Goal: Task Accomplishment & Management: Manage account settings

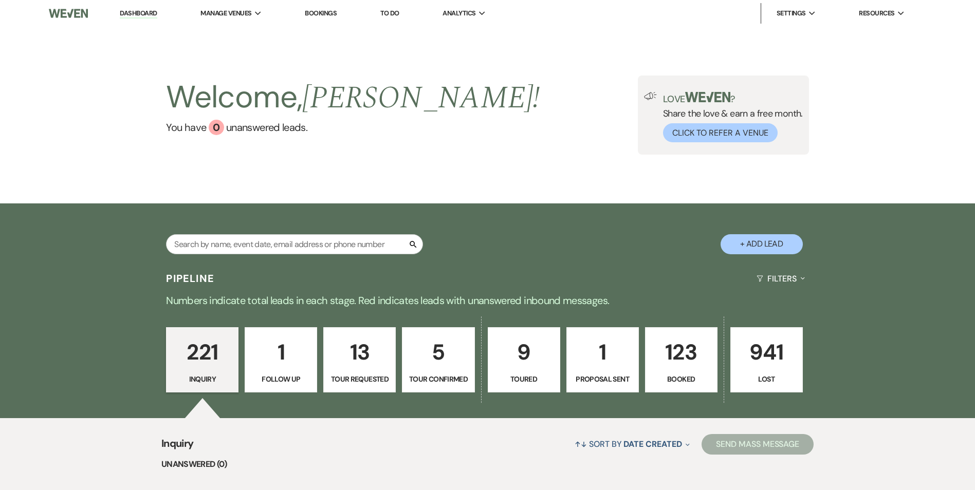
click at [257, 255] on div "Search" at bounding box center [294, 248] width 257 height 28
click at [253, 249] on input "text" at bounding box center [294, 244] width 257 height 20
type input "caitlin comer"
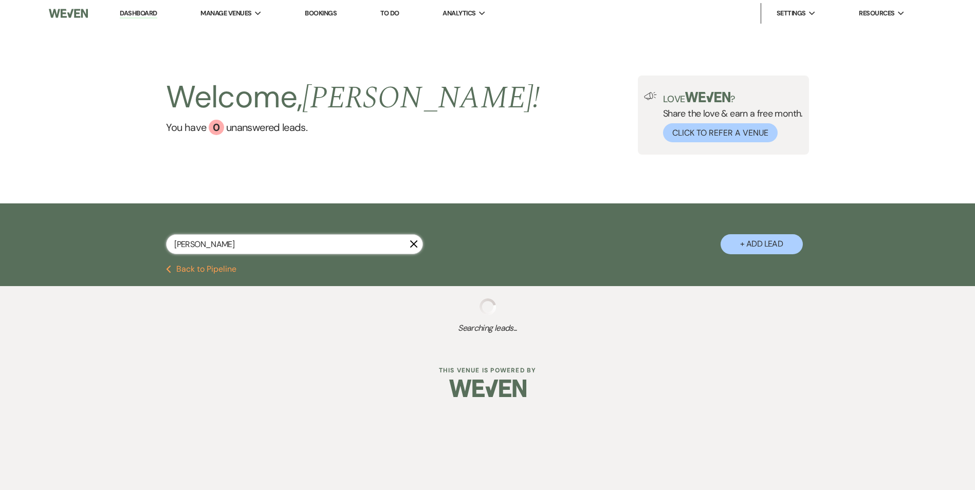
select select "8"
select select "4"
select select "8"
select select "6"
select select "8"
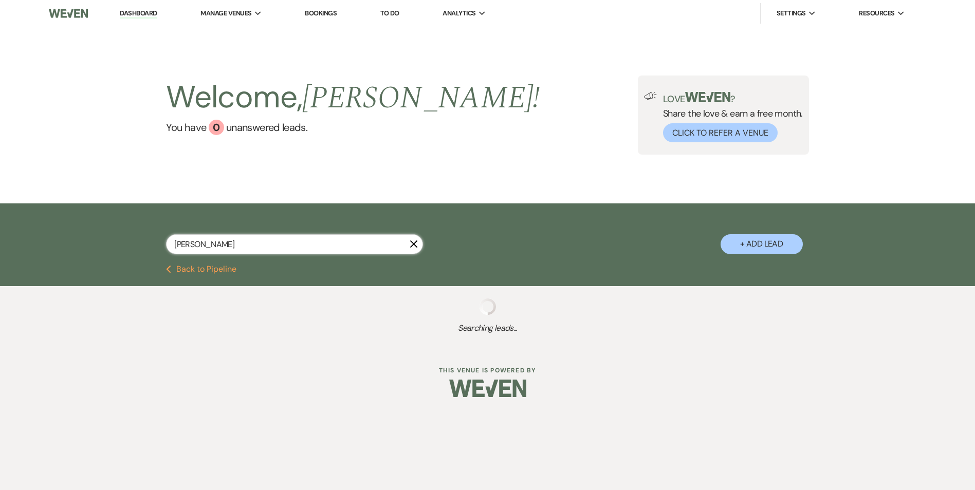
select select "5"
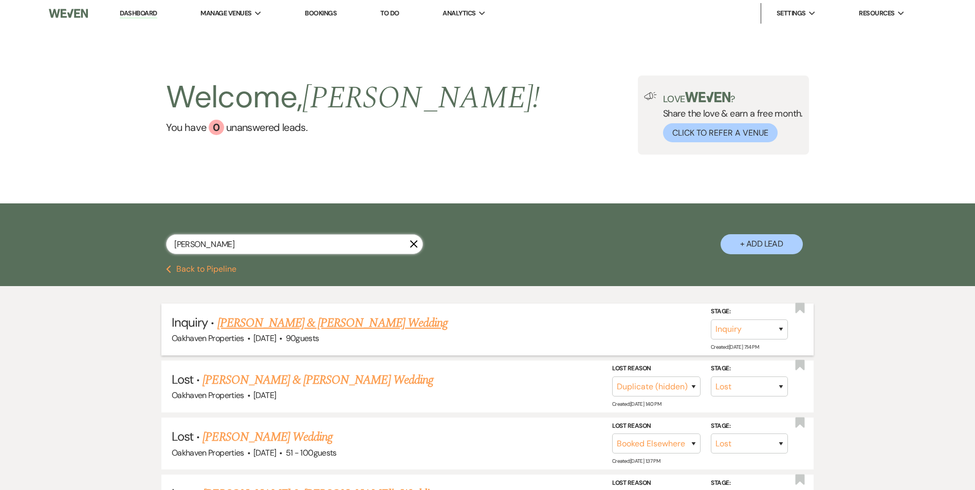
type input "caitlin comer"
click at [293, 320] on link "Armiche Crawley & Caitlin Comer's Wedding" at bounding box center [332, 323] width 230 height 19
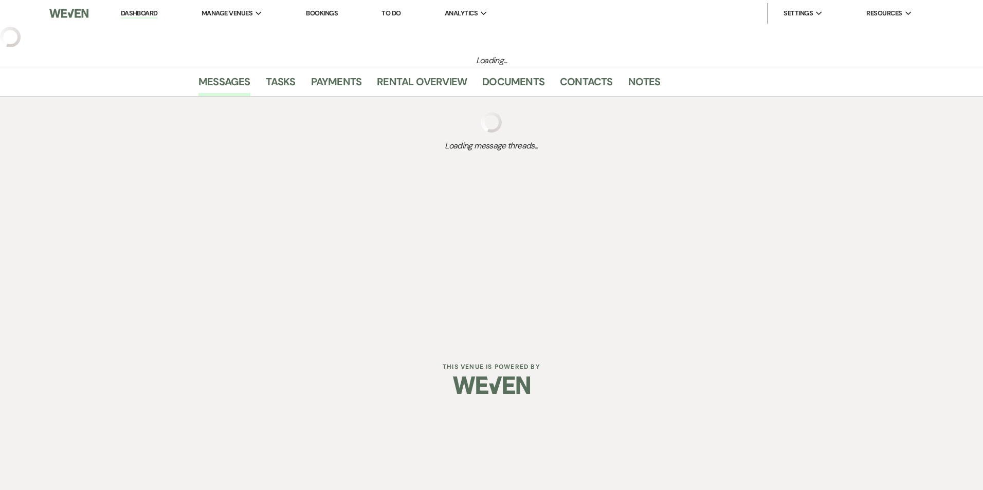
select select "5"
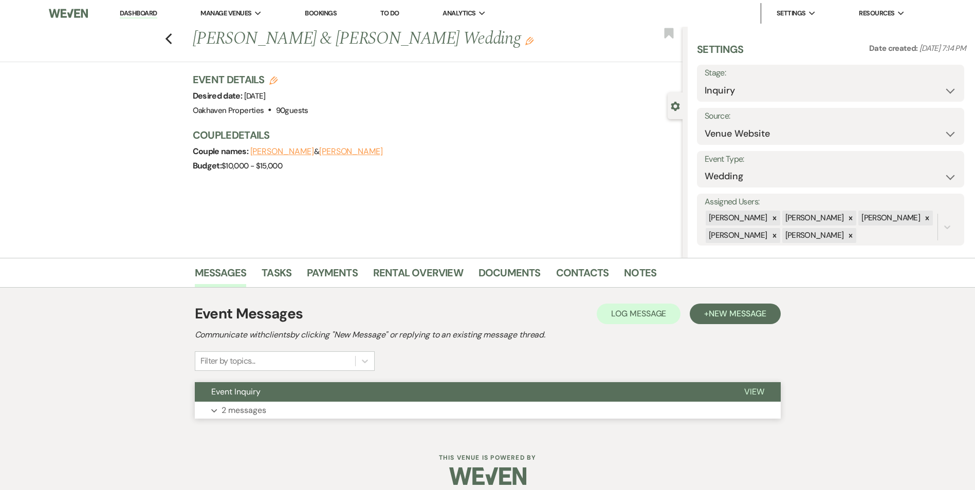
click at [768, 388] on button "View" at bounding box center [754, 392] width 53 height 20
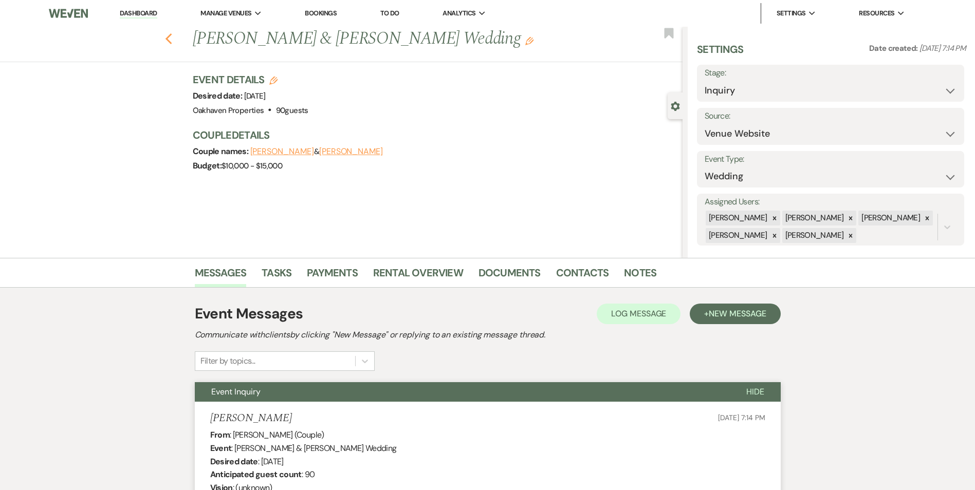
click at [169, 35] on icon "Previous" at bounding box center [169, 39] width 8 height 12
select select "8"
select select "4"
select select "8"
select select "6"
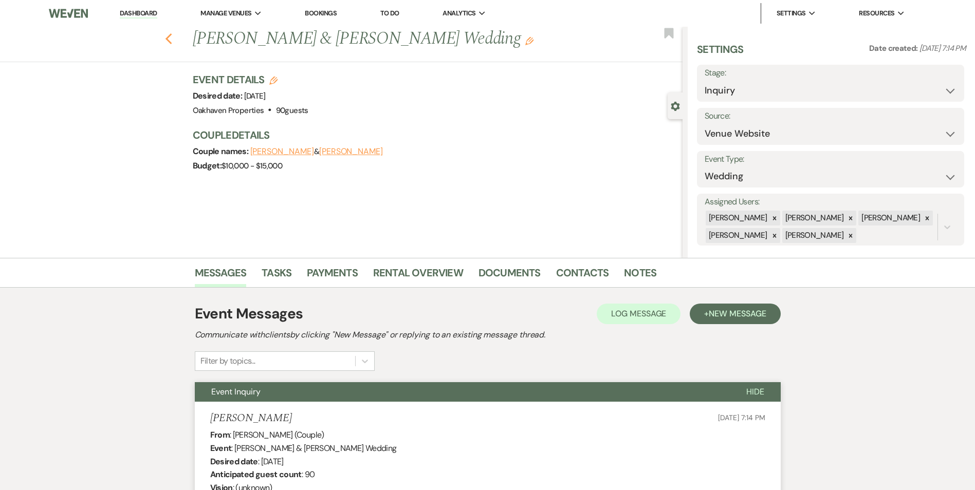
select select "8"
select select "5"
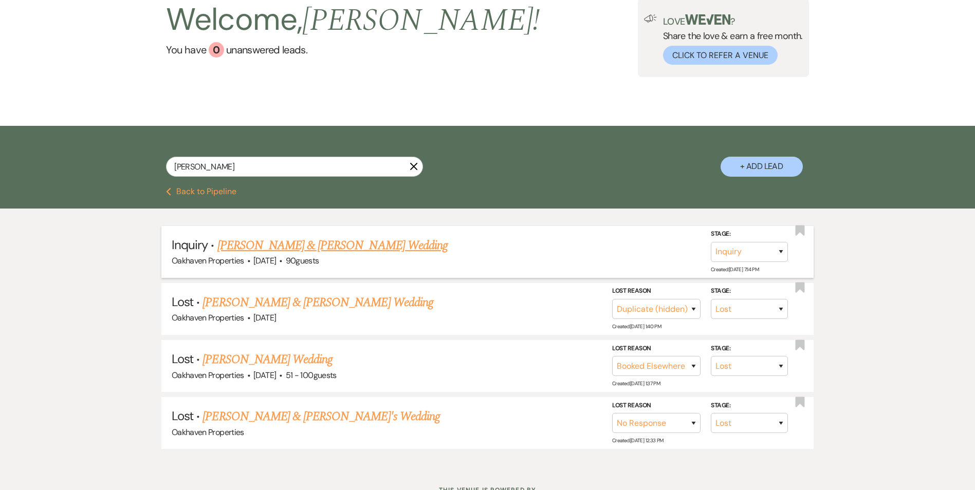
scroll to position [103, 0]
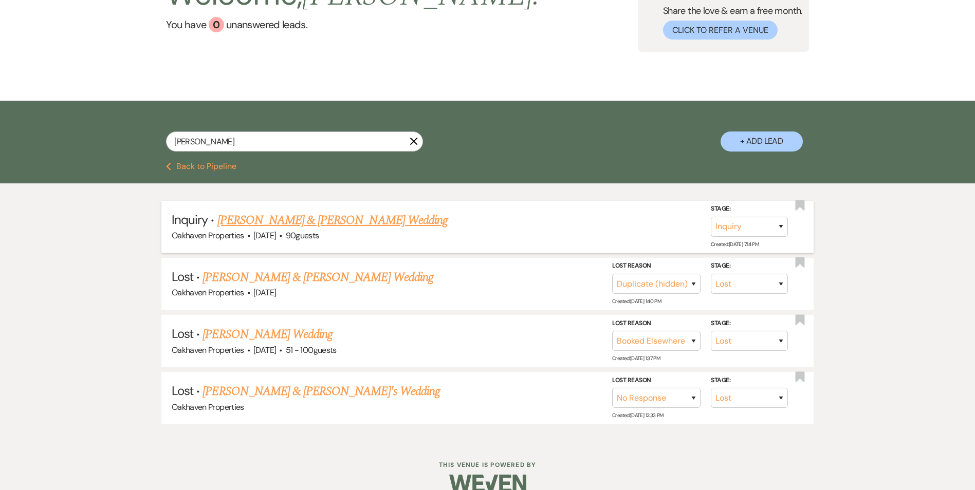
click at [361, 220] on link "Armiche Crawley & Caitlin Comer's Wedding" at bounding box center [332, 220] width 230 height 19
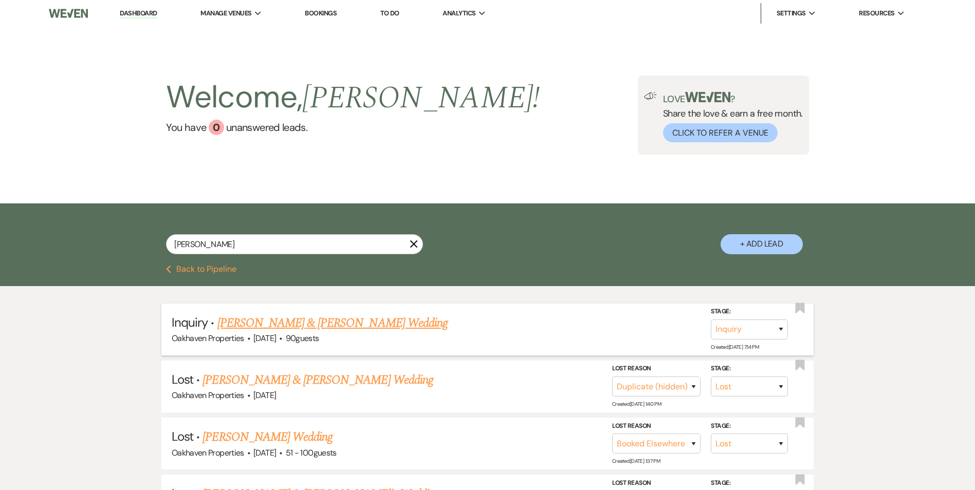
select select "5"
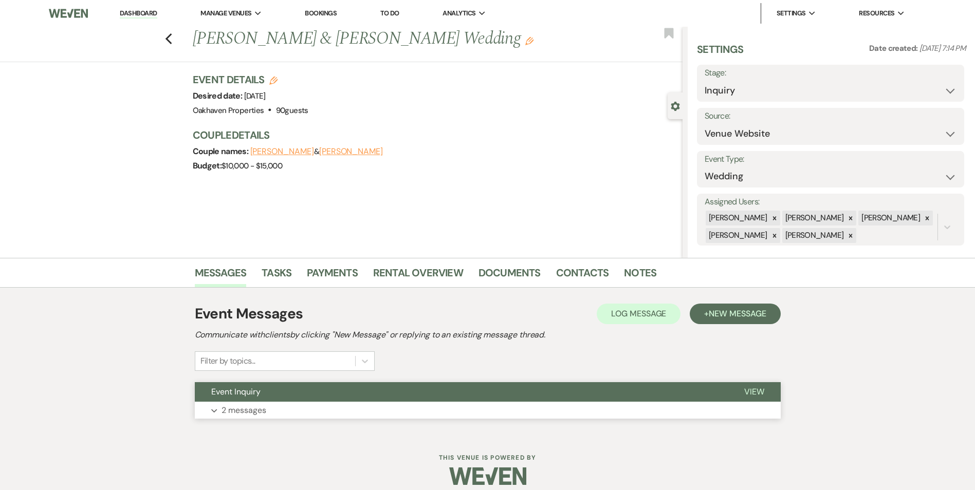
click at [758, 391] on span "View" at bounding box center [754, 392] width 20 height 11
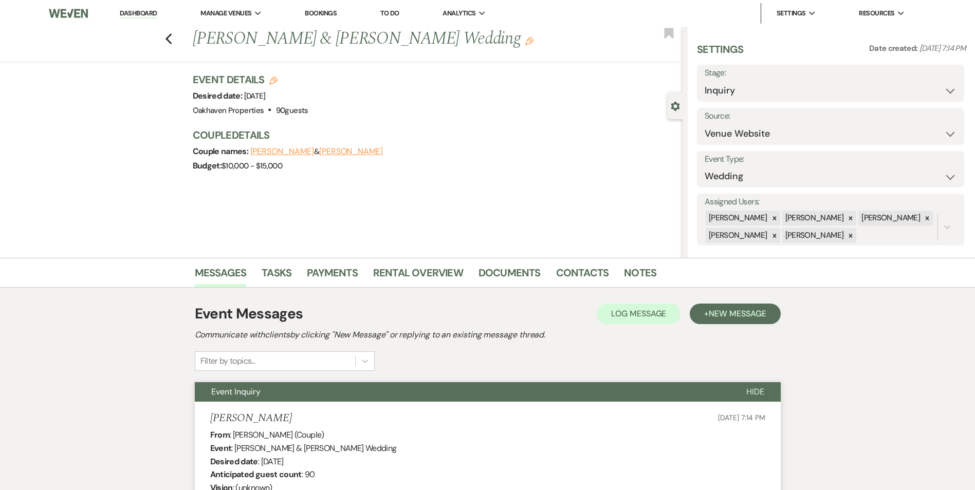
scroll to position [257, 0]
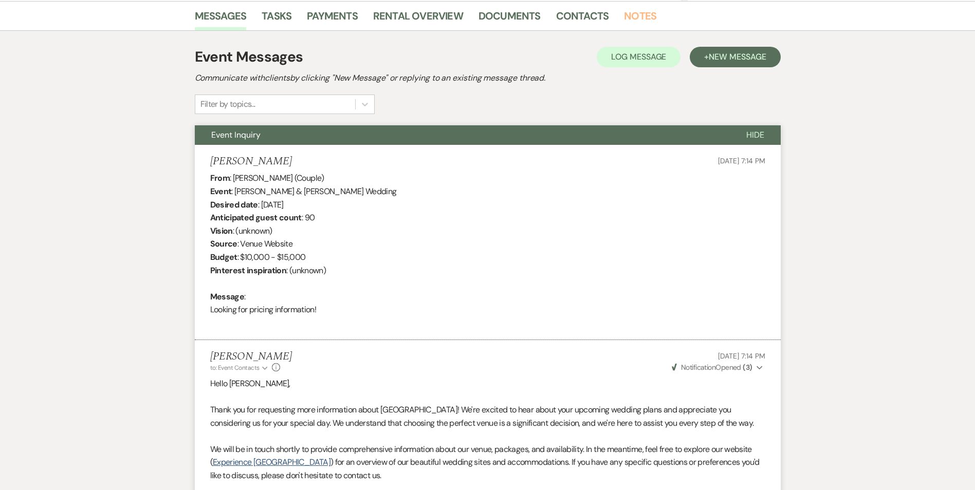
click at [642, 16] on link "Notes" at bounding box center [640, 19] width 32 height 23
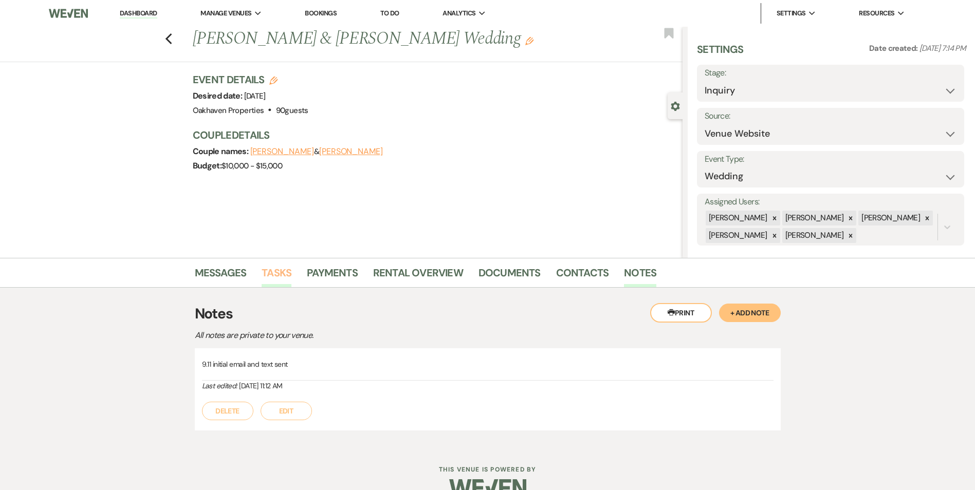
click at [284, 278] on link "Tasks" at bounding box center [277, 276] width 30 height 23
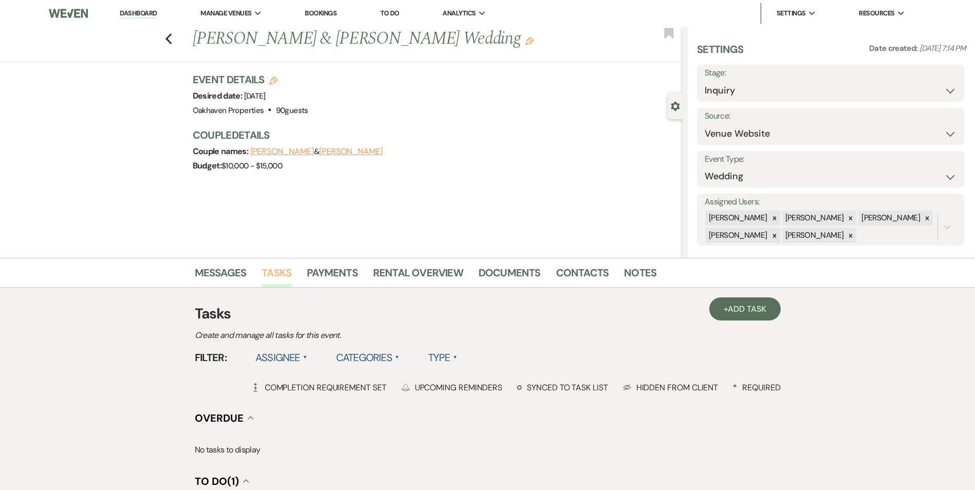
scroll to position [103, 0]
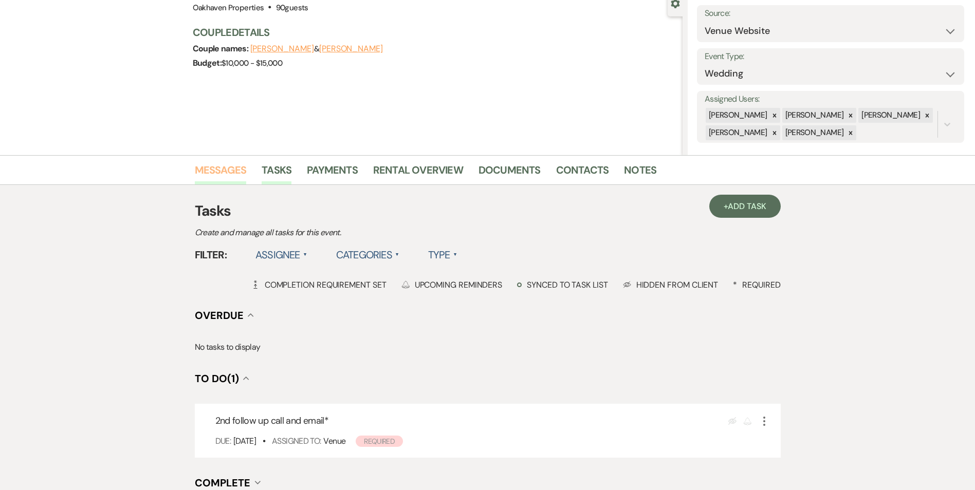
click at [226, 168] on link "Messages" at bounding box center [221, 173] width 52 height 23
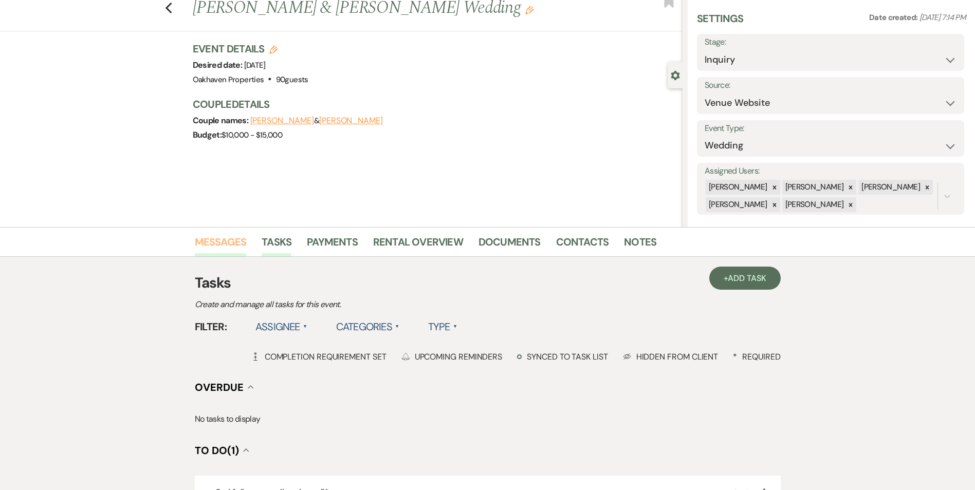
scroll to position [10, 0]
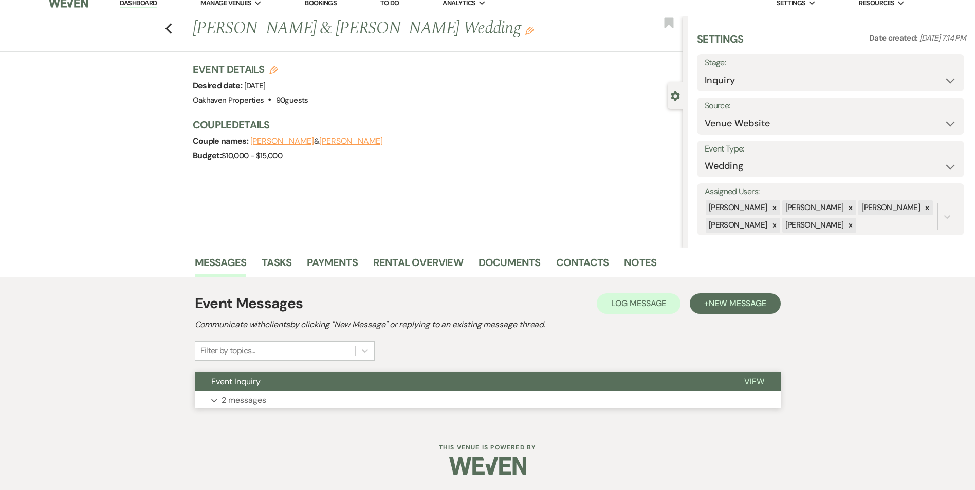
click at [764, 382] on button "View" at bounding box center [754, 382] width 53 height 20
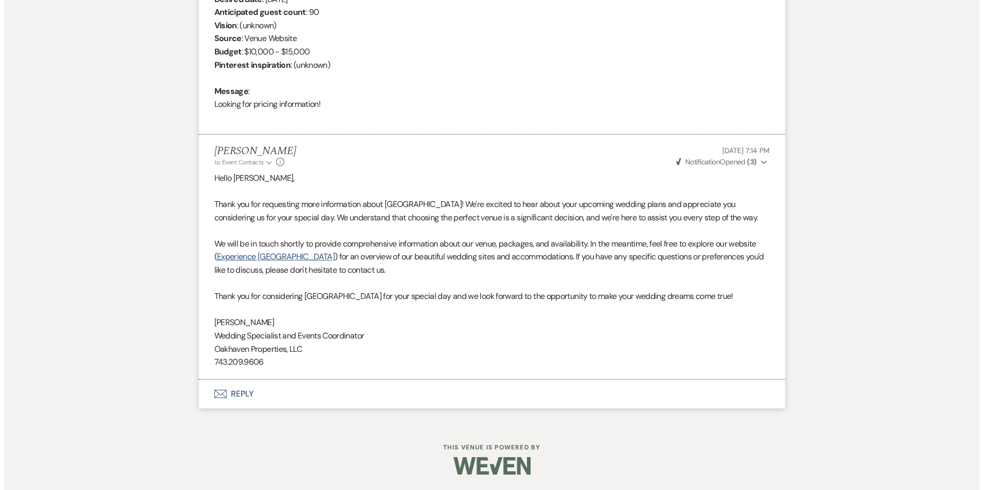
scroll to position [0, 0]
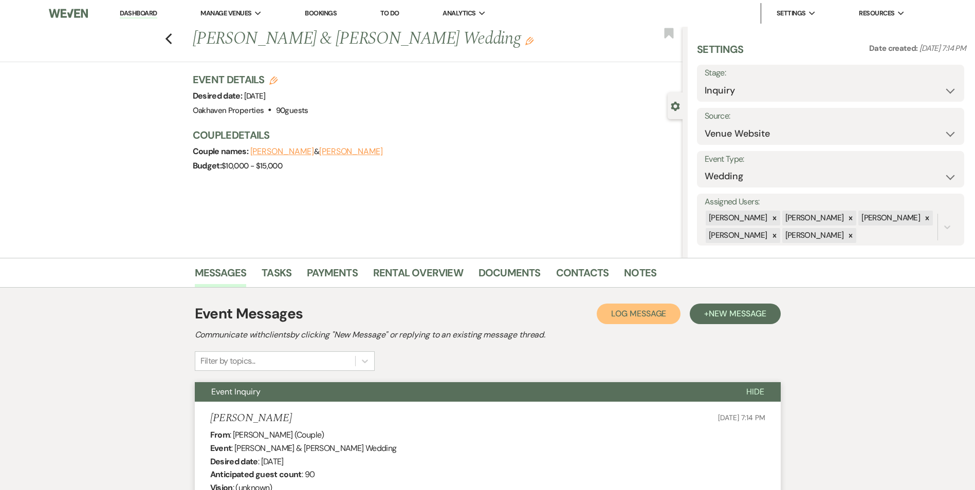
click at [638, 320] on button "Log Log Message" at bounding box center [639, 314] width 84 height 21
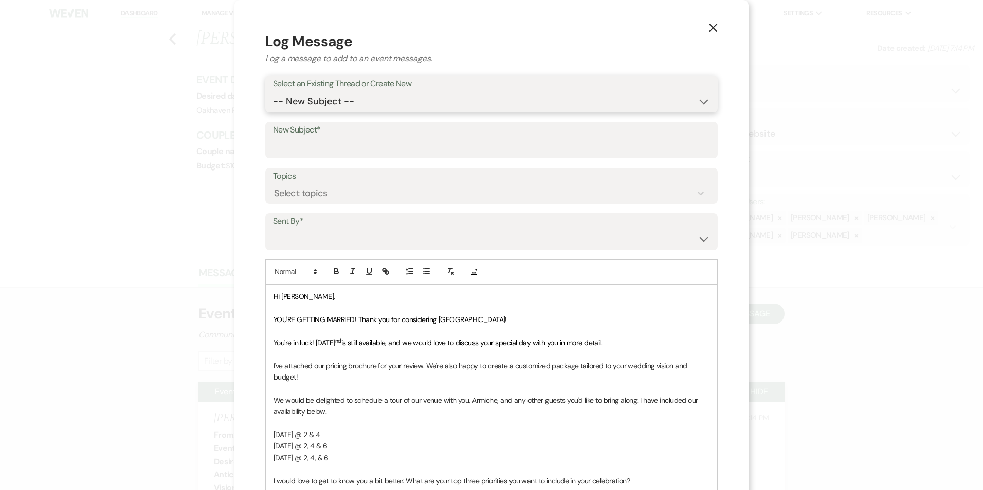
click at [364, 108] on select "-- New Subject -- Event Inquiry" at bounding box center [491, 102] width 437 height 20
select select "459251"
click at [273, 92] on select "-- New Subject -- Event Inquiry" at bounding box center [491, 102] width 437 height 20
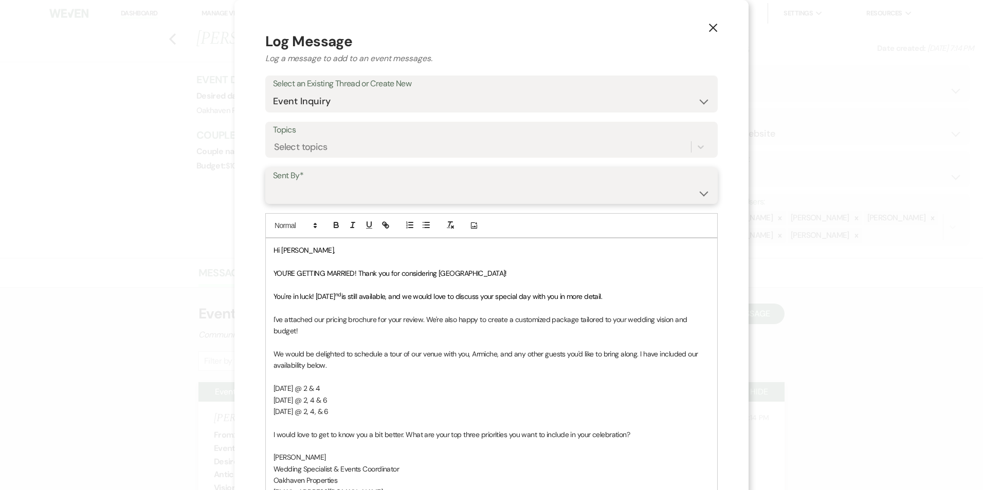
click at [364, 193] on select "Patience Ergish (pdergish@aol.com) Jeanette Wagoner (jeanette@experienceoakhave…" at bounding box center [491, 193] width 437 height 20
select select "user-127923"
click at [273, 183] on select "Patience Ergish (pdergish@aol.com) Jeanette Wagoner (jeanette@experienceoakhave…" at bounding box center [491, 193] width 437 height 20
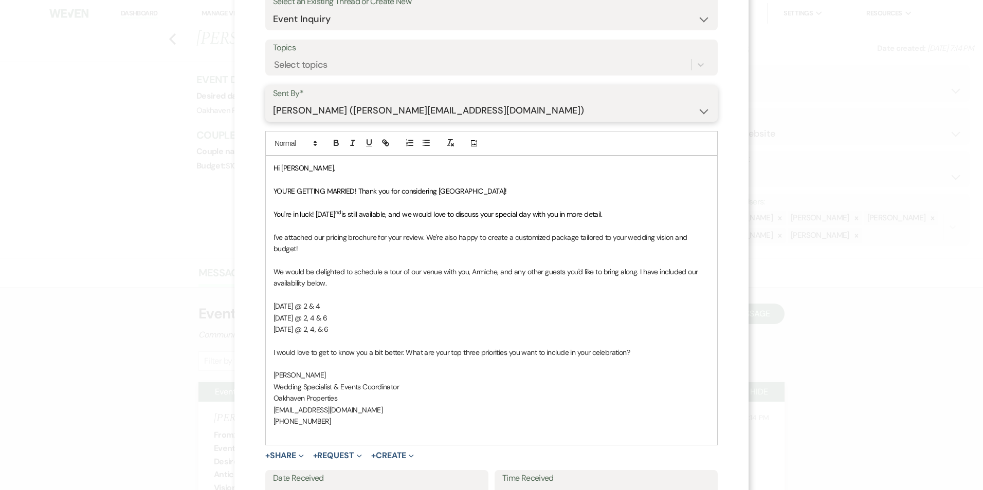
scroll to position [177, 0]
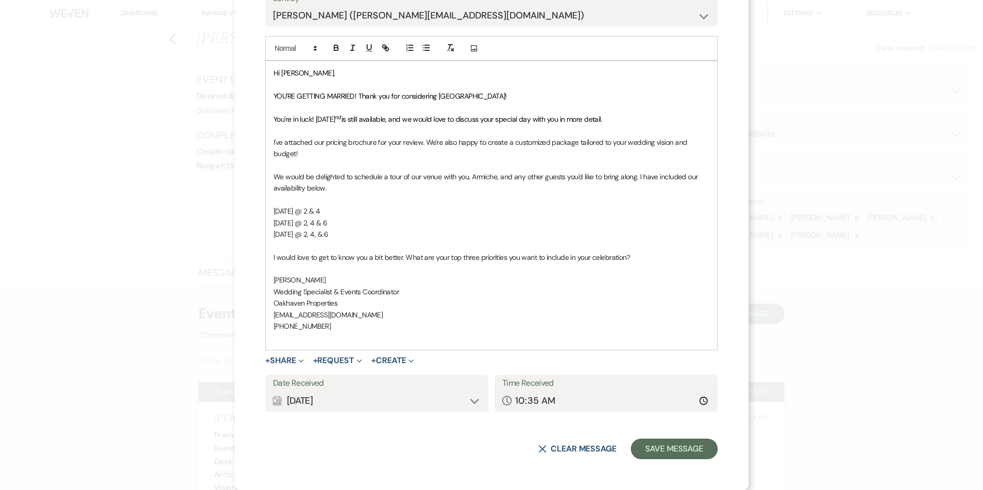
click at [471, 403] on div "Calendar Sep 12, 2025 Expand" at bounding box center [377, 401] width 208 height 20
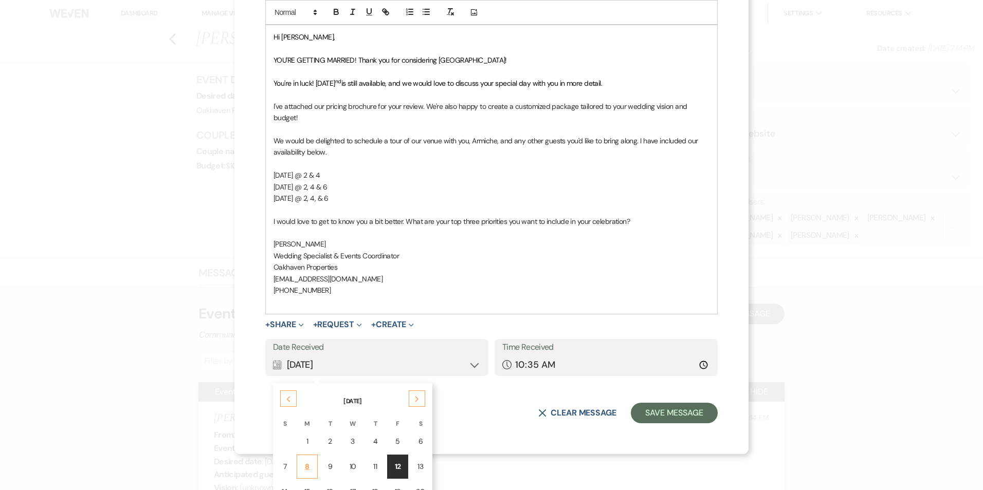
scroll to position [229, 0]
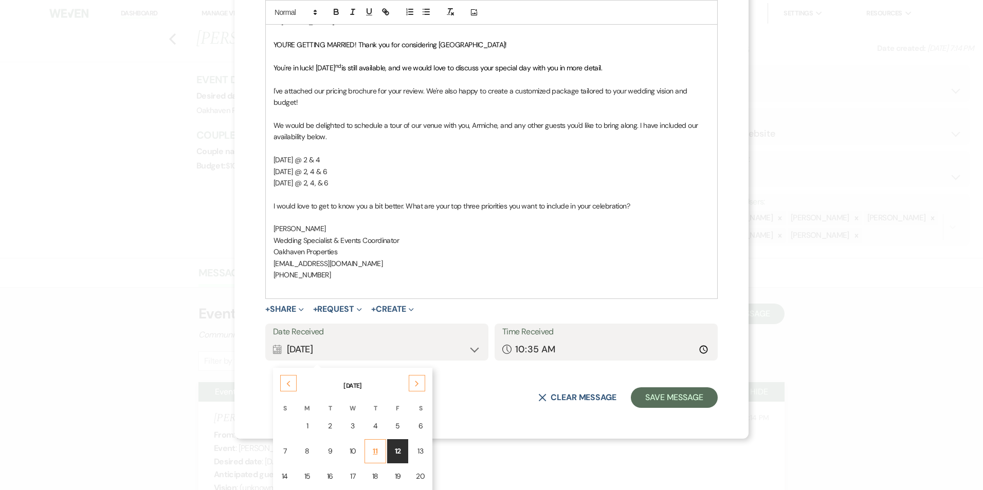
click at [364, 453] on td "11" at bounding box center [375, 452] width 22 height 24
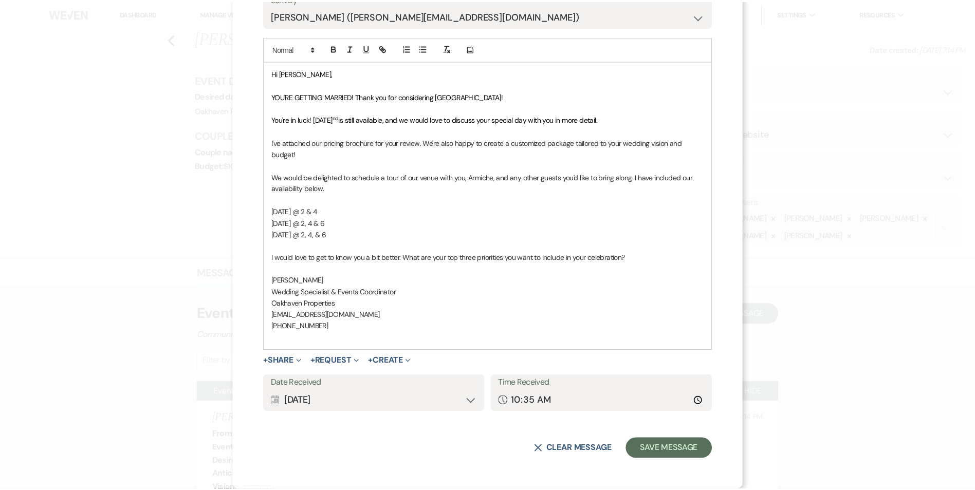
scroll to position [177, 0]
click at [697, 404] on input "10:35" at bounding box center [606, 401] width 208 height 20
click at [661, 452] on button "Save Message" at bounding box center [674, 449] width 87 height 21
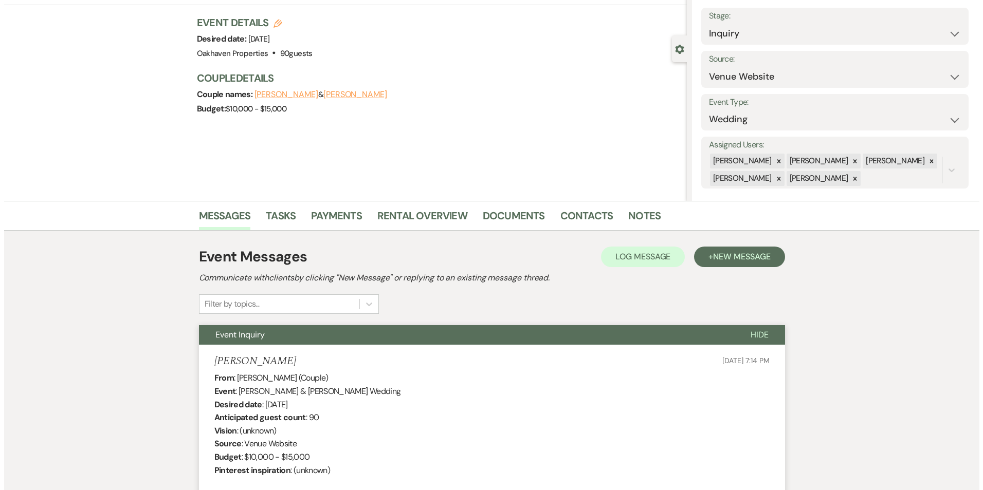
scroll to position [0, 0]
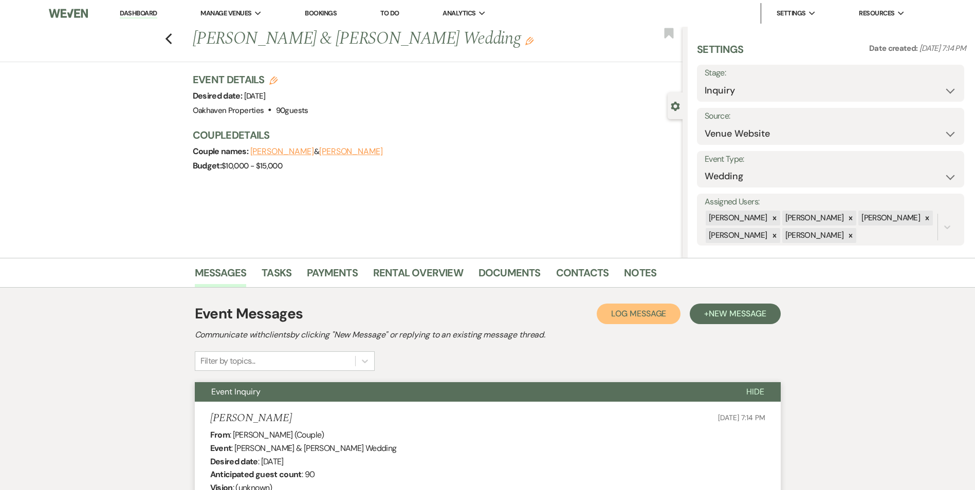
click at [626, 308] on button "Log Log Message" at bounding box center [639, 314] width 84 height 21
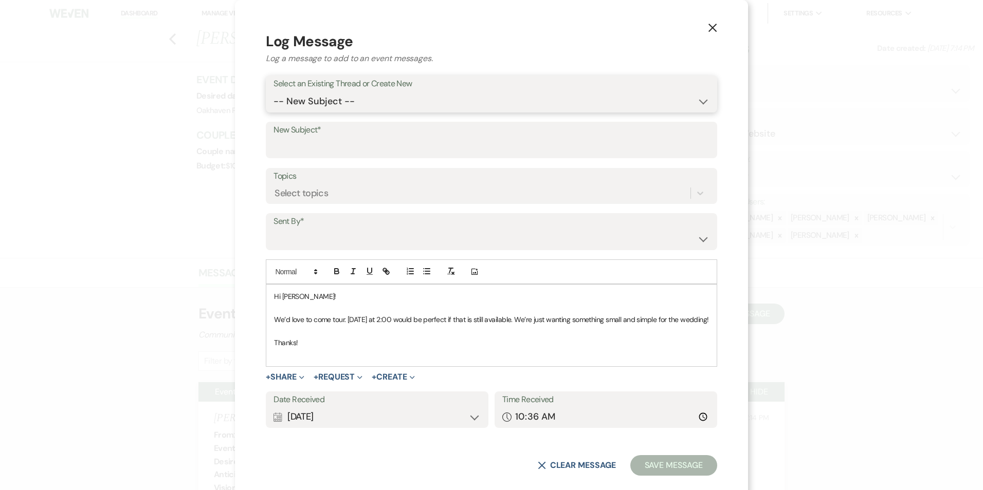
click at [381, 99] on select "-- New Subject -- Event Inquiry" at bounding box center [490, 102] width 435 height 20
select select "459251"
click at [273, 100] on select "-- New Subject -- Event Inquiry" at bounding box center [490, 102] width 435 height 20
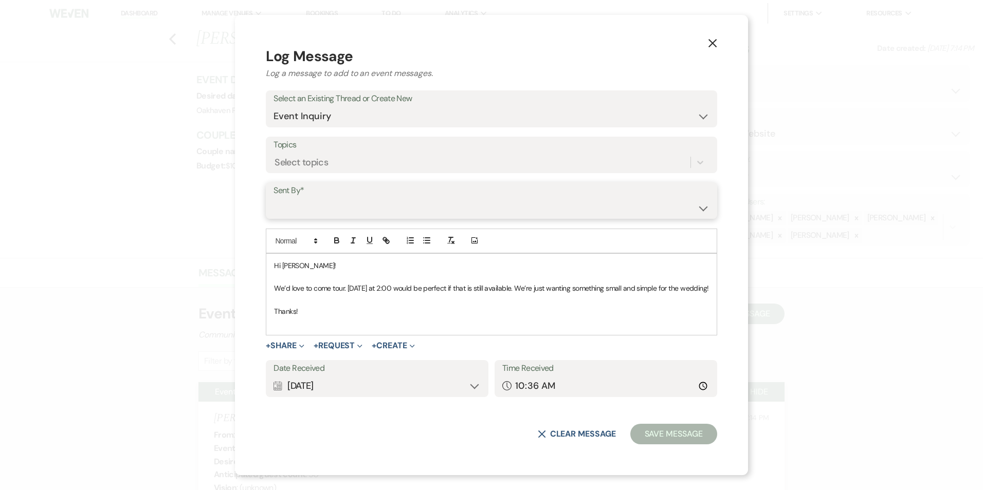
click at [331, 198] on select "Patience Ergish (pdergish@aol.com) Jeanette Wagoner (jeanette@experienceoakhave…" at bounding box center [490, 208] width 435 height 20
select select "contact-380110"
click at [273, 198] on select "Patience Ergish (pdergish@aol.com) Jeanette Wagoner (jeanette@experienceoakhave…" at bounding box center [490, 208] width 435 height 20
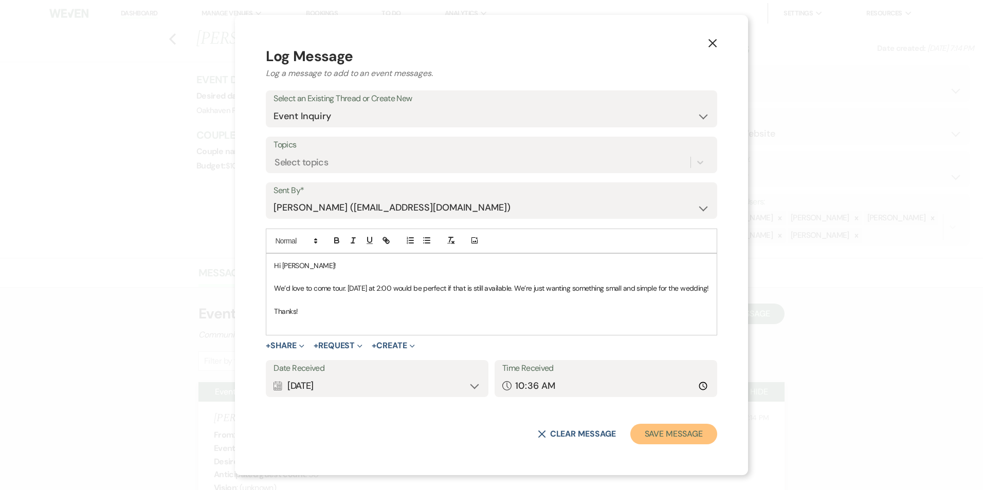
click at [710, 442] on button "Save Message" at bounding box center [673, 434] width 87 height 21
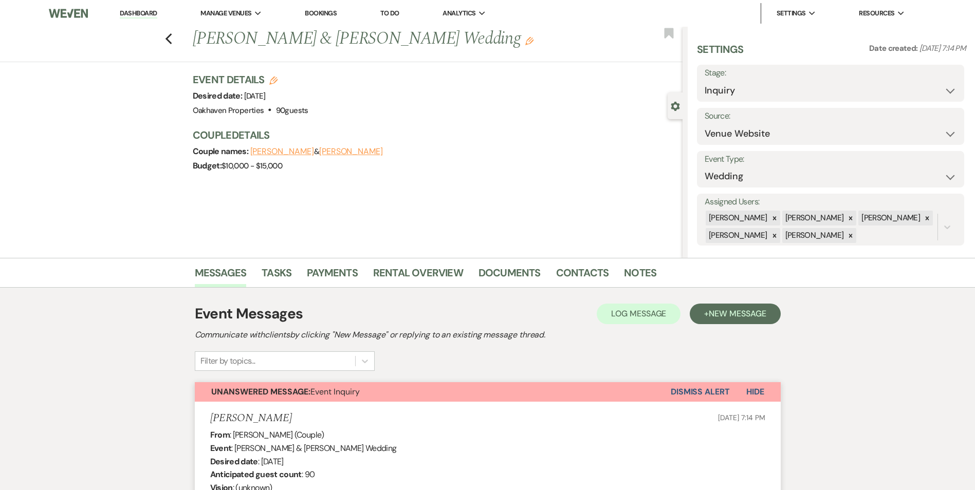
click at [655, 326] on div "Event Messages Log Log Message + New Message Communicate with clients by clicki…" at bounding box center [488, 337] width 586 height 68
click at [651, 321] on button "Log Log Message" at bounding box center [639, 314] width 84 height 21
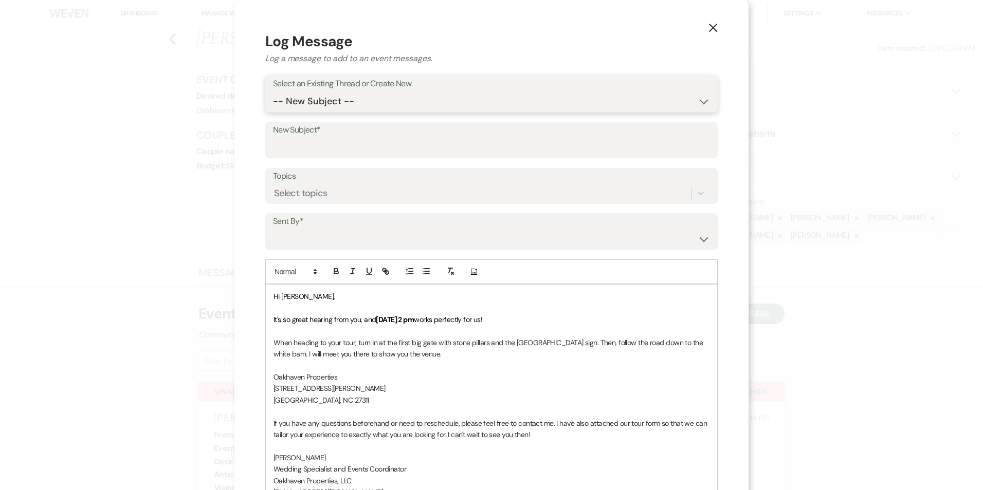
drag, startPoint x: 317, startPoint y: 106, endPoint x: 318, endPoint y: 112, distance: 5.7
click at [317, 106] on select "-- New Subject -- Event Inquiry" at bounding box center [491, 102] width 437 height 20
select select "459251"
click at [273, 92] on select "-- New Subject -- Event Inquiry" at bounding box center [491, 102] width 437 height 20
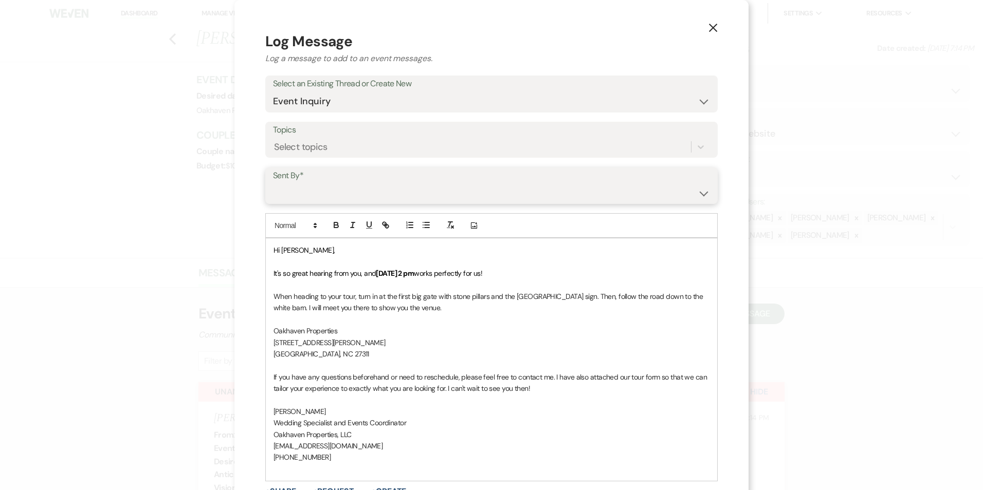
click at [323, 190] on select "Patience Ergish (pdergish@aol.com) Jeanette Wagoner (jeanette@experienceoakhave…" at bounding box center [491, 193] width 437 height 20
select select "user-127923"
click at [273, 183] on select "Patience Ergish (pdergish@aol.com) Jeanette Wagoner (jeanette@experienceoakhave…" at bounding box center [491, 193] width 437 height 20
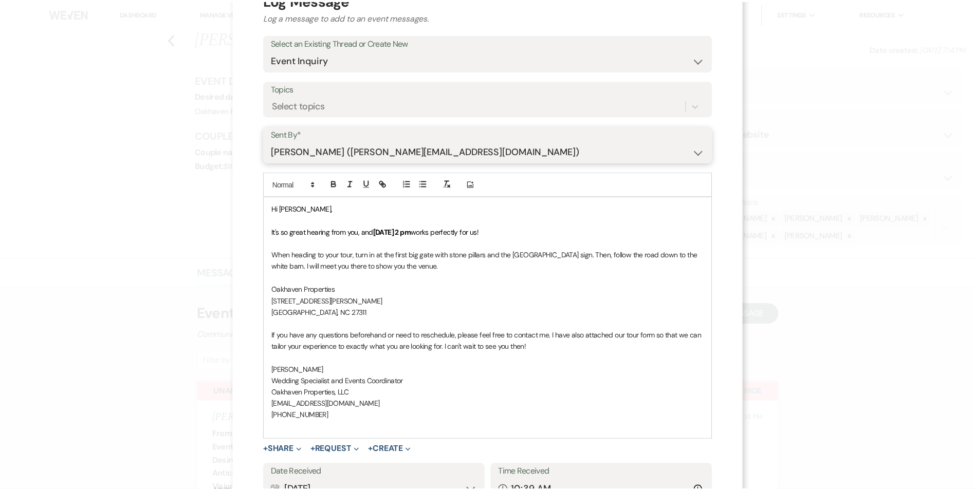
scroll to position [131, 0]
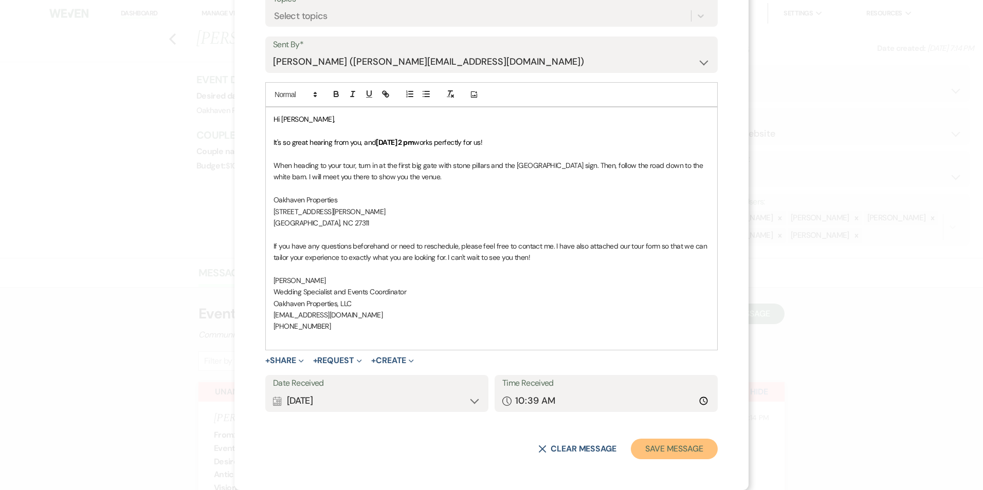
click at [674, 457] on button "Save Message" at bounding box center [674, 449] width 87 height 21
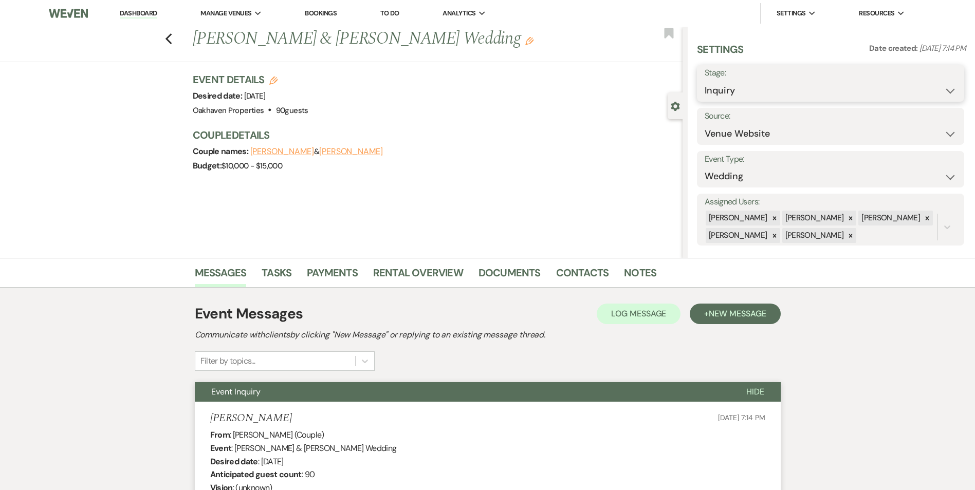
drag, startPoint x: 773, startPoint y: 95, endPoint x: 775, endPoint y: 103, distance: 8.6
click at [773, 95] on select "Inquiry Follow Up Tour Requested Tour Confirmed Toured Proposal Sent Booked Lost" at bounding box center [831, 91] width 252 height 20
select select "4"
click at [705, 81] on select "Inquiry Follow Up Tour Requested Tour Confirmed Toured Proposal Sent Booked Lost" at bounding box center [831, 91] width 252 height 20
click at [939, 84] on button "Save" at bounding box center [935, 83] width 58 height 21
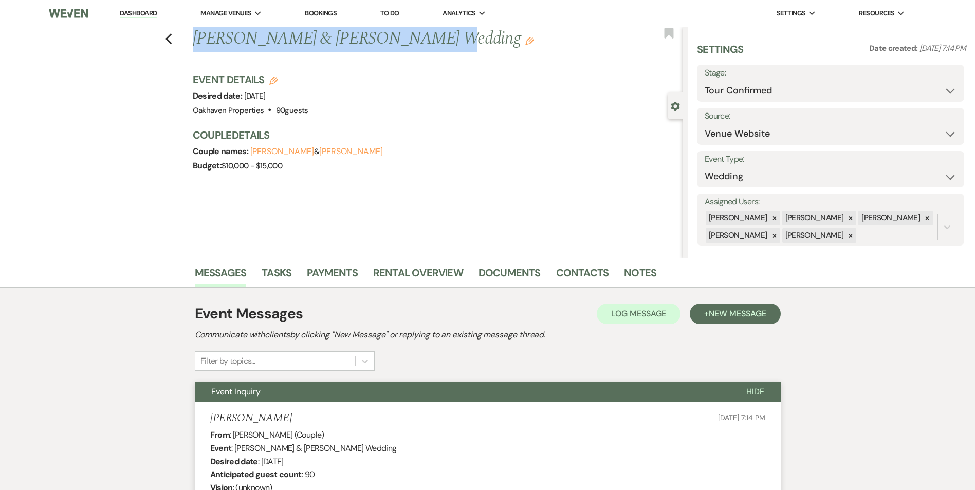
drag, startPoint x: 415, startPoint y: 36, endPoint x: 174, endPoint y: 56, distance: 241.9
click at [174, 56] on div "Previous Armiche Crawley & Caitlin Comer's Wedding Edit Bookmark" at bounding box center [339, 44] width 688 height 35
copy h1 "Armiche Crawley & Caitlin Comer"
click at [273, 274] on link "Tasks" at bounding box center [277, 276] width 30 height 23
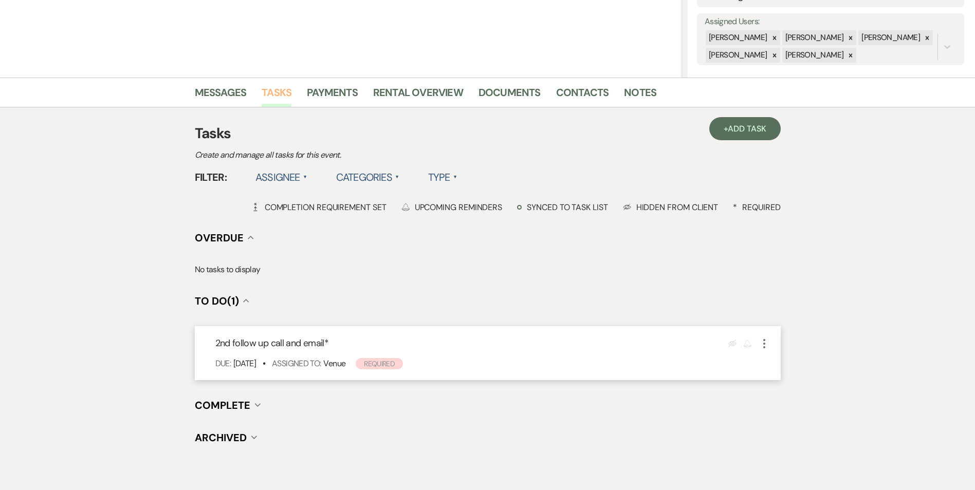
scroll to position [206, 0]
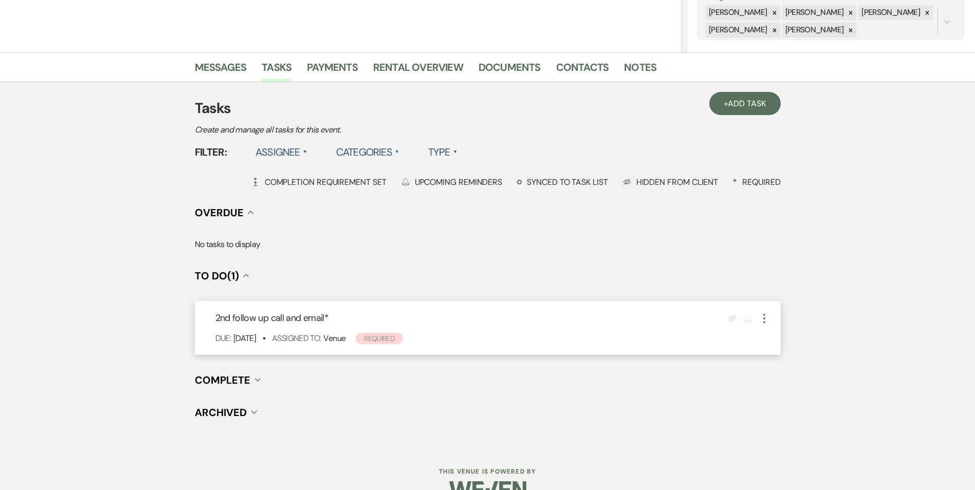
click at [766, 318] on icon "More" at bounding box center [764, 319] width 12 height 12
click at [793, 336] on link "Pencil Edit" at bounding box center [807, 338] width 99 height 15
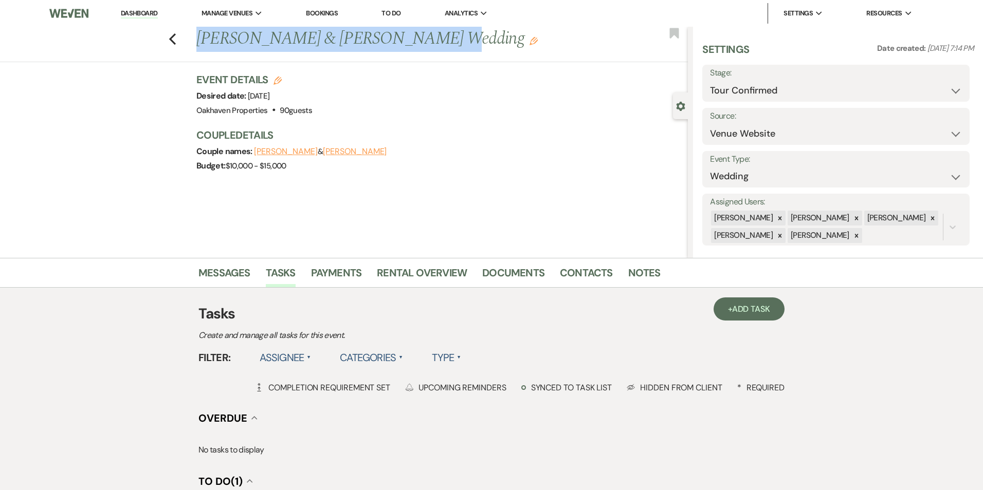
select select "true"
select select "31"
select select "venueHost"
select select "host"
select select "onDueDate"
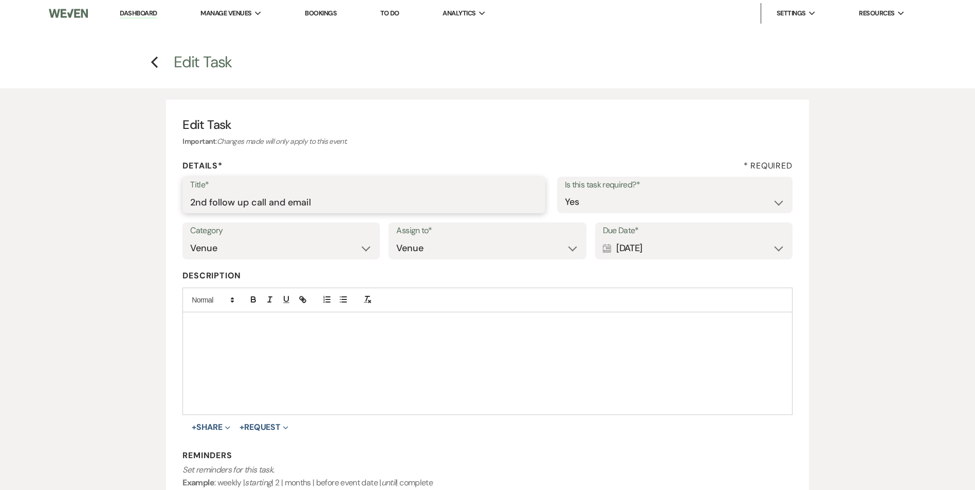
click at [92, 200] on div "Edit Task Important : Changes made will only apply to this event. Details* * Re…" at bounding box center [487, 356] width 975 height 536
type input "day before tour text"
click at [696, 249] on div "Calendar Sep 14, 2025 Expand" at bounding box center [694, 249] width 182 height 20
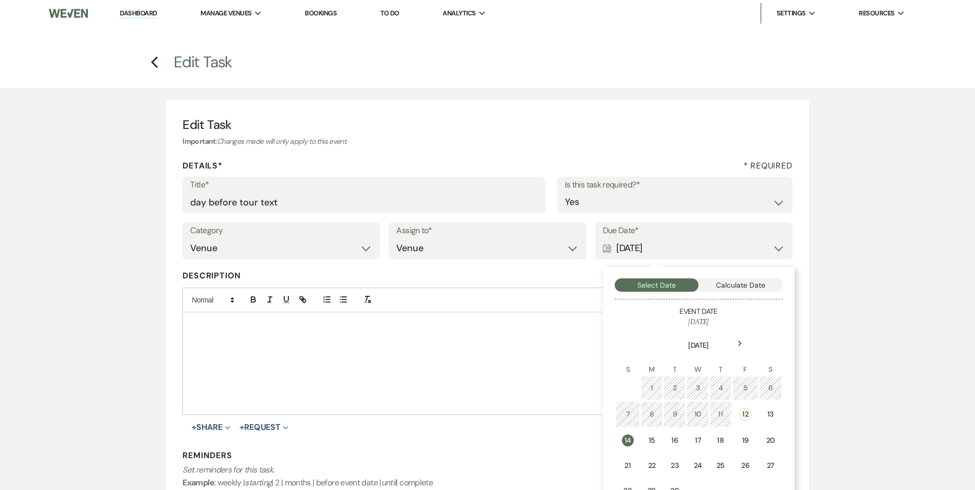
click at [775, 433] on td "20" at bounding box center [770, 441] width 22 height 24
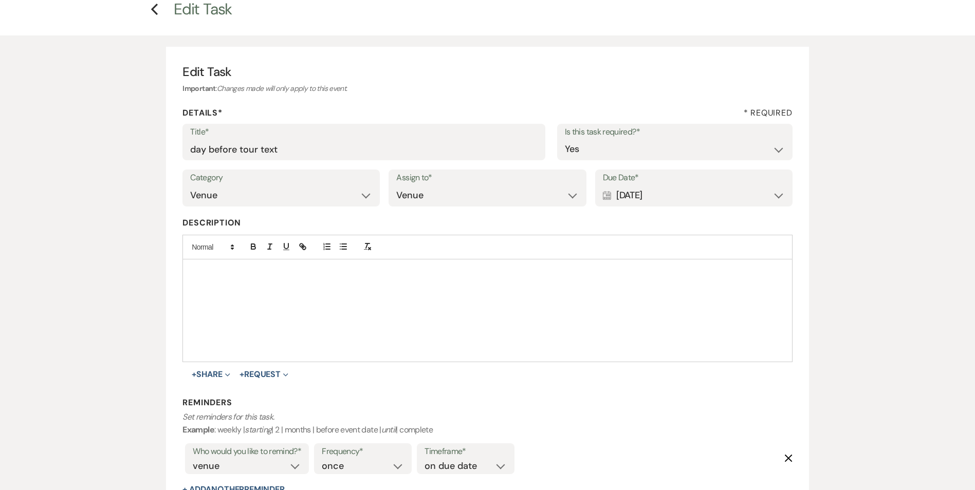
scroll to position [154, 0]
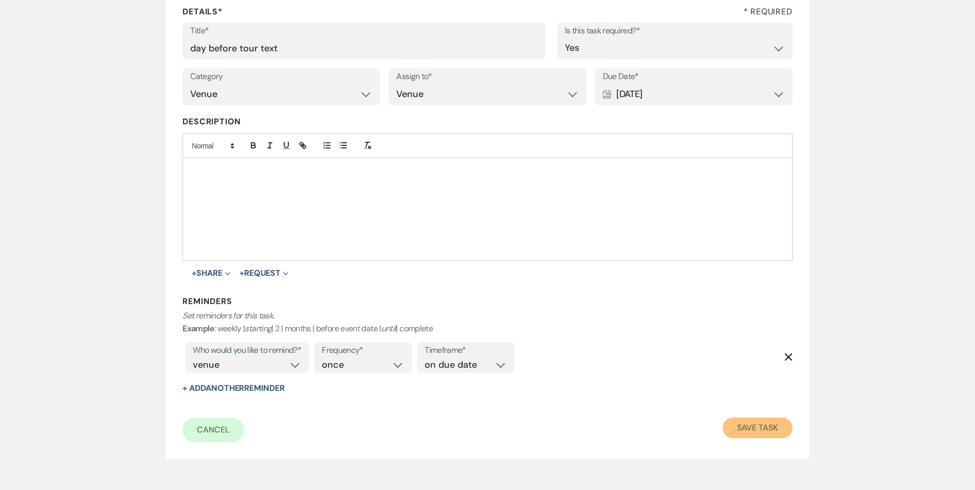
click at [751, 424] on button "Save Task" at bounding box center [757, 428] width 69 height 21
select select "4"
select select "5"
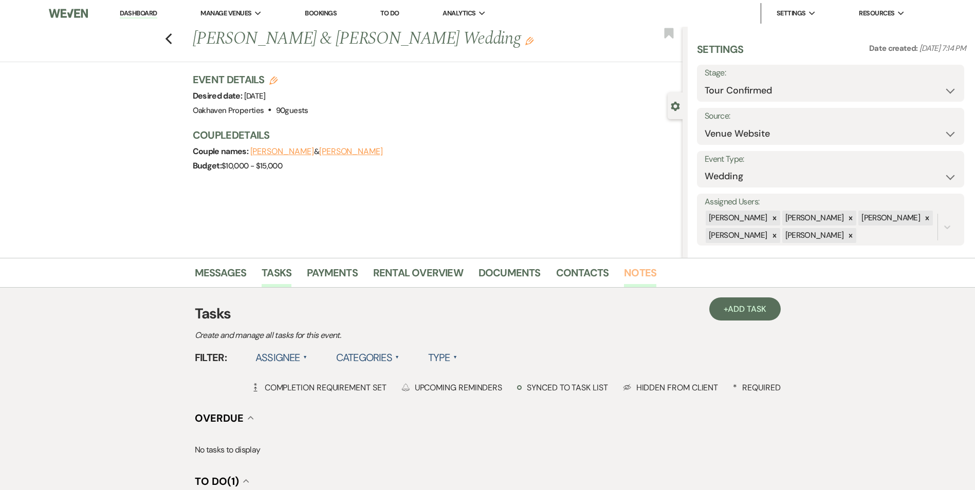
click at [637, 267] on link "Notes" at bounding box center [640, 276] width 32 height 23
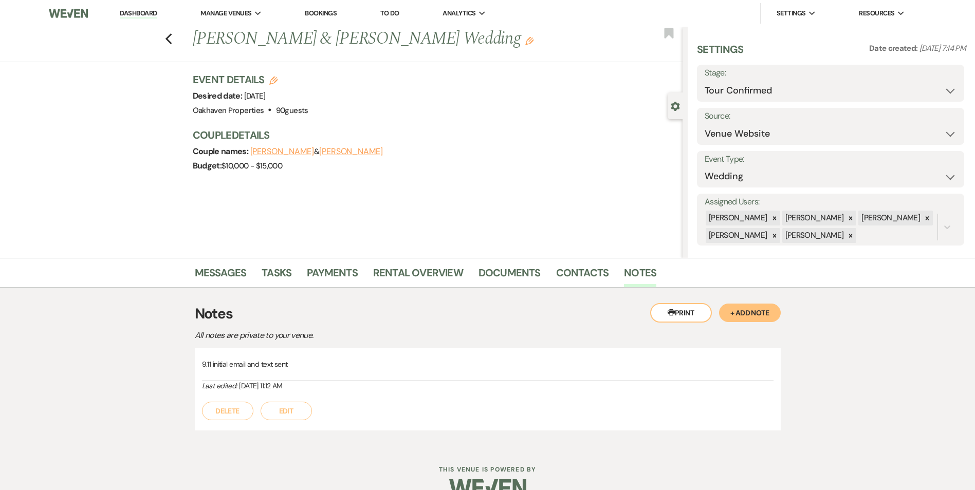
click at [294, 410] on button "Edit" at bounding box center [286, 411] width 51 height 19
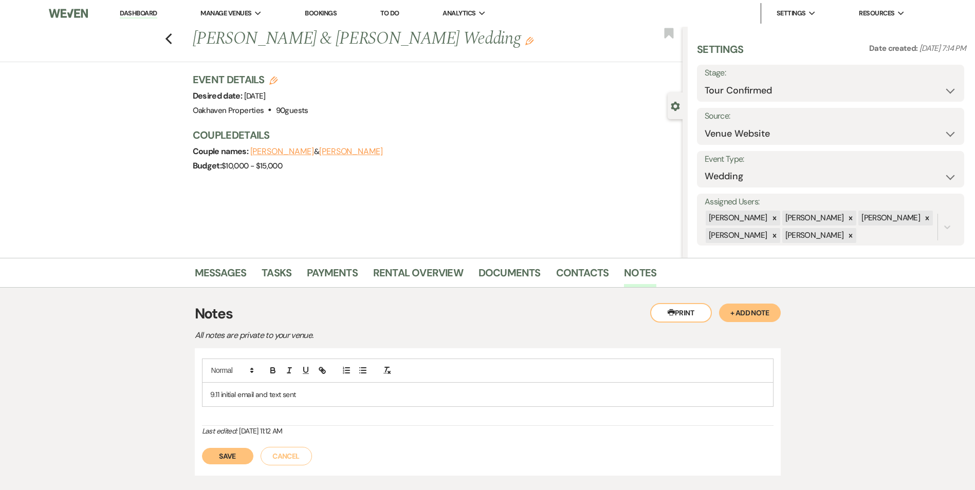
click at [309, 398] on p "9.11 initial email and text sent" at bounding box center [487, 394] width 555 height 11
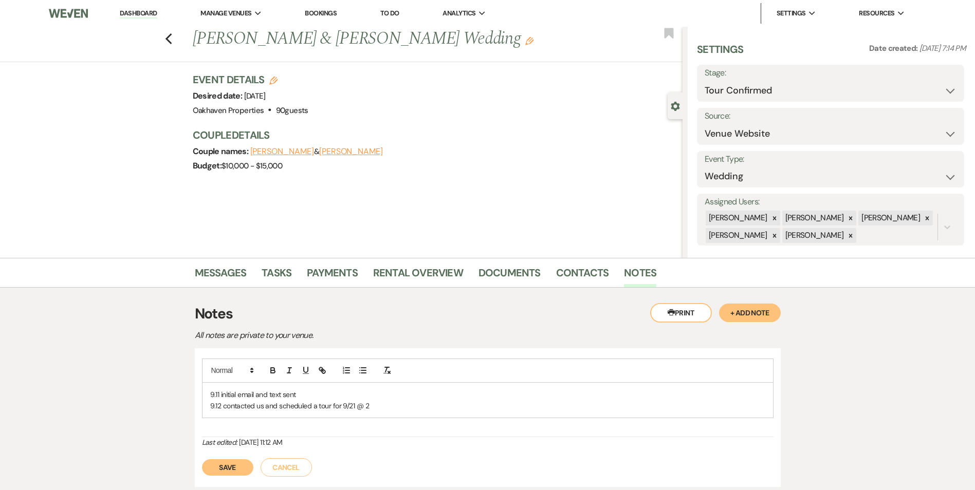
click at [239, 466] on button "Save" at bounding box center [227, 468] width 51 height 16
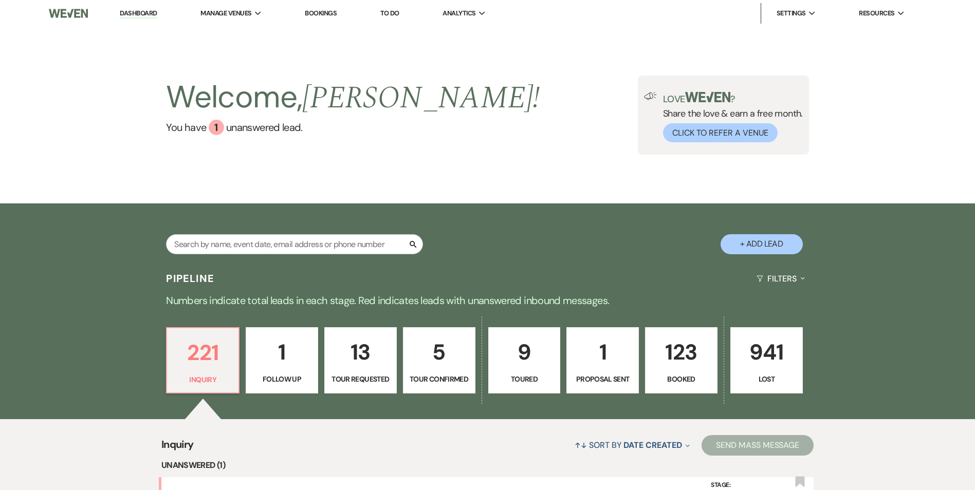
click at [540, 353] on p "9" at bounding box center [524, 352] width 59 height 34
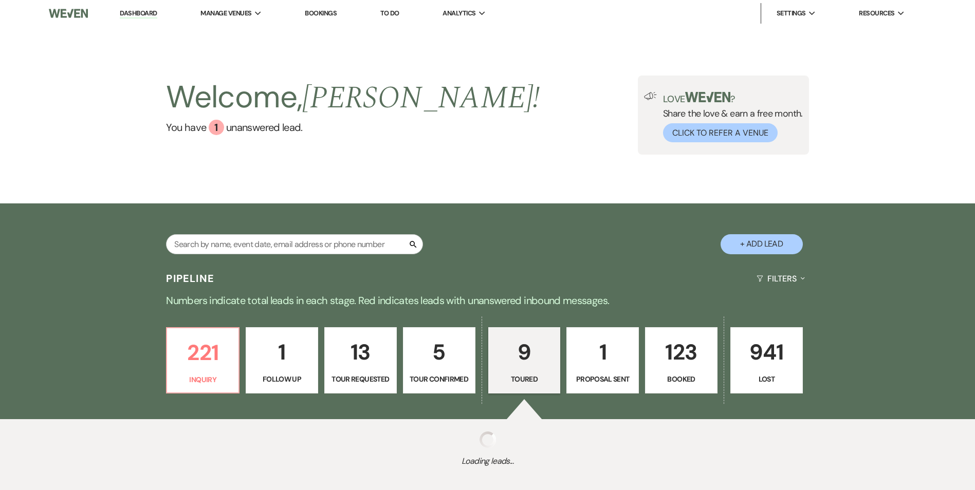
select select "5"
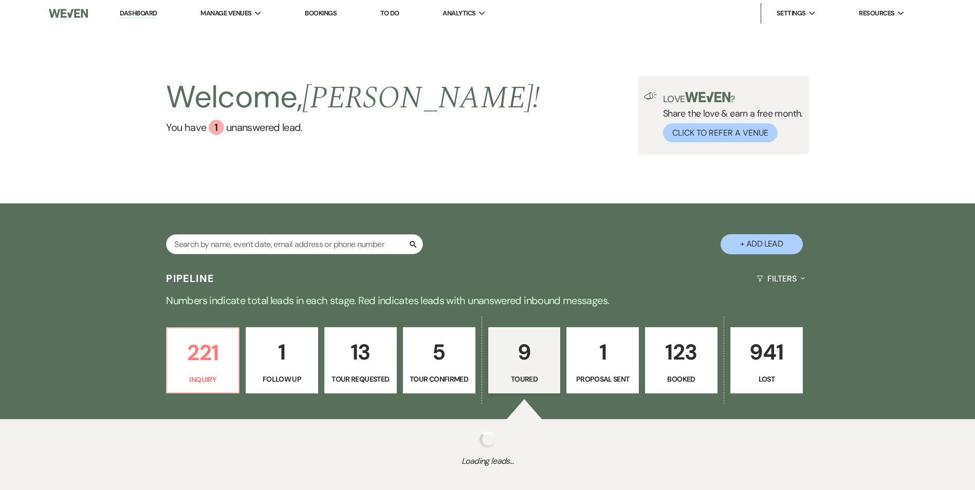
select select "5"
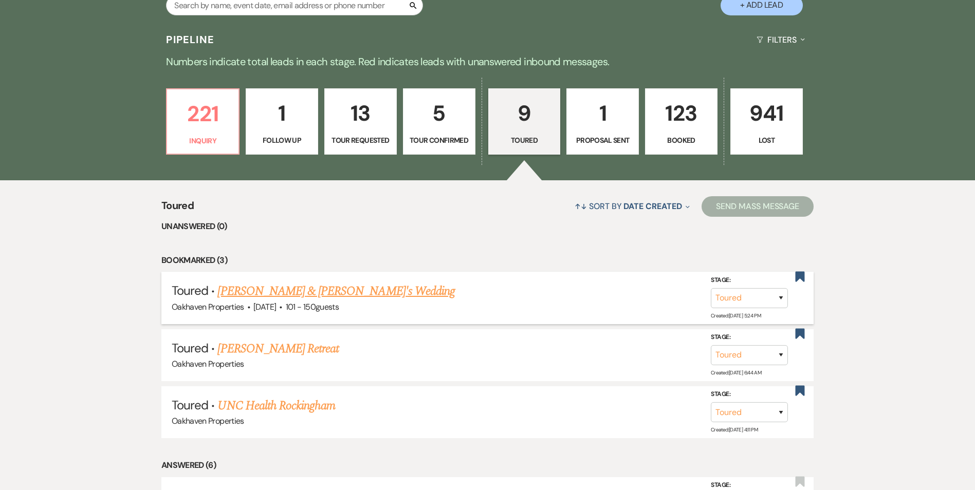
scroll to position [257, 0]
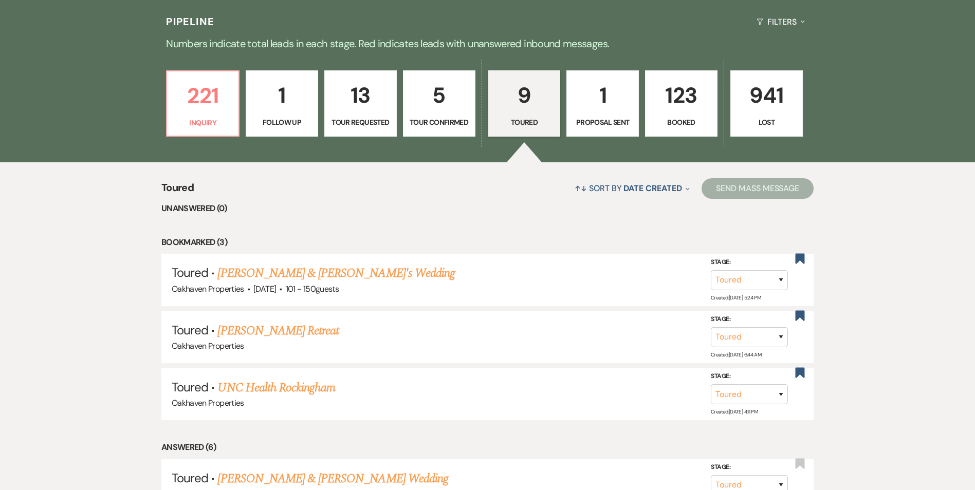
click at [322, 269] on link "Tiffany Segady & Ed's Wedding" at bounding box center [336, 273] width 238 height 19
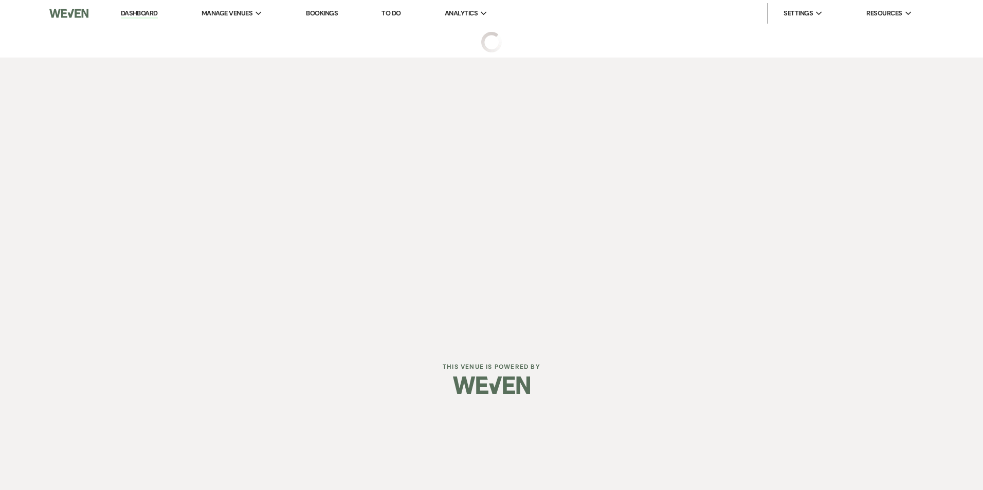
select select "5"
select select "2"
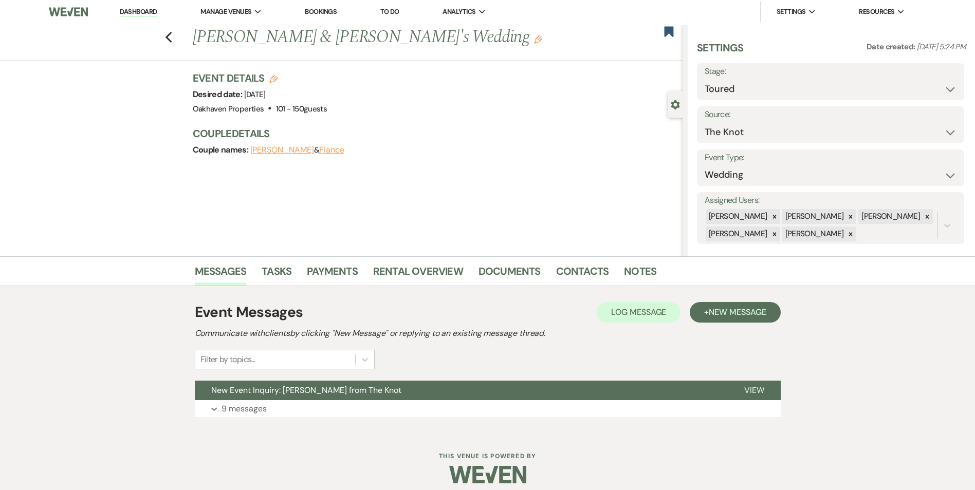
scroll to position [10, 0]
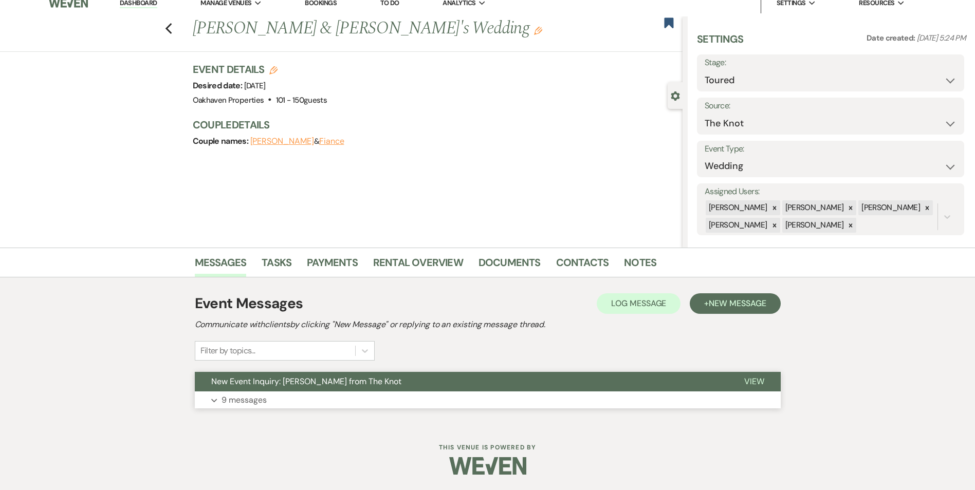
click at [756, 379] on span "View" at bounding box center [754, 381] width 20 height 11
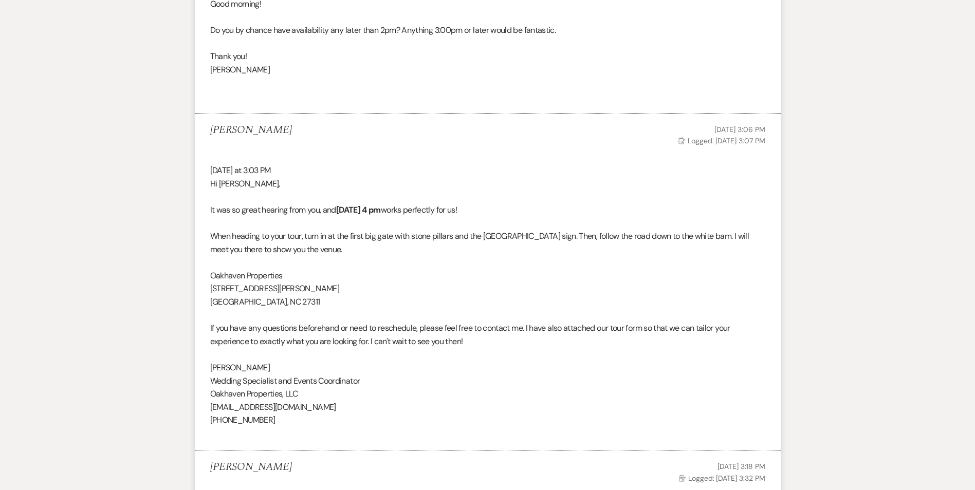
scroll to position [1922, 0]
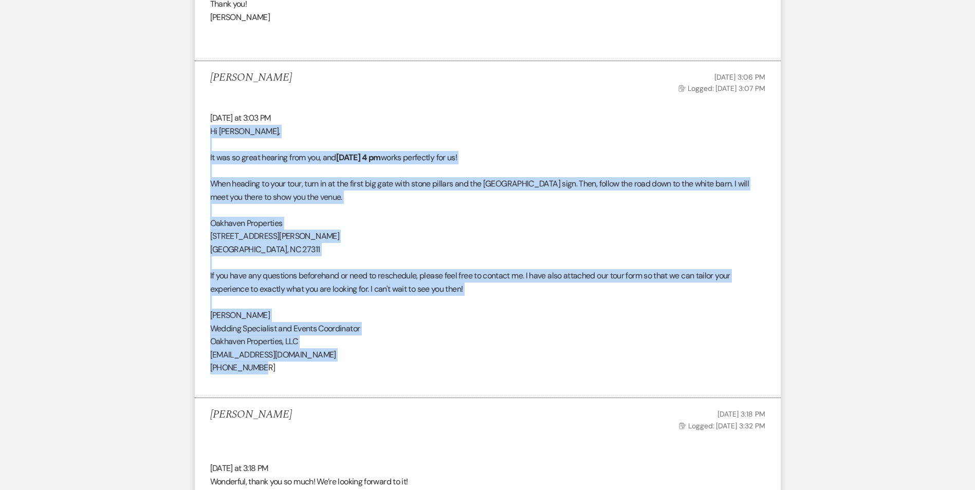
drag, startPoint x: 296, startPoint y: 368, endPoint x: 208, endPoint y: 136, distance: 247.7
click at [208, 136] on li "Kara Groenevelt Jul 10, 2025, 3:06 PM Log Logged: Jul 10, 2025, 3:07 PM Today a…" at bounding box center [488, 230] width 586 height 338
copy div "Hi Tiffany, It was so great hearing from you, and Thursday, July 31st at 4 pm w…"
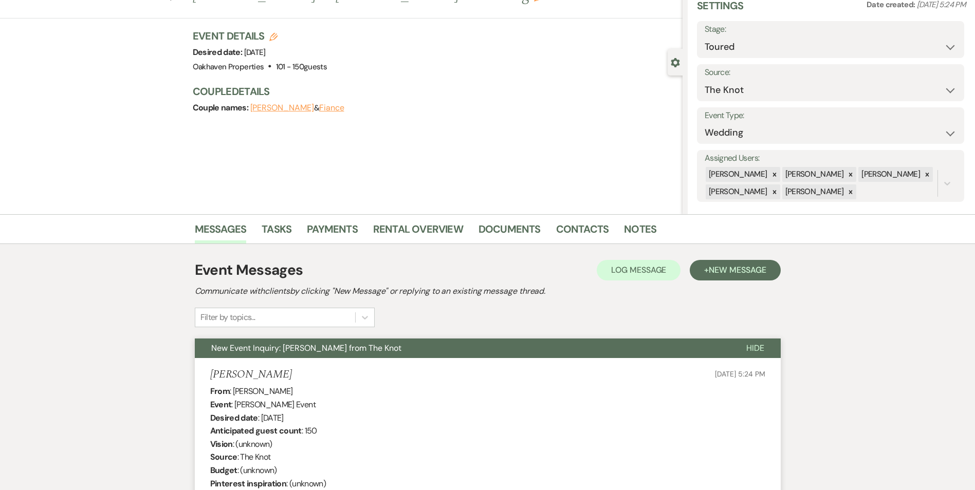
scroll to position [0, 0]
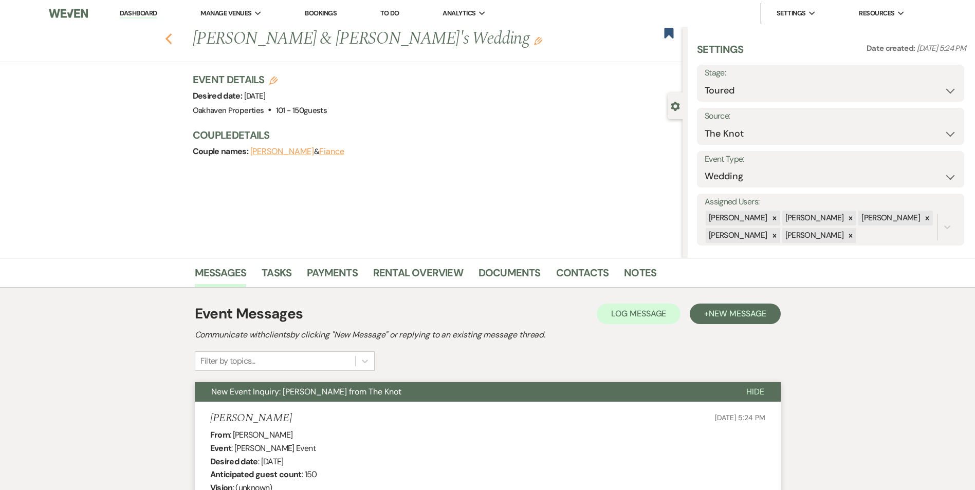
click at [172, 38] on use "button" at bounding box center [168, 38] width 7 height 11
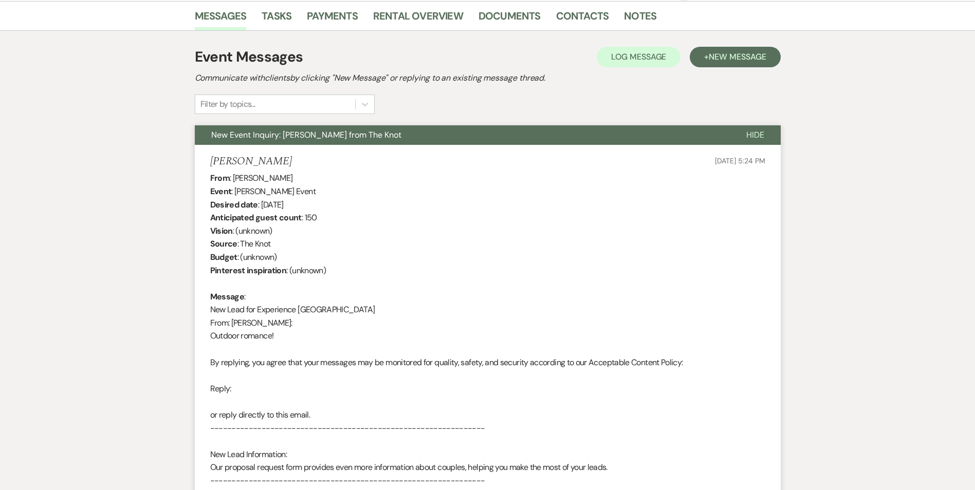
select select "5"
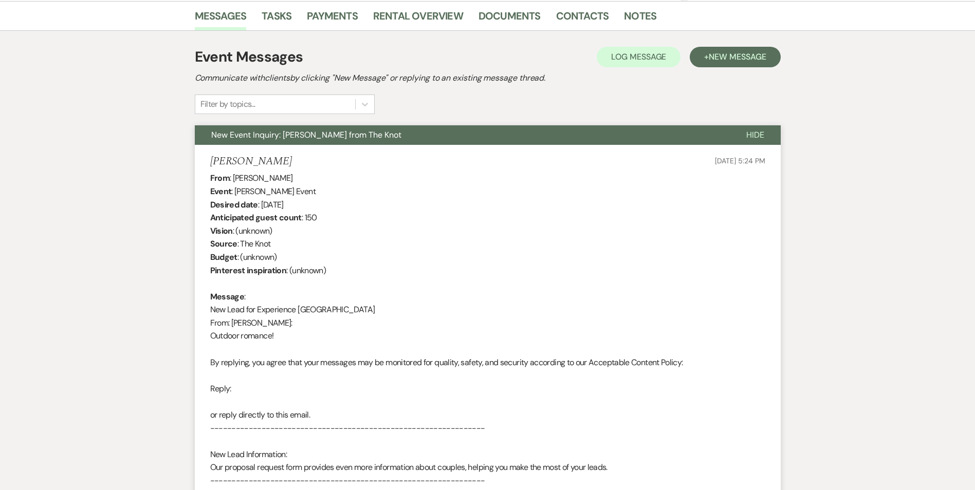
select select "5"
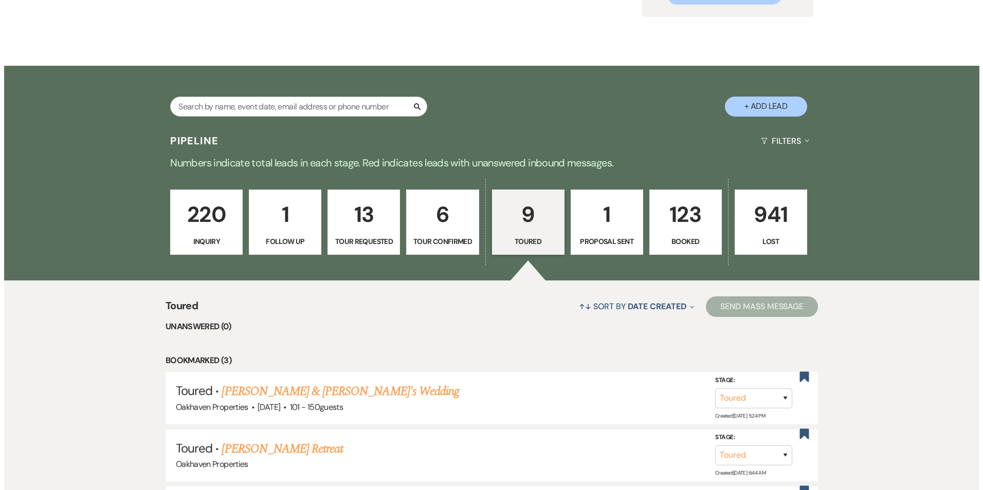
scroll to position [0, 0]
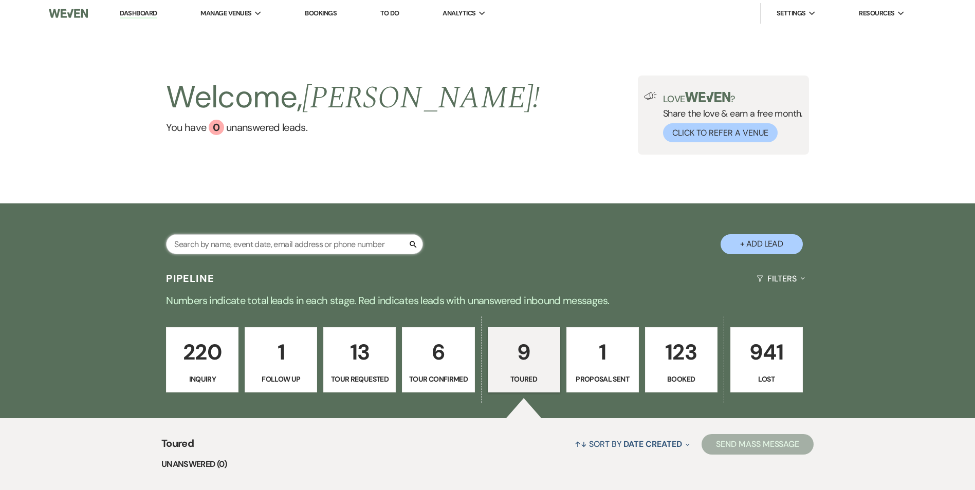
drag, startPoint x: 228, startPoint y: 245, endPoint x: 239, endPoint y: 248, distance: 11.2
click at [229, 245] on input "text" at bounding box center [294, 244] width 257 height 20
type input "kimberl"
select select "8"
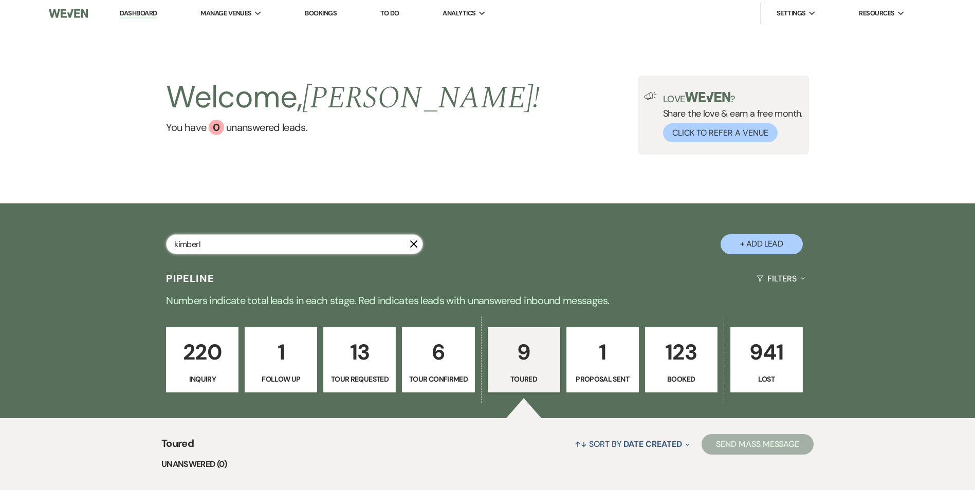
select select "8"
select select "2"
select select "5"
select select "8"
select select "5"
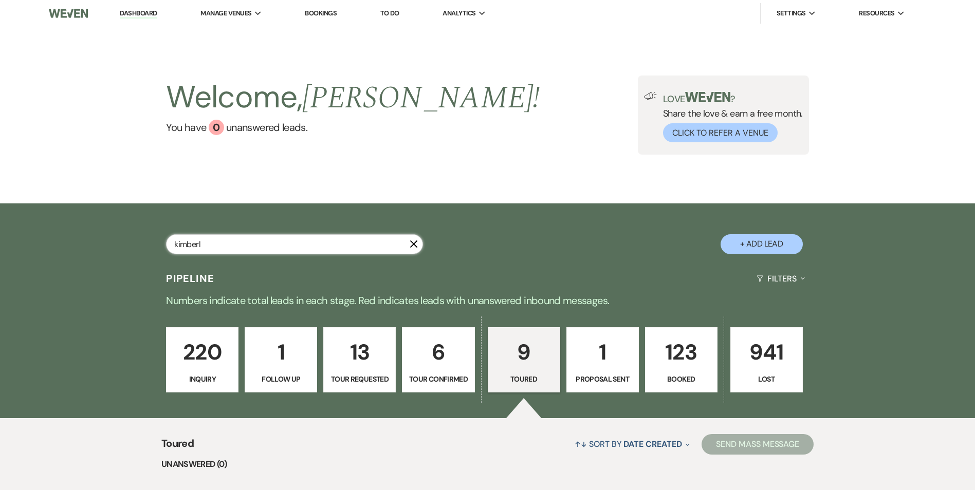
select select "8"
select select "5"
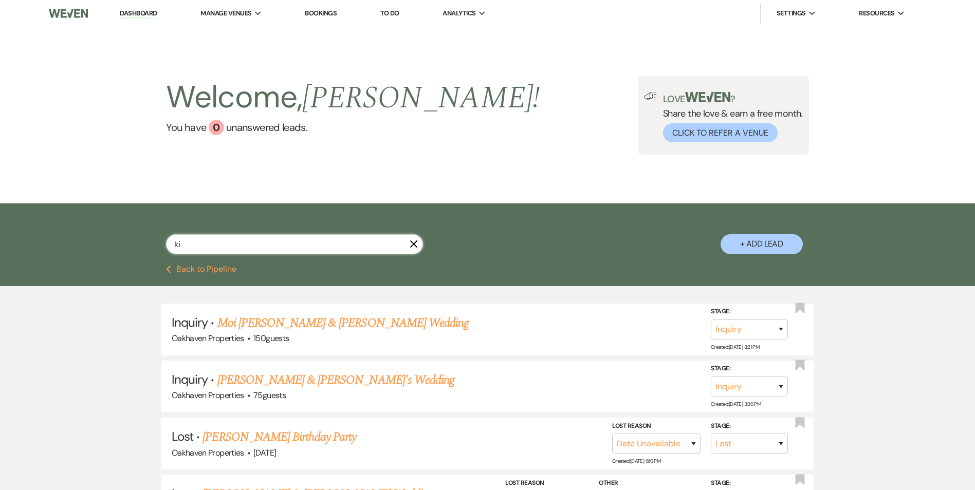
type input "k"
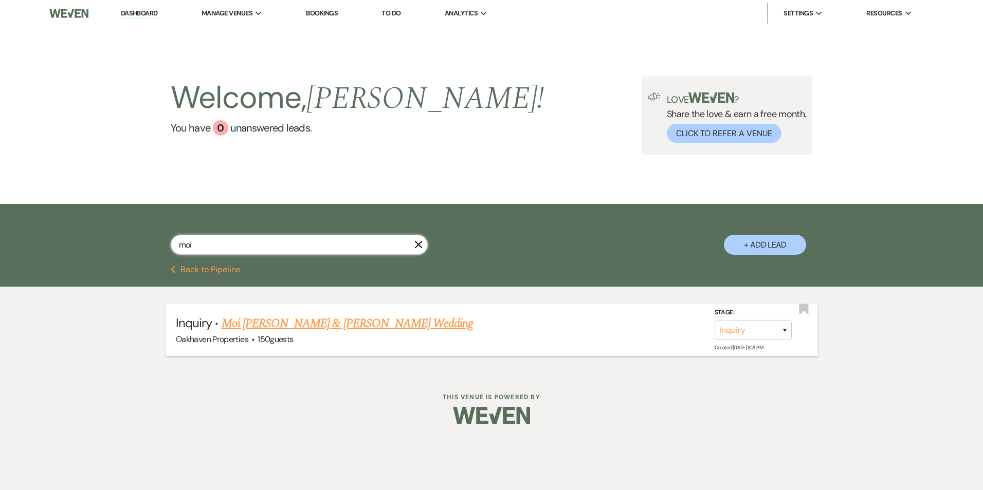
type input "moi"
click at [268, 332] on link "Moi Jaimes & Kimberly Aguilar's Wedding" at bounding box center [348, 324] width 252 height 19
select select "5"
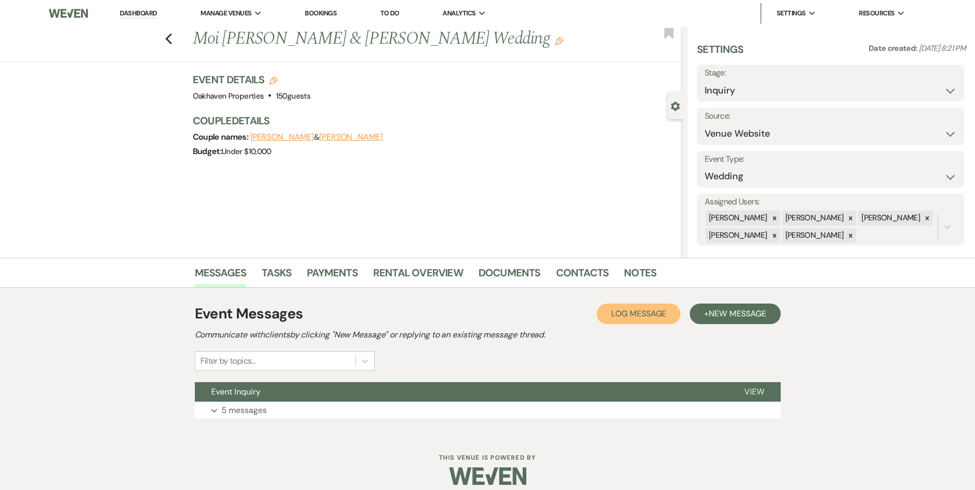
click at [645, 313] on span "Log Message" at bounding box center [638, 313] width 55 height 11
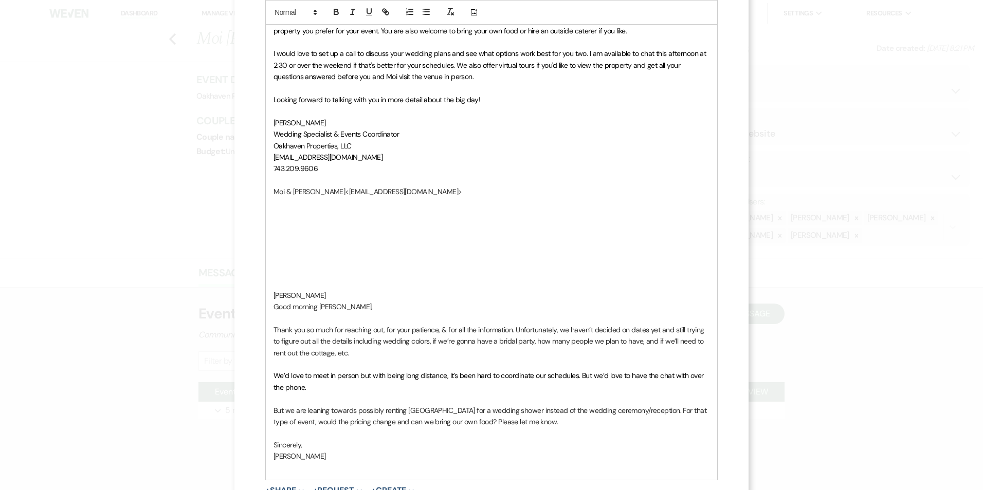
scroll to position [213, 0]
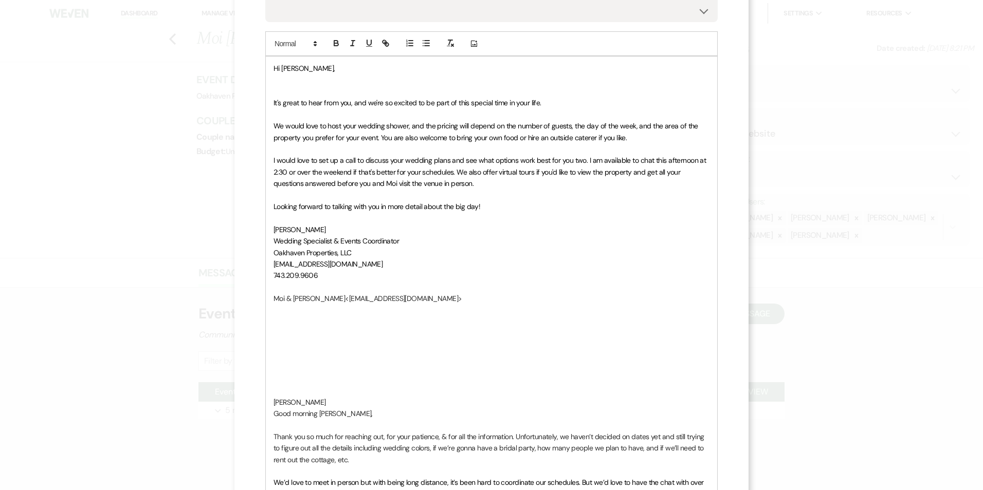
drag, startPoint x: 323, startPoint y: 163, endPoint x: 263, endPoint y: 4, distance: 170.8
click at [255, 0] on html "Dashboard Manage Venues Expand Oakhaven Properties Bookings To Do Analytics Exp…" at bounding box center [491, 250] width 983 height 501
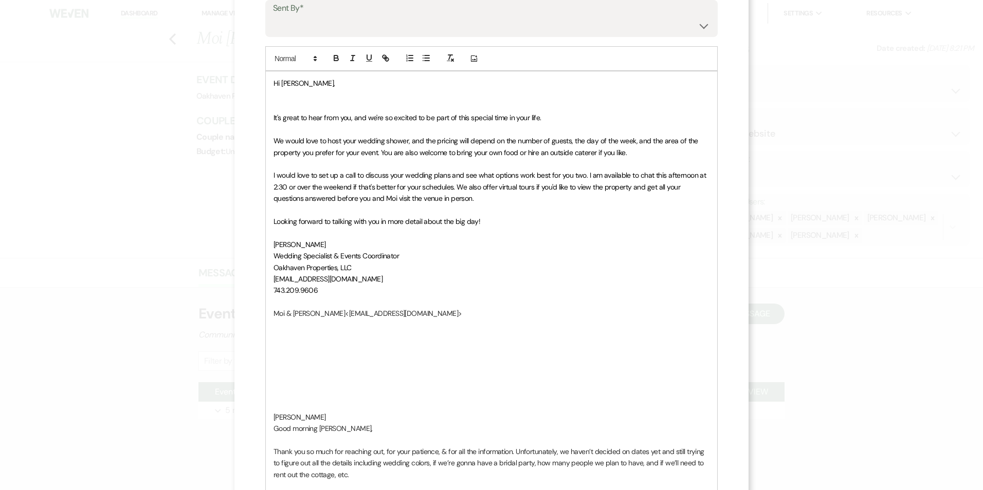
scroll to position [0, 0]
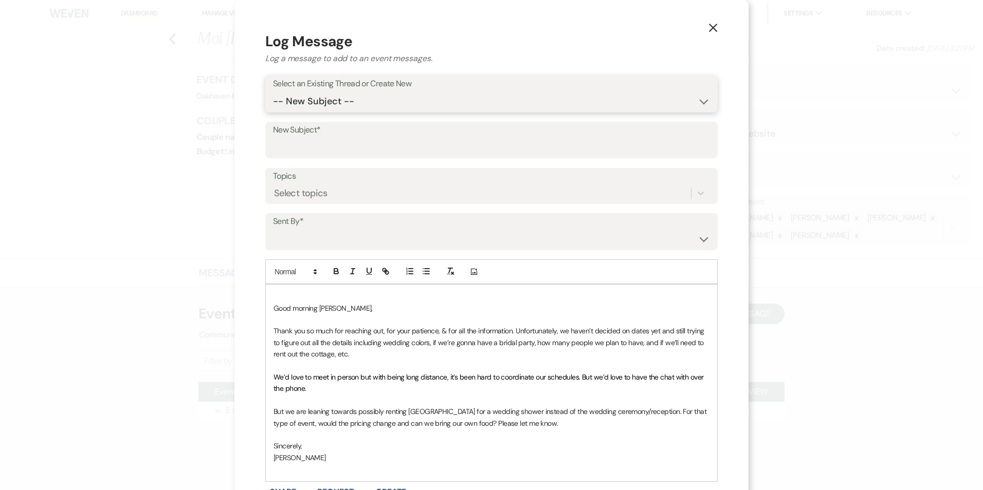
click at [297, 93] on select "-- New Subject -- Event Inquiry" at bounding box center [491, 102] width 437 height 20
select select "454996"
click at [273, 92] on select "-- New Subject -- Event Inquiry" at bounding box center [491, 102] width 437 height 20
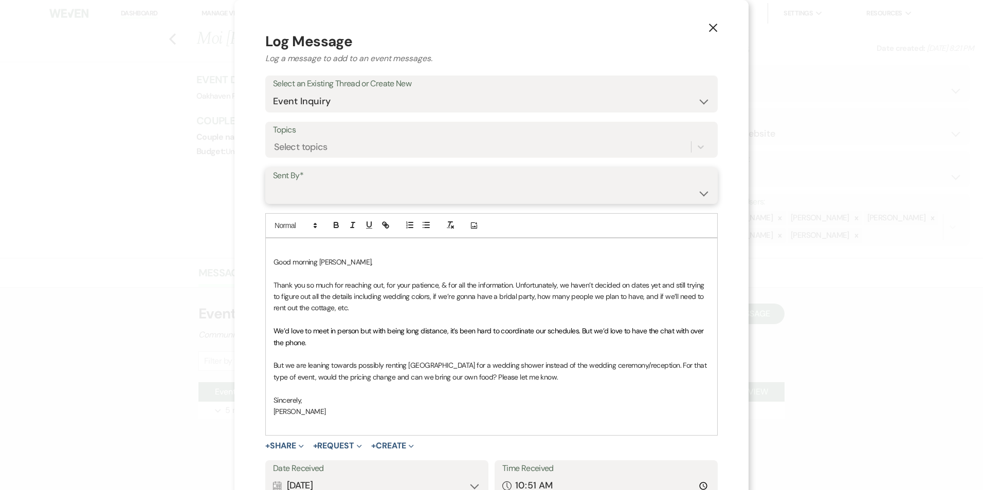
click at [305, 190] on select "Patience Ergish (pdergish@aol.com) Jeanette Wagoner (jeanette@experienceoakhave…" at bounding box center [491, 193] width 437 height 20
select select "contact-377336"
click at [273, 183] on select "Patience Ergish (pdergish@aol.com) Jeanette Wagoner (jeanette@experienceoakhave…" at bounding box center [491, 193] width 437 height 20
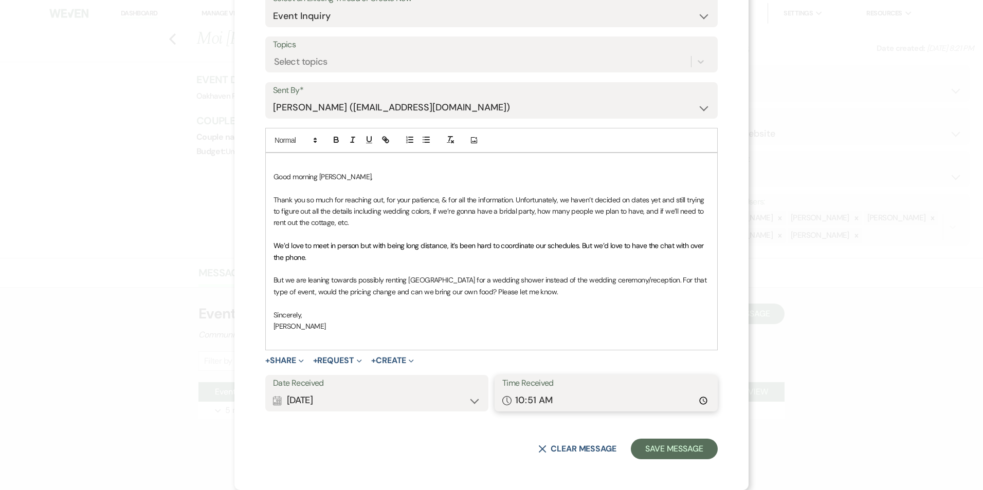
click at [694, 400] on input "10:51" at bounding box center [606, 401] width 208 height 20
type input "09:19"
drag, startPoint x: 658, startPoint y: 450, endPoint x: 688, endPoint y: 461, distance: 32.4
click at [658, 450] on button "Save Message" at bounding box center [674, 449] width 87 height 21
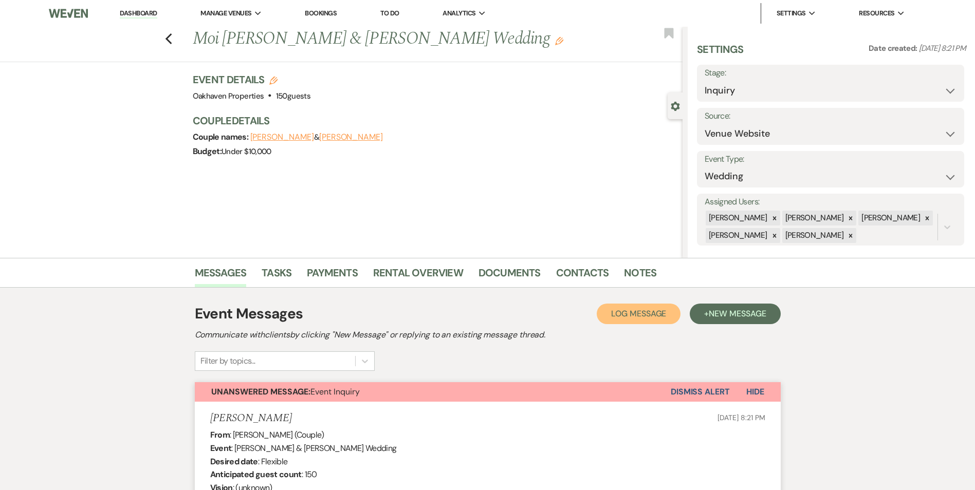
click at [607, 315] on button "Log Log Message" at bounding box center [639, 314] width 84 height 21
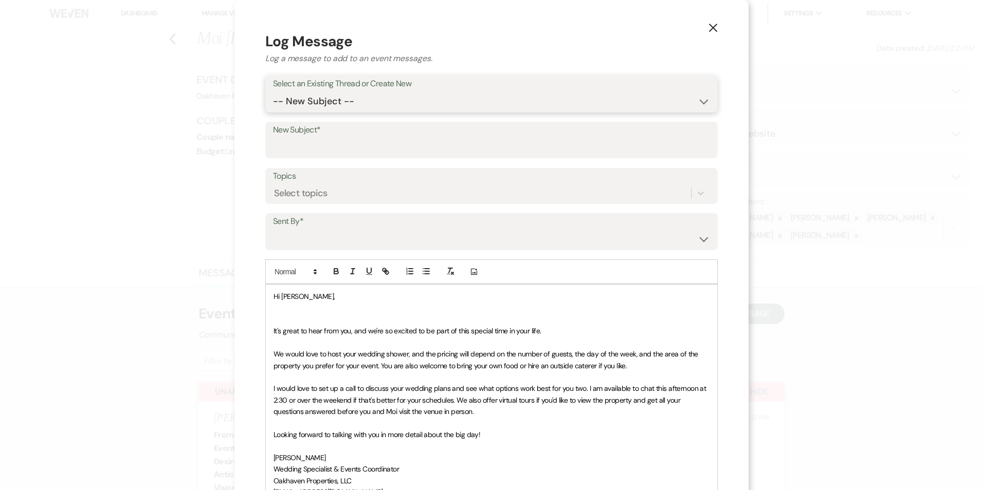
click at [330, 105] on select "-- New Subject -- Event Inquiry" at bounding box center [491, 102] width 437 height 20
select select "454996"
click at [273, 92] on select "-- New Subject -- Event Inquiry" at bounding box center [491, 102] width 437 height 20
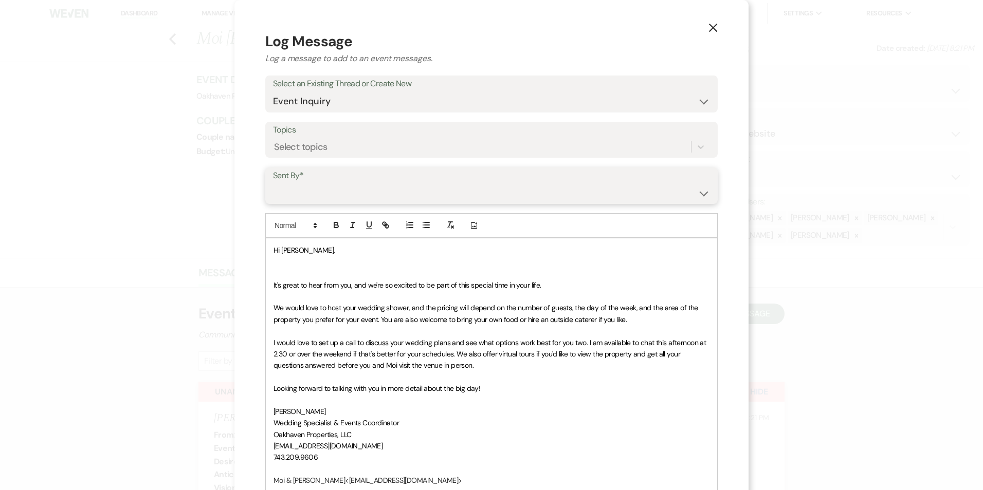
click at [312, 193] on select "Patience Ergish (pdergish@aol.com) Jeanette Wagoner (jeanette@experienceoakhave…" at bounding box center [491, 193] width 437 height 20
select select "user-127923"
click at [273, 183] on select "Patience Ergish (pdergish@aol.com) Jeanette Wagoner (jeanette@experienceoakhave…" at bounding box center [491, 193] width 437 height 20
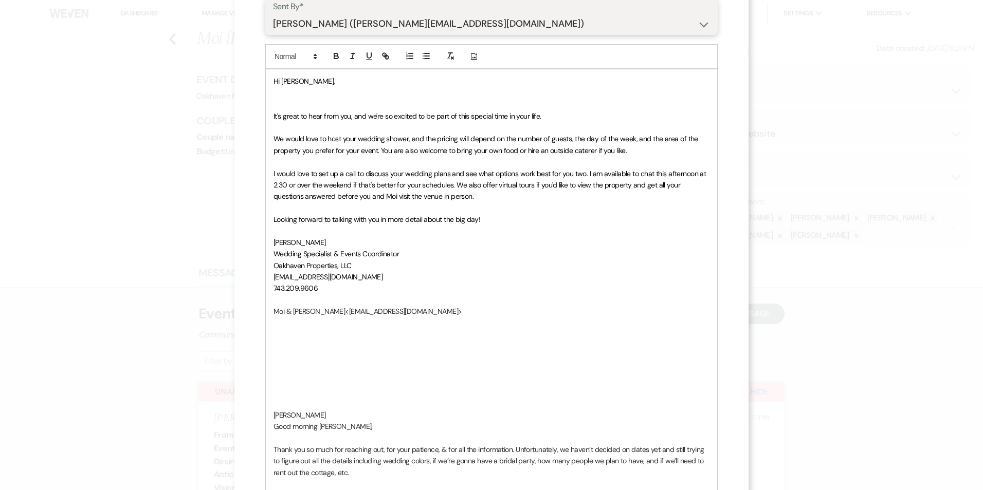
scroll to position [360, 0]
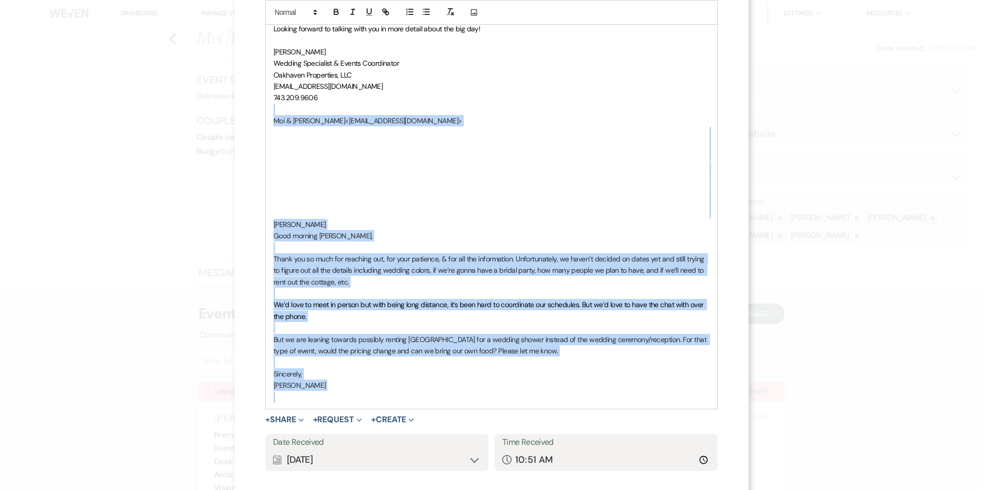
drag, startPoint x: 328, startPoint y: 391, endPoint x: 268, endPoint y: 112, distance: 285.6
click at [266, 111] on div "Hi Kimberly, It's great to hear from you, and we're so excited to be part of th…" at bounding box center [491, 144] width 451 height 531
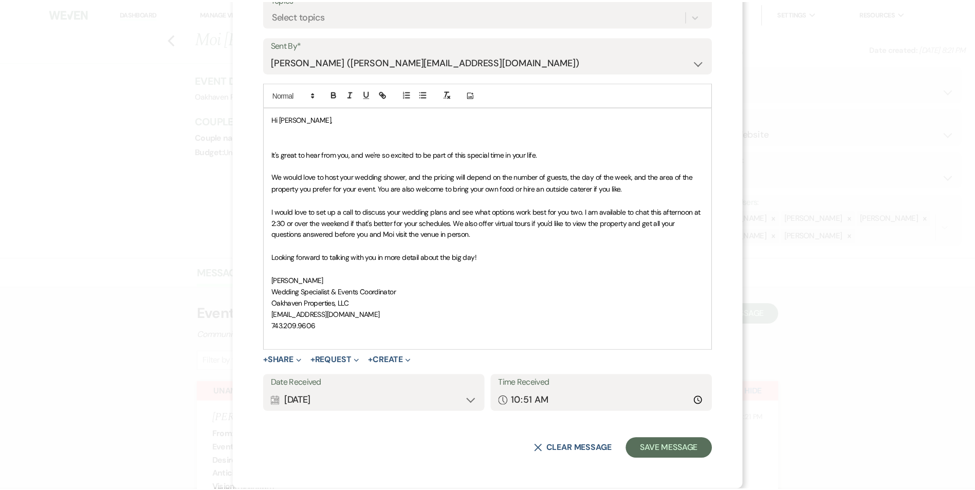
scroll to position [131, 0]
drag, startPoint x: 659, startPoint y: 455, endPoint x: 669, endPoint y: 453, distance: 10.5
click at [661, 457] on button "Save Message" at bounding box center [674, 449] width 87 height 21
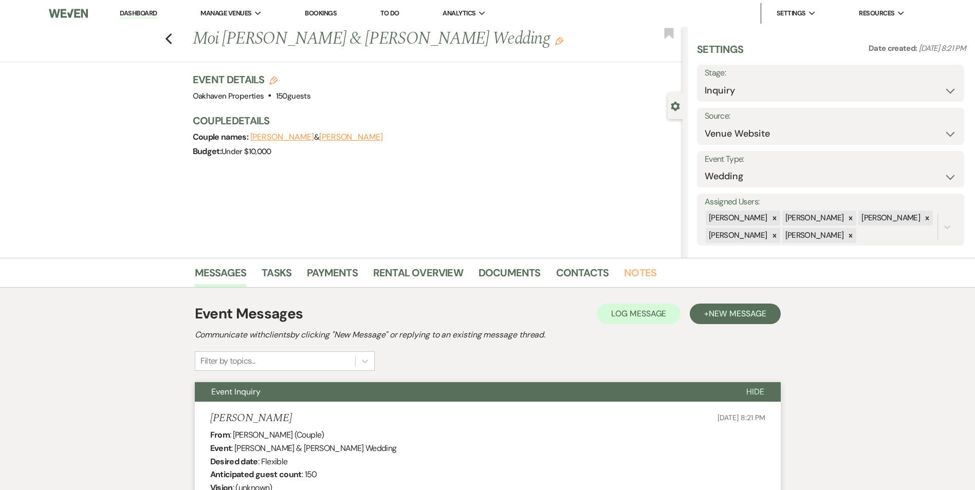
drag, startPoint x: 637, startPoint y: 282, endPoint x: 557, endPoint y: 309, distance: 84.5
click at [636, 281] on link "Notes" at bounding box center [640, 276] width 32 height 23
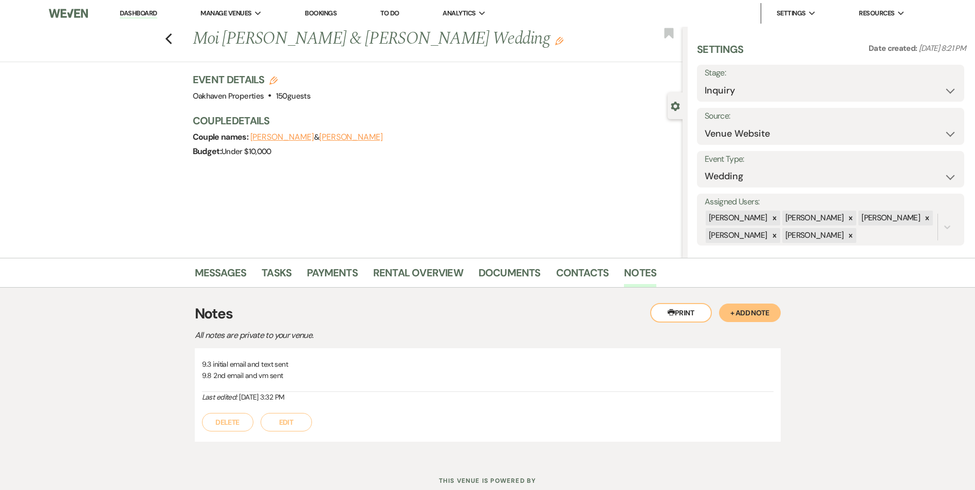
drag, startPoint x: 300, startPoint y: 425, endPoint x: 298, endPoint y: 419, distance: 6.0
click at [298, 422] on button "Edit" at bounding box center [286, 422] width 51 height 19
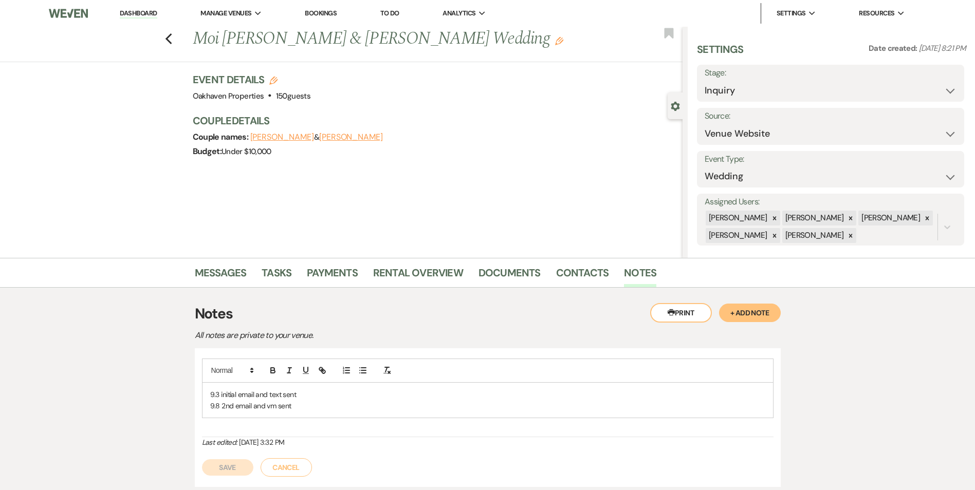
click at [300, 406] on p "9.8 2nd email and vm sent" at bounding box center [487, 405] width 555 height 11
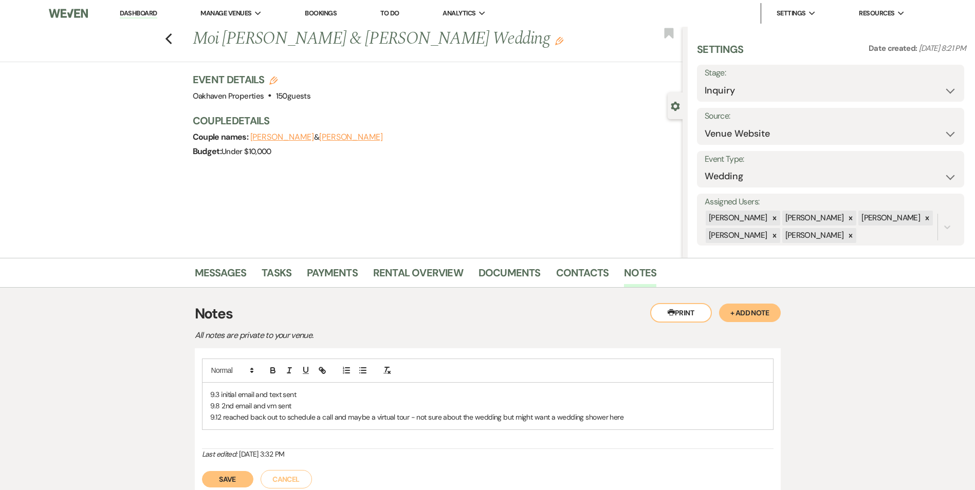
click at [218, 483] on button "Save" at bounding box center [227, 479] width 51 height 16
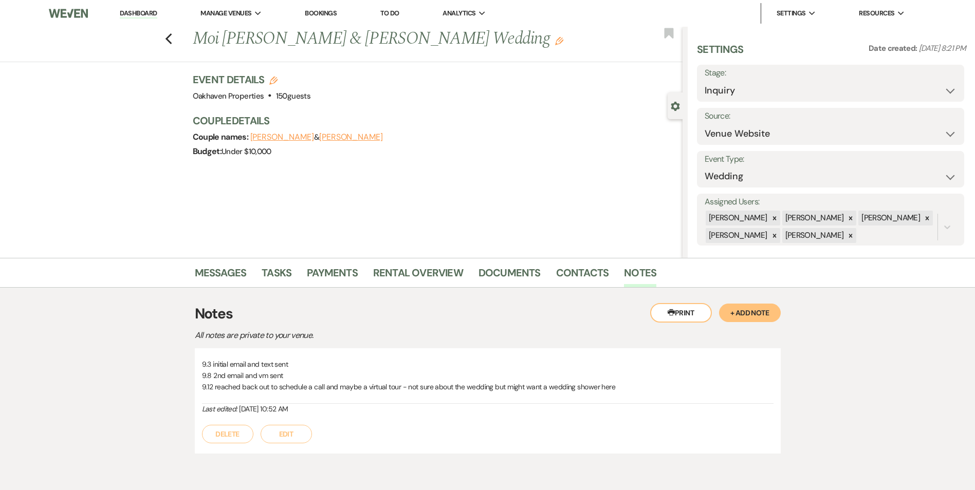
click at [268, 262] on div "Messages Tasks Payments Rental Overview Documents Contacts Notes" at bounding box center [487, 273] width 975 height 30
click at [276, 273] on link "Tasks" at bounding box center [277, 276] width 30 height 23
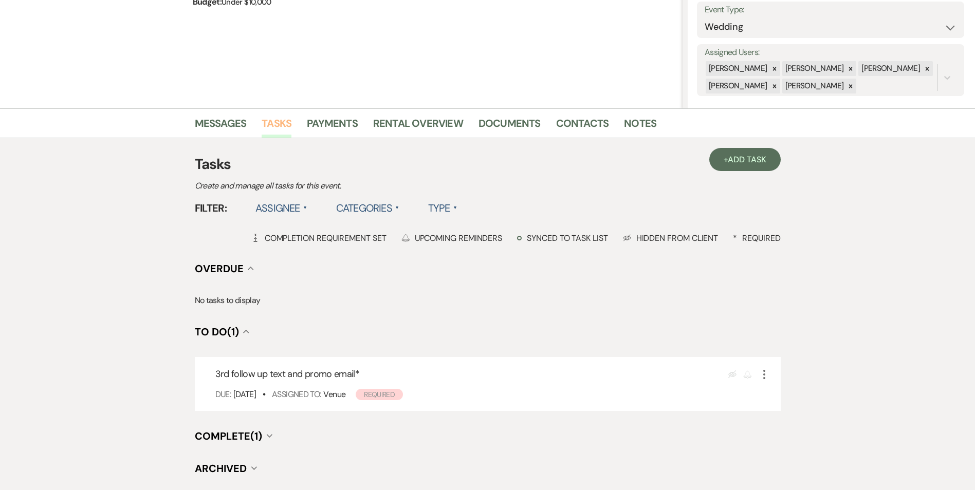
scroll to position [154, 0]
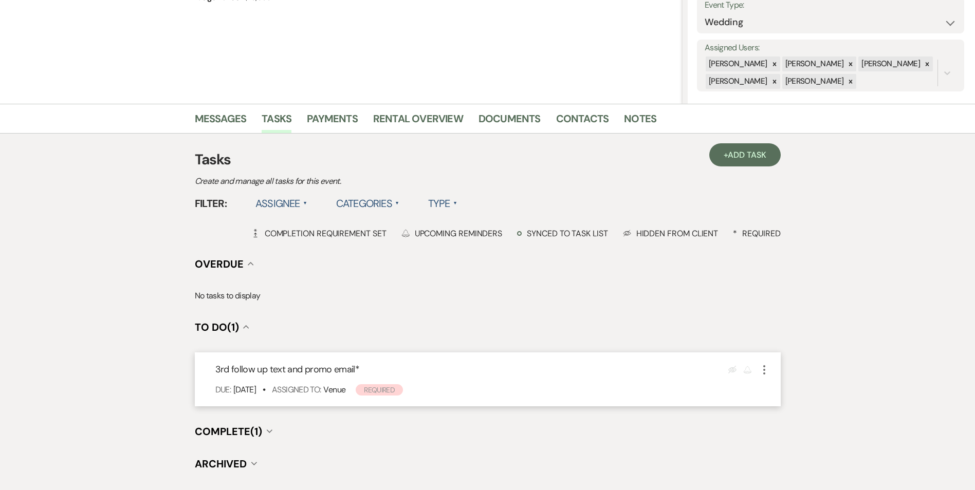
click at [765, 373] on icon "More" at bounding box center [764, 370] width 12 height 12
click at [776, 391] on link "Pencil Edit" at bounding box center [807, 389] width 99 height 15
select select "true"
select select "31"
select select "venueHost"
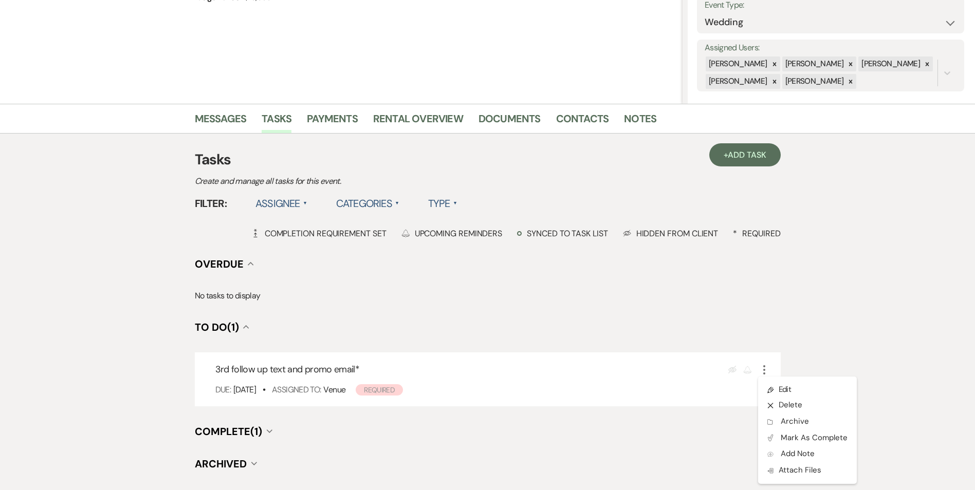
select select "host"
select select "onDueDate"
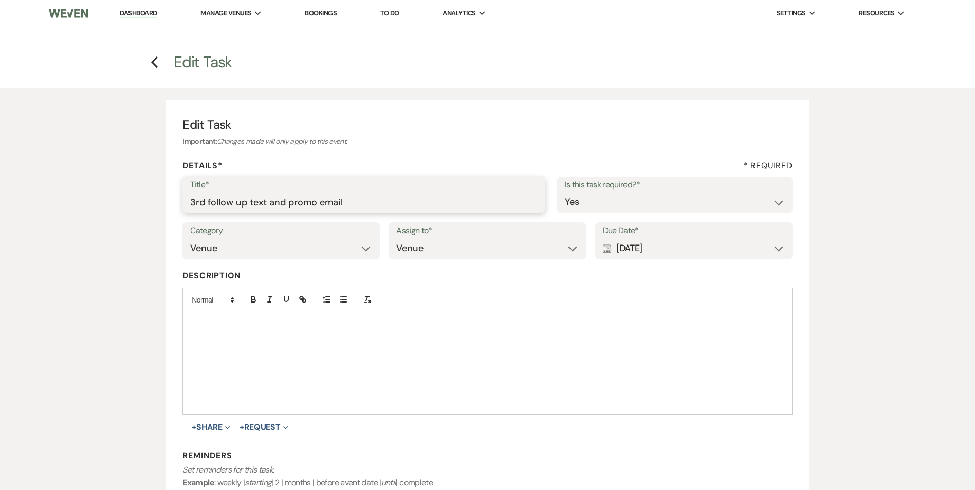
drag, startPoint x: 353, startPoint y: 208, endPoint x: 136, endPoint y: 230, distance: 218.0
click at [136, 230] on div "Edit Task Important : Changes made will only apply to this event. Details* * Re…" at bounding box center [488, 356] width 740 height 536
type input "follow up on scheduling a phone call or virtual tour"
click at [682, 252] on div "Calendar Sep 13, 2025 Expand" at bounding box center [694, 249] width 182 height 20
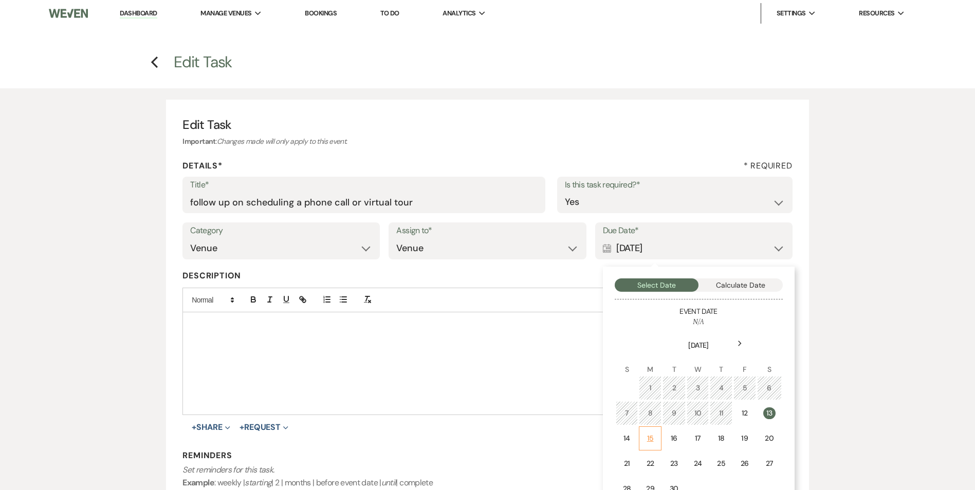
click at [655, 443] on td "15" at bounding box center [650, 439] width 23 height 24
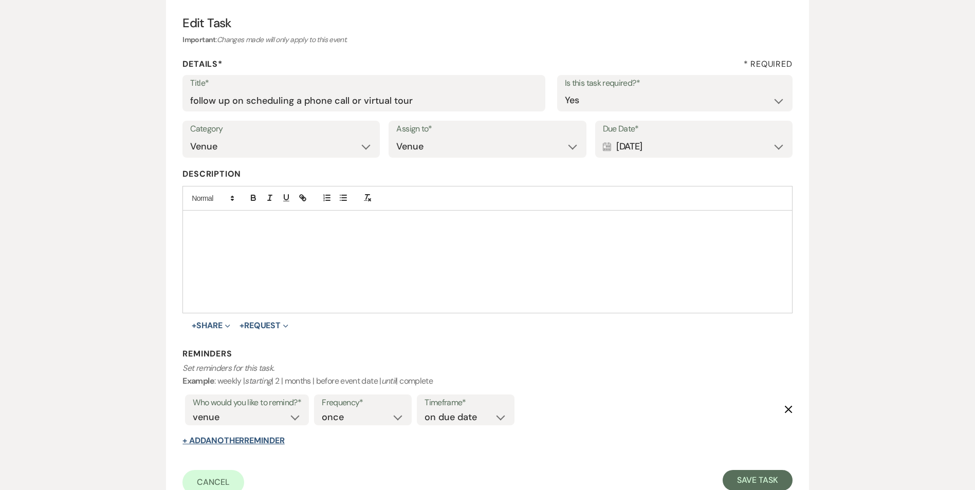
scroll to position [103, 0]
click at [723, 472] on div "Cancel Save Task" at bounding box center [487, 481] width 610 height 25
click at [735, 477] on button "Save Task" at bounding box center [757, 479] width 69 height 21
select select "5"
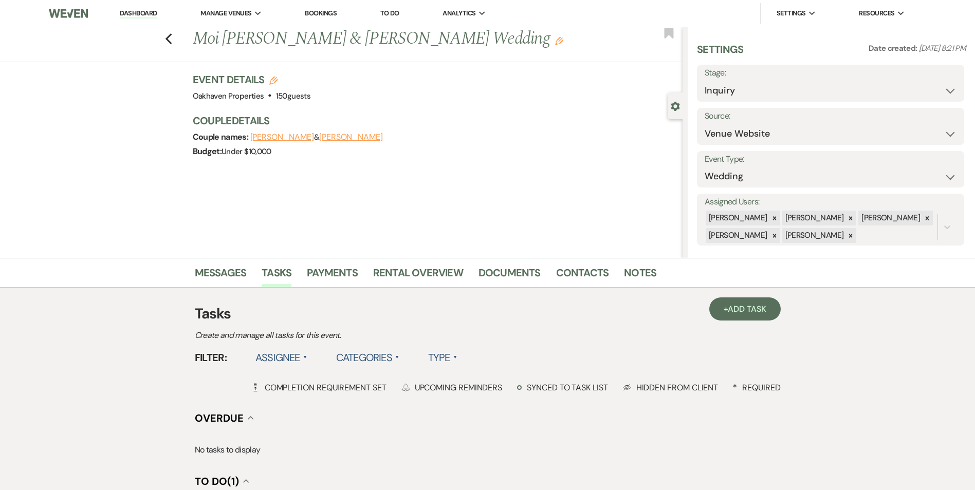
click at [139, 12] on link "Dashboard" at bounding box center [138, 14] width 37 height 10
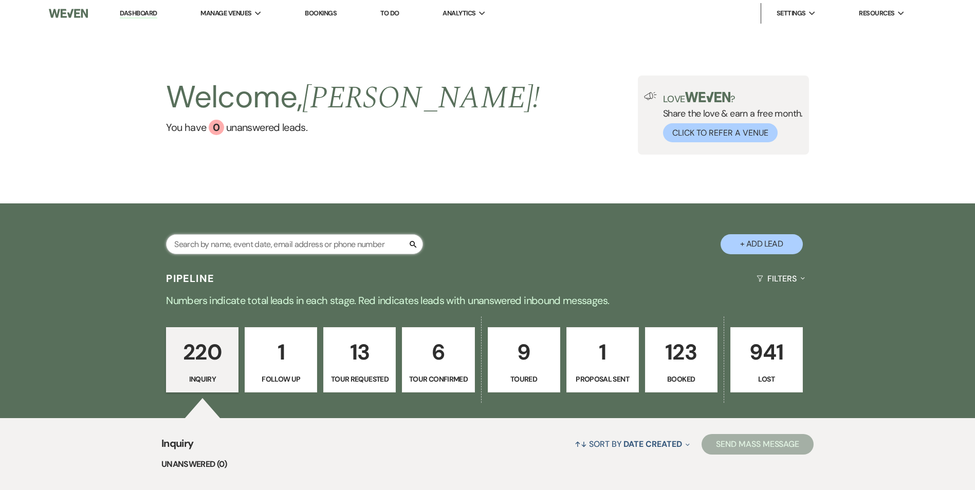
click at [240, 243] on input "text" at bounding box center [294, 244] width 257 height 20
type input "kathleen"
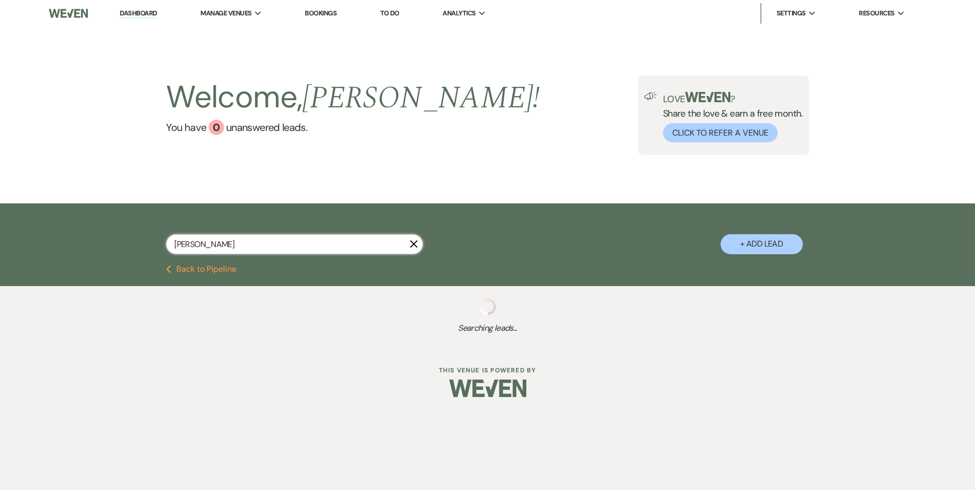
select select "2"
select select "8"
select select "3"
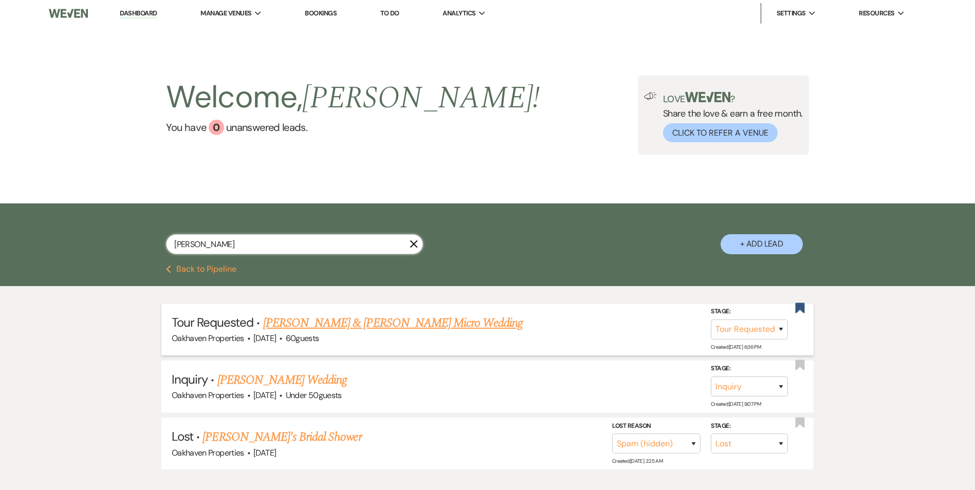
type input "kathleen"
click at [306, 327] on link "Brice Krueger & Kathleen Ann DeSilva's Micro Wedding" at bounding box center [393, 323] width 260 height 19
select select "2"
select select "5"
select select "16"
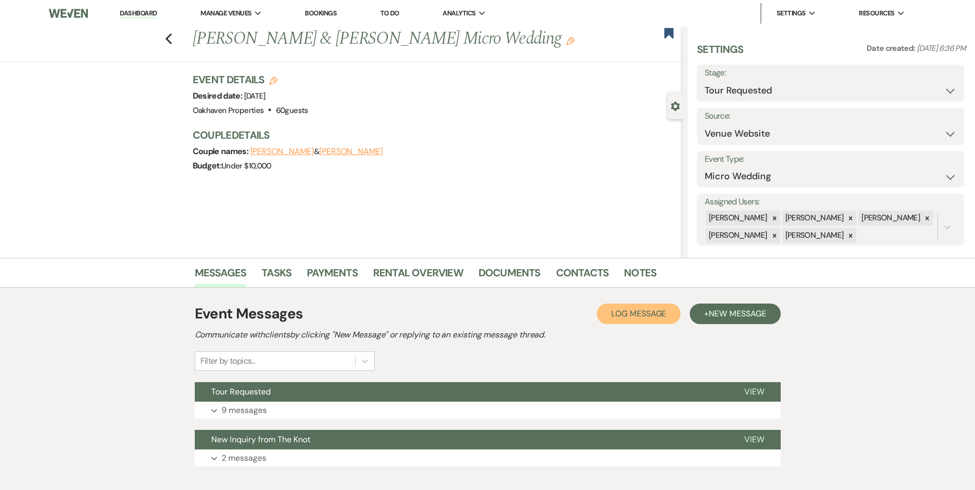
click at [637, 310] on span "Log Message" at bounding box center [638, 313] width 55 height 11
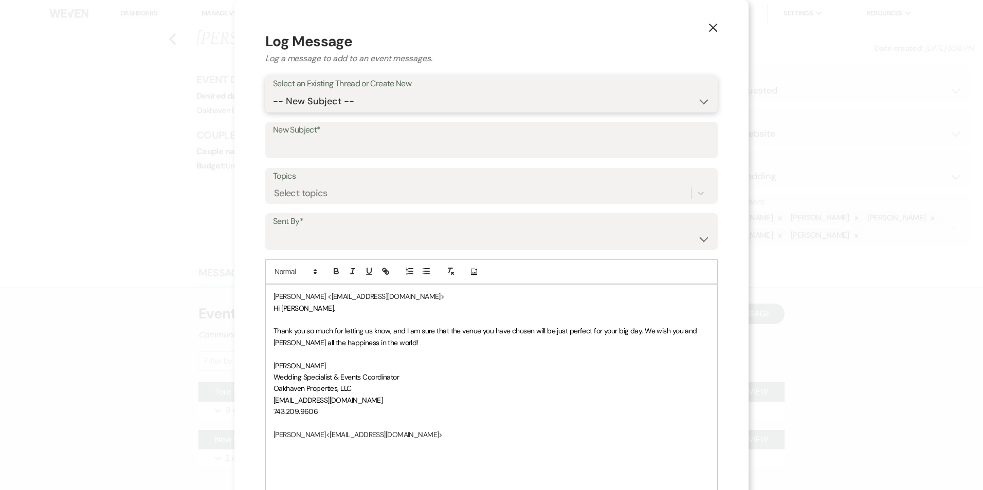
click at [351, 103] on select "-- New Subject -- Tour Requested New Inquiry from The Knot" at bounding box center [491, 102] width 437 height 20
select select "442412"
click at [273, 92] on select "-- New Subject -- Tour Requested New Inquiry from The Knot" at bounding box center [491, 102] width 437 height 20
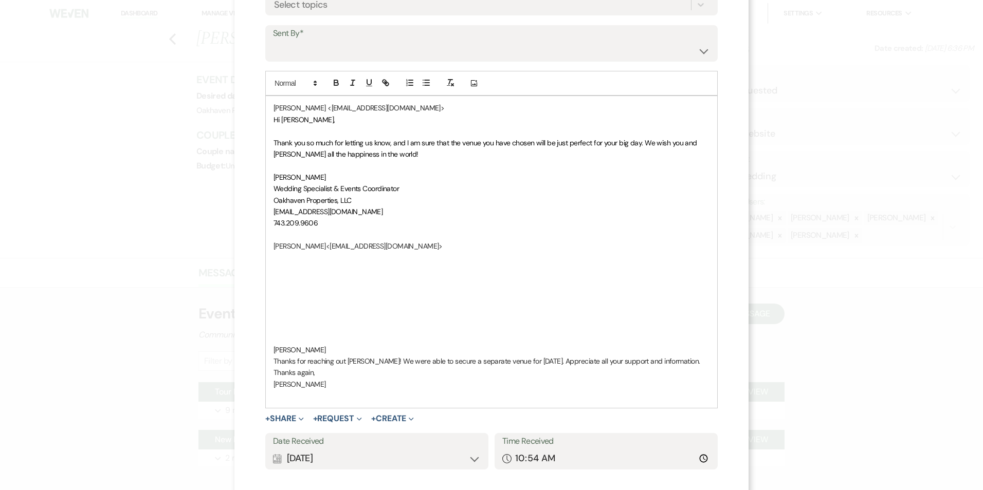
scroll to position [154, 0]
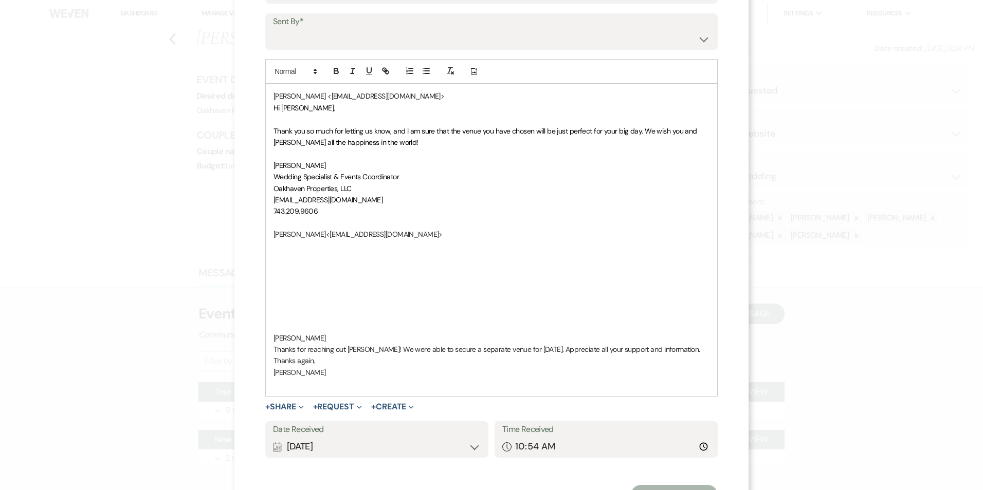
drag, startPoint x: 319, startPoint y: 337, endPoint x: 270, endPoint y: 103, distance: 238.6
click at [266, 99] on div "​ Kathleen DeSilva <kathleendesilva5@gmail.com> ​ Hi Kathleen, Thank you so muc…" at bounding box center [491, 240] width 451 height 312
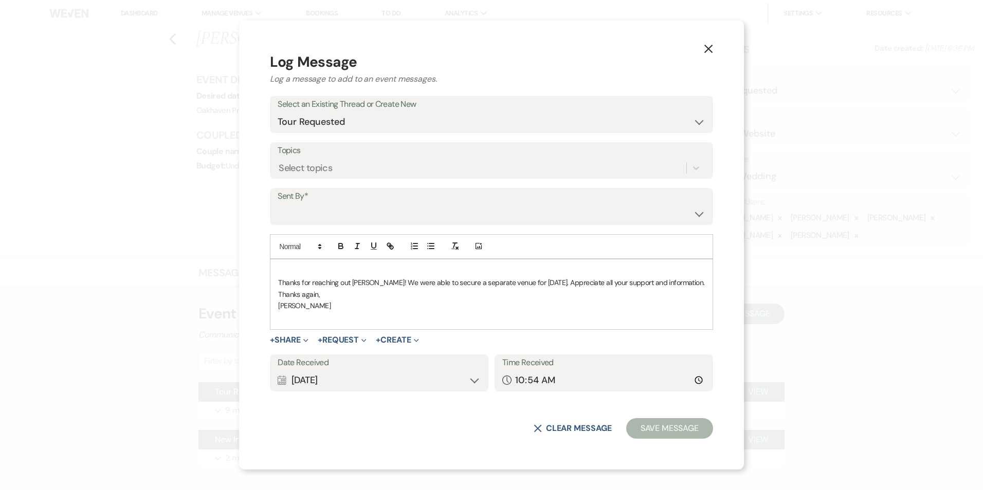
scroll to position [0, 0]
click at [350, 126] on select "-- New Subject -- Tour Requested New Inquiry from The Knot" at bounding box center [491, 122] width 427 height 20
click at [349, 130] on select "-- New Subject -- Tour Requested New Inquiry from The Knot" at bounding box center [491, 122] width 427 height 20
drag, startPoint x: 341, startPoint y: 211, endPoint x: 346, endPoint y: 221, distance: 10.8
click at [342, 211] on select "Patience Ergish (pdergish@aol.com) Jeanette Wagoner (jeanette@experienceoakhave…" at bounding box center [491, 214] width 427 height 20
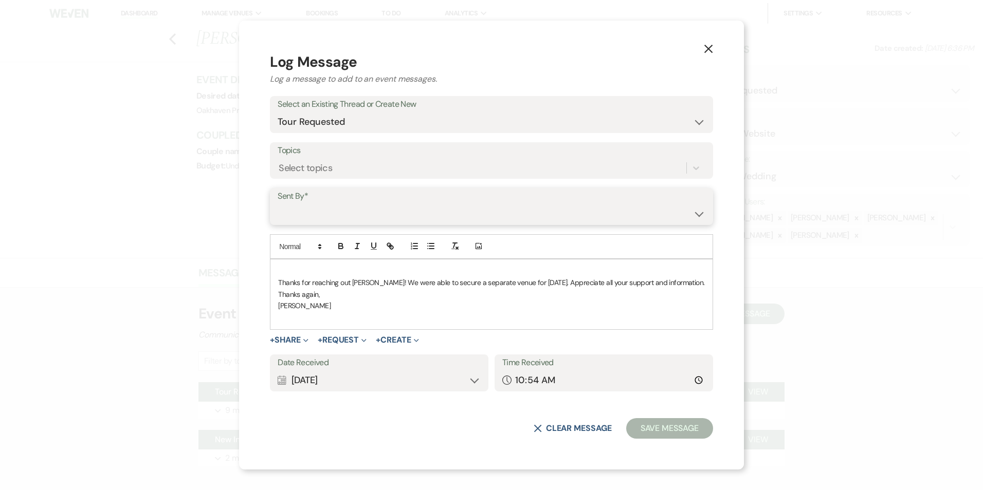
select select "contact-368243"
click at [298, 204] on select "Patience Ergish (pdergish@aol.com) Jeanette Wagoner (jeanette@experienceoakhave…" at bounding box center [491, 214] width 427 height 20
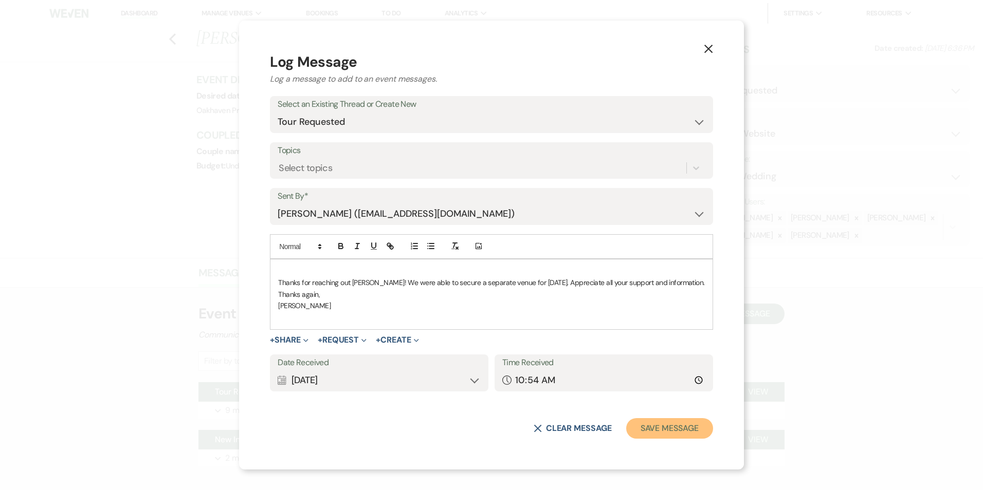
drag, startPoint x: 664, startPoint y: 434, endPoint x: 672, endPoint y: 432, distance: 8.0
click at [669, 433] on button "Save Message" at bounding box center [669, 428] width 87 height 21
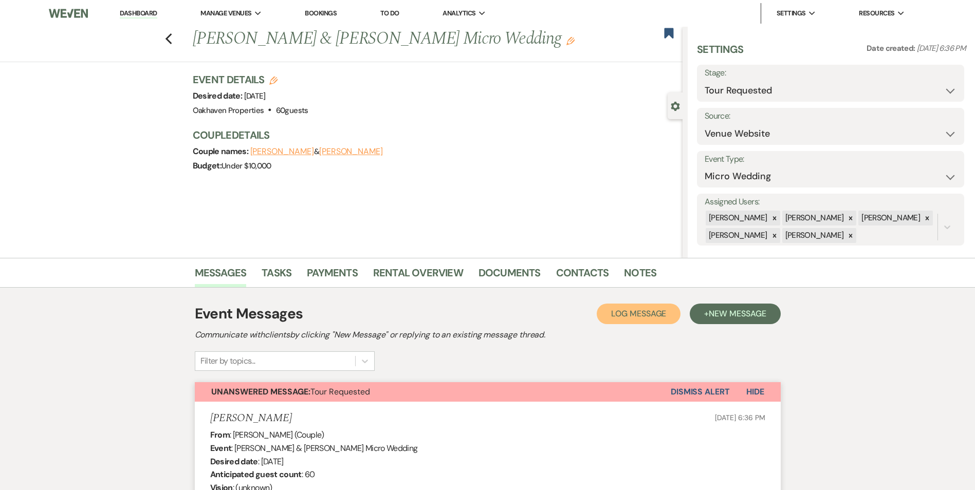
drag, startPoint x: 634, startPoint y: 318, endPoint x: 630, endPoint y: 314, distance: 5.8
click at [630, 314] on span "Log Message" at bounding box center [638, 313] width 55 height 11
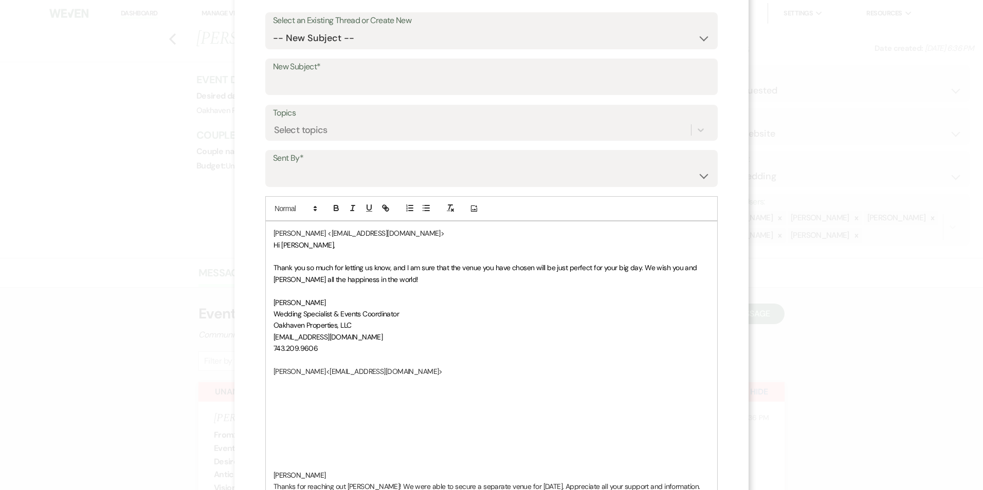
scroll to position [154, 0]
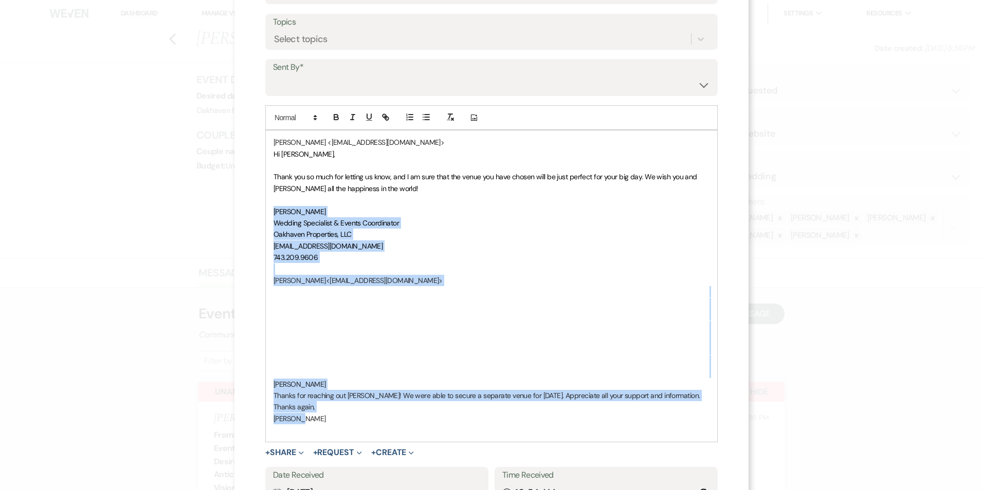
drag, startPoint x: 306, startPoint y: 422, endPoint x: 258, endPoint y: 215, distance: 212.2
click at [258, 215] on div "X Log Message Log a message to add to an event messages. Select an Existing Thr…" at bounding box center [491, 214] width 514 height 737
drag, startPoint x: 527, startPoint y: 253, endPoint x: 522, endPoint y: 258, distance: 6.9
click at [527, 253] on p "743.209.9606" at bounding box center [491, 257] width 436 height 11
click at [441, 371] on p at bounding box center [491, 372] width 436 height 11
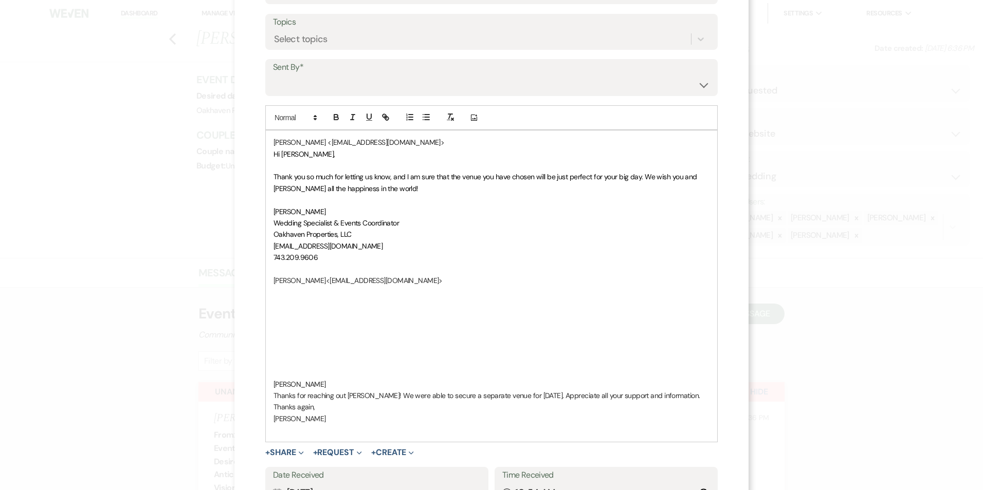
click at [325, 431] on p at bounding box center [491, 430] width 436 height 11
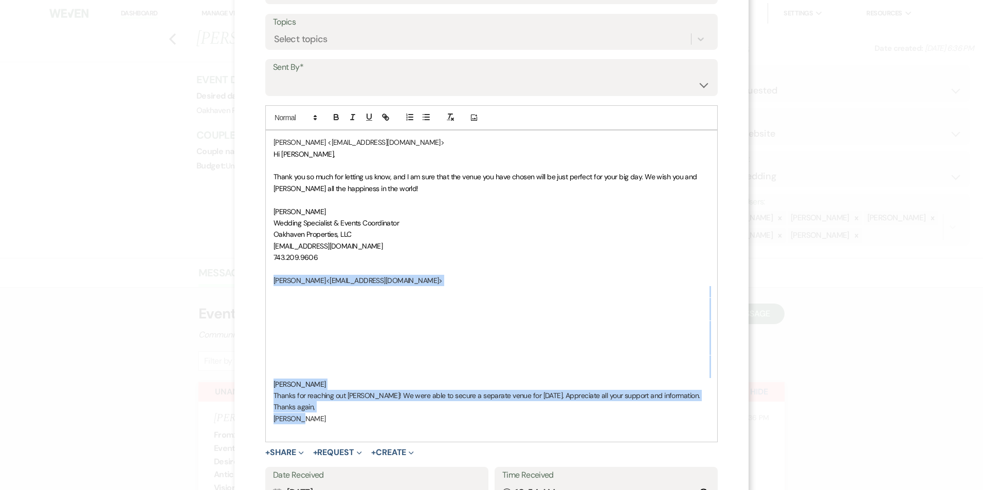
drag, startPoint x: 307, startPoint y: 420, endPoint x: 271, endPoint y: 276, distance: 148.7
click at [271, 276] on div "​ Kathleen DeSilva <kathleendesilva5@gmail.com> ​ Hi Kathleen, Thank you so muc…" at bounding box center [491, 287] width 451 height 312
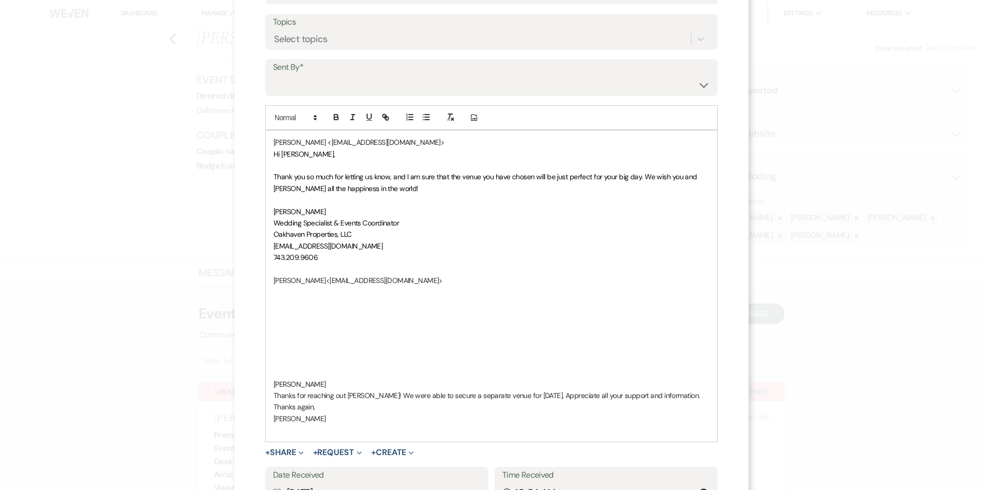
scroll to position [108, 0]
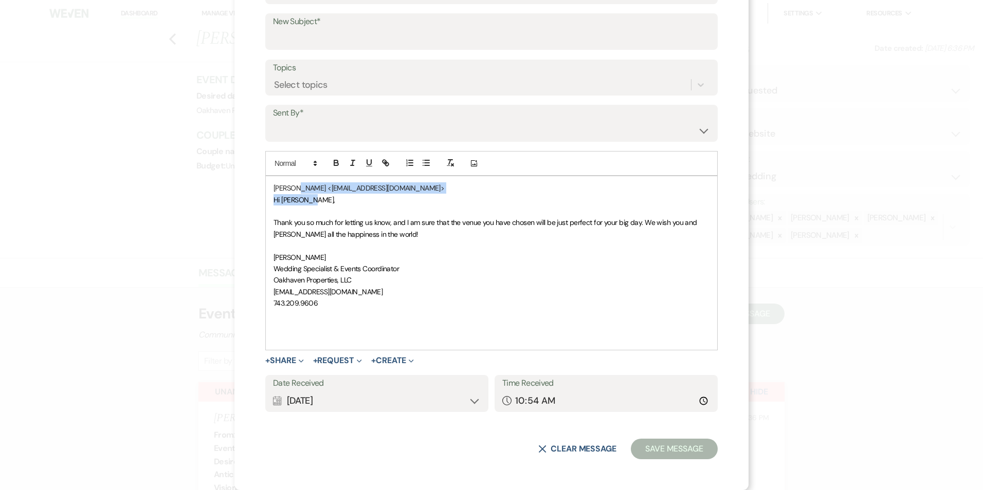
drag, startPoint x: 310, startPoint y: 203, endPoint x: 291, endPoint y: 189, distance: 23.5
click at [290, 189] on div "​ Kathleen DeSilva <kathleendesilva5@gmail.com> ​ Hi Kathleen, Thank you so muc…" at bounding box center [491, 262] width 451 height 173
drag, startPoint x: 326, startPoint y: 205, endPoint x: 440, endPoint y: 185, distance: 116.0
click at [328, 205] on p "Hi Kathleen," at bounding box center [491, 199] width 436 height 11
click at [520, 197] on p "Hi Kathleen," at bounding box center [491, 199] width 436 height 11
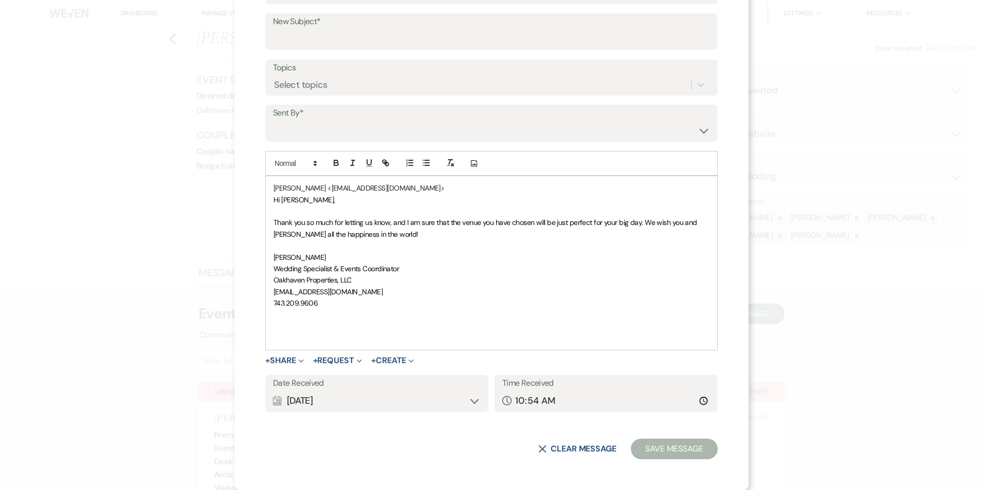
drag, startPoint x: 445, startPoint y: 187, endPoint x: 435, endPoint y: 193, distance: 11.8
click at [441, 188] on p "​ Kathleen DeSilva <kathleendesilva5@gmail.com> ​" at bounding box center [491, 187] width 436 height 11
drag, startPoint x: 376, startPoint y: 180, endPoint x: 257, endPoint y: 170, distance: 119.2
click at [258, 168] on div "X Log Message Log a message to add to an event messages. Select an Existing Thr…" at bounding box center [491, 191] width 514 height 599
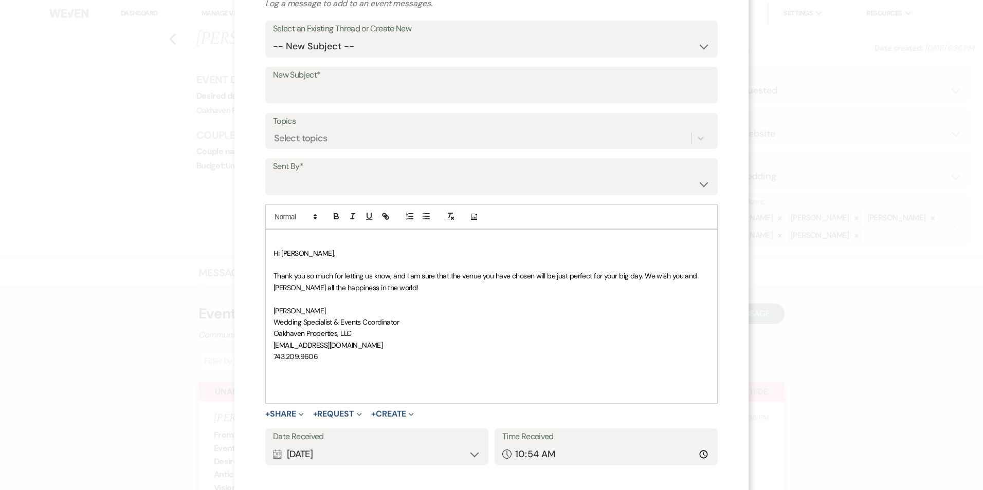
scroll to position [6, 0]
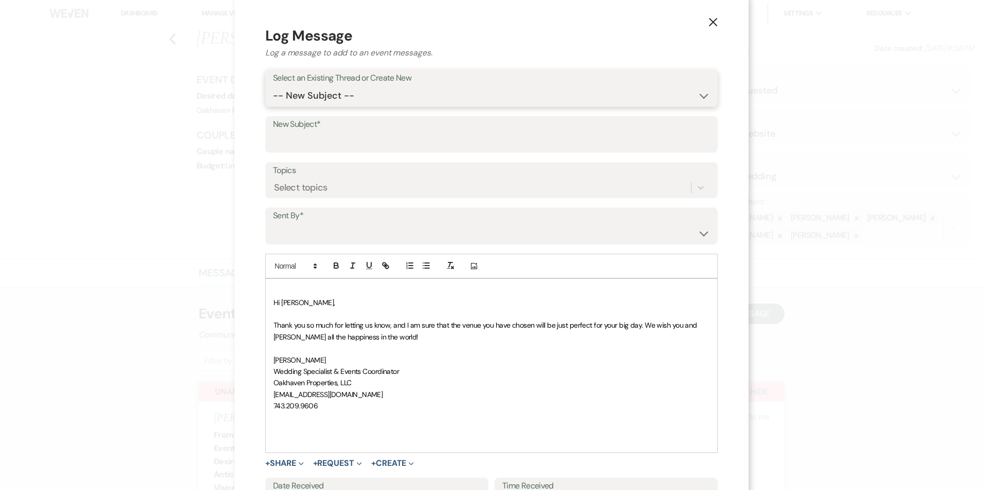
click at [354, 88] on select "-- New Subject -- Tour Requested New Inquiry from The Knot" at bounding box center [491, 96] width 437 height 20
click at [347, 88] on select "-- New Subject -- Tour Requested New Inquiry from The Knot" at bounding box center [491, 96] width 437 height 20
click at [273, 86] on select "-- New Subject -- Tour Requested New Inquiry from The Knot" at bounding box center [491, 96] width 437 height 20
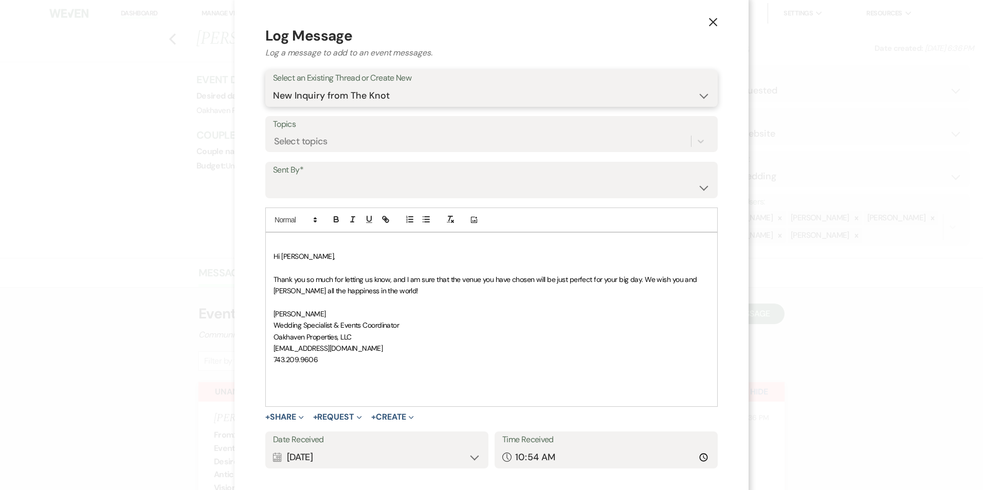
drag, startPoint x: 331, startPoint y: 93, endPoint x: 334, endPoint y: 105, distance: 12.7
click at [332, 93] on select "-- New Subject -- Tour Requested New Inquiry from The Knot" at bounding box center [491, 96] width 437 height 20
select select "442412"
click at [273, 86] on select "-- New Subject -- Tour Requested New Inquiry from The Knot" at bounding box center [491, 96] width 437 height 20
drag, startPoint x: 332, startPoint y: 175, endPoint x: 331, endPoint y: 180, distance: 5.7
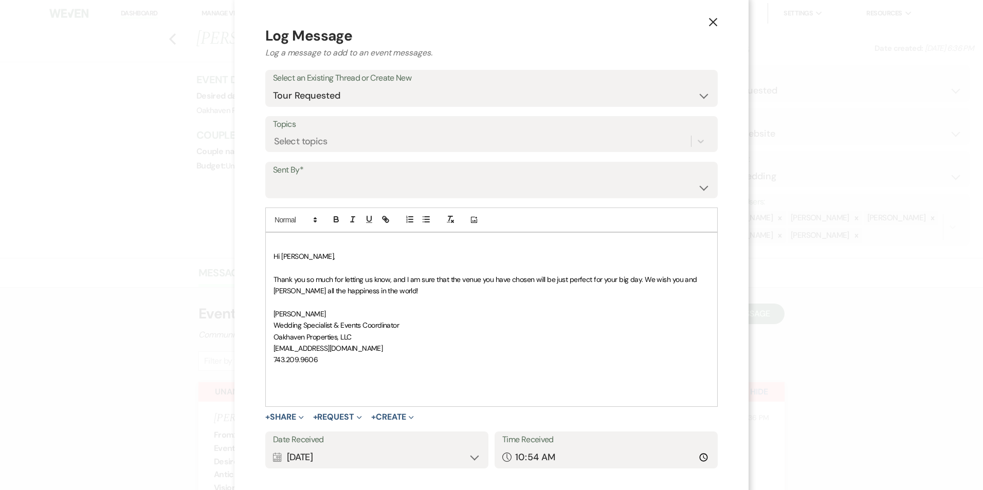
click at [332, 176] on label "Sent By*" at bounding box center [491, 170] width 437 height 15
click at [334, 192] on select "Patience Ergish (pdergish@aol.com) Jeanette Wagoner (jeanette@experienceoakhave…" at bounding box center [491, 187] width 437 height 20
select select "user-127923"
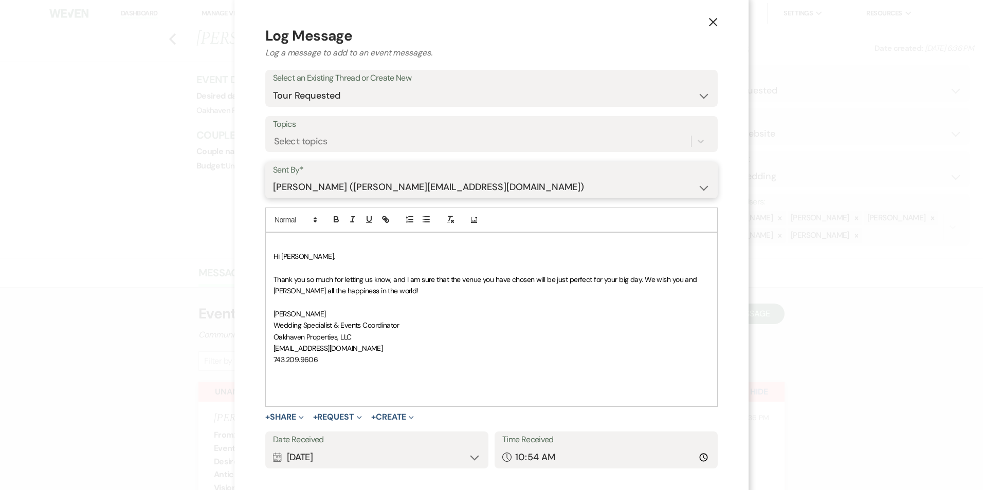
click at [273, 177] on select "Patience Ergish (pdergish@aol.com) Jeanette Wagoner (jeanette@experienceoakhave…" at bounding box center [491, 187] width 437 height 20
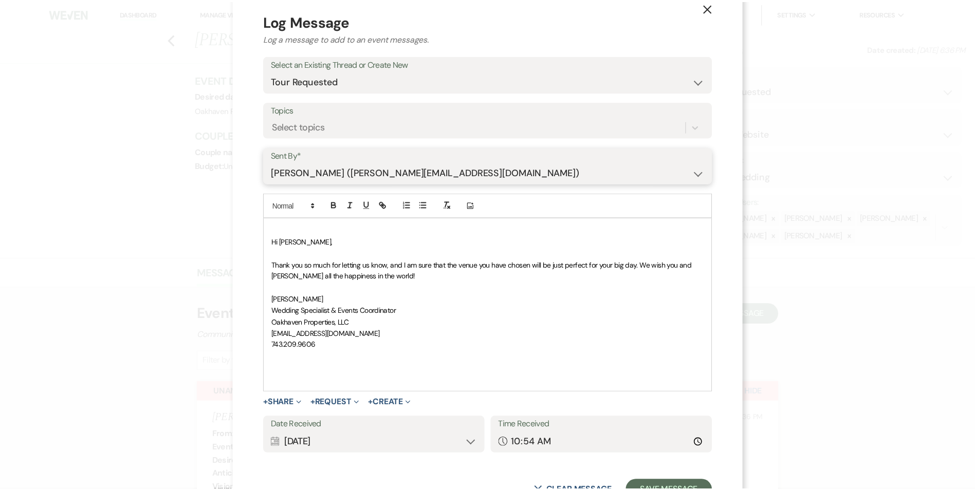
scroll to position [62, 0]
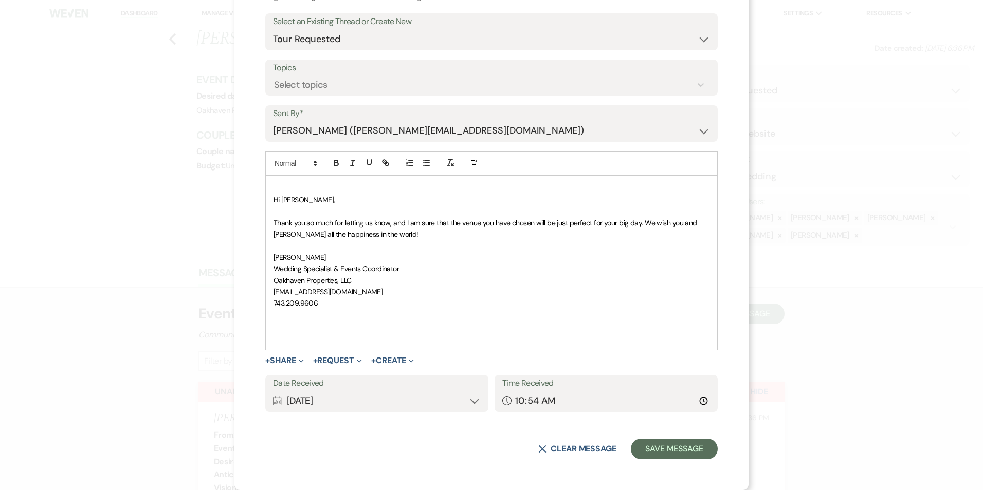
click at [666, 470] on div "X Log Message Log a message to add to an event messages. Select an Existing Thr…" at bounding box center [491, 214] width 514 height 553
click at [664, 451] on button "Save Message" at bounding box center [674, 449] width 87 height 21
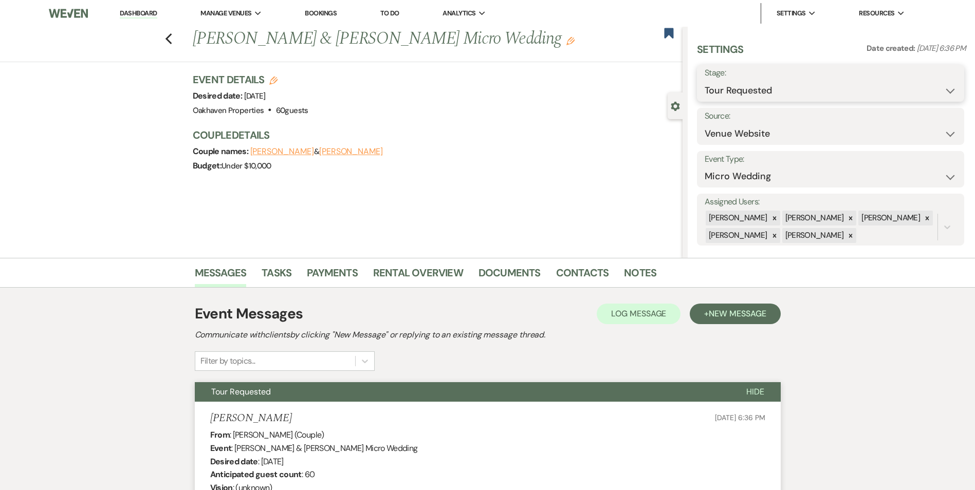
click at [783, 98] on select "Inquiry Follow Up Tour Requested Tour Confirmed Toured Proposal Sent Booked Lost" at bounding box center [831, 91] width 252 height 20
select select "8"
click at [705, 81] on select "Inquiry Follow Up Tour Requested Tour Confirmed Toured Proposal Sent Booked Lost" at bounding box center [831, 91] width 252 height 20
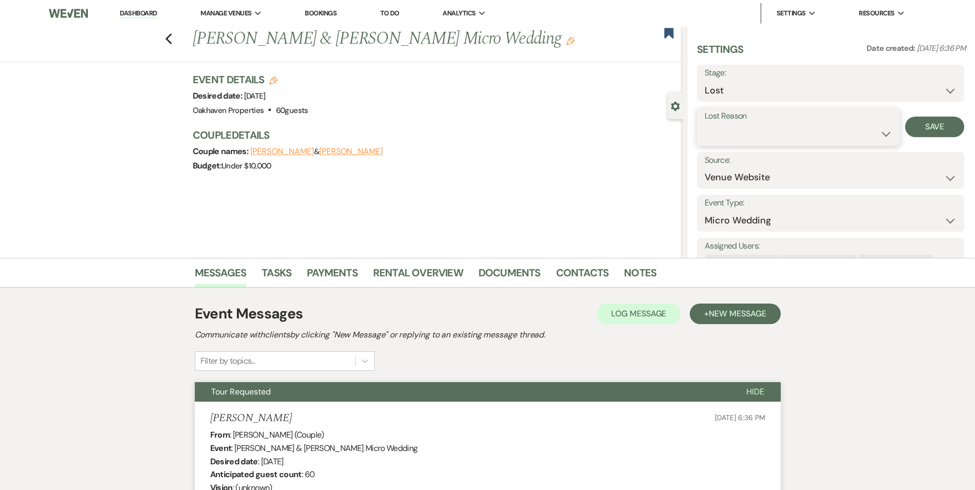
drag, startPoint x: 723, startPoint y: 137, endPoint x: 723, endPoint y: 143, distance: 6.2
click at [723, 137] on select "Booked Elsewhere Budget Date Unavailable No Response Not a Good Match Capacity …" at bounding box center [799, 134] width 188 height 20
click at [705, 124] on select "Booked Elsewhere Budget Date Unavailable No Response Not a Good Match Capacity …" at bounding box center [799, 134] width 188 height 20
click at [928, 122] on button "Save" at bounding box center [934, 127] width 59 height 21
click at [738, 137] on select "Booked Elsewhere Budget Date Unavailable No Response Not a Good Match Capacity …" at bounding box center [831, 134] width 252 height 20
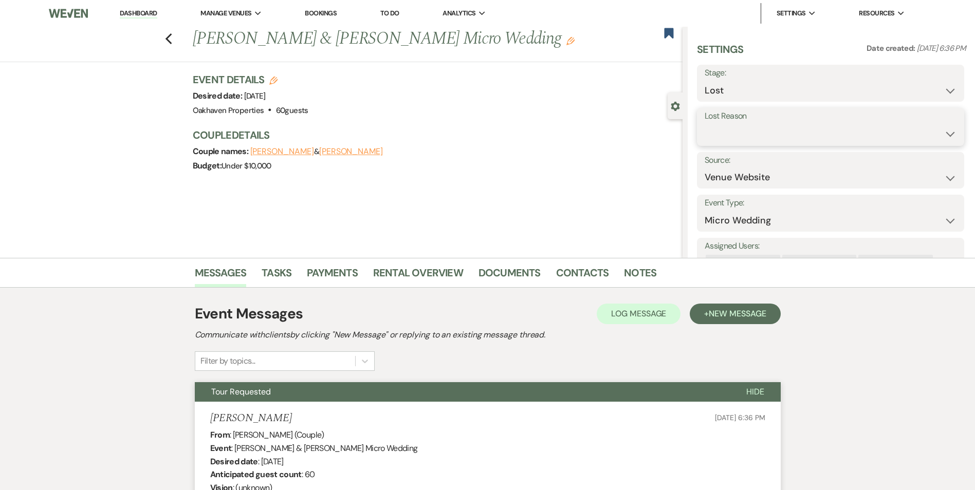
select select "8"
click at [705, 124] on select "Booked Elsewhere Budget Date Unavailable No Response Not a Good Match Capacity …" at bounding box center [831, 134] width 252 height 20
drag, startPoint x: 931, startPoint y: 132, endPoint x: 902, endPoint y: 144, distance: 31.8
click at [931, 131] on button "Save" at bounding box center [934, 127] width 59 height 21
click at [631, 272] on link "Notes" at bounding box center [640, 276] width 32 height 23
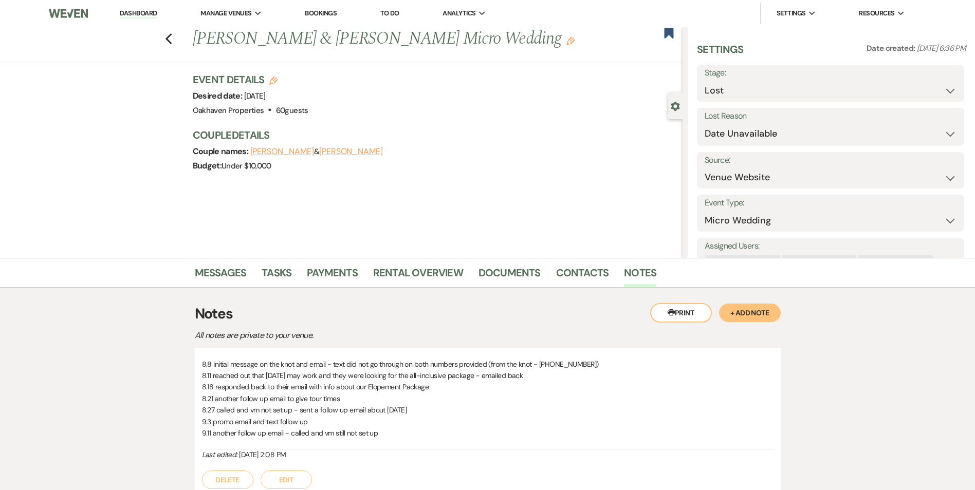
click at [294, 468] on div "Delete Edit" at bounding box center [488, 475] width 572 height 29
click at [299, 488] on button "Edit" at bounding box center [286, 480] width 51 height 19
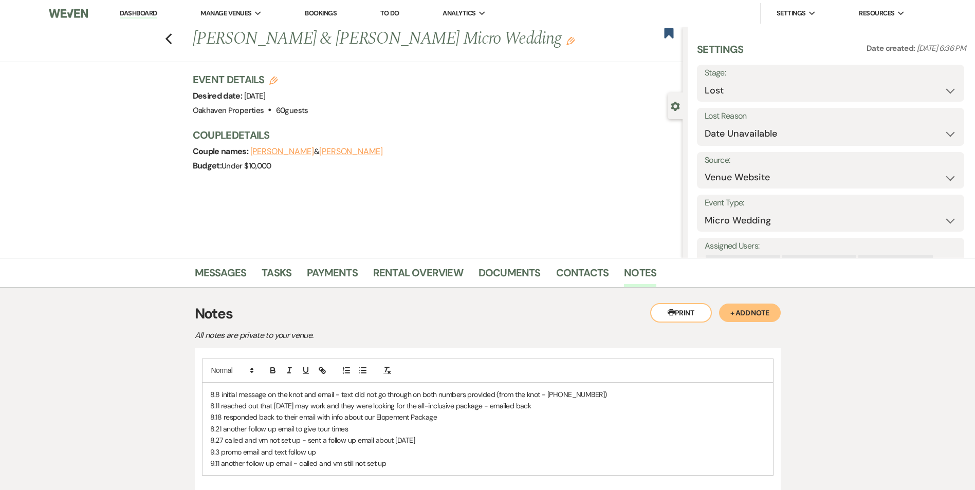
click at [403, 457] on p "9.3 promo email and text follow up" at bounding box center [487, 452] width 555 height 11
click at [405, 466] on p "9.11 another follow up email - called and vm still not set up" at bounding box center [487, 463] width 555 height 11
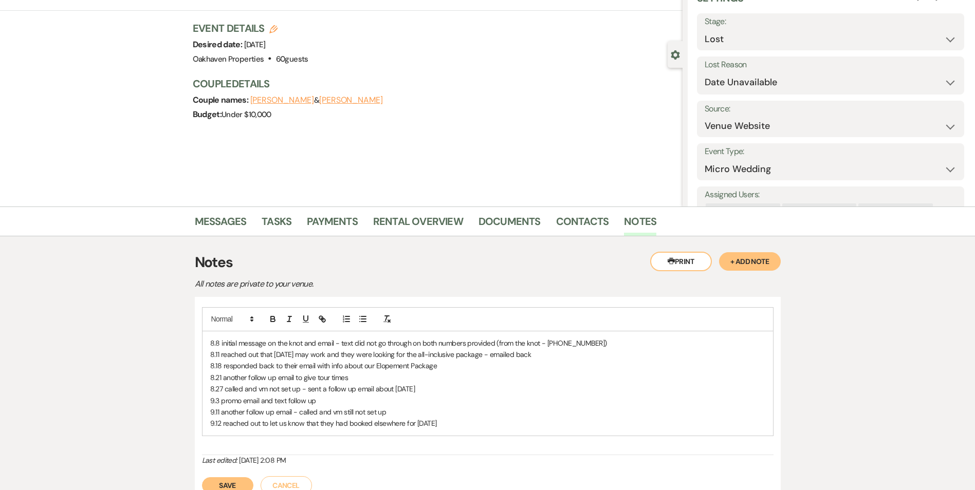
click at [242, 478] on button "Save" at bounding box center [227, 486] width 51 height 16
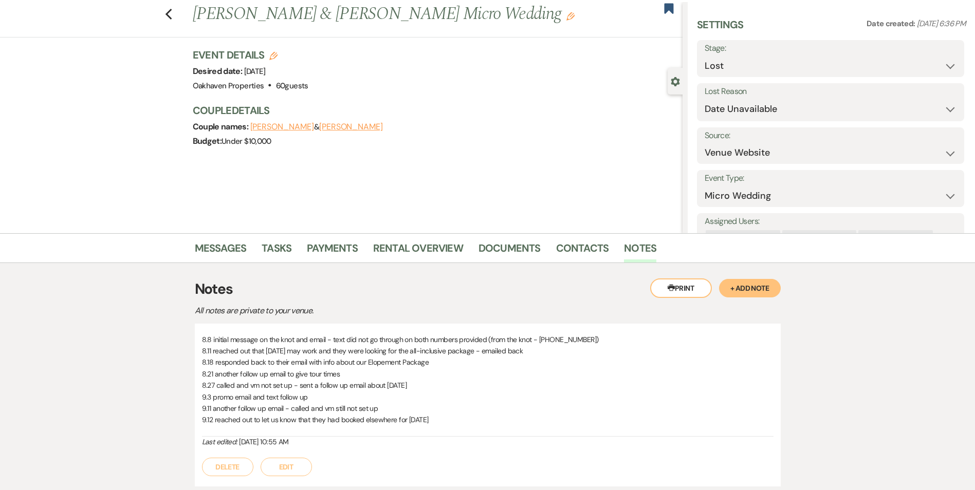
scroll to position [0, 0]
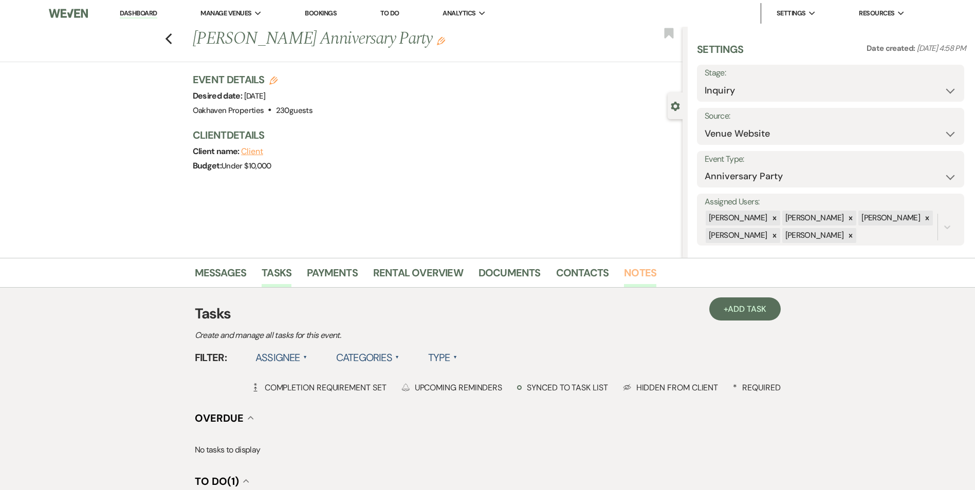
click at [626, 277] on link "Notes" at bounding box center [640, 276] width 32 height 23
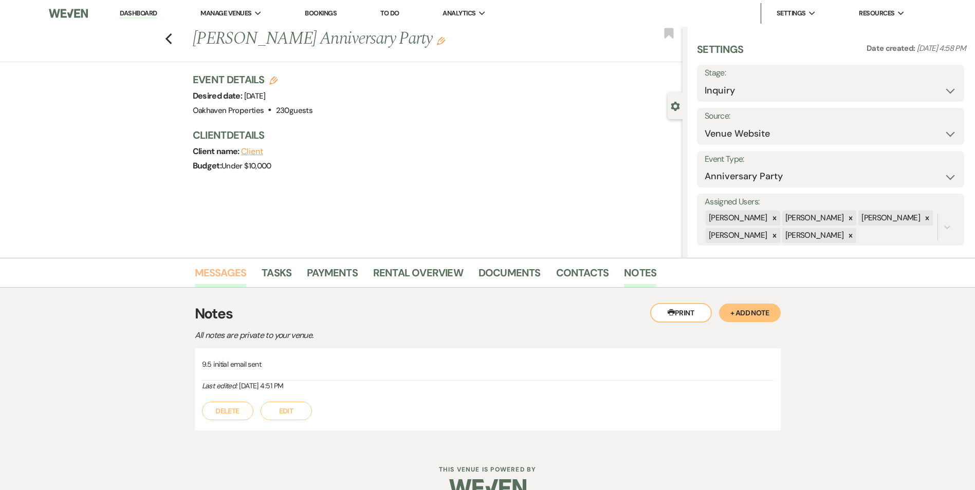
drag, startPoint x: 204, startPoint y: 274, endPoint x: 245, endPoint y: 282, distance: 41.8
click at [205, 274] on link "Messages" at bounding box center [221, 276] width 52 height 23
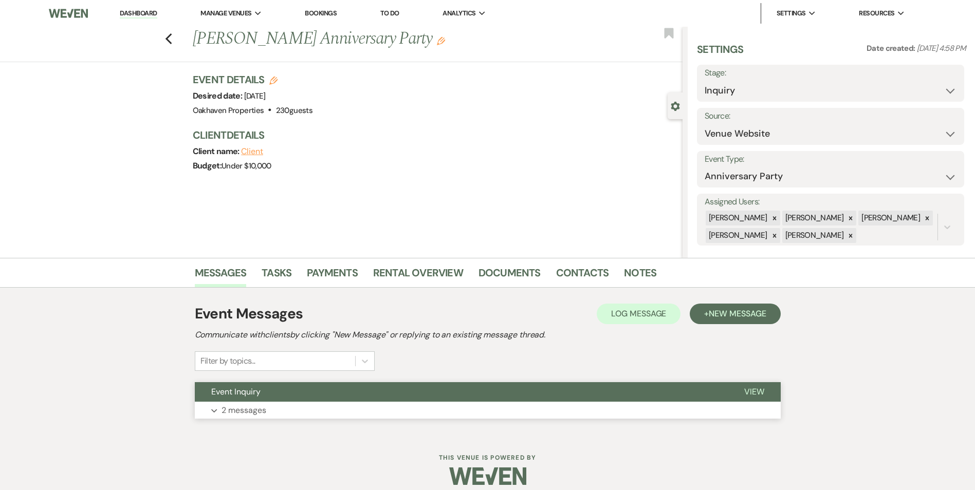
click at [755, 394] on span "View" at bounding box center [754, 392] width 20 height 11
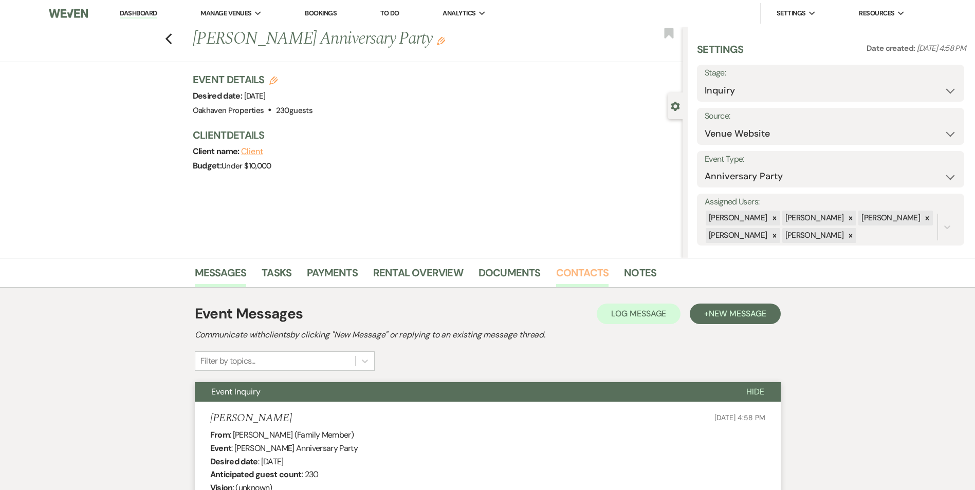
click at [599, 270] on link "Contacts" at bounding box center [582, 276] width 53 height 23
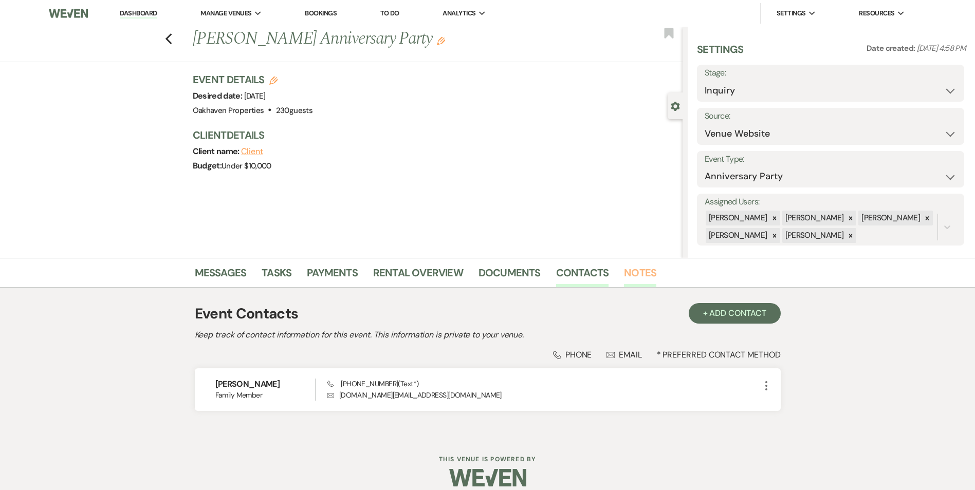
click at [636, 278] on link "Notes" at bounding box center [640, 276] width 32 height 23
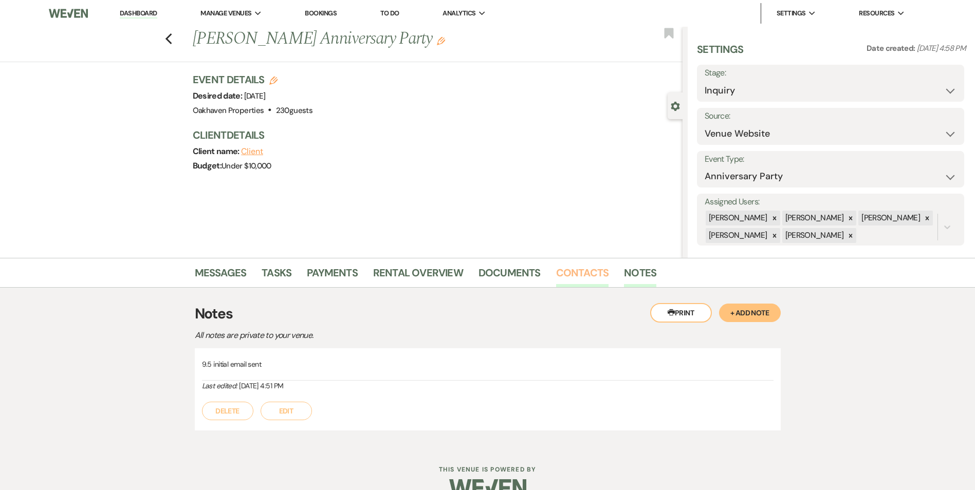
click at [600, 285] on link "Contacts" at bounding box center [582, 276] width 53 height 23
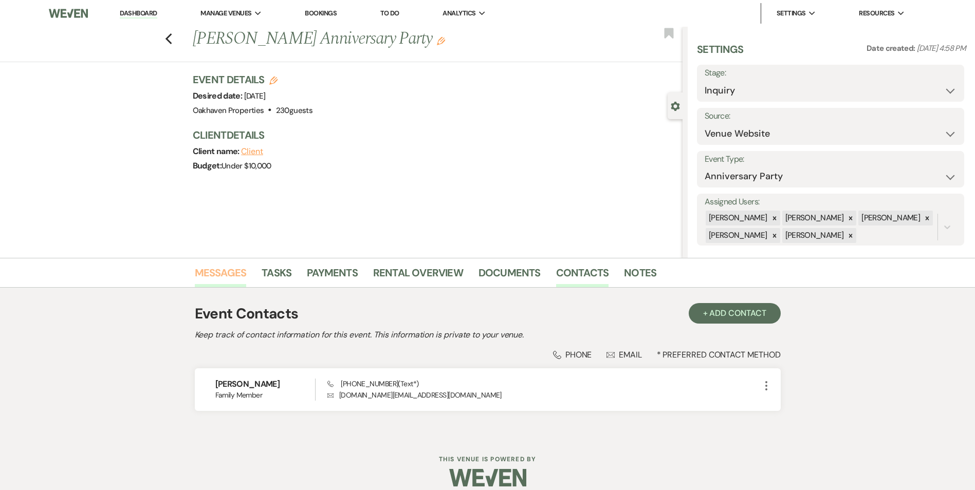
click at [207, 281] on link "Messages" at bounding box center [221, 276] width 52 height 23
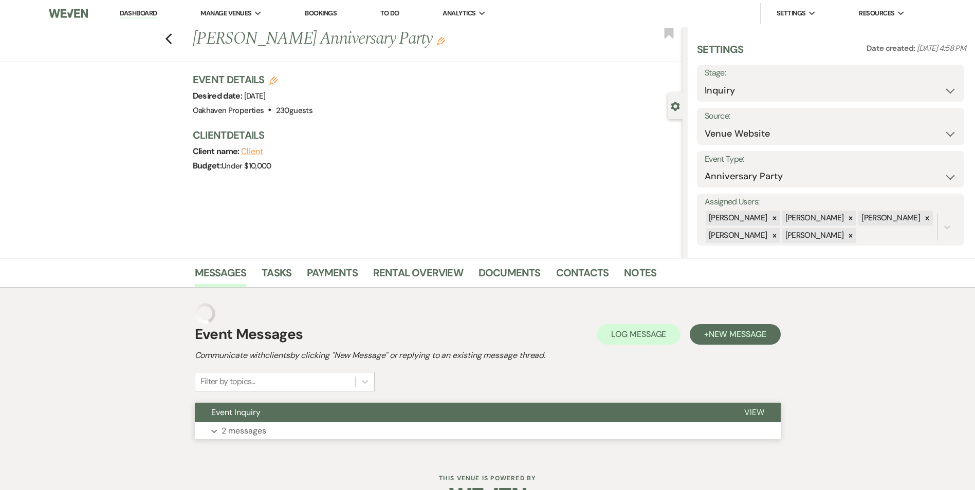
click at [772, 423] on button "Expand 2 messages" at bounding box center [488, 431] width 586 height 17
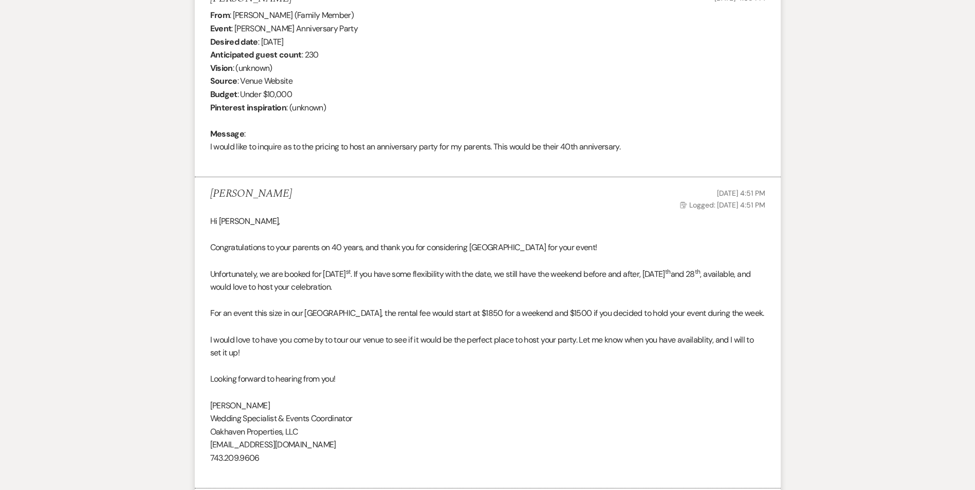
scroll to position [529, 0]
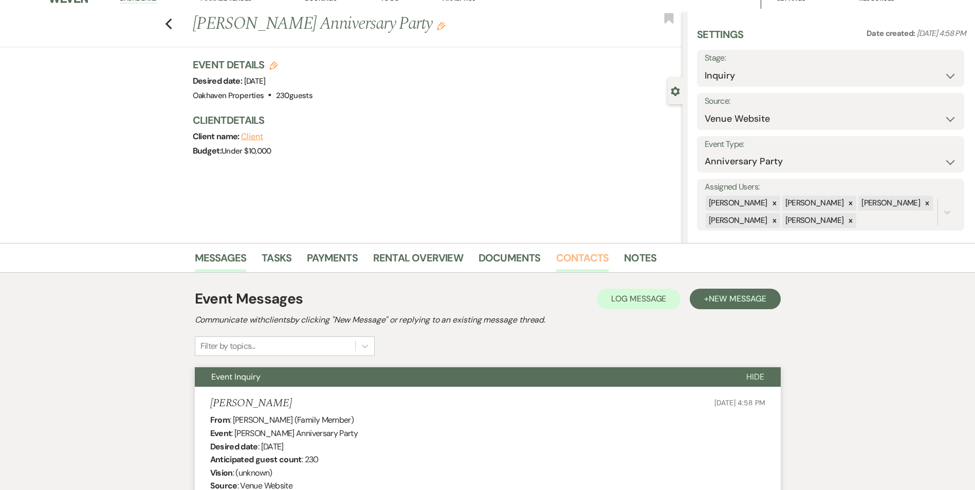
click at [583, 254] on link "Contacts" at bounding box center [582, 261] width 53 height 23
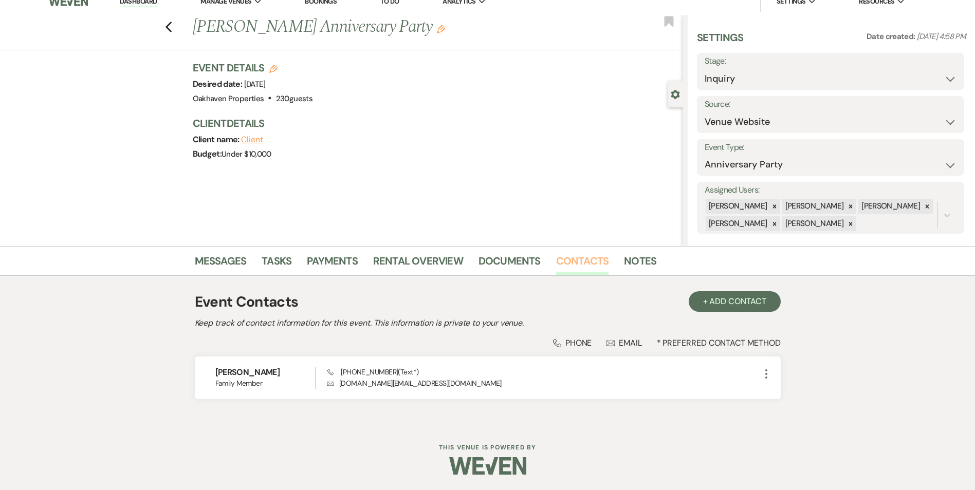
scroll to position [12, 0]
drag, startPoint x: 624, startPoint y: 248, endPoint x: 634, endPoint y: 262, distance: 17.3
click at [626, 250] on div "Messages Tasks Payments Rental Overview Documents Contacts Notes" at bounding box center [487, 261] width 975 height 30
drag, startPoint x: 634, startPoint y: 262, endPoint x: 620, endPoint y: 276, distance: 19.3
click at [634, 262] on link "Notes" at bounding box center [640, 264] width 32 height 23
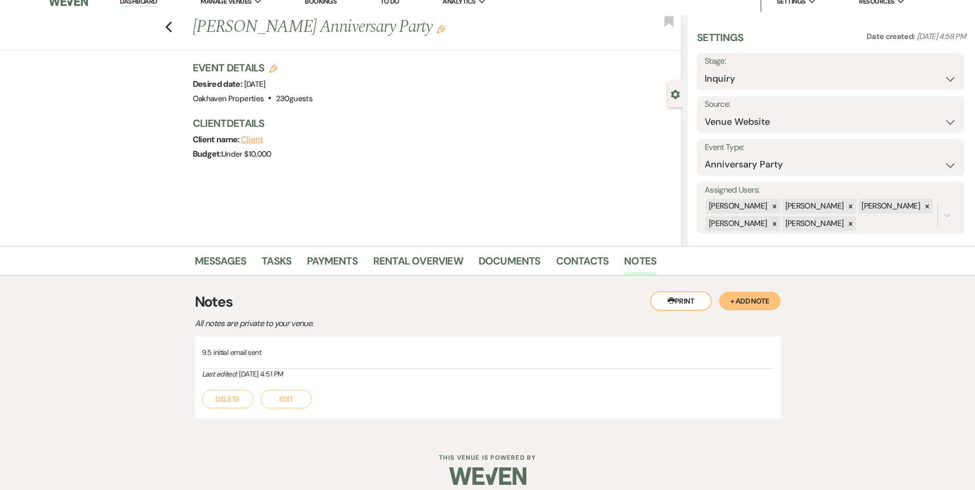
click at [283, 403] on button "Edit" at bounding box center [286, 399] width 51 height 19
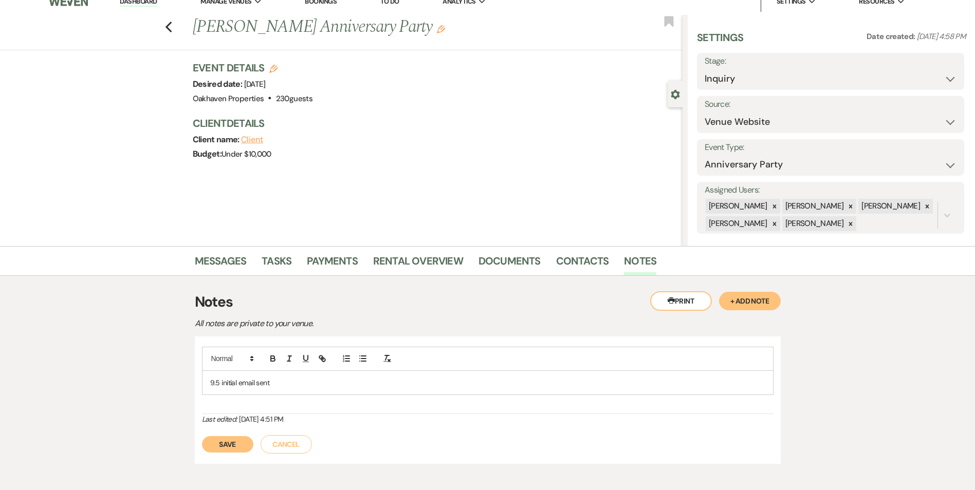
click at [276, 384] on p "9.5 initial email sent" at bounding box center [487, 382] width 555 height 11
click at [239, 456] on button "Save" at bounding box center [227, 456] width 51 height 16
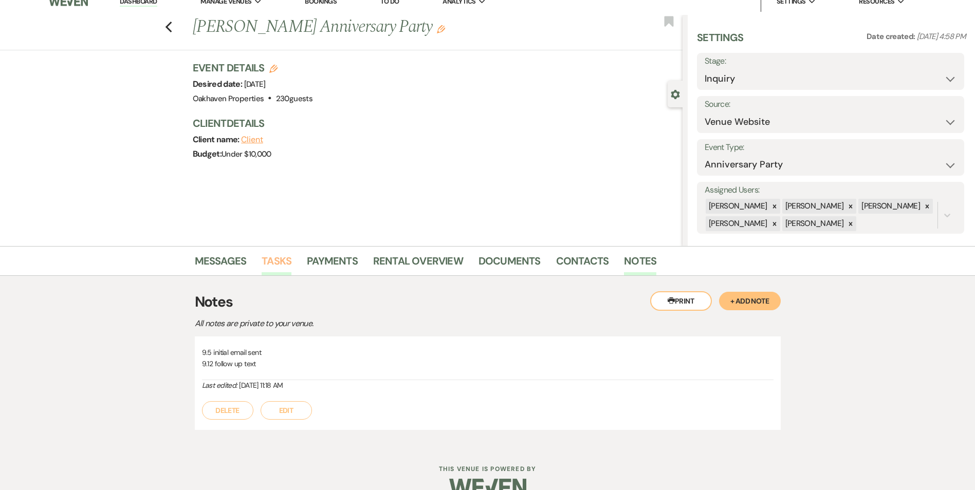
click at [271, 264] on link "Tasks" at bounding box center [277, 264] width 30 height 23
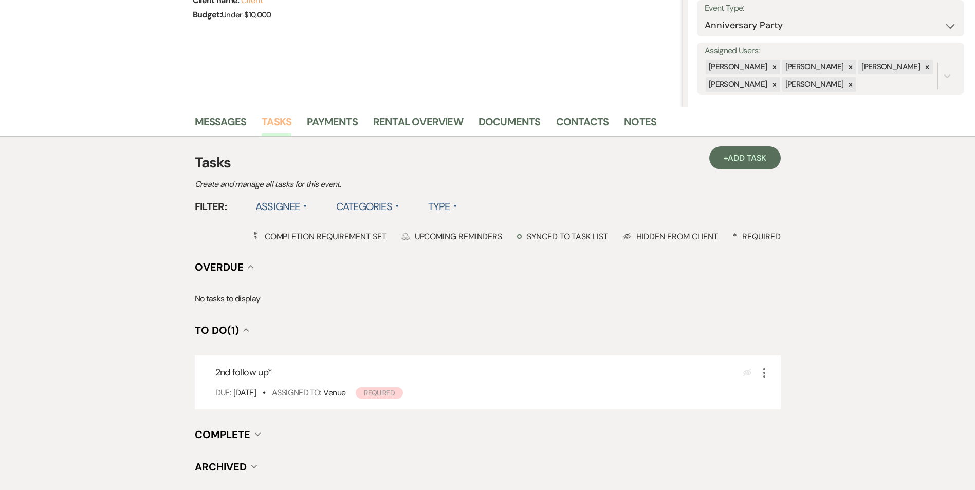
scroll to position [206, 0]
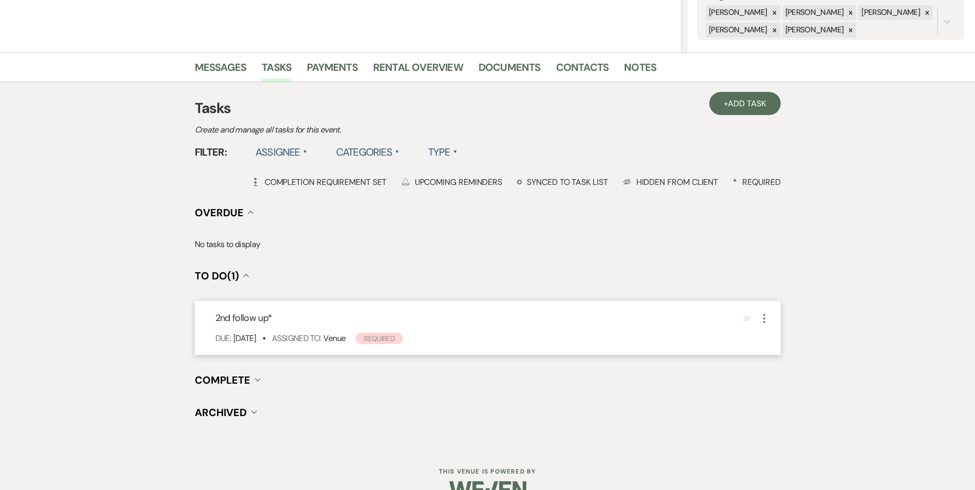
click at [764, 318] on icon "More" at bounding box center [764, 319] width 12 height 12
click at [793, 389] on button "Plan Portal Link Mark As Complete" at bounding box center [808, 387] width 101 height 16
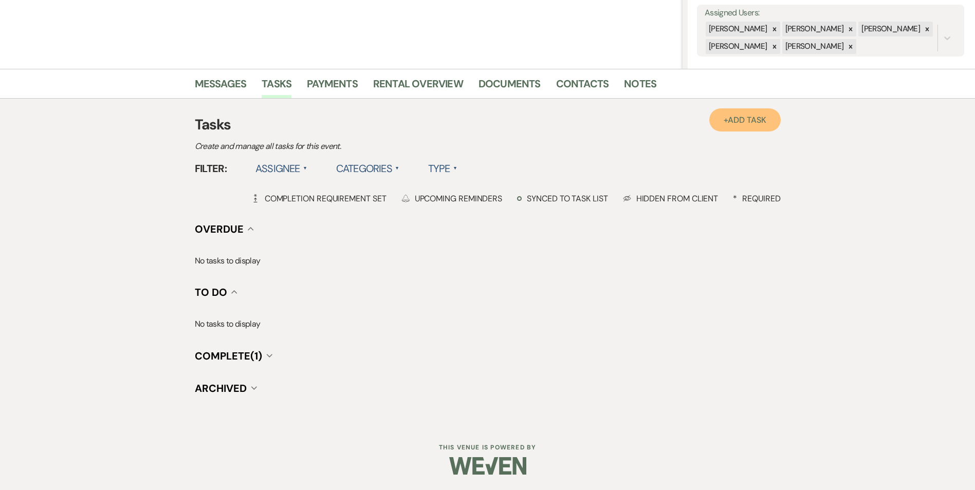
click at [734, 126] on link "+ Add Task" at bounding box center [744, 119] width 71 height 23
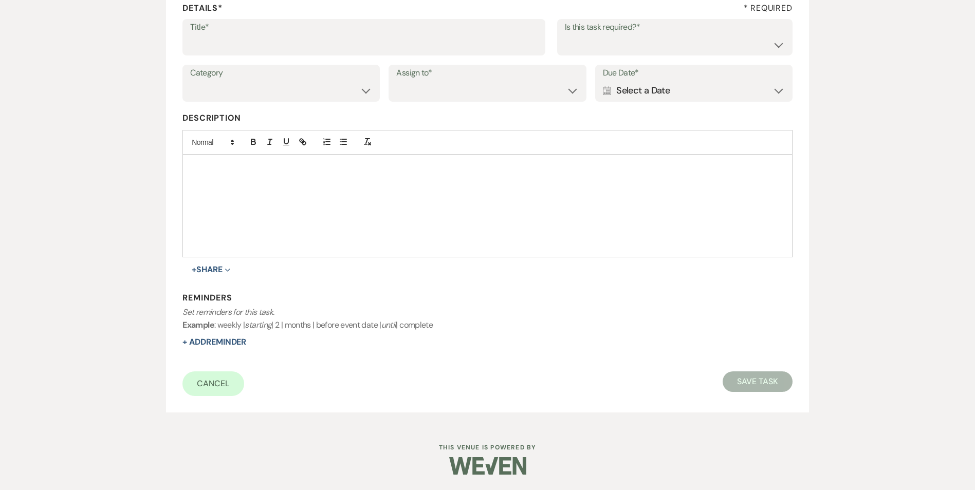
scroll to position [158, 0]
click at [235, 30] on label "Title*" at bounding box center [364, 27] width 348 height 15
click at [235, 34] on input "Title*" at bounding box center [364, 44] width 348 height 20
type input "3rd follow up email and text"
drag, startPoint x: 640, startPoint y: 58, endPoint x: 640, endPoint y: 69, distance: 11.8
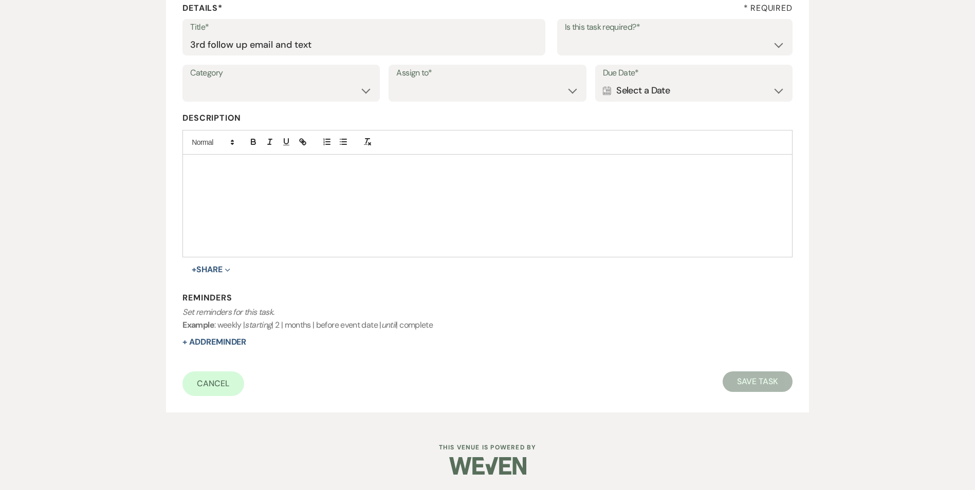
click at [640, 59] on div "Title* 3rd follow up email and text Is this task required?* Yes No" at bounding box center [487, 42] width 610 height 46
drag, startPoint x: 629, startPoint y: 43, endPoint x: 629, endPoint y: 53, distance: 10.8
click at [629, 43] on select "Yes No" at bounding box center [675, 44] width 220 height 20
select select "true"
click at [565, 34] on select "Yes No" at bounding box center [675, 44] width 220 height 20
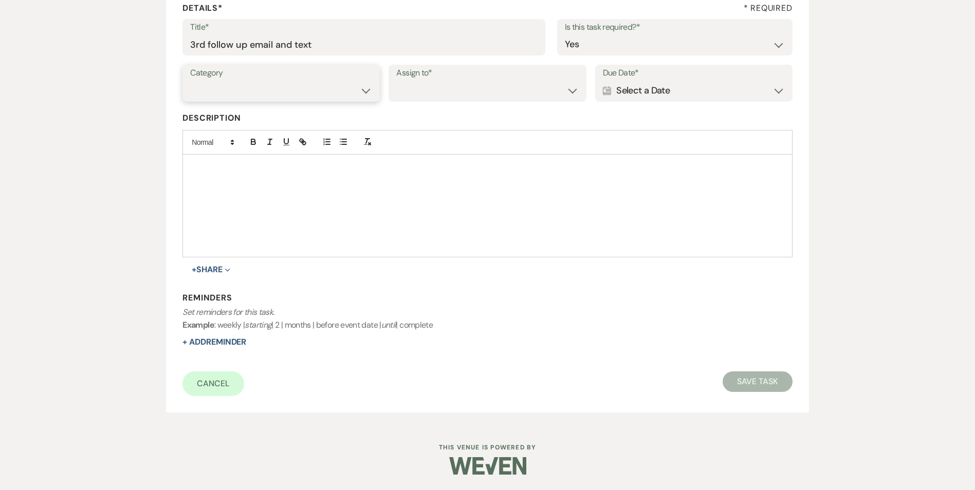
drag, startPoint x: 309, startPoint y: 91, endPoint x: 311, endPoint y: 101, distance: 10.4
click at [309, 91] on select "Venue Vendors Guests Details Finalize & Share" at bounding box center [281, 91] width 182 height 20
select select "31"
click at [190, 81] on select "Venue Vendors Guests Details Finalize & Share" at bounding box center [281, 91] width 182 height 20
click at [439, 96] on select "Venue Client" at bounding box center [487, 91] width 182 height 20
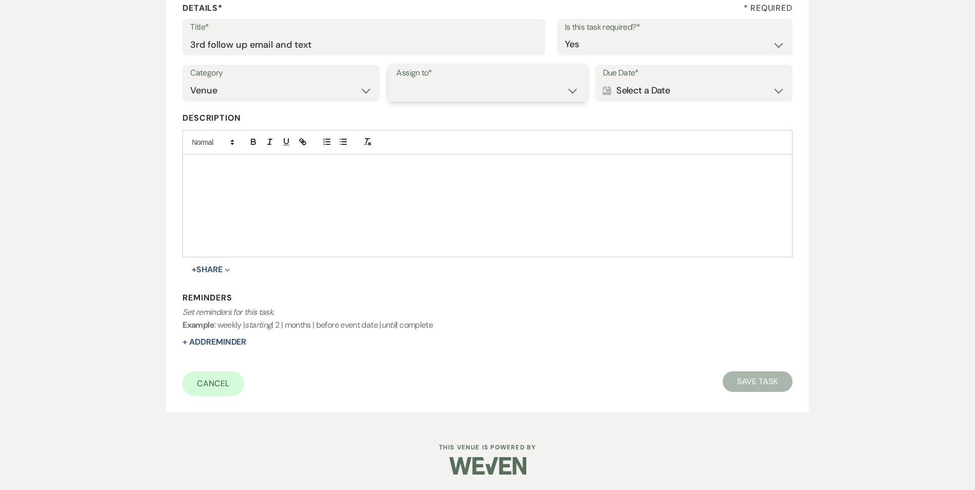
select select "venueHost"
click at [396, 81] on select "Venue Client" at bounding box center [487, 91] width 182 height 20
drag, startPoint x: 656, startPoint y: 94, endPoint x: 716, endPoint y: 102, distance: 60.7
click at [656, 95] on div "Calendar Select a Date Expand" at bounding box center [694, 91] width 182 height 20
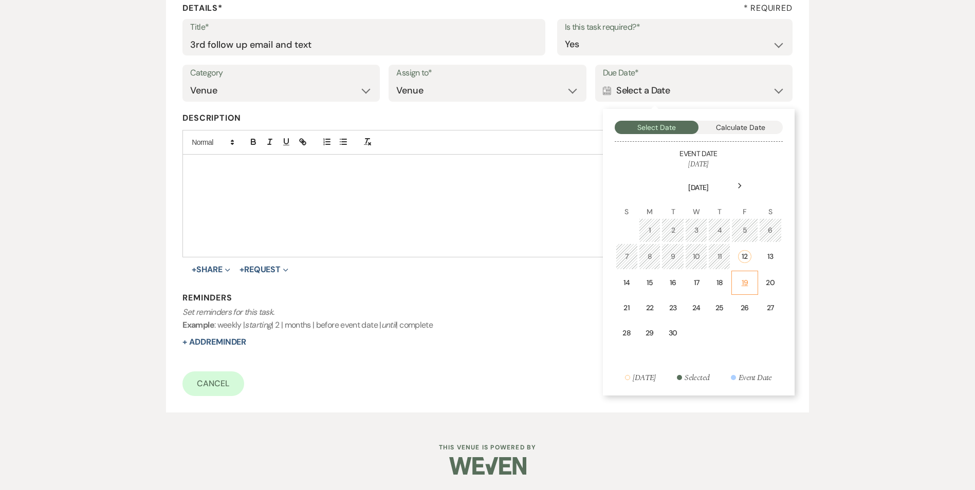
click at [753, 281] on td "19" at bounding box center [745, 283] width 26 height 24
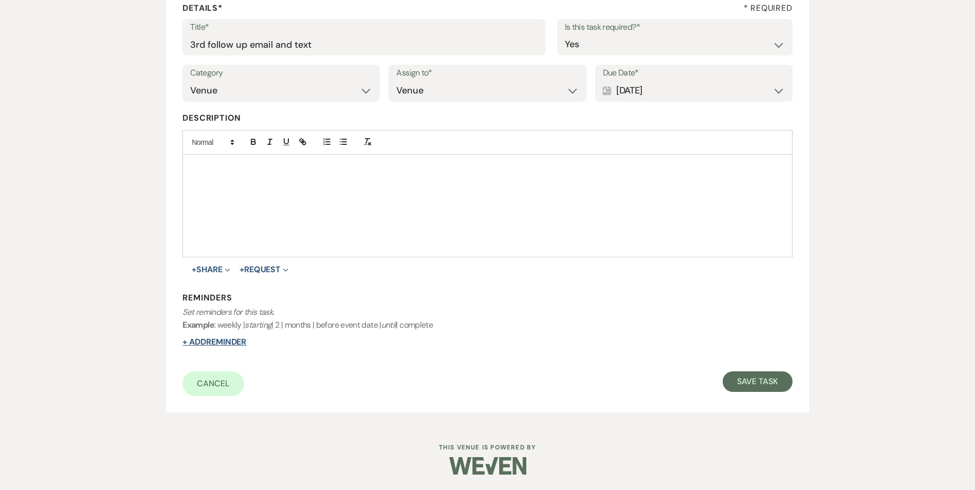
click at [214, 338] on button "+ Add Reminder" at bounding box center [214, 342] width 64 height 8
select select "host"
select select "days"
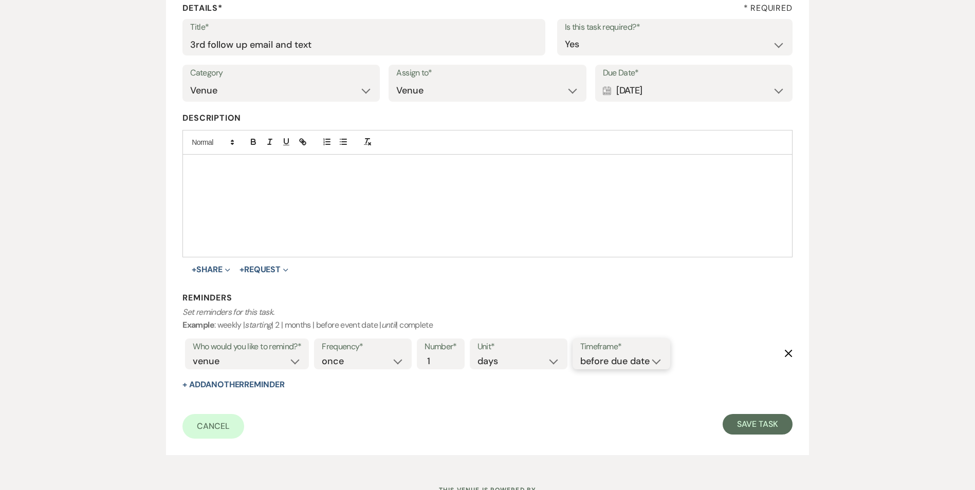
click at [615, 361] on select "before due date after due date on due date on custom date" at bounding box center [621, 362] width 82 height 14
click at [770, 427] on button "Save Task" at bounding box center [757, 424] width 69 height 21
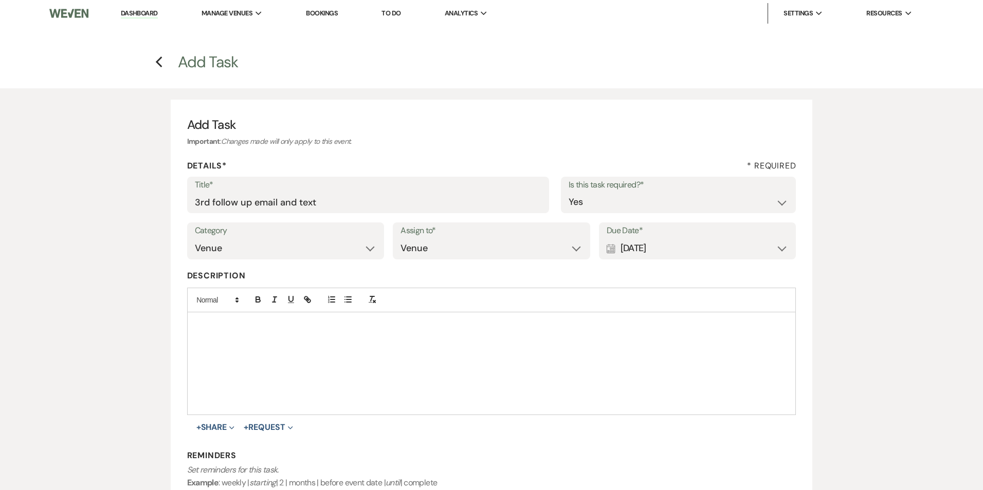
select select "5"
select select "17"
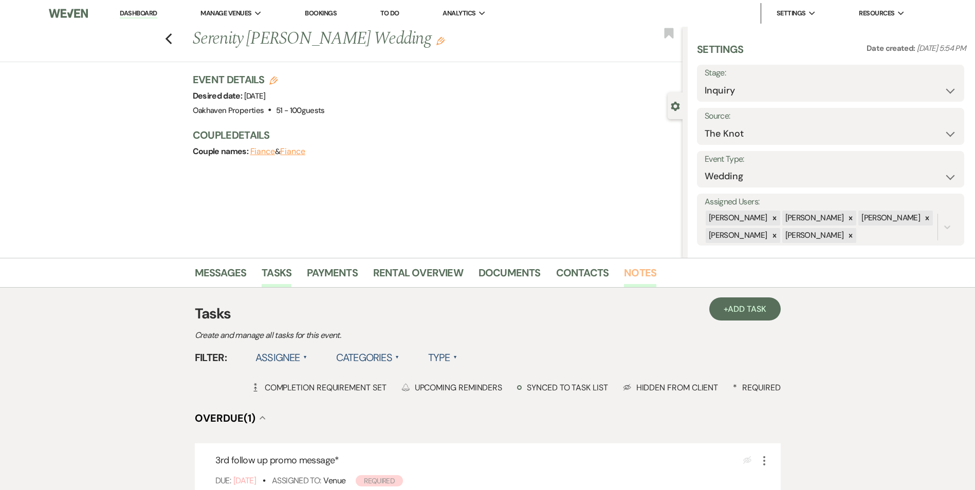
click at [648, 276] on link "Notes" at bounding box center [640, 276] width 32 height 23
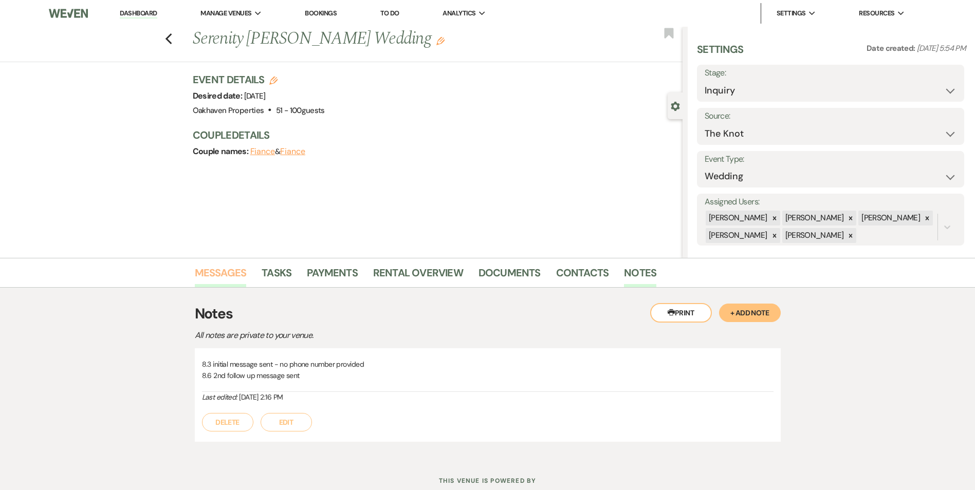
click at [232, 272] on link "Messages" at bounding box center [221, 276] width 52 height 23
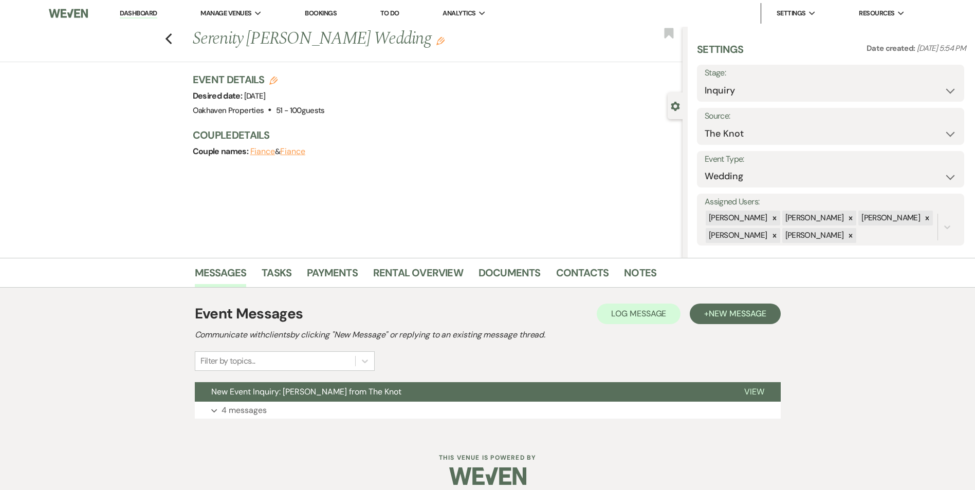
drag, startPoint x: 754, startPoint y: 389, endPoint x: 705, endPoint y: 378, distance: 49.9
click at [753, 388] on span "View" at bounding box center [754, 392] width 20 height 11
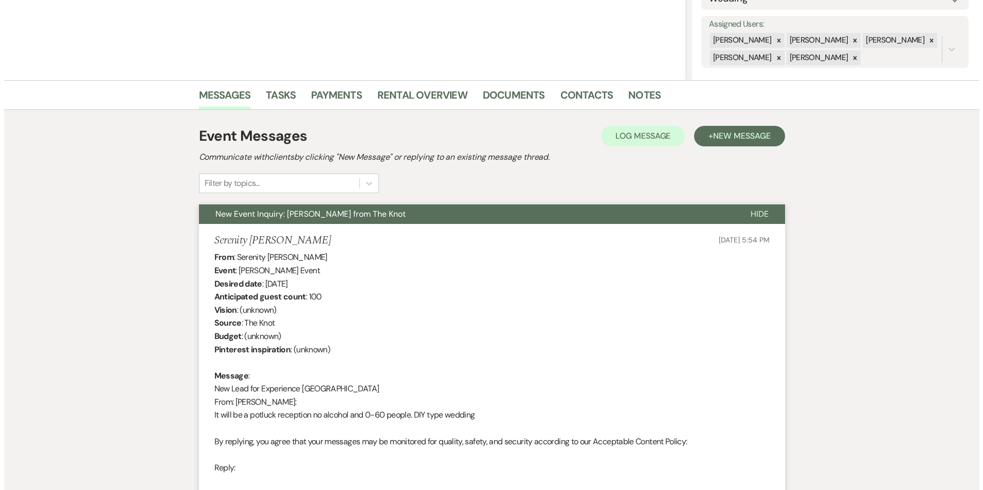
scroll to position [14, 0]
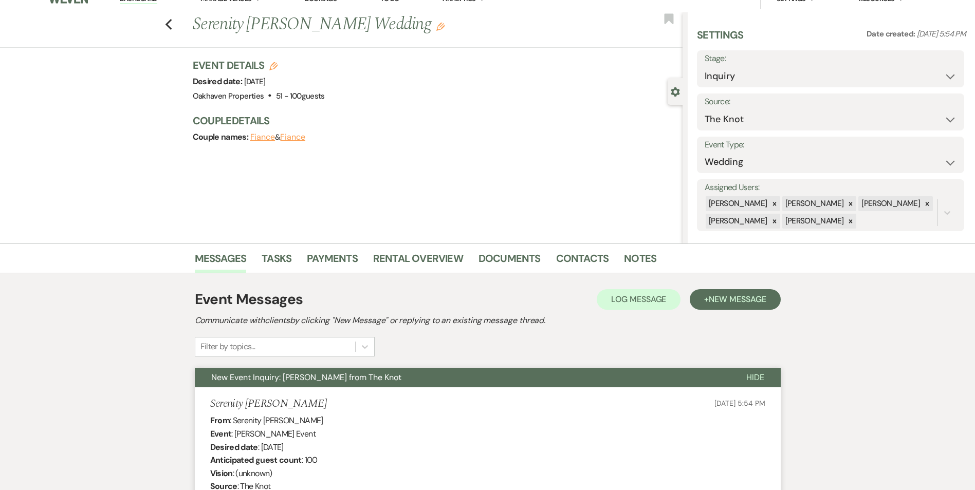
click at [635, 289] on div "Event Messages Log Log Message + New Message" at bounding box center [488, 300] width 586 height 22
click at [642, 301] on span "Log Message" at bounding box center [638, 299] width 55 height 11
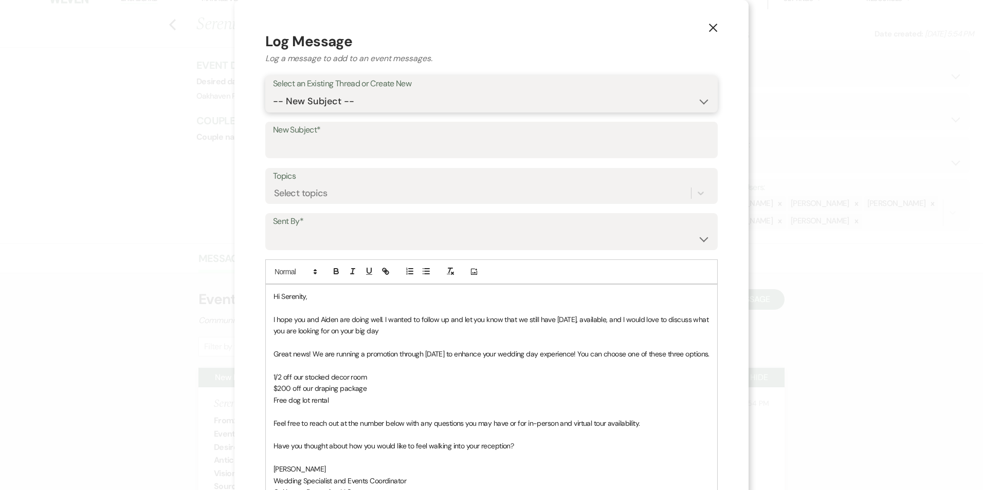
click at [345, 97] on select "-- New Subject -- New Event Inquiry: Serenity Karber from The Knot" at bounding box center [491, 102] width 437 height 20
select select "439166"
click at [273, 92] on select "-- New Subject -- New Event Inquiry: Serenity Karber from The Knot" at bounding box center [491, 102] width 437 height 20
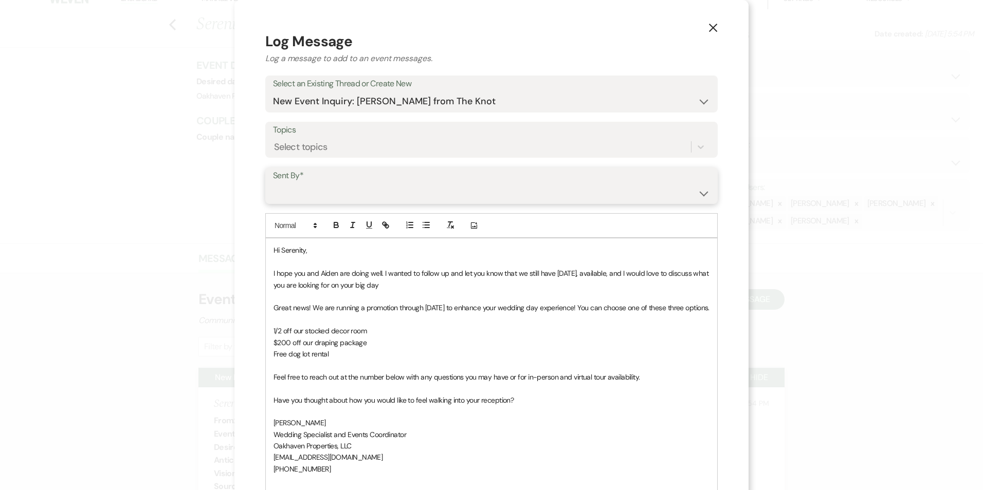
click at [337, 190] on select "Patience Ergish (pdergish@aol.com) Jeanette Wagoner (jeanette@experienceoakhave…" at bounding box center [491, 193] width 437 height 20
select select "user-127923"
click at [273, 183] on select "Patience Ergish (pdergish@aol.com) Jeanette Wagoner (jeanette@experienceoakhave…" at bounding box center [491, 193] width 437 height 20
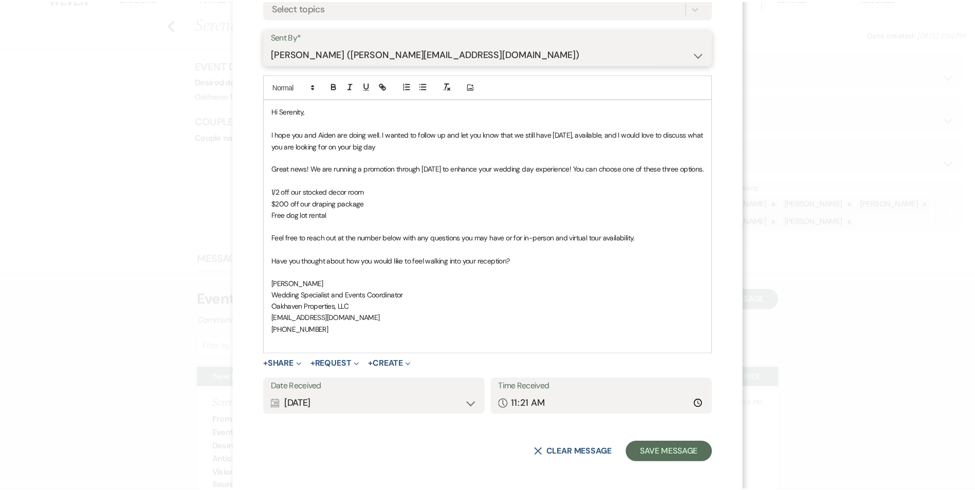
scroll to position [154, 0]
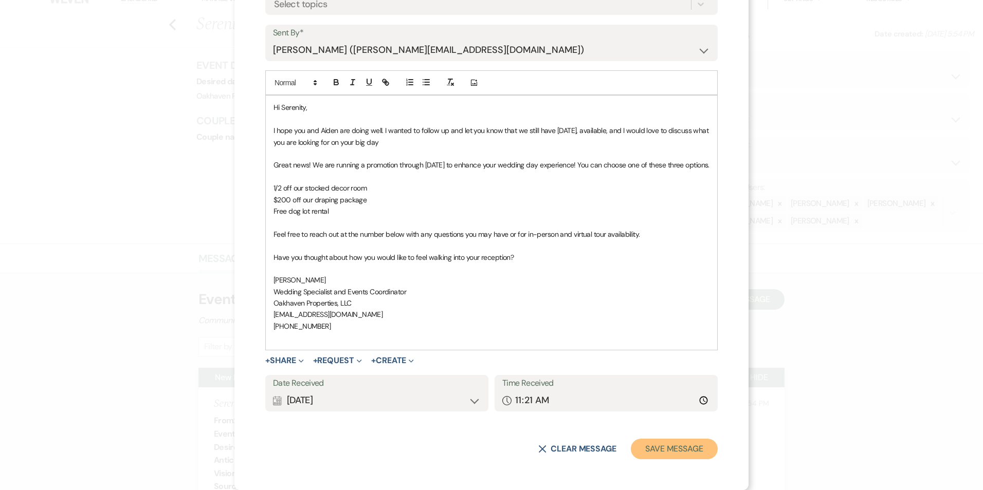
drag, startPoint x: 663, startPoint y: 458, endPoint x: 479, endPoint y: 385, distance: 198.0
click at [665, 458] on button "Save Message" at bounding box center [674, 449] width 87 height 21
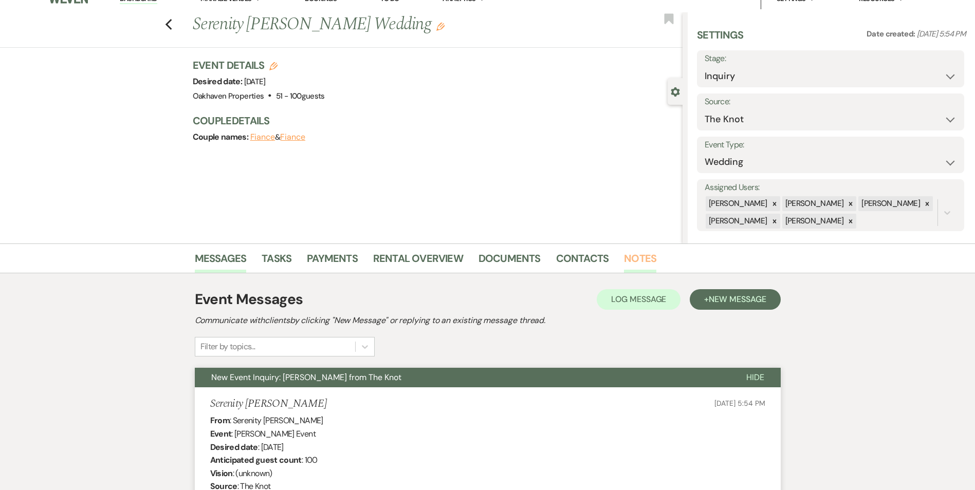
click at [641, 264] on link "Notes" at bounding box center [640, 261] width 32 height 23
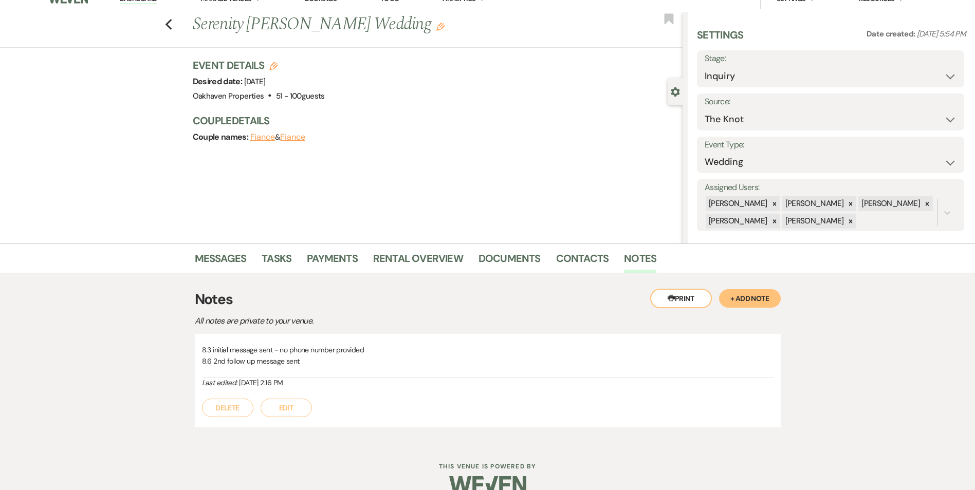
click at [306, 412] on button "Edit" at bounding box center [286, 408] width 51 height 19
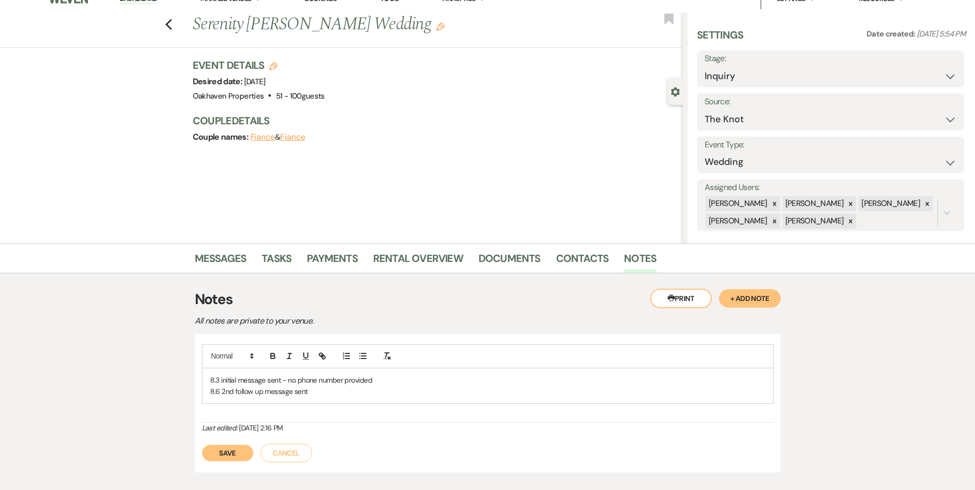
drag, startPoint x: 312, startPoint y: 408, endPoint x: 322, endPoint y: 395, distance: 16.1
click at [323, 396] on p "8.6 2nd follow up message sent" at bounding box center [487, 391] width 555 height 11
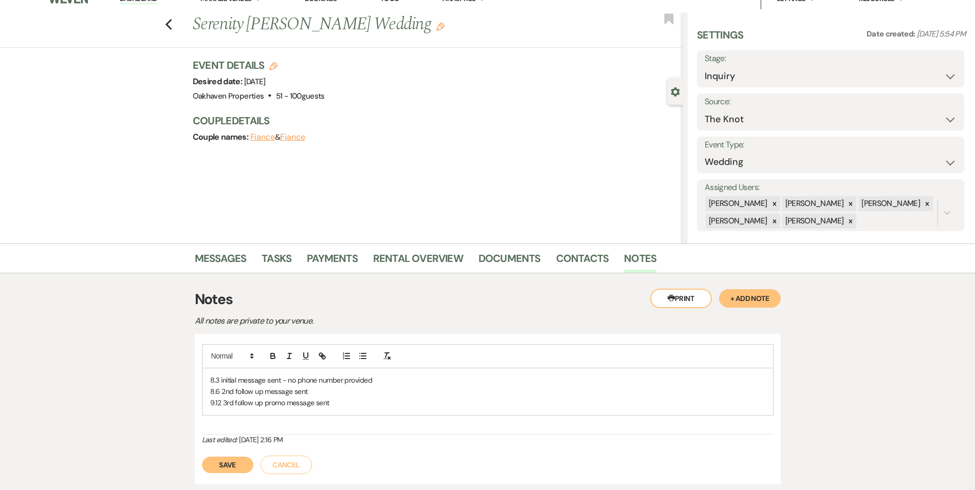
drag, startPoint x: 226, startPoint y: 467, endPoint x: 269, endPoint y: 334, distance: 140.0
click at [230, 466] on button "Save" at bounding box center [227, 465] width 51 height 16
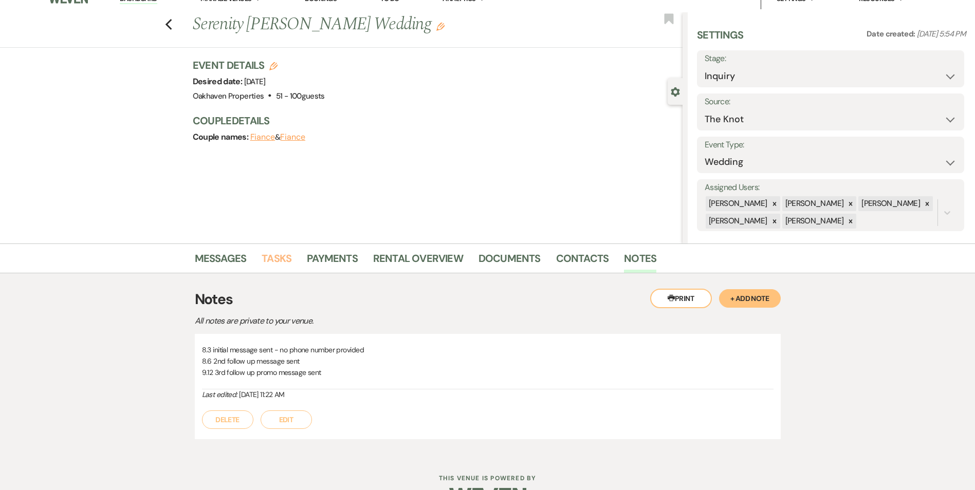
drag, startPoint x: 274, startPoint y: 259, endPoint x: 642, endPoint y: 262, distance: 367.6
click at [275, 260] on link "Tasks" at bounding box center [277, 261] width 30 height 23
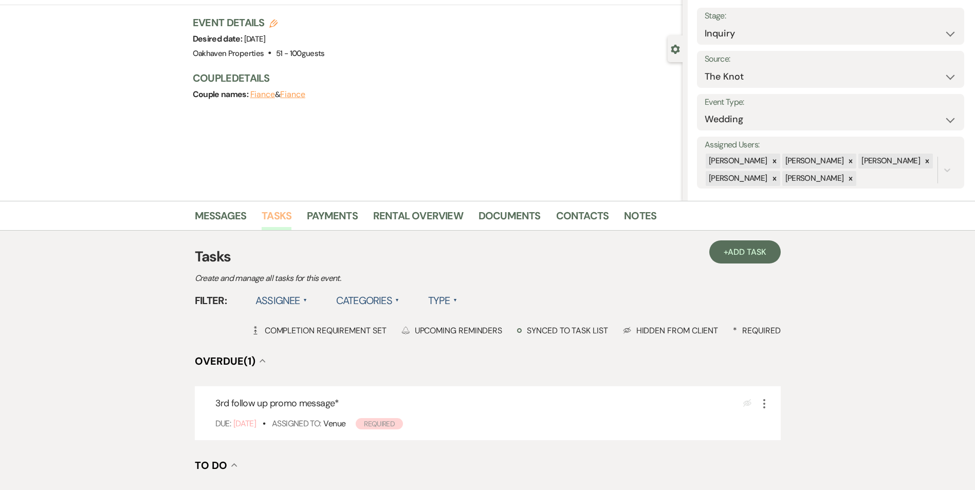
scroll to position [154, 0]
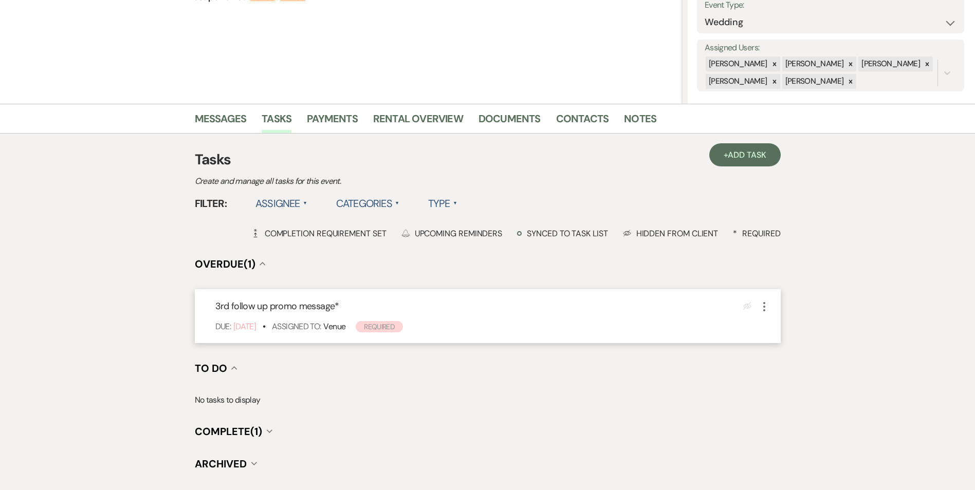
click at [763, 304] on icon "More" at bounding box center [764, 307] width 12 height 12
drag, startPoint x: 793, startPoint y: 375, endPoint x: 795, endPoint y: 358, distance: 16.5
click at [793, 375] on button "Plan Portal Link Mark As Complete" at bounding box center [807, 375] width 99 height 16
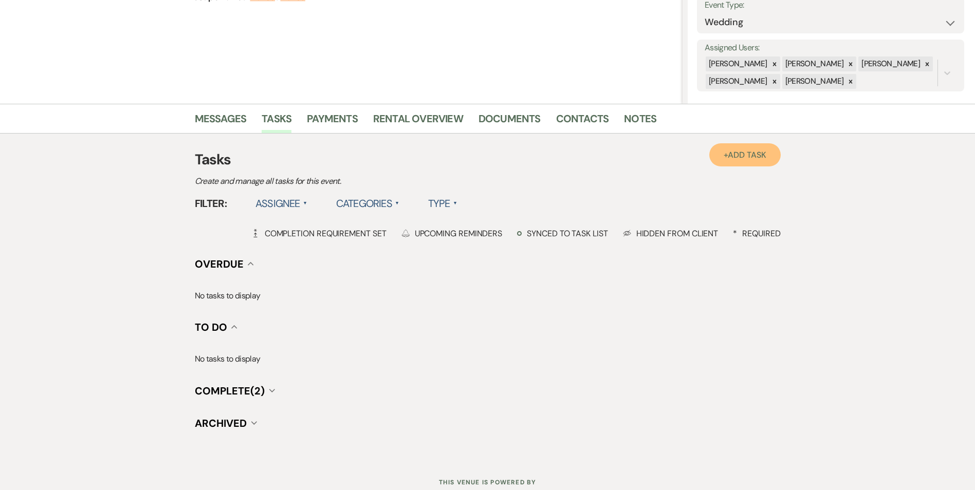
click at [747, 151] on span "Add Task" at bounding box center [747, 155] width 38 height 11
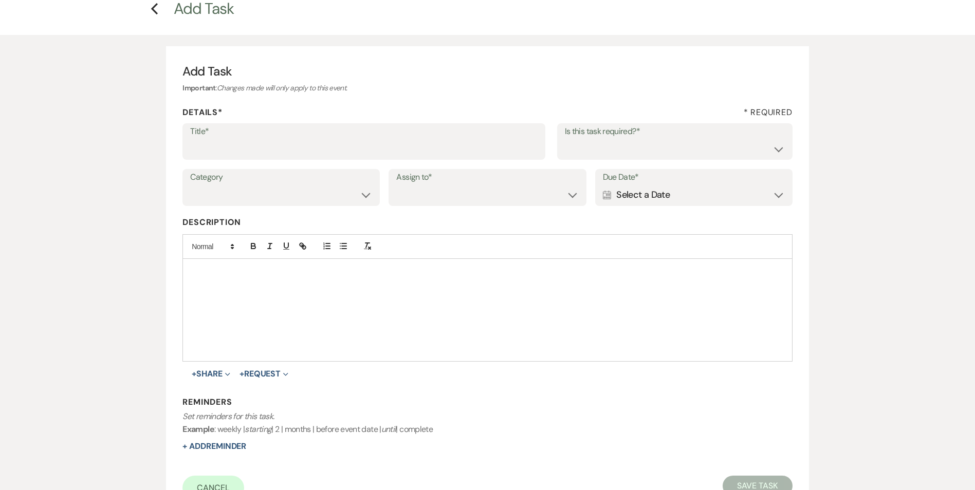
scroll to position [51, 0]
click at [353, 140] on label "Title*" at bounding box center [364, 133] width 348 height 15
click at [353, 141] on input "Title*" at bounding box center [364, 151] width 348 height 20
type input "4"
type input "t"
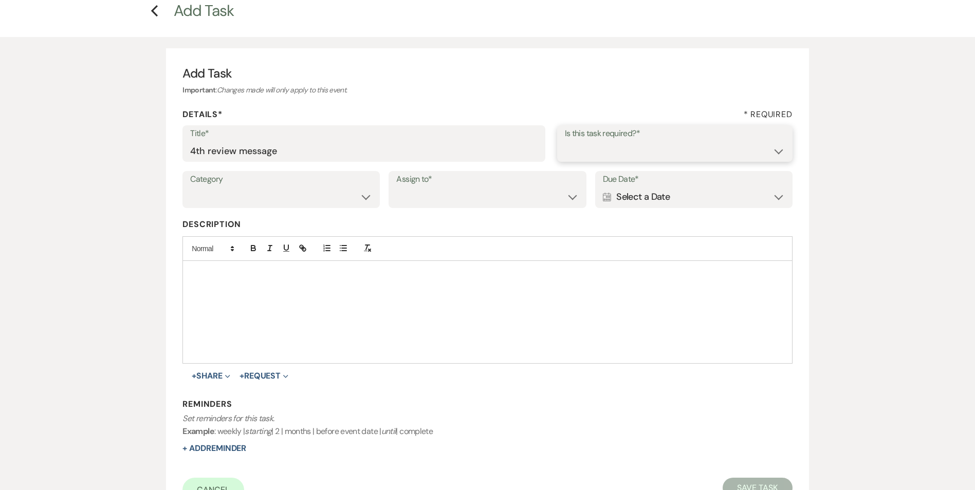
click at [620, 154] on select "Yes No" at bounding box center [675, 151] width 220 height 20
click at [209, 145] on input "4th review message" at bounding box center [363, 151] width 347 height 20
type input "4th follow up review message"
drag, startPoint x: 718, startPoint y: 142, endPoint x: 717, endPoint y: 148, distance: 5.7
click at [718, 142] on select "Yes No" at bounding box center [674, 151] width 220 height 20
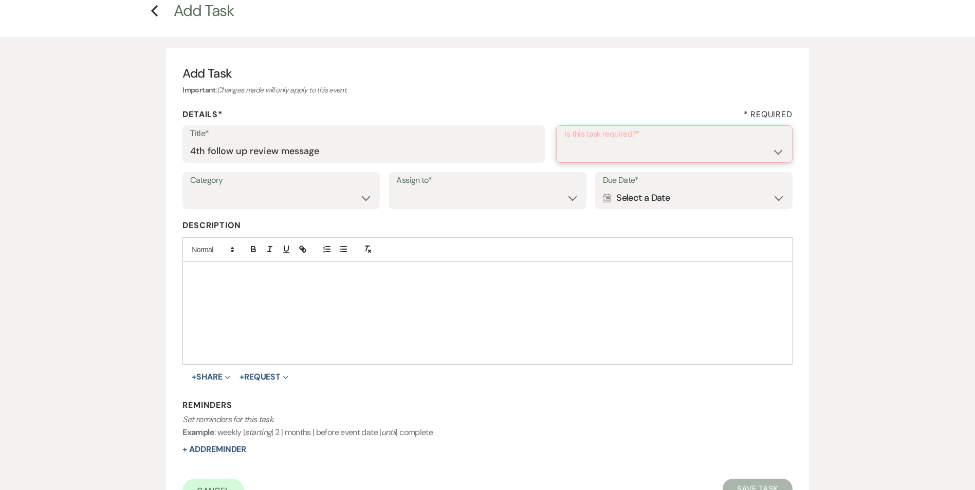
select select "true"
click at [564, 141] on select "Yes No" at bounding box center [674, 151] width 220 height 20
click at [326, 194] on select "Venue Vendors Guests Details Finalize & Share" at bounding box center [281, 197] width 182 height 20
select select "31"
click at [190, 187] on select "Venue Vendors Guests Details Finalize & Share" at bounding box center [281, 197] width 182 height 20
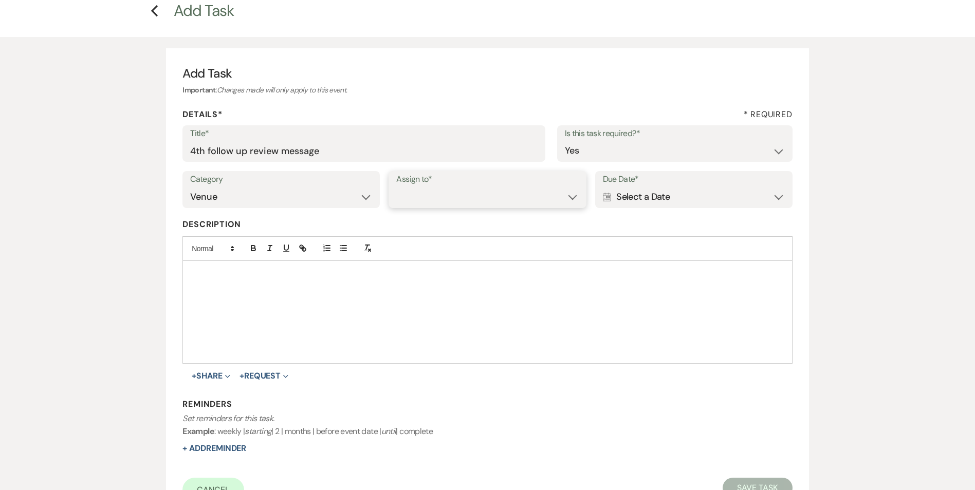
click at [429, 202] on select "Venue Client" at bounding box center [487, 197] width 182 height 20
select select "venueHost"
click at [396, 187] on select "Venue Client" at bounding box center [487, 197] width 182 height 20
click at [638, 202] on div "Calendar Select a Date Expand" at bounding box center [694, 197] width 182 height 20
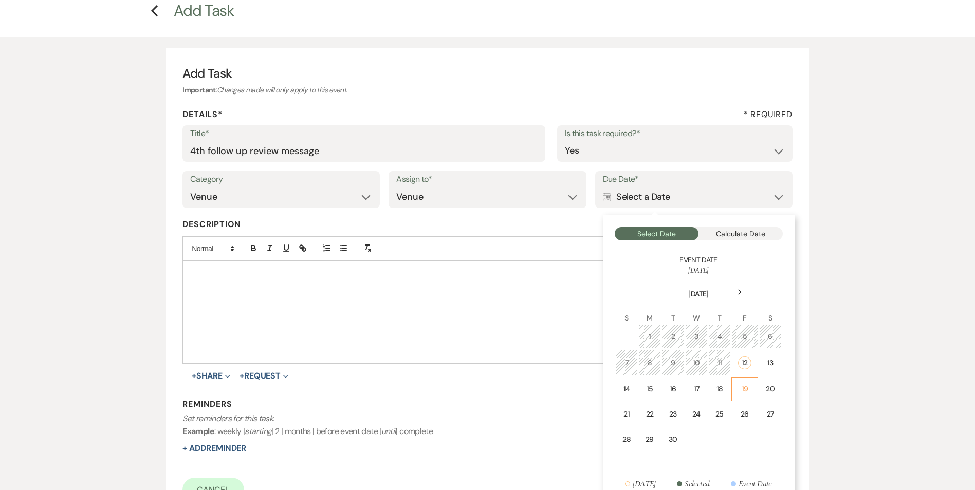
click at [754, 388] on td "19" at bounding box center [745, 389] width 26 height 24
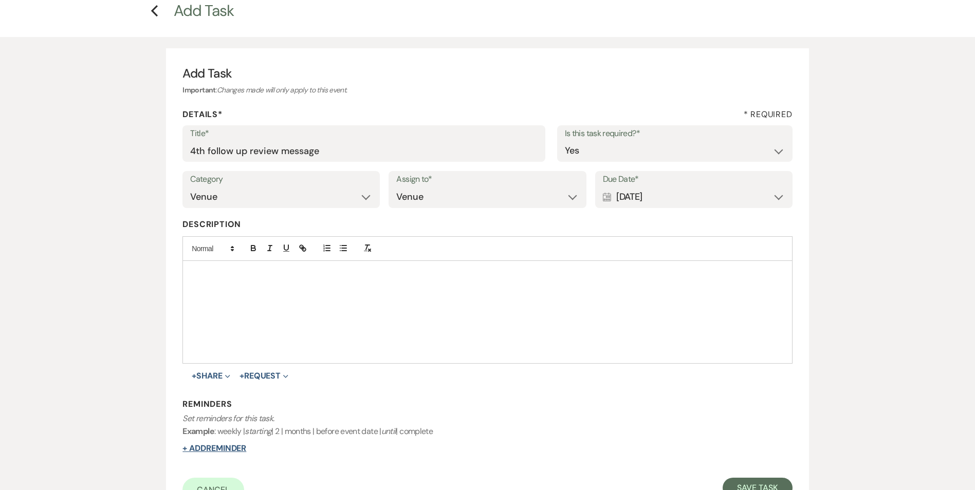
click at [246, 445] on button "+ Add Reminder" at bounding box center [214, 449] width 64 height 8
select select "host"
select select "days"
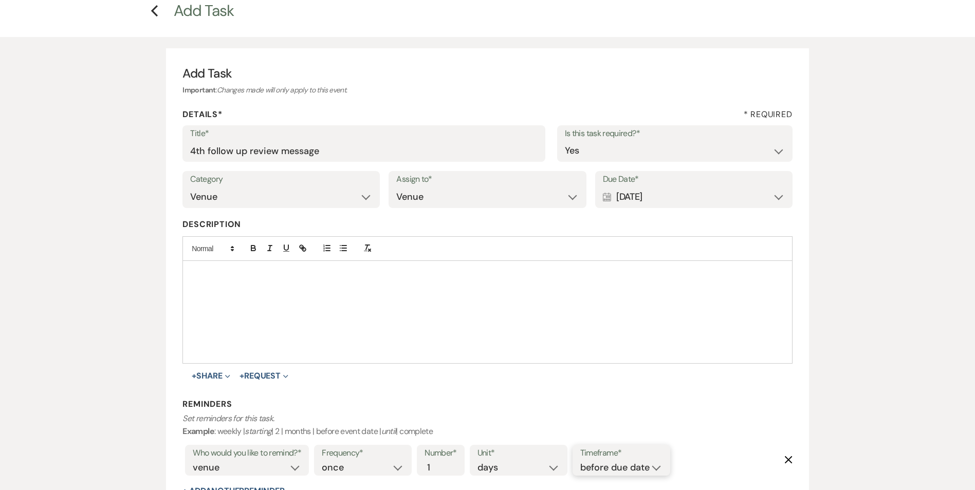
click at [627, 468] on select "before due date after due date on due date on custom date" at bounding box center [621, 468] width 82 height 14
select select "onDueDate"
click at [580, 461] on select "before due date after due date on due date on custom date" at bounding box center [621, 468] width 82 height 14
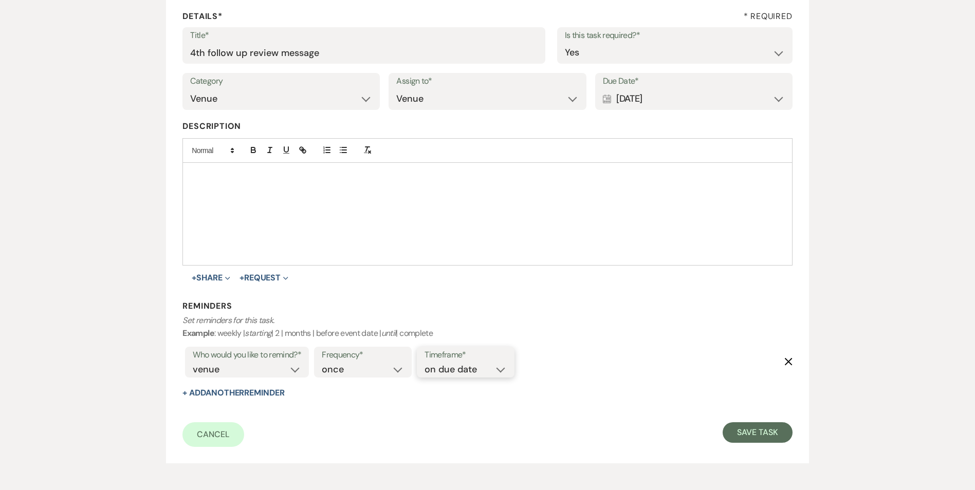
scroll to position [200, 0]
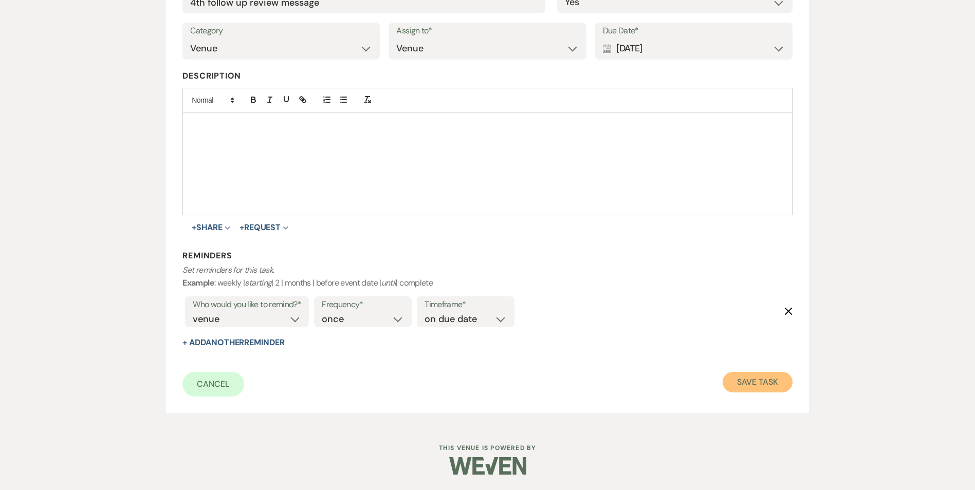
click at [764, 388] on button "Save Task" at bounding box center [757, 382] width 69 height 21
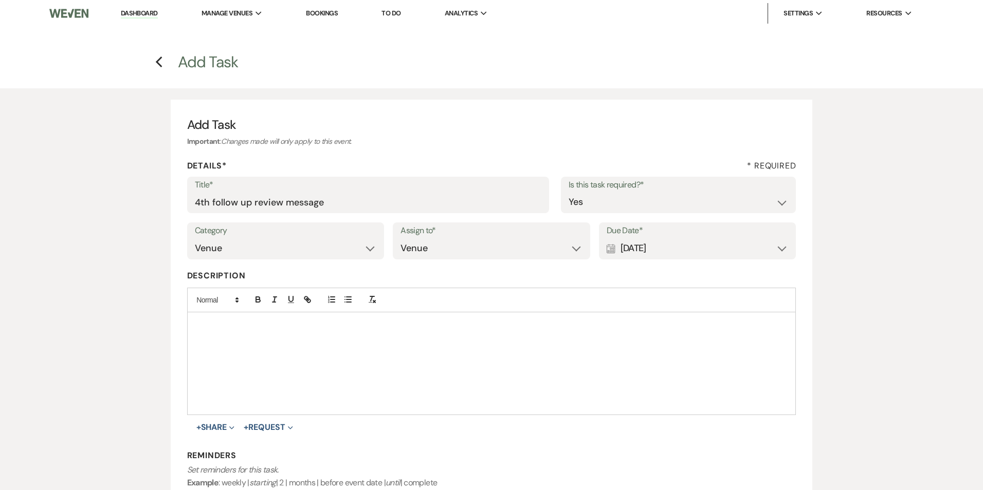
select select "2"
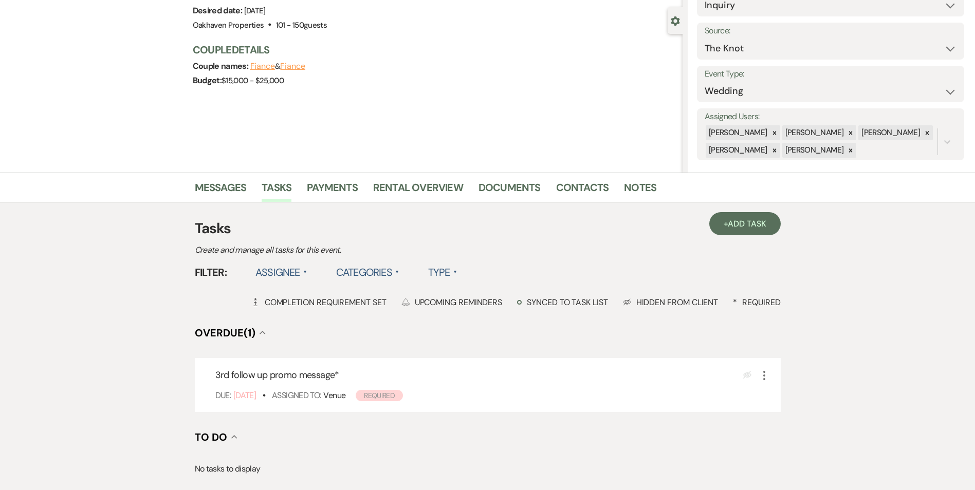
scroll to position [103, 0]
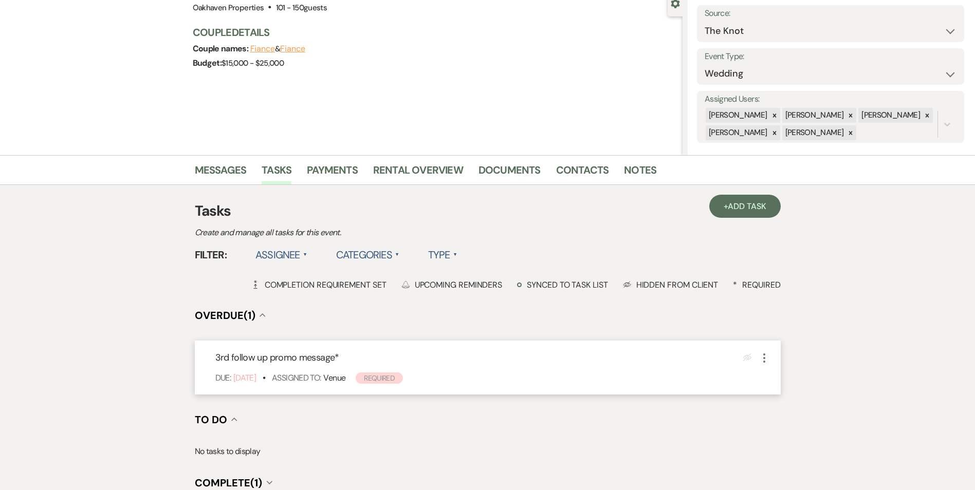
click at [760, 357] on icon "More" at bounding box center [764, 358] width 12 height 12
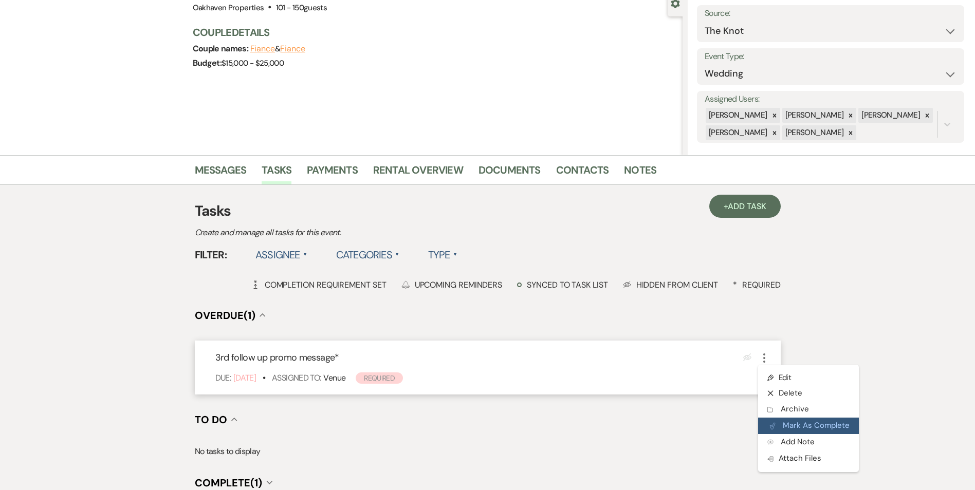
click at [796, 424] on button "Plan Portal Link Mark As Complete" at bounding box center [808, 426] width 101 height 16
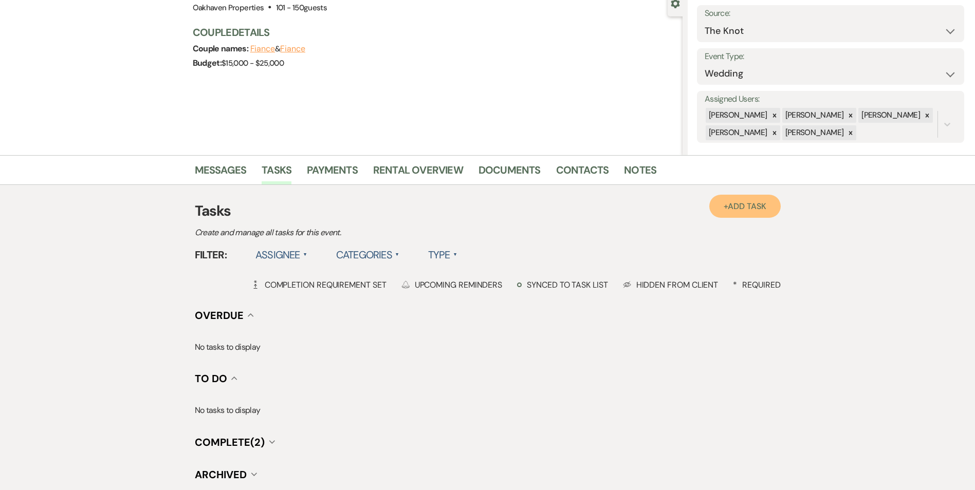
click at [736, 214] on link "+ Add Task" at bounding box center [744, 206] width 71 height 23
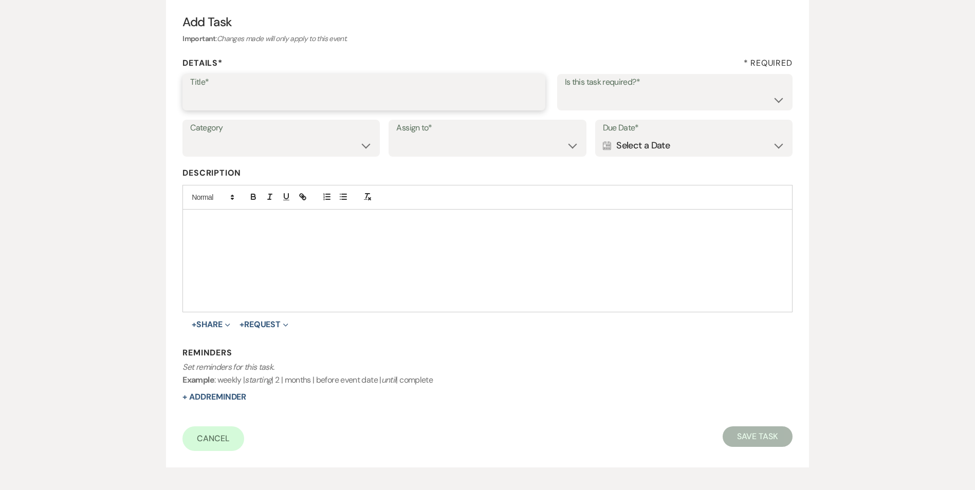
click at [299, 94] on input "Title*" at bounding box center [364, 99] width 348 height 20
type input "4th follow up review message"
click at [578, 92] on div "Is this task required?* Yes No" at bounding box center [674, 92] width 235 height 37
drag, startPoint x: 578, startPoint y: 92, endPoint x: 583, endPoint y: 106, distance: 15.1
click at [582, 104] on select "Yes No" at bounding box center [675, 99] width 220 height 20
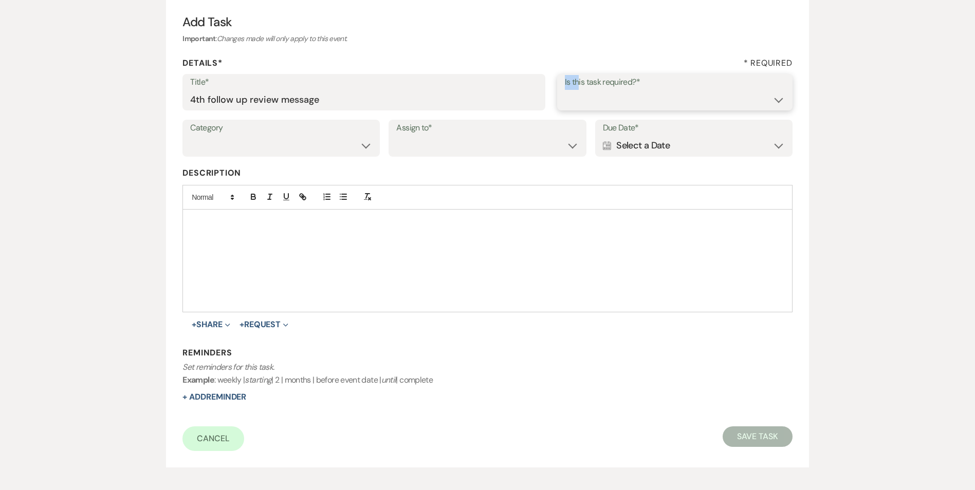
select select "true"
click at [565, 89] on select "Yes No" at bounding box center [675, 99] width 220 height 20
click at [325, 137] on select "Venue Vendors Guests Details Finalize & Share" at bounding box center [281, 146] width 182 height 20
select select "31"
click at [190, 136] on select "Venue Vendors Guests Details Finalize & Share" at bounding box center [281, 146] width 182 height 20
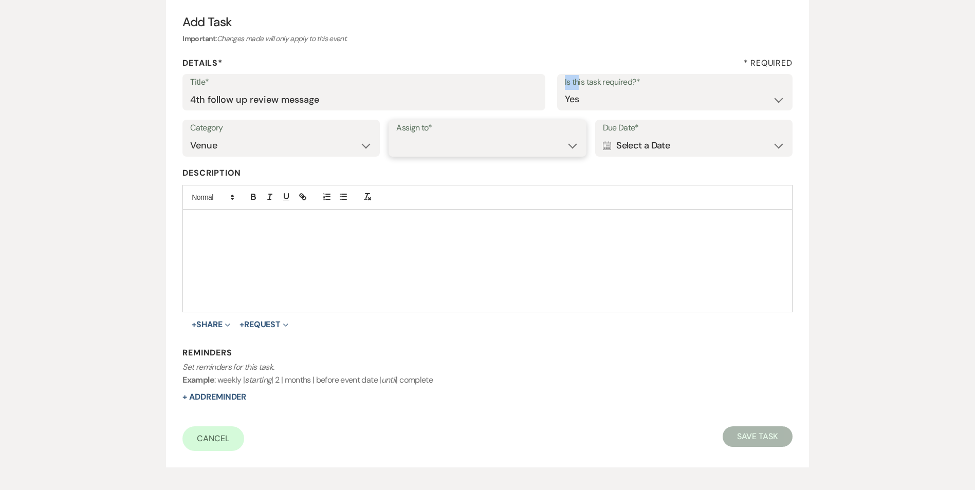
click at [419, 153] on select "Venue Client" at bounding box center [487, 146] width 182 height 20
select select "venueHost"
click at [396, 136] on select "Venue Client" at bounding box center [487, 146] width 182 height 20
drag, startPoint x: 625, startPoint y: 153, endPoint x: 643, endPoint y: 159, distance: 18.9
click at [627, 155] on div "Calendar Select a Date Expand" at bounding box center [694, 146] width 182 height 20
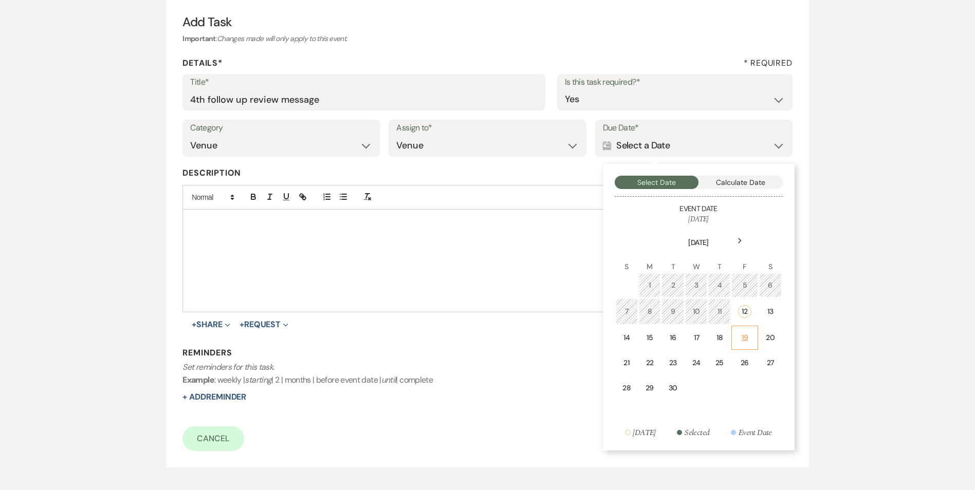
drag, startPoint x: 753, startPoint y: 339, endPoint x: 200, endPoint y: 396, distance: 555.0
click at [751, 339] on td "19" at bounding box center [745, 338] width 26 height 24
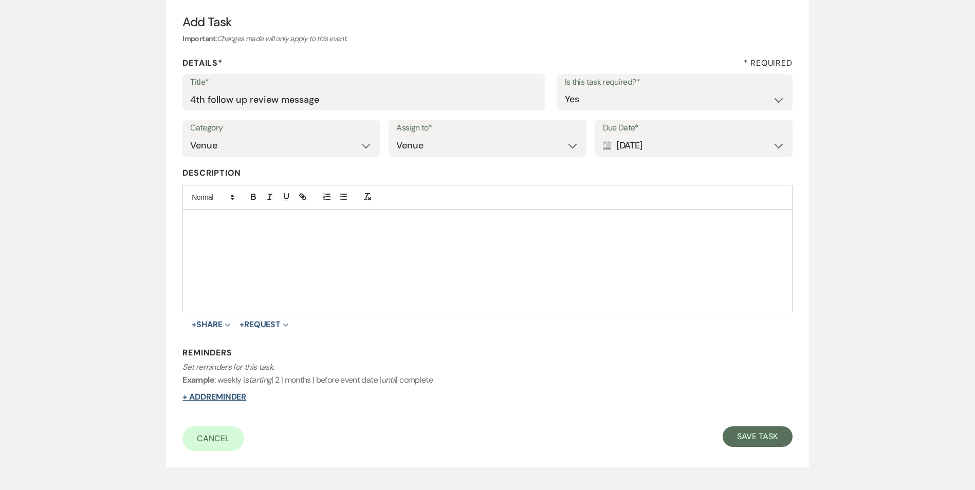
click at [203, 395] on button "+ Add Reminder" at bounding box center [214, 397] width 64 height 8
select select "host"
select select "days"
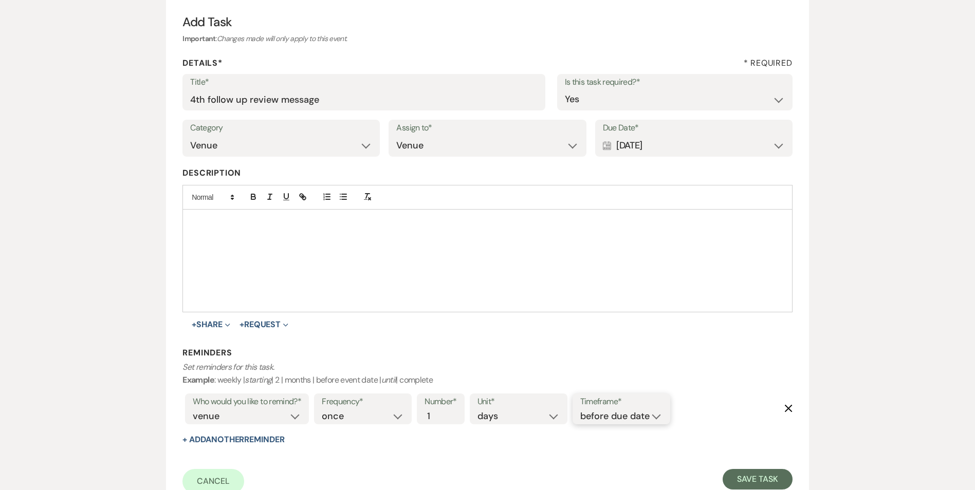
drag, startPoint x: 585, startPoint y: 412, endPoint x: 602, endPoint y: 423, distance: 20.5
click at [586, 412] on select "before due date after due date on due date on custom date" at bounding box center [621, 417] width 82 height 14
select select "onDueDate"
click at [580, 410] on select "before due date after due date on due date on custom date" at bounding box center [621, 417] width 82 height 14
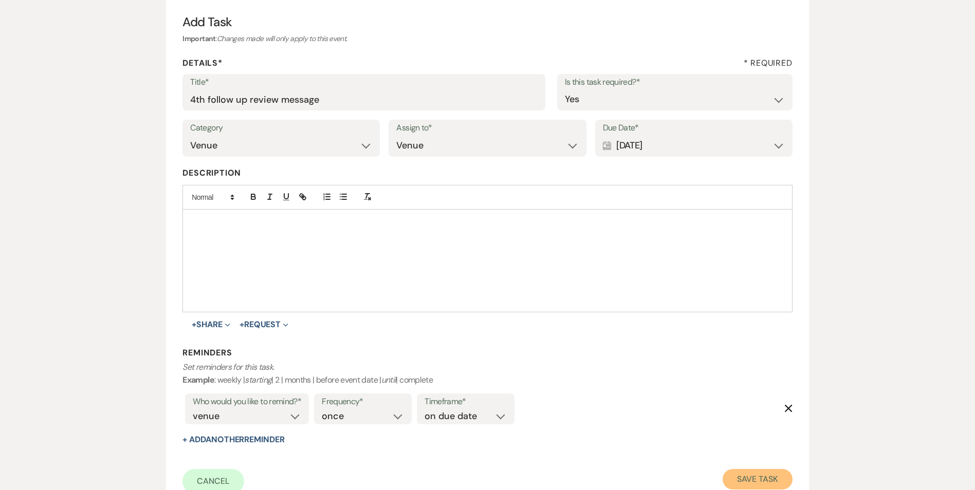
click at [728, 479] on button "Save Task" at bounding box center [757, 479] width 69 height 21
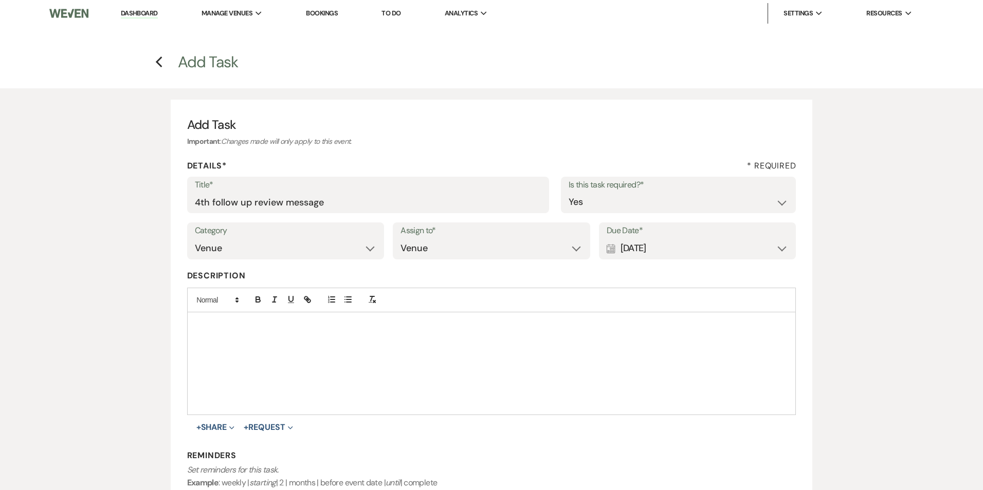
select select "2"
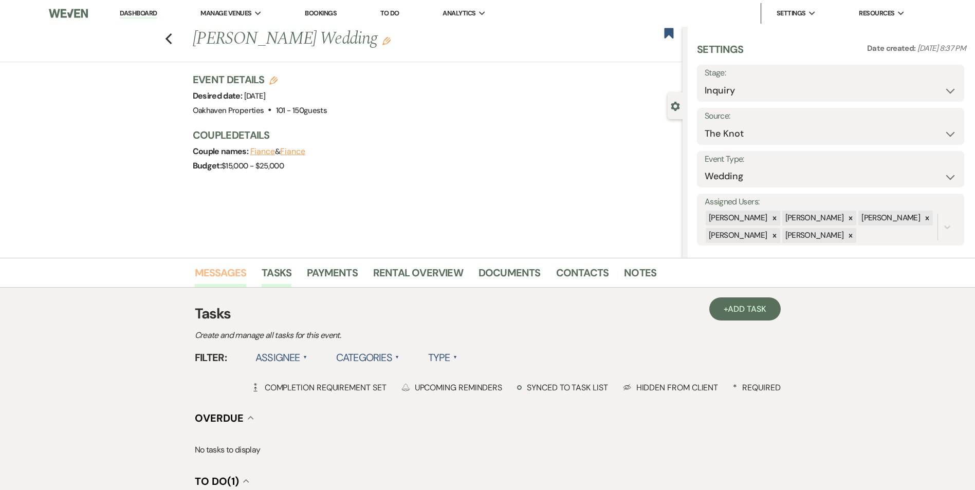
click at [233, 265] on link "Messages" at bounding box center [221, 276] width 52 height 23
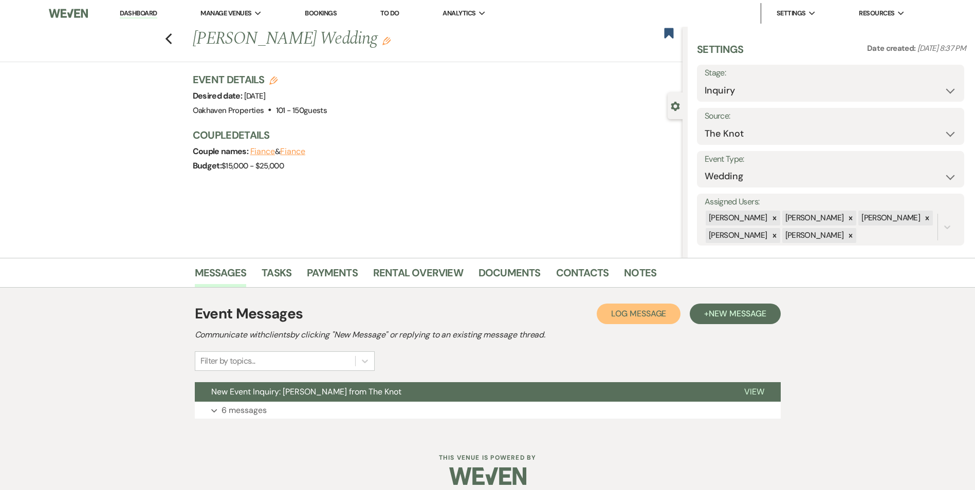
click at [656, 323] on button "Log Log Message" at bounding box center [639, 314] width 84 height 21
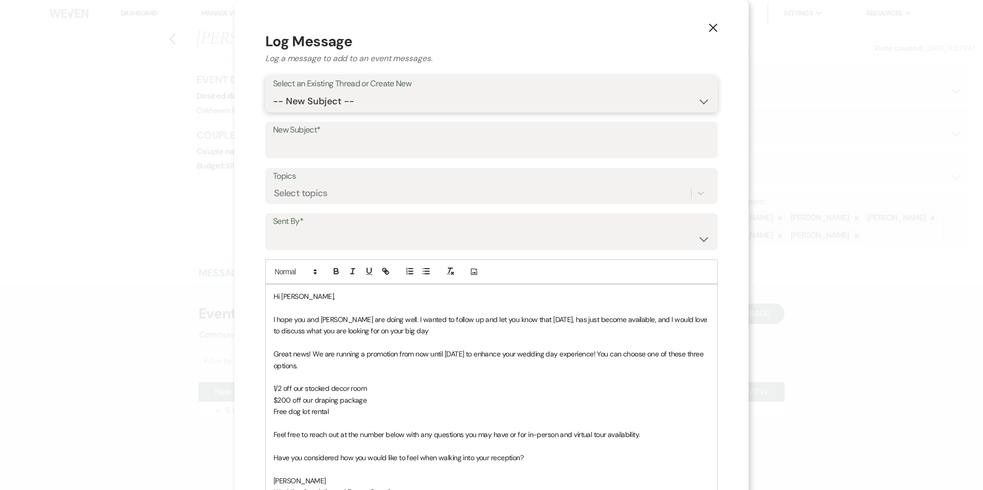
click at [362, 97] on select "-- New Subject -- New Event Inquiry: [PERSON_NAME] from The Knot" at bounding box center [491, 102] width 437 height 20
select select "426051"
click at [273, 92] on select "-- New Subject -- New Event Inquiry: [PERSON_NAME] from The Knot" at bounding box center [491, 102] width 437 height 20
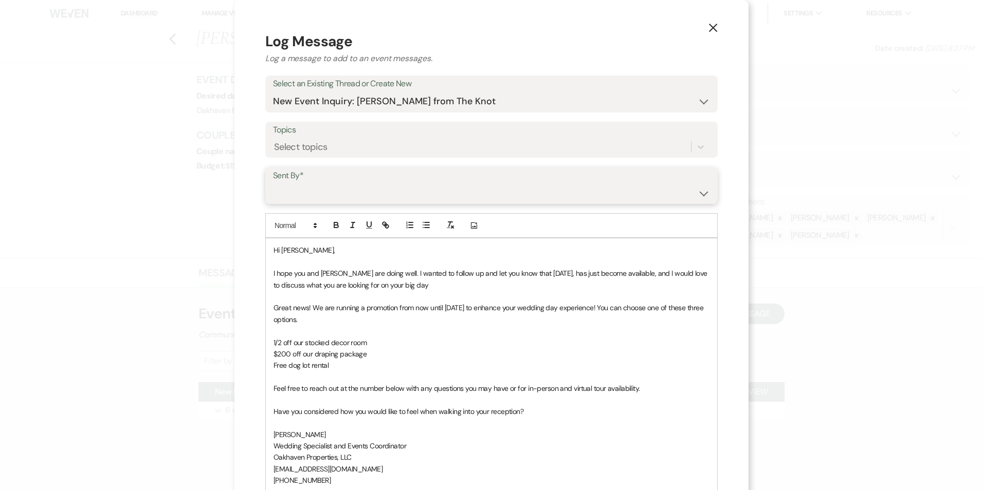
click at [337, 198] on select "[PERSON_NAME] ([EMAIL_ADDRESS][DOMAIN_NAME]) [PERSON_NAME] ([PERSON_NAME][EMAIL…" at bounding box center [491, 193] width 437 height 20
select select "user-127923"
click at [273, 183] on select "[PERSON_NAME] ([EMAIL_ADDRESS][DOMAIN_NAME]) [PERSON_NAME] ([PERSON_NAME][EMAIL…" at bounding box center [491, 193] width 437 height 20
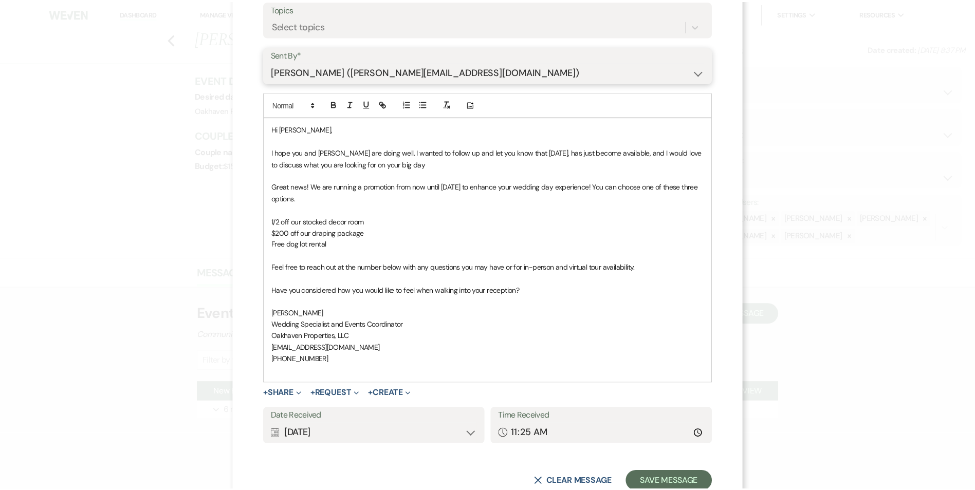
scroll to position [154, 0]
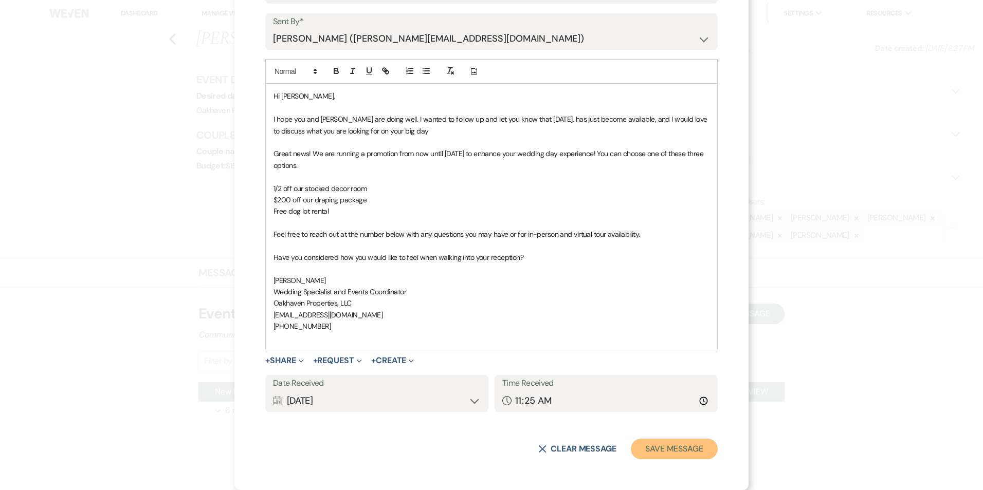
click at [690, 450] on button "Save Message" at bounding box center [674, 449] width 87 height 21
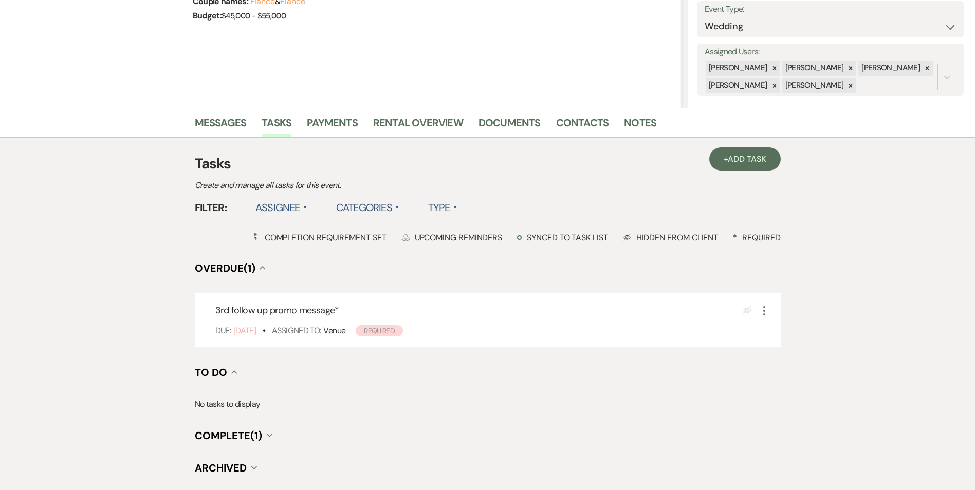
scroll to position [154, 0]
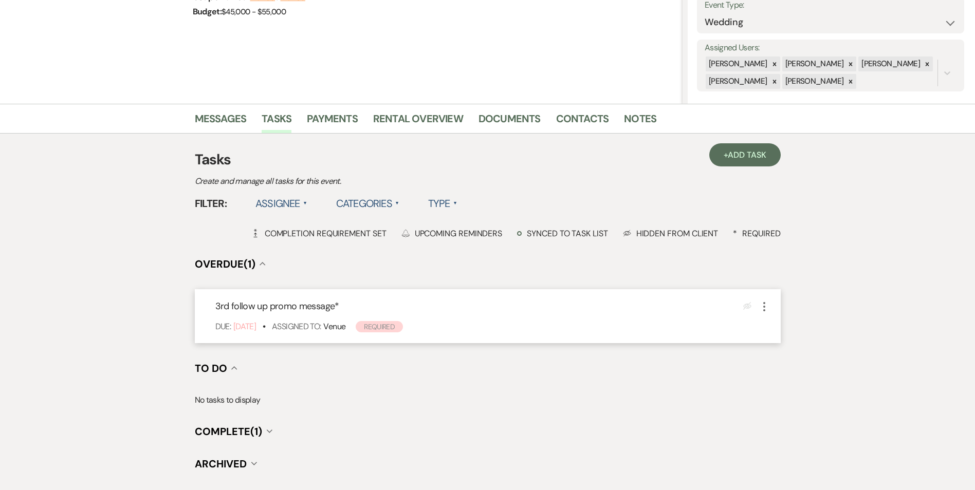
click at [767, 312] on icon "More" at bounding box center [764, 307] width 12 height 12
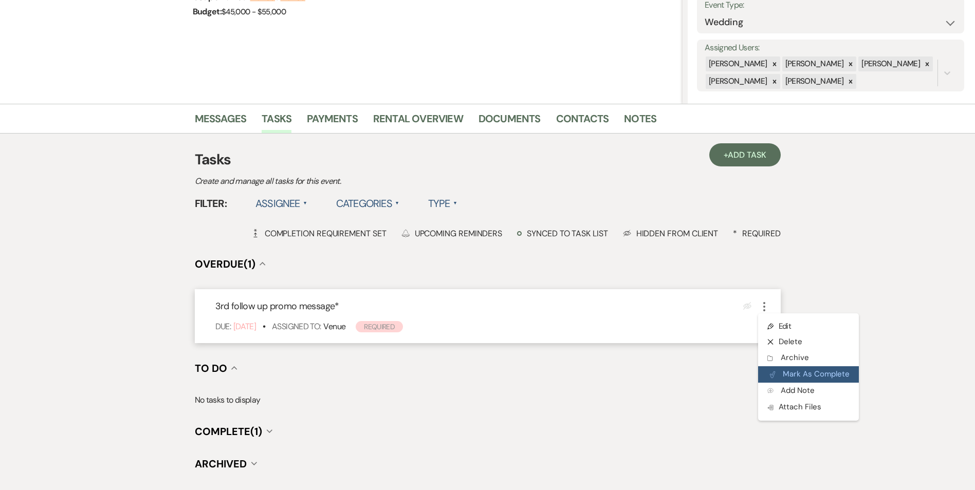
click at [772, 378] on button "Plan Portal Link Mark As Complete" at bounding box center [808, 375] width 101 height 16
click at [735, 156] on span "Add Task" at bounding box center [747, 155] width 38 height 11
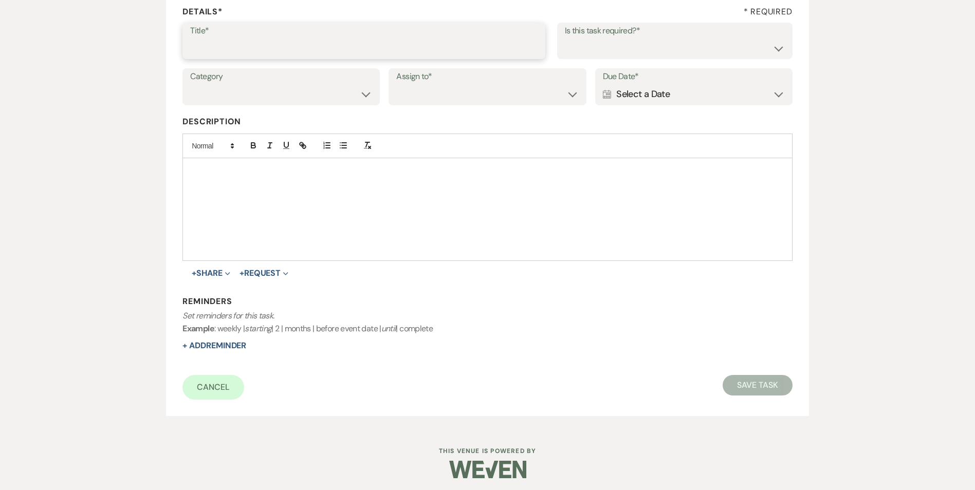
click at [261, 51] on input "Title*" at bounding box center [364, 48] width 348 height 20
type input "4th follow up message"
drag, startPoint x: 580, startPoint y: 49, endPoint x: 583, endPoint y: 58, distance: 8.8
click at [580, 50] on select "Yes No" at bounding box center [675, 48] width 220 height 20
select select "true"
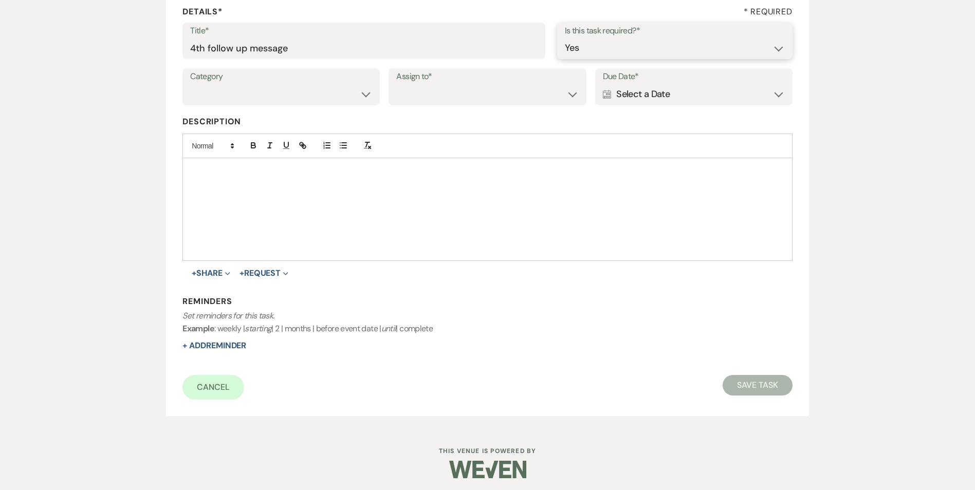
click at [565, 38] on select "Yes No" at bounding box center [675, 48] width 220 height 20
drag, startPoint x: 228, startPoint y: 95, endPoint x: 234, endPoint y: 95, distance: 6.2
click at [228, 94] on select "Venue Vendors Guests Details Finalize & Share" at bounding box center [281, 94] width 182 height 20
click at [190, 84] on select "Venue Vendors Guests Details Finalize & Share" at bounding box center [281, 94] width 182 height 20
drag, startPoint x: 393, startPoint y: 96, endPoint x: 409, endPoint y: 100, distance: 16.6
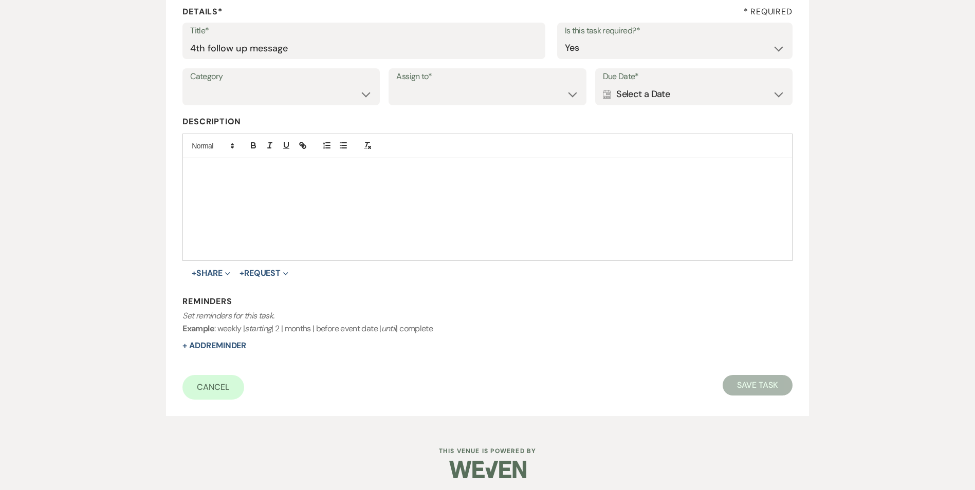
click at [400, 95] on div "Assign to* Venue Client" at bounding box center [487, 86] width 197 height 37
drag, startPoint x: 423, startPoint y: 94, endPoint x: 425, endPoint y: 106, distance: 12.0
click at [423, 94] on select "Venue Client" at bounding box center [487, 94] width 182 height 20
select select "venueHost"
click at [396, 84] on select "Venue Client" at bounding box center [487, 94] width 182 height 20
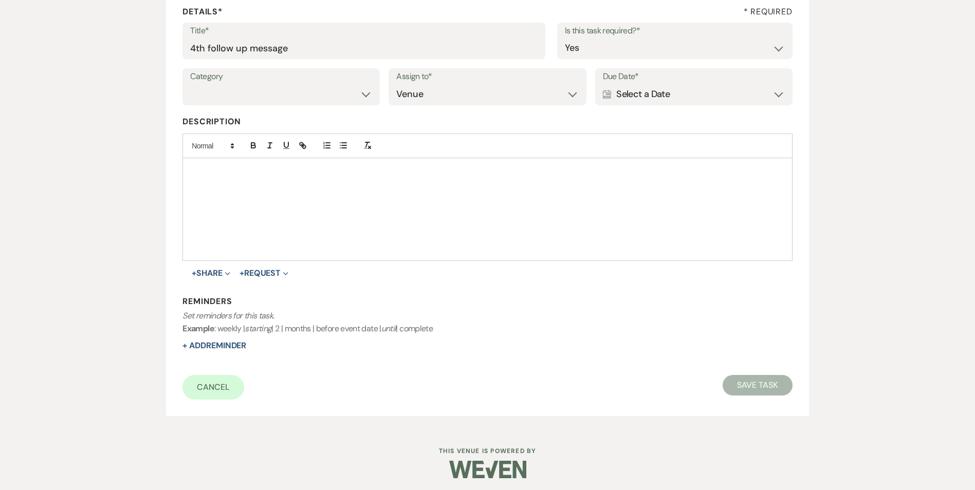
click at [645, 85] on div "Calendar Select a Date Expand" at bounding box center [694, 94] width 182 height 20
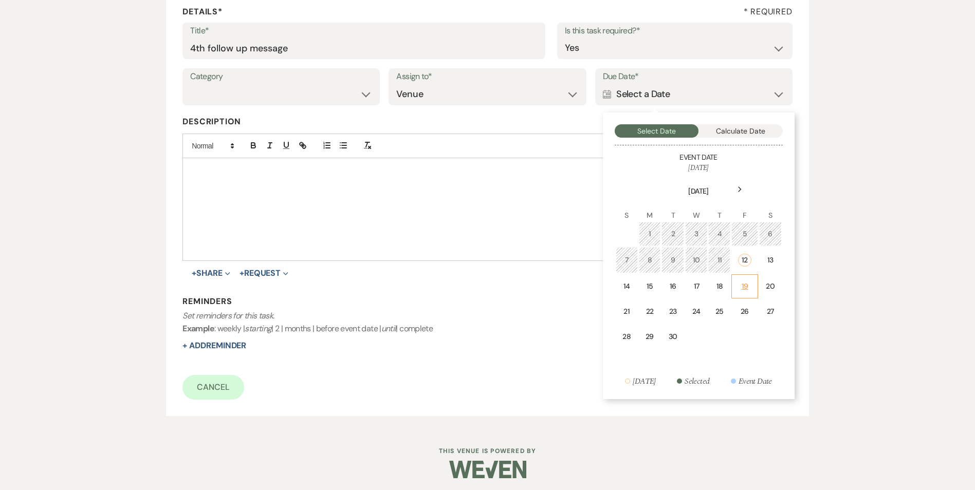
drag, startPoint x: 739, startPoint y: 282, endPoint x: 545, endPoint y: 319, distance: 197.2
click at [739, 282] on div "19" at bounding box center [744, 286] width 13 height 11
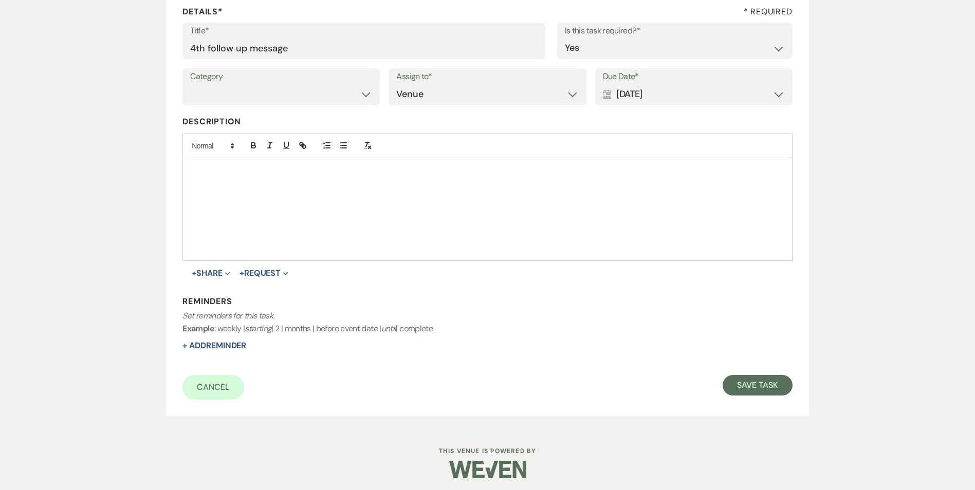
click at [219, 347] on button "+ Add Reminder" at bounding box center [214, 346] width 64 height 8
select select "host"
select select "days"
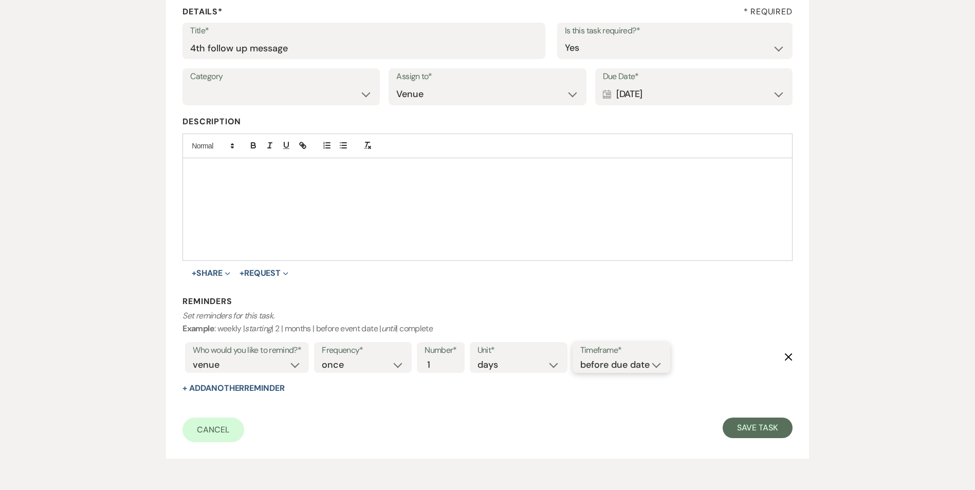
drag, startPoint x: 603, startPoint y: 361, endPoint x: 603, endPoint y: 373, distance: 11.3
click at [603, 361] on select "before due date after due date on due date on custom date" at bounding box center [621, 365] width 82 height 14
select select "onDueDate"
click at [580, 358] on select "before due date after due date on due date on custom date" at bounding box center [621, 365] width 82 height 14
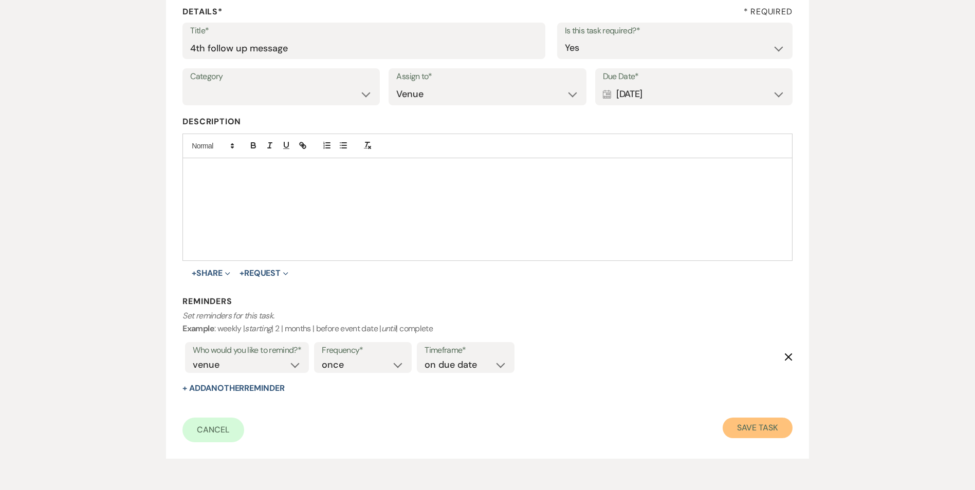
drag, startPoint x: 754, startPoint y: 422, endPoint x: 730, endPoint y: 419, distance: 24.2
click at [754, 422] on button "Save Task" at bounding box center [757, 428] width 69 height 21
select select "2"
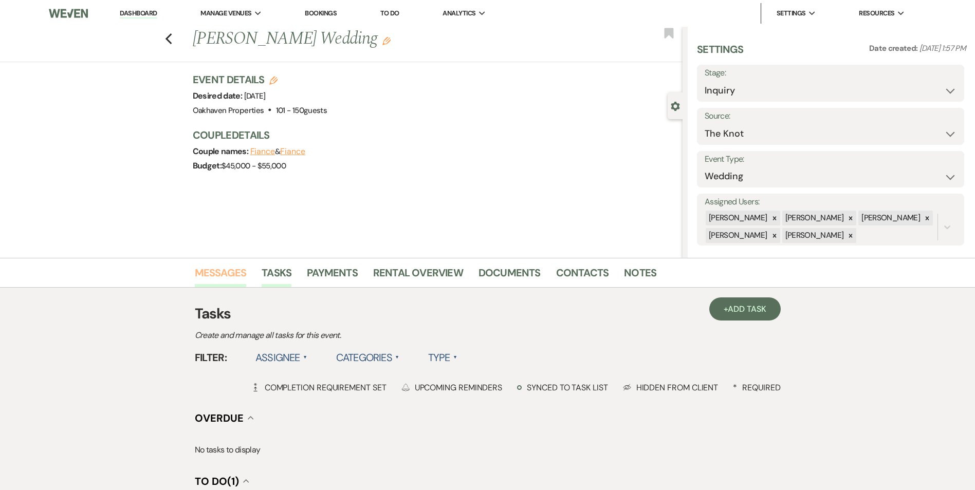
click at [219, 277] on link "Messages" at bounding box center [221, 276] width 52 height 23
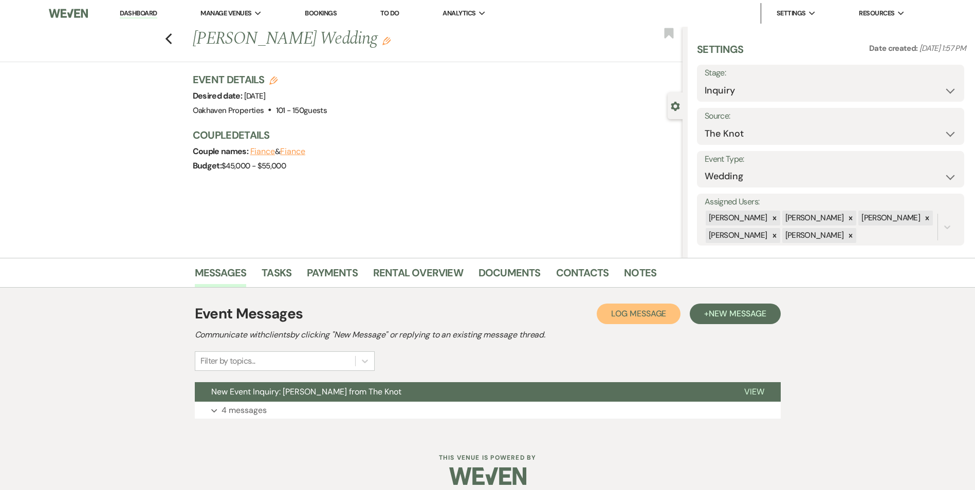
click at [659, 310] on span "Log Message" at bounding box center [638, 313] width 55 height 11
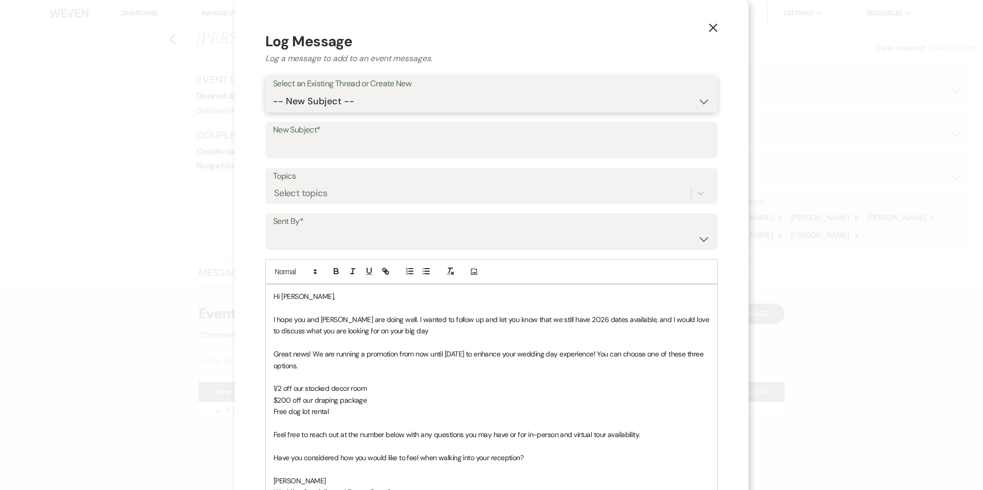
drag, startPoint x: 357, startPoint y: 102, endPoint x: 359, endPoint y: 113, distance: 11.1
click at [357, 102] on select "-- New Subject -- New Event Inquiry: Emily DeMaioNewton from The Knot" at bounding box center [491, 102] width 437 height 20
select select "428436"
click at [273, 92] on select "-- New Subject -- New Event Inquiry: Emily DeMaioNewton from The Knot" at bounding box center [491, 102] width 437 height 20
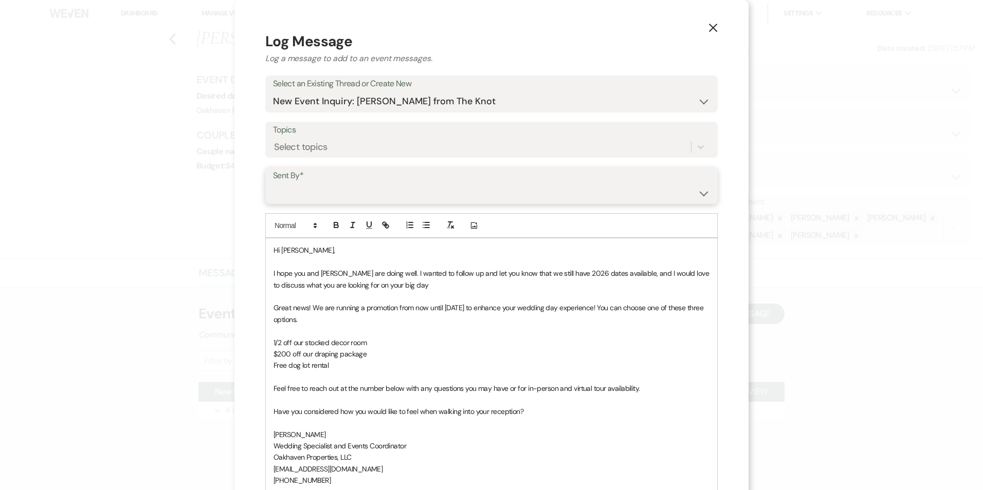
click at [321, 189] on select "Patience Ergish (pdergish@aol.com) Jeanette Wagoner (jeanette@experienceoakhave…" at bounding box center [491, 193] width 437 height 20
select select "user-127923"
click at [273, 183] on select "Patience Ergish (pdergish@aol.com) Jeanette Wagoner (jeanette@experienceoakhave…" at bounding box center [491, 193] width 437 height 20
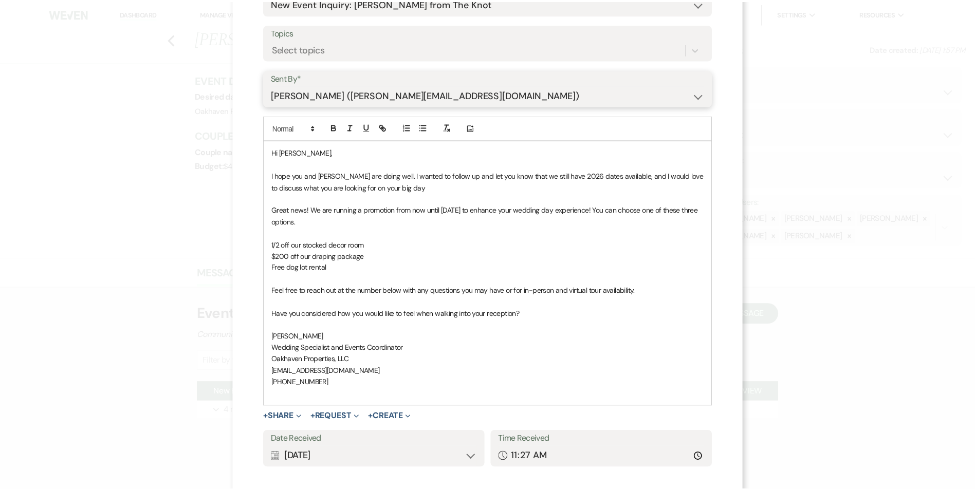
scroll to position [154, 0]
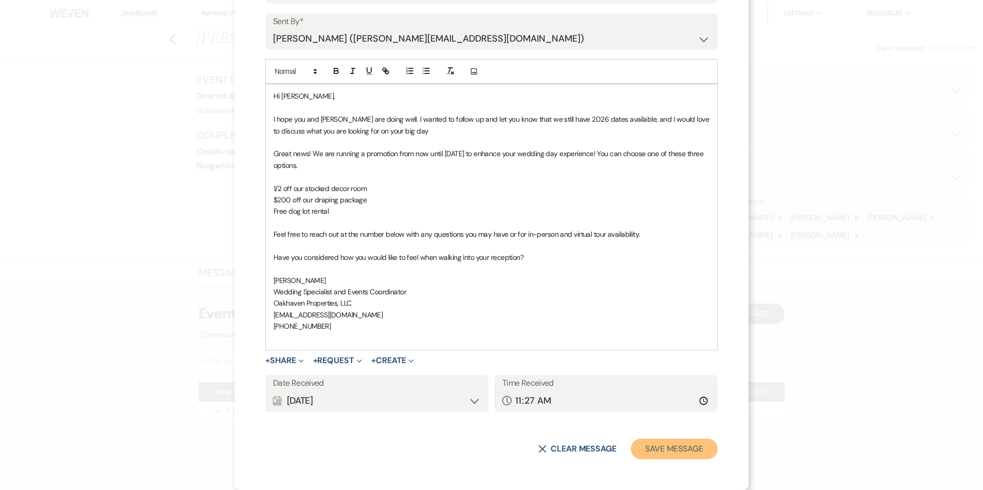
click at [682, 454] on button "Save Message" at bounding box center [674, 449] width 87 height 21
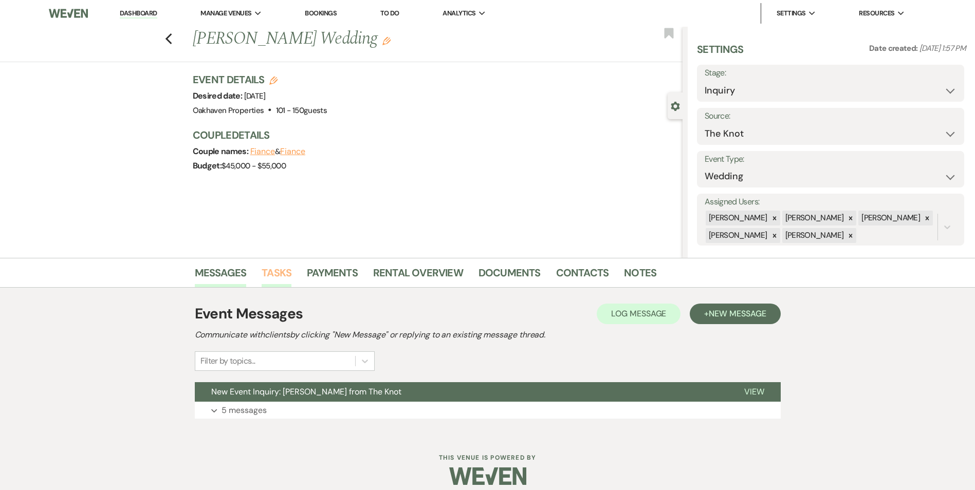
click at [268, 265] on li "Tasks" at bounding box center [284, 275] width 45 height 25
click at [643, 271] on link "Notes" at bounding box center [640, 276] width 32 height 23
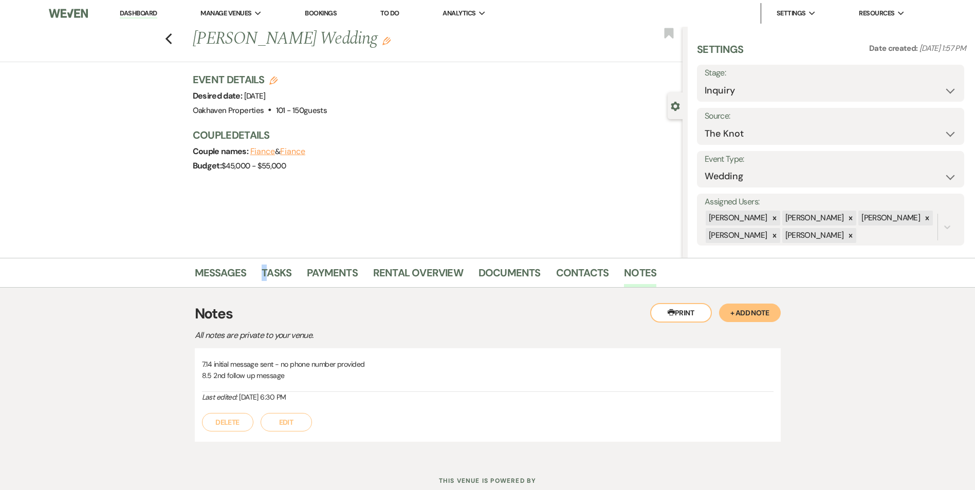
click at [306, 416] on button "Edit" at bounding box center [286, 422] width 51 height 19
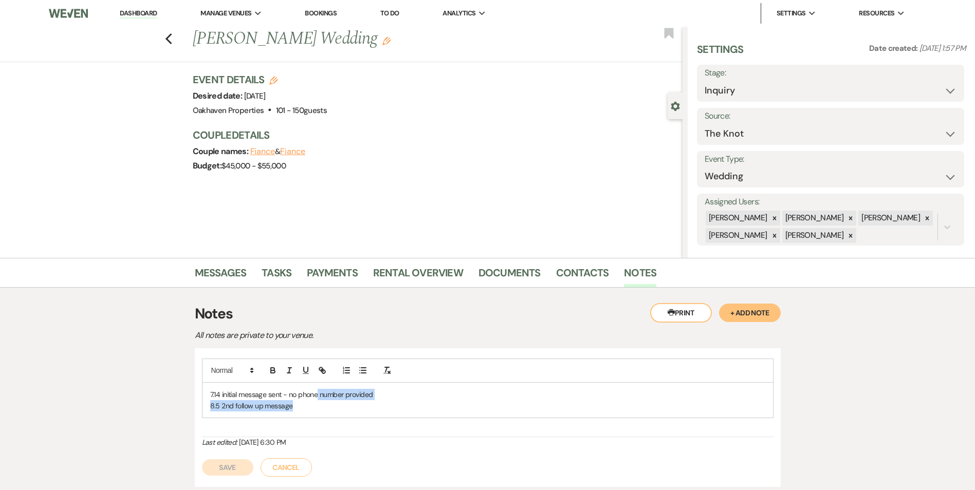
click at [317, 401] on div "7.14 initial message sent - no phone number provided 8.5 2nd follow up message" at bounding box center [488, 400] width 571 height 35
click at [305, 410] on p "8.5 2nd follow up message" at bounding box center [487, 405] width 555 height 11
drag, startPoint x: 204, startPoint y: 347, endPoint x: 235, endPoint y: 366, distance: 36.2
click at [208, 349] on div "Printer Print + Add Note Notes All notes are private to your venue. 7.14 initia…" at bounding box center [488, 397] width 586 height 189
click at [299, 409] on p "8.5 2nd follow up message" at bounding box center [487, 405] width 555 height 11
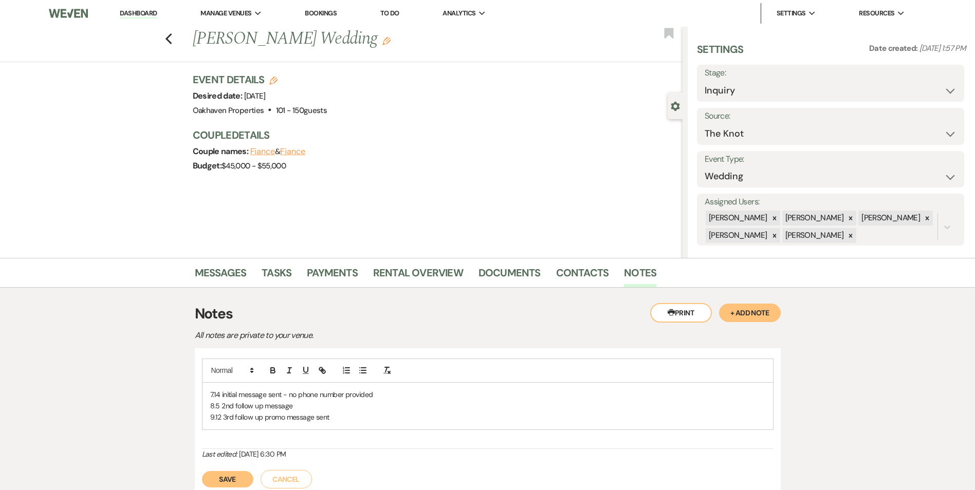
click at [231, 486] on button "Save" at bounding box center [227, 479] width 51 height 16
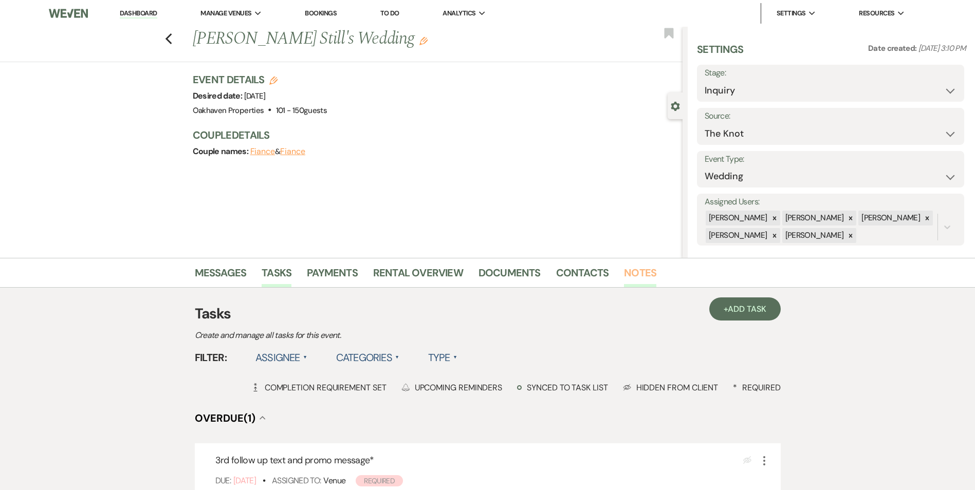
click at [643, 278] on link "Notes" at bounding box center [640, 276] width 32 height 23
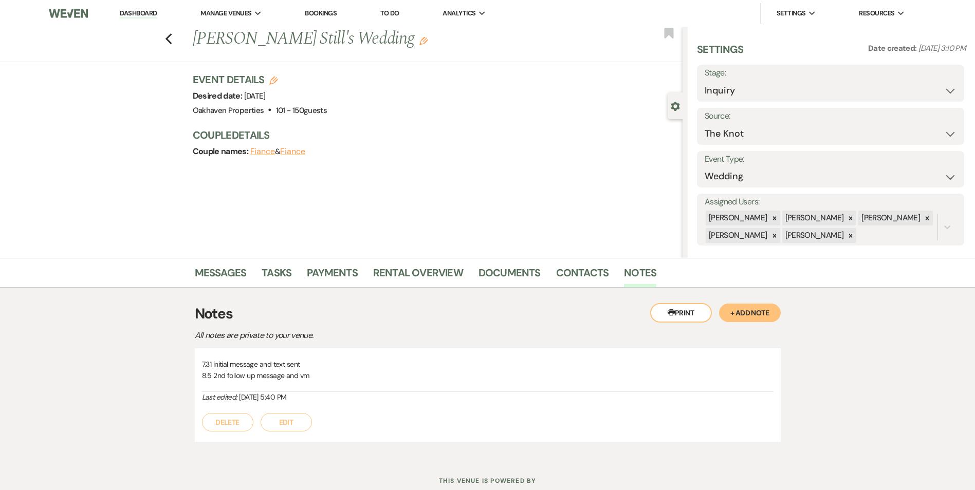
drag, startPoint x: 296, startPoint y: 425, endPoint x: 302, endPoint y: 423, distance: 6.5
click at [299, 425] on button "Edit" at bounding box center [286, 422] width 51 height 19
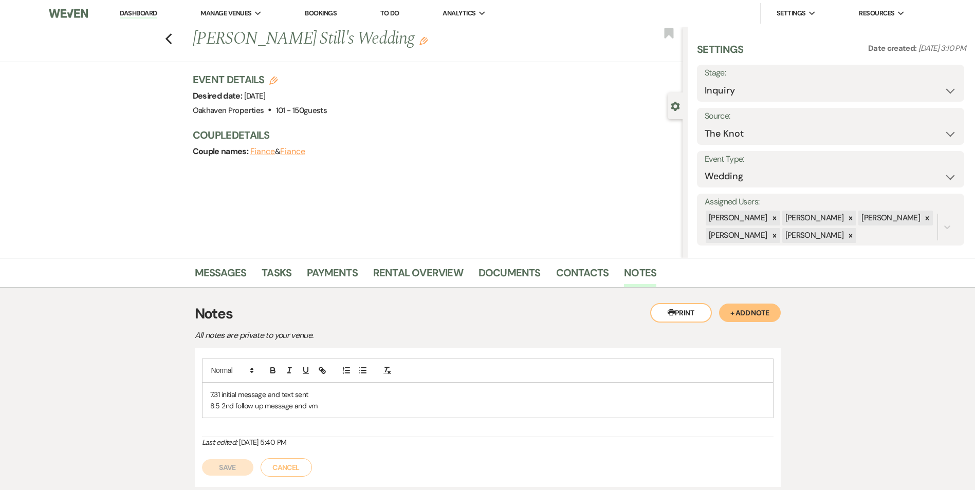
click at [349, 410] on p "8.5 2nd follow up message and vm" at bounding box center [487, 405] width 555 height 11
click at [225, 471] on div "Save Cancel" at bounding box center [488, 474] width 572 height 29
drag, startPoint x: 217, startPoint y: 481, endPoint x: 351, endPoint y: 357, distance: 182.6
click at [219, 480] on button "Save" at bounding box center [227, 479] width 51 height 16
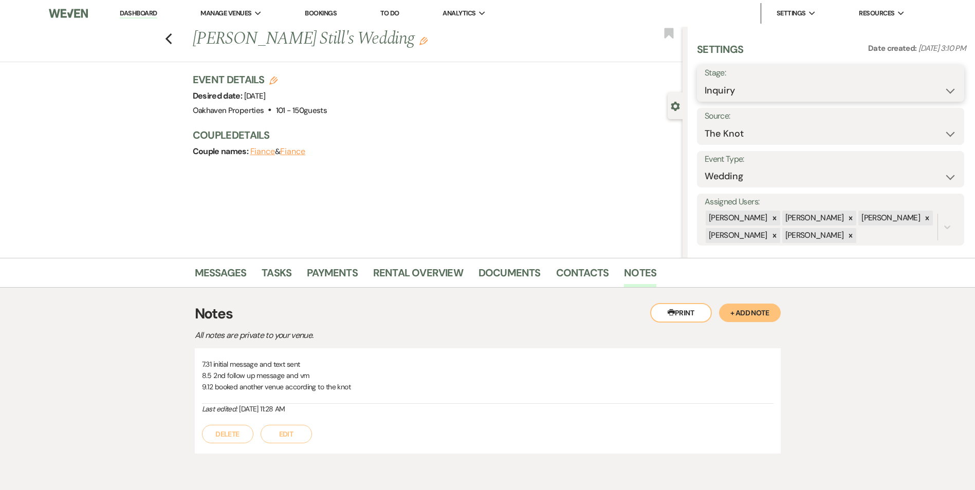
click at [746, 94] on select "Inquiry Follow Up Tour Requested Tour Confirmed Toured Proposal Sent Booked Lost" at bounding box center [831, 91] width 252 height 20
select select "8"
click at [705, 81] on select "Inquiry Follow Up Tour Requested Tour Confirmed Toured Proposal Sent Booked Lost" at bounding box center [831, 91] width 252 height 20
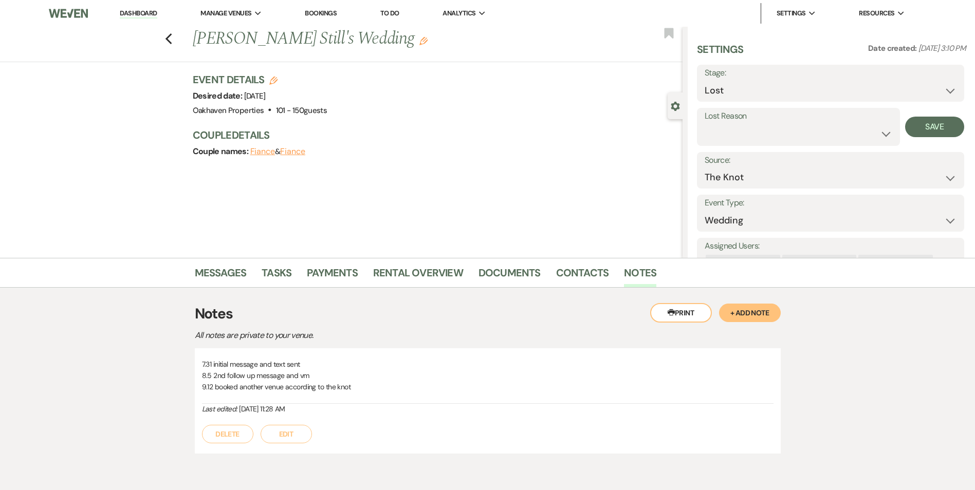
click at [742, 148] on div "Settings Date created: Jul 31, 2025, 3:10 PM Stage: Inquiry Follow Up Tour Requ…" at bounding box center [831, 166] width 269 height 248
click at [747, 127] on select "Booked Elsewhere Budget Date Unavailable No Response Not a Good Match Capacity …" at bounding box center [799, 134] width 188 height 20
select select "6"
click at [705, 124] on select "Booked Elsewhere Budget Date Unavailable No Response Not a Good Match Capacity …" at bounding box center [799, 134] width 188 height 20
click at [937, 125] on button "Save" at bounding box center [934, 127] width 59 height 21
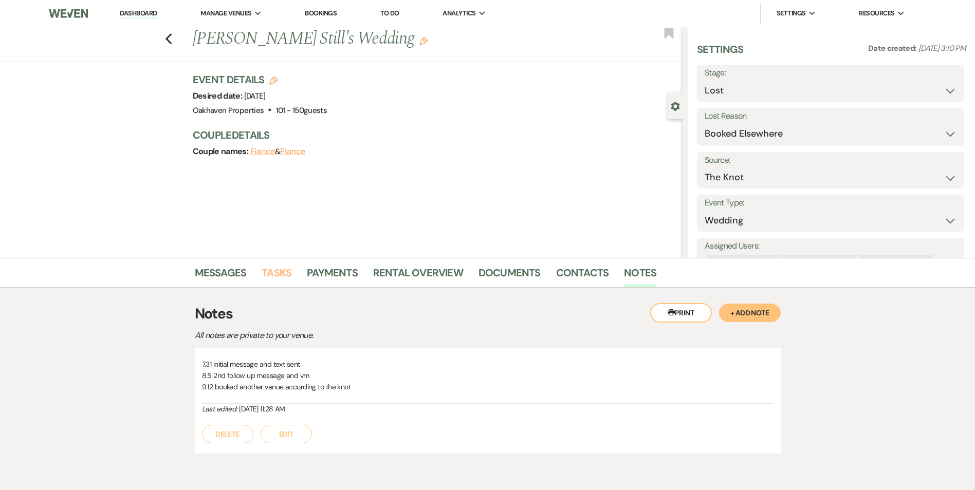
drag, startPoint x: 281, startPoint y: 282, endPoint x: 301, endPoint y: 285, distance: 19.7
click at [281, 283] on link "Tasks" at bounding box center [277, 276] width 30 height 23
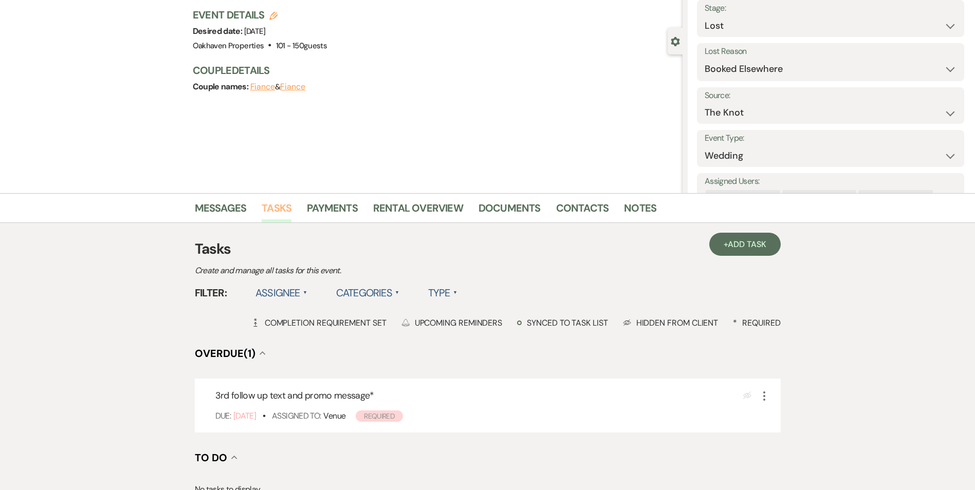
scroll to position [154, 0]
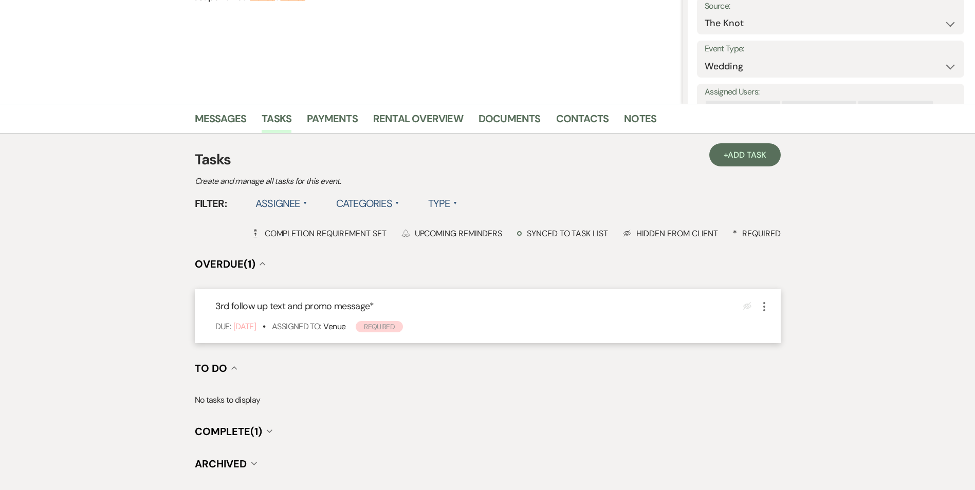
click at [765, 308] on icon "More" at bounding box center [764, 307] width 12 height 12
click at [774, 340] on icon "X" at bounding box center [773, 342] width 6 height 8
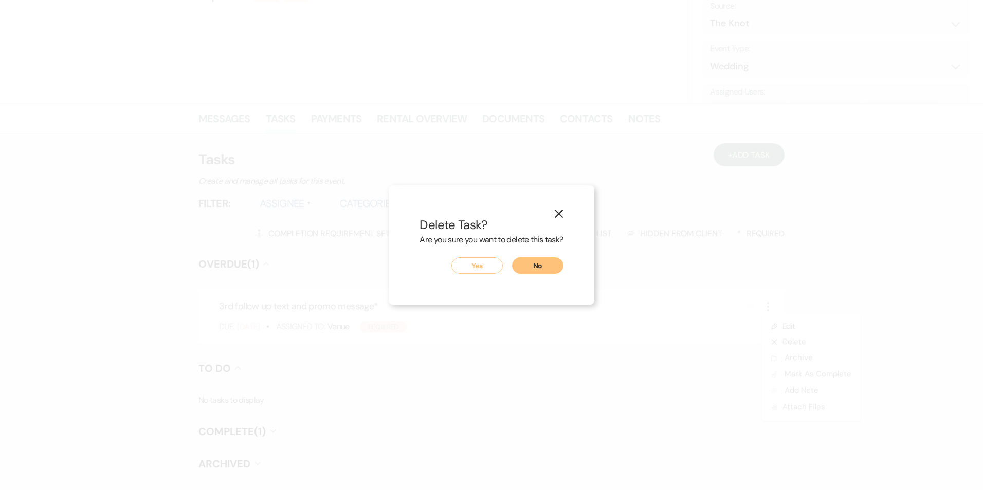
click at [488, 266] on button "Yes" at bounding box center [476, 266] width 51 height 16
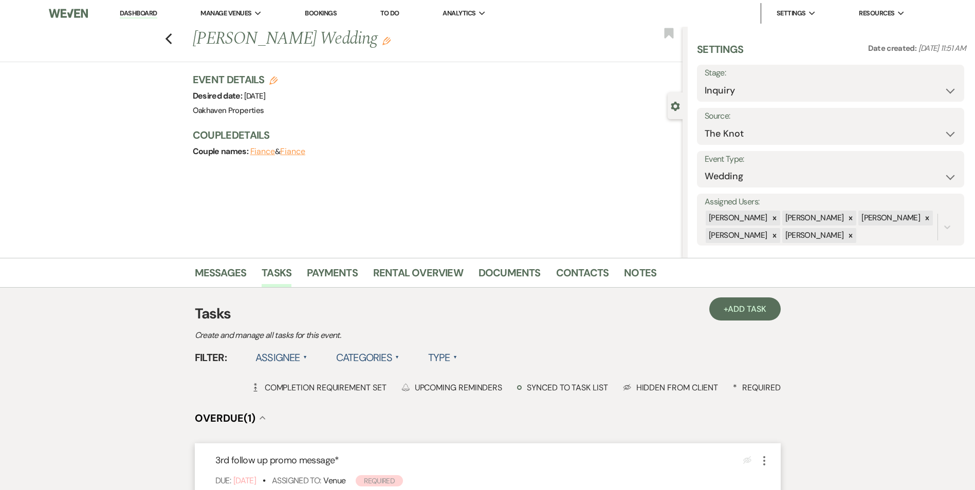
click at [763, 466] on icon "More" at bounding box center [764, 461] width 12 height 12
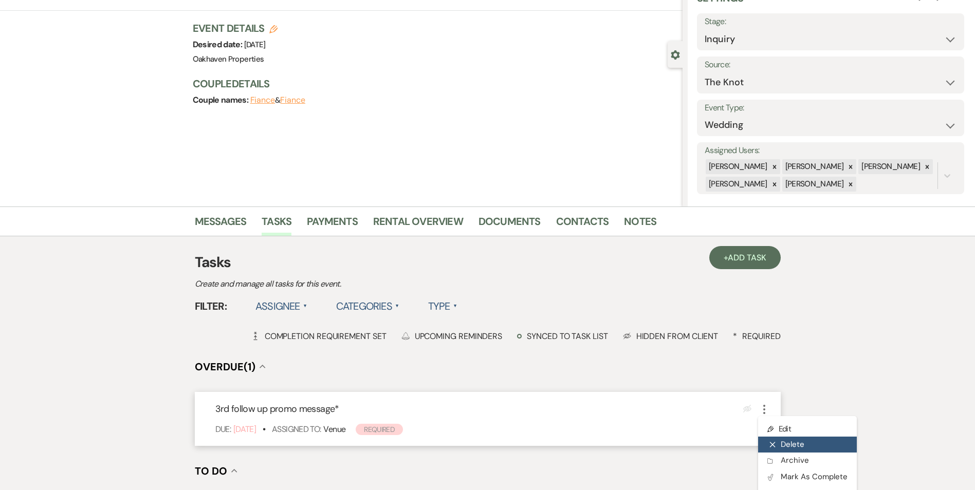
scroll to position [103, 0]
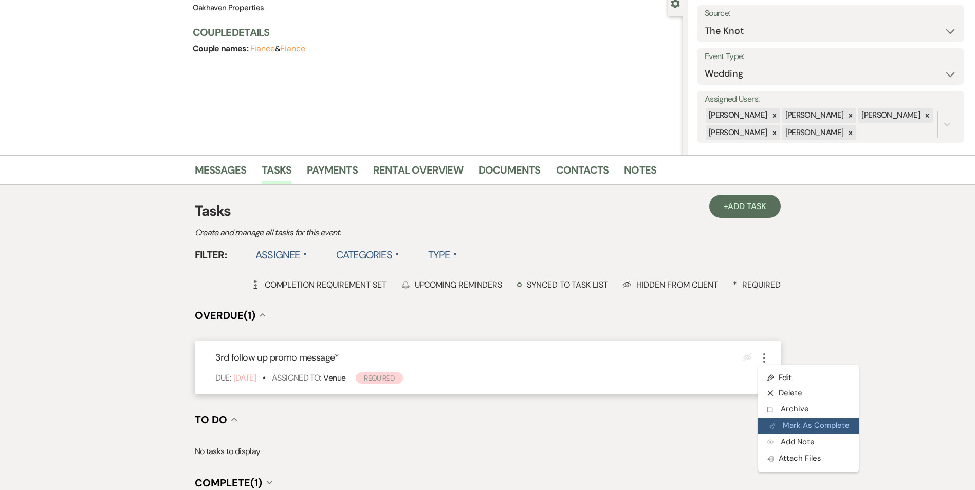
click at [781, 429] on button "Plan Portal Link Mark As Complete" at bounding box center [808, 426] width 101 height 16
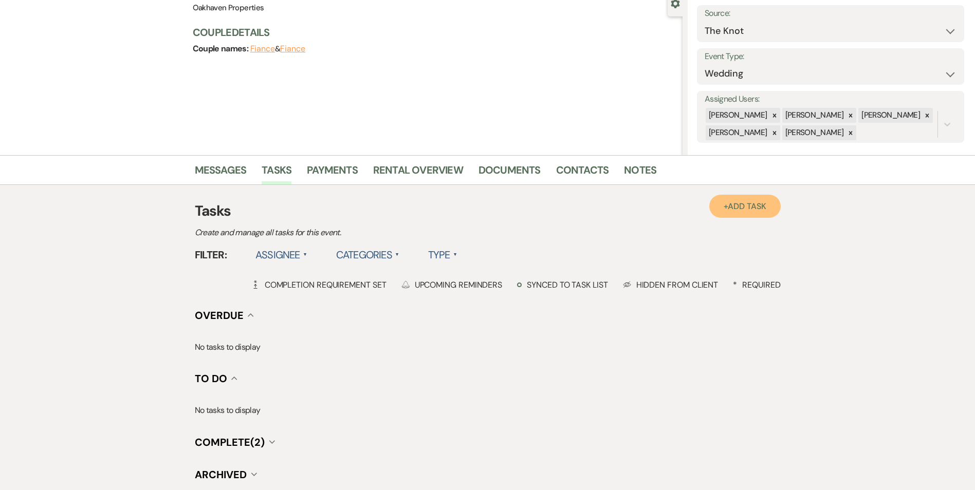
click at [737, 201] on link "+ Add Task" at bounding box center [744, 206] width 71 height 23
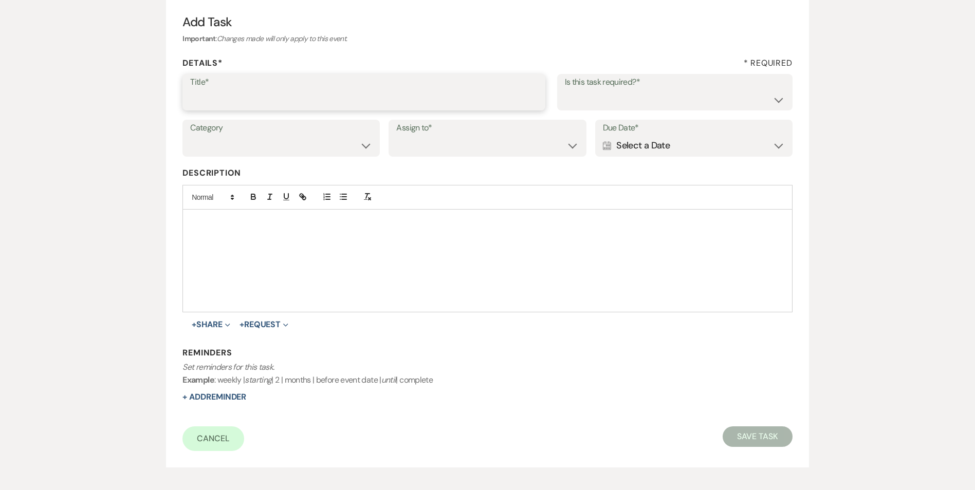
click at [331, 101] on input "Title*" at bounding box center [364, 99] width 348 height 20
type input "4th follow up message"
click at [671, 94] on select "Yes No" at bounding box center [675, 99] width 220 height 20
select select "true"
click at [565, 89] on select "Yes No" at bounding box center [675, 99] width 220 height 20
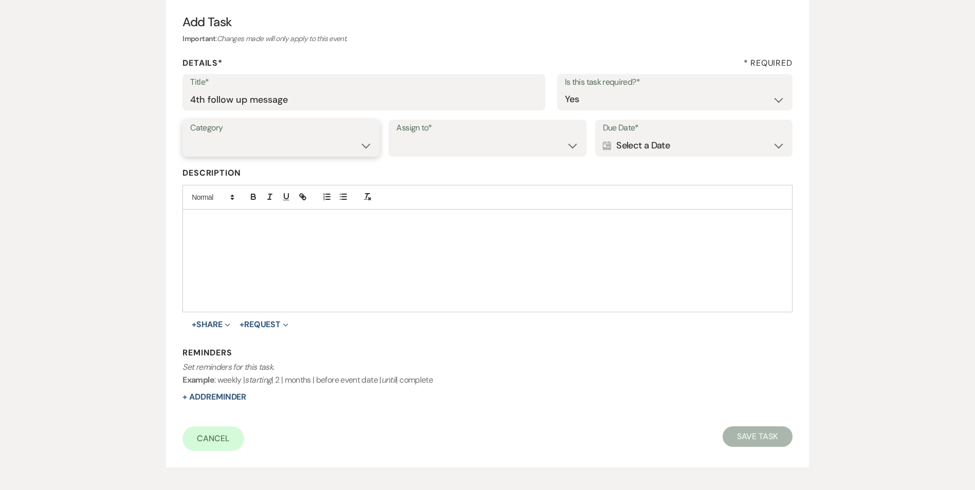
drag, startPoint x: 332, startPoint y: 142, endPoint x: 329, endPoint y: 153, distance: 11.2
click at [332, 142] on select "Venue Vendors Guests Details Finalize & Share" at bounding box center [281, 146] width 182 height 20
select select "31"
click at [190, 136] on select "Venue Vendors Guests Details Finalize & Share" at bounding box center [281, 146] width 182 height 20
drag, startPoint x: 407, startPoint y: 150, endPoint x: 416, endPoint y: 153, distance: 9.5
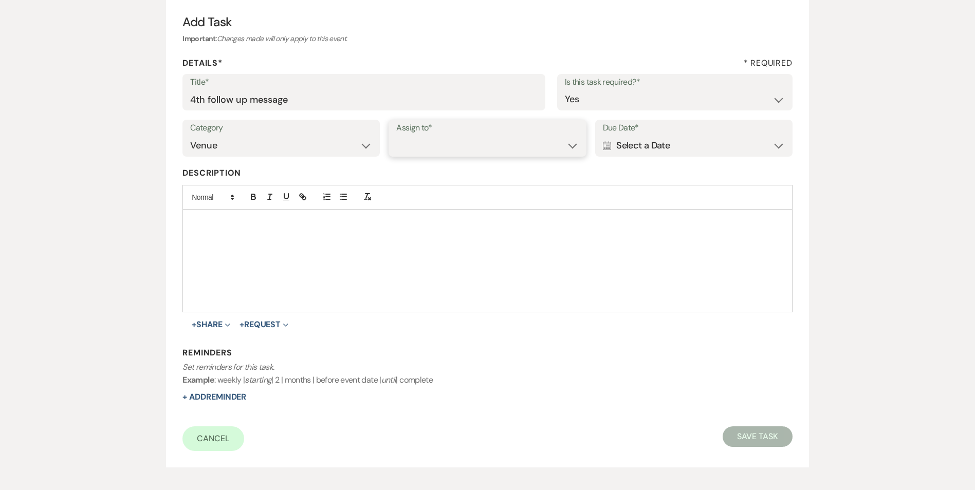
click at [408, 150] on select "Venue Client" at bounding box center [487, 146] width 182 height 20
select select "venueHost"
click at [396, 136] on select "Venue Client" at bounding box center [487, 146] width 182 height 20
drag, startPoint x: 662, startPoint y: 146, endPoint x: 683, endPoint y: 153, distance: 22.8
click at [662, 147] on div "Calendar Select a Date Expand" at bounding box center [694, 146] width 182 height 20
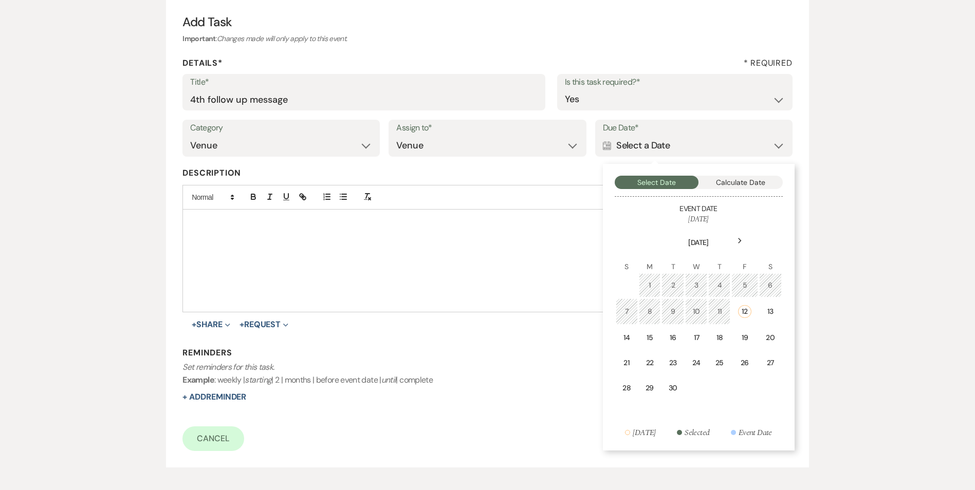
click at [741, 341] on div "19" at bounding box center [744, 338] width 13 height 11
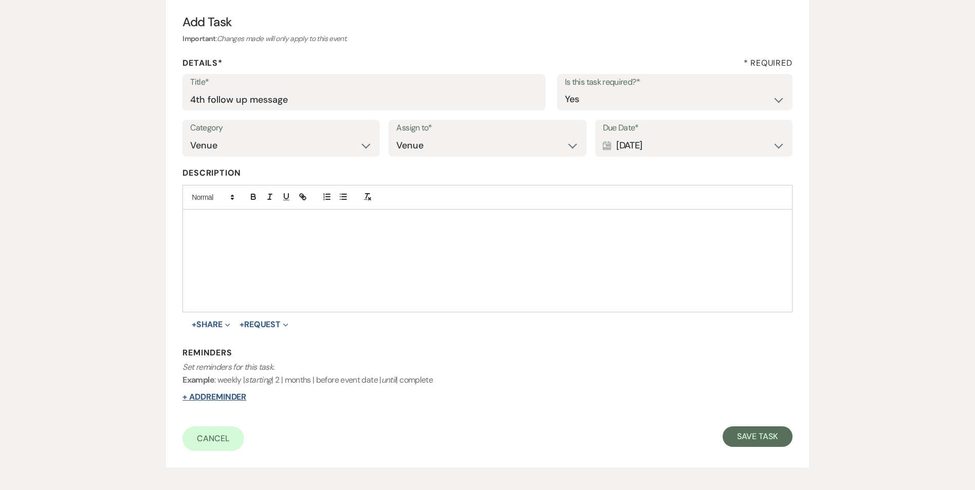
click at [222, 397] on button "+ Add Reminder" at bounding box center [214, 397] width 64 height 8
select select "host"
select select "days"
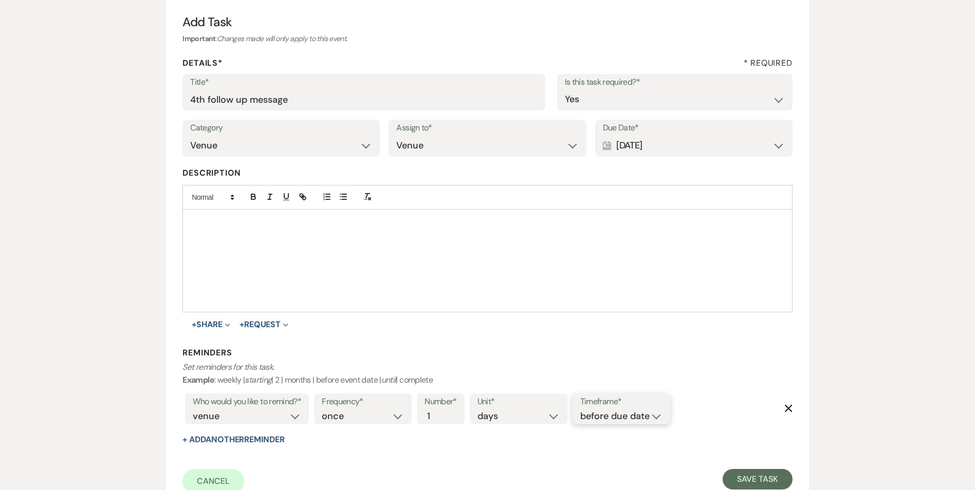
click at [643, 416] on select "before due date after due date on due date on custom date" at bounding box center [621, 417] width 82 height 14
select select "onDueDate"
click at [580, 410] on select "before due date after due date on due date on custom date" at bounding box center [621, 417] width 82 height 14
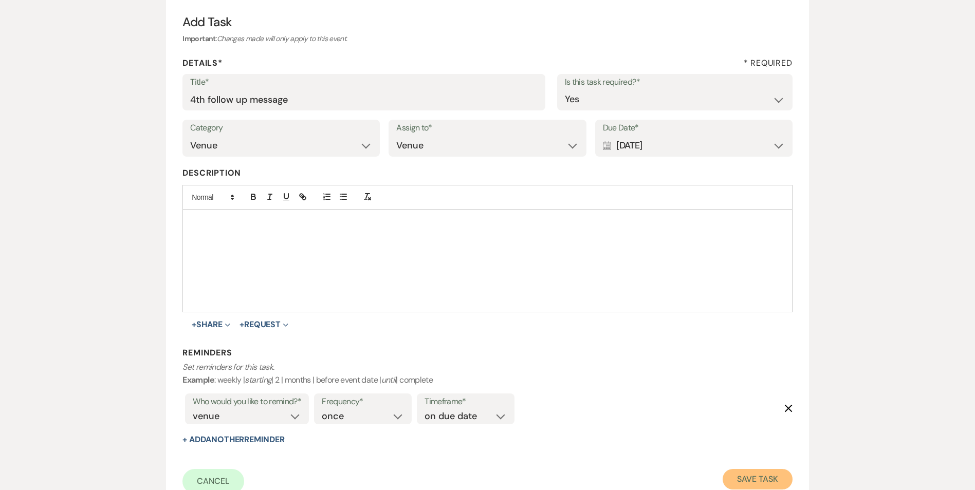
drag, startPoint x: 760, startPoint y: 480, endPoint x: 722, endPoint y: 465, distance: 41.3
click at [760, 476] on button "Save Task" at bounding box center [757, 479] width 69 height 21
select select "2"
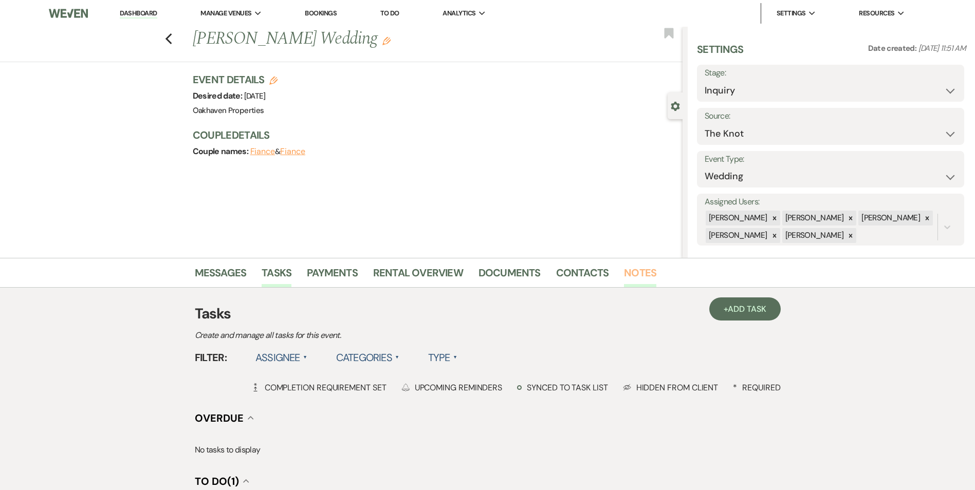
click at [629, 272] on link "Notes" at bounding box center [640, 276] width 32 height 23
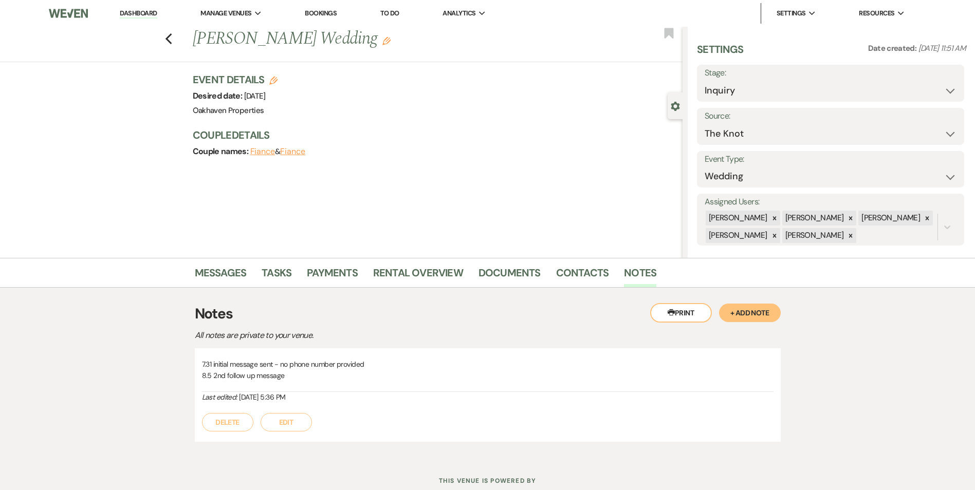
click at [307, 423] on button "Edit" at bounding box center [286, 422] width 51 height 19
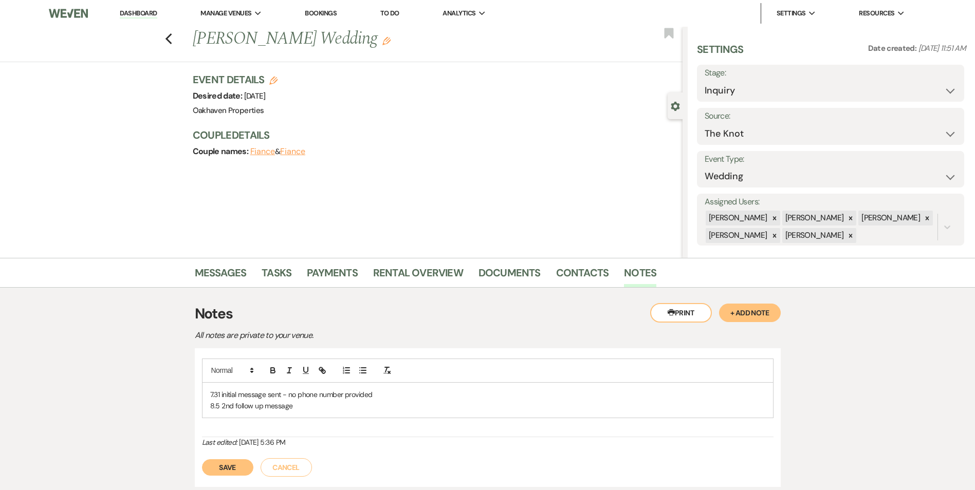
click at [311, 412] on p "8.5 2nd follow up message" at bounding box center [487, 405] width 555 height 11
click at [231, 484] on button "Save" at bounding box center [227, 479] width 51 height 16
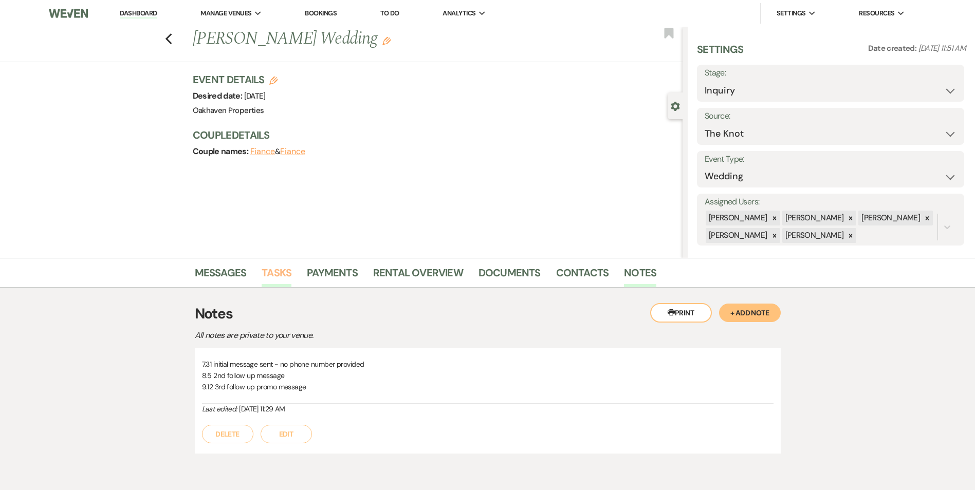
click at [271, 271] on link "Tasks" at bounding box center [277, 276] width 30 height 23
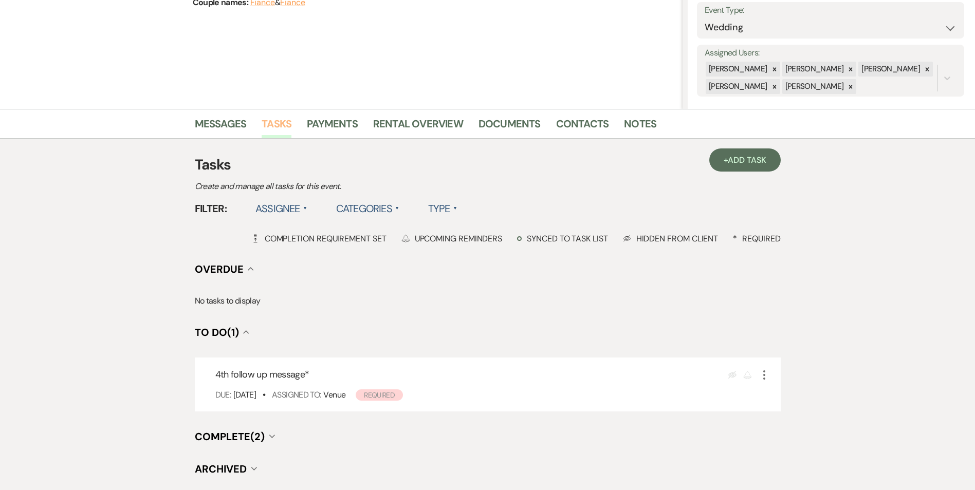
scroll to position [154, 0]
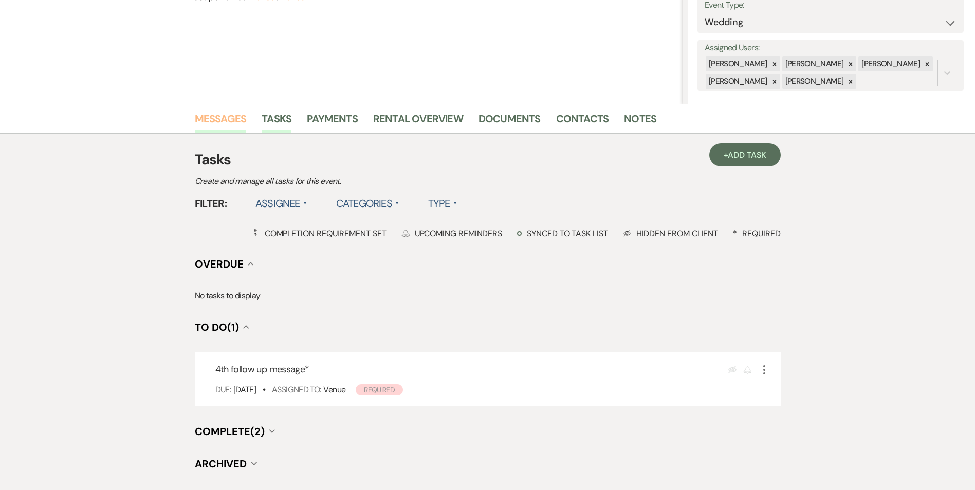
click at [209, 118] on link "Messages" at bounding box center [221, 122] width 52 height 23
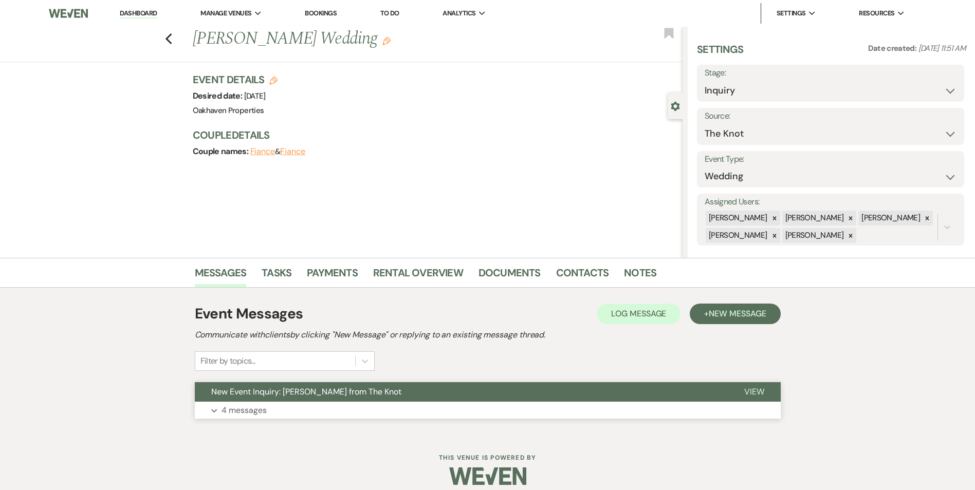
click at [768, 388] on button "View" at bounding box center [754, 392] width 53 height 20
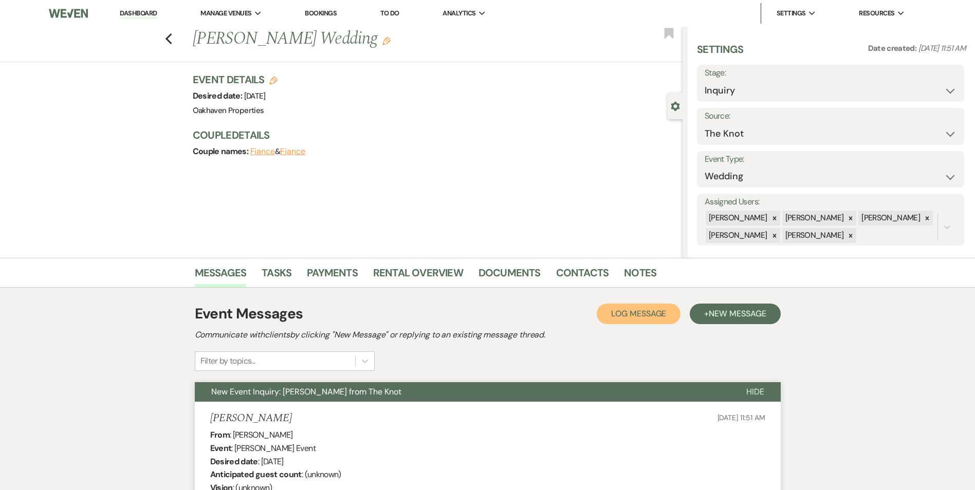
click at [634, 316] on span "Log Message" at bounding box center [638, 313] width 55 height 11
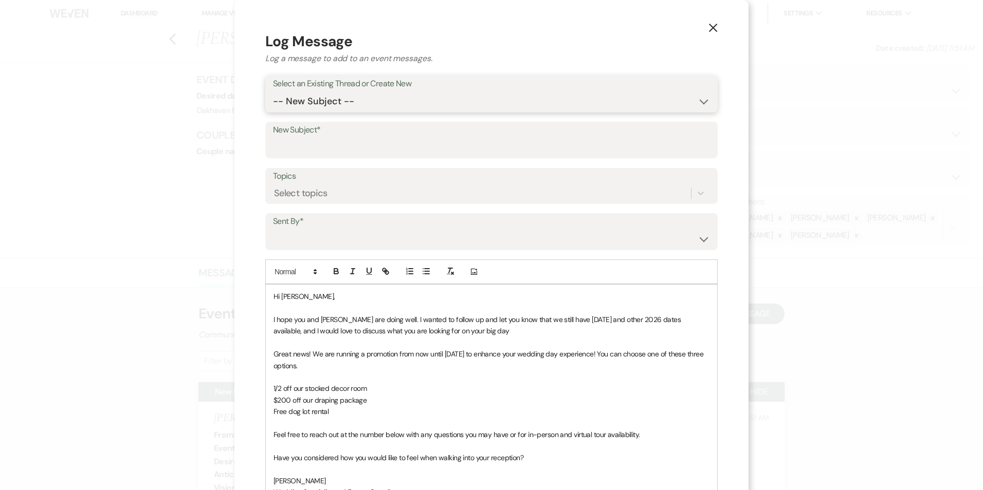
click at [339, 97] on select "-- New Subject -- New Event Inquiry: [PERSON_NAME] from The Knot" at bounding box center [491, 102] width 437 height 20
select select "438104"
click at [273, 92] on select "-- New Subject -- New Event Inquiry: [PERSON_NAME] from The Knot" at bounding box center [491, 102] width 437 height 20
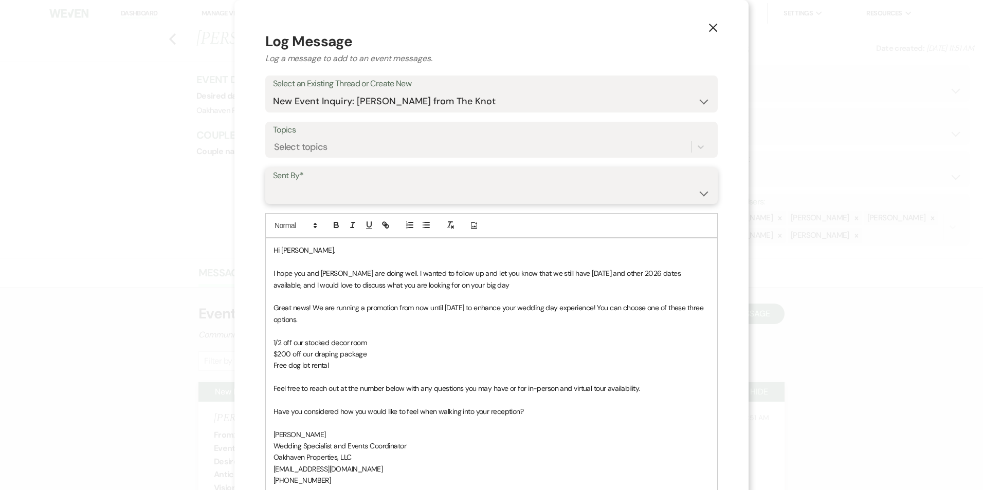
click at [326, 193] on select "[PERSON_NAME] ([EMAIL_ADDRESS][DOMAIN_NAME]) [PERSON_NAME] ([PERSON_NAME][EMAIL…" at bounding box center [491, 193] width 437 height 20
select select "user-127923"
click at [273, 183] on select "[PERSON_NAME] ([EMAIL_ADDRESS][DOMAIN_NAME]) [PERSON_NAME] ([PERSON_NAME][EMAIL…" at bounding box center [491, 193] width 437 height 20
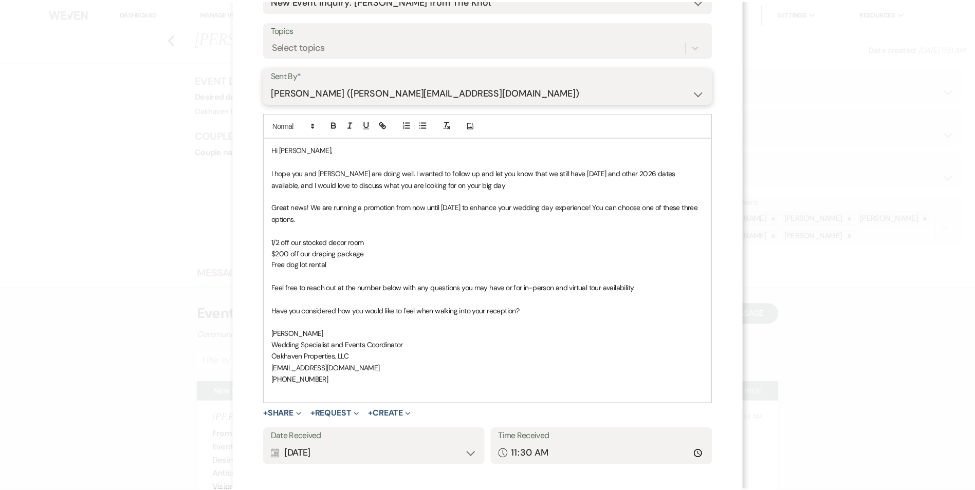
scroll to position [154, 0]
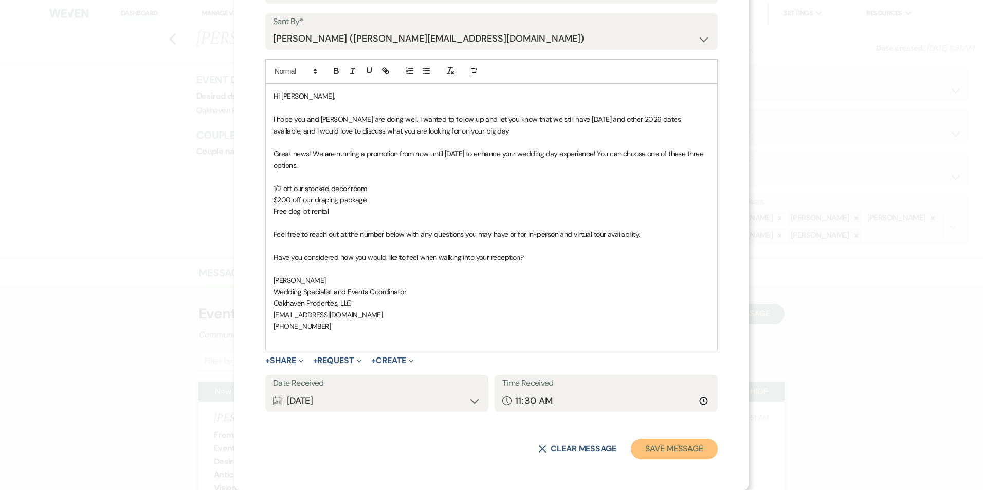
drag, startPoint x: 670, startPoint y: 454, endPoint x: 414, endPoint y: 290, distance: 304.2
click at [670, 451] on button "Save Message" at bounding box center [674, 449] width 87 height 21
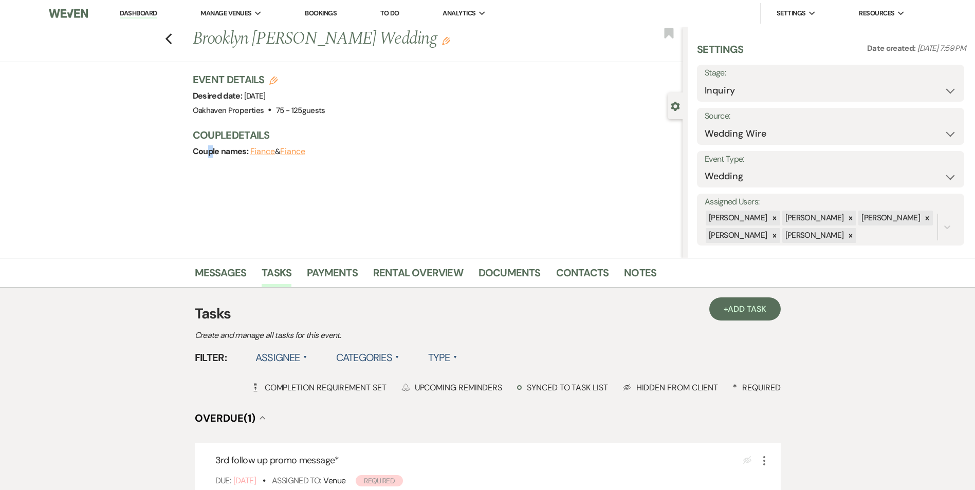
click at [215, 252] on div "Previous Brooklyn [PERSON_NAME] Wedding Edit Bookmark Gear Settings Settings Da…" at bounding box center [341, 142] width 683 height 231
drag, startPoint x: 215, startPoint y: 252, endPoint x: 221, endPoint y: 276, distance: 23.8
click at [221, 276] on link "Messages" at bounding box center [221, 276] width 52 height 23
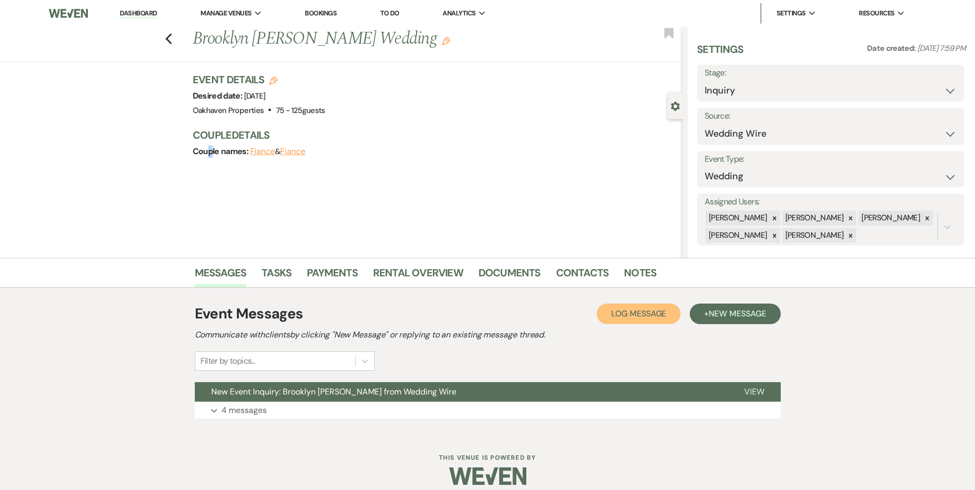
click at [643, 320] on button "Log Log Message" at bounding box center [639, 314] width 84 height 21
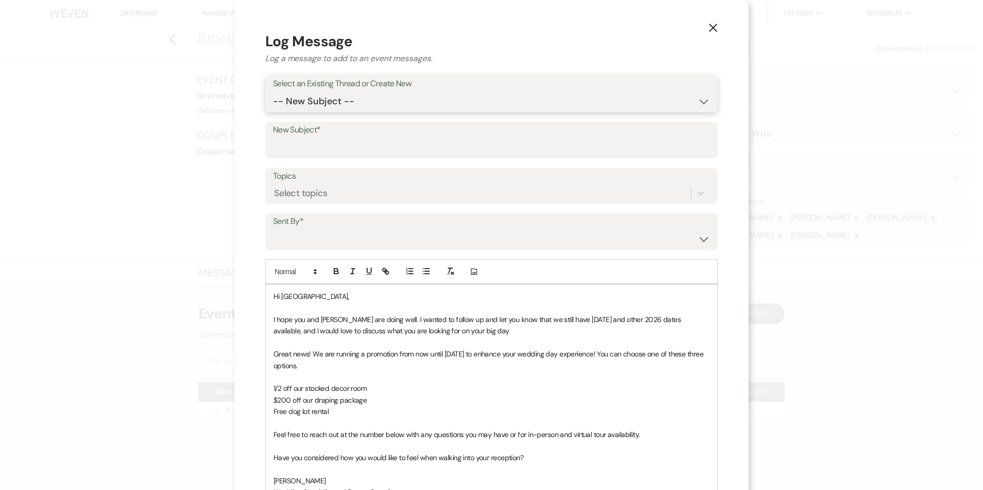
click at [399, 104] on select "-- New Subject -- New Event Inquiry: [GEOGRAPHIC_DATA] [PERSON_NAME] from Weddi…" at bounding box center [491, 102] width 437 height 20
select select "428016"
click at [273, 92] on select "-- New Subject -- New Event Inquiry: [GEOGRAPHIC_DATA] [PERSON_NAME] from Weddi…" at bounding box center [491, 102] width 437 height 20
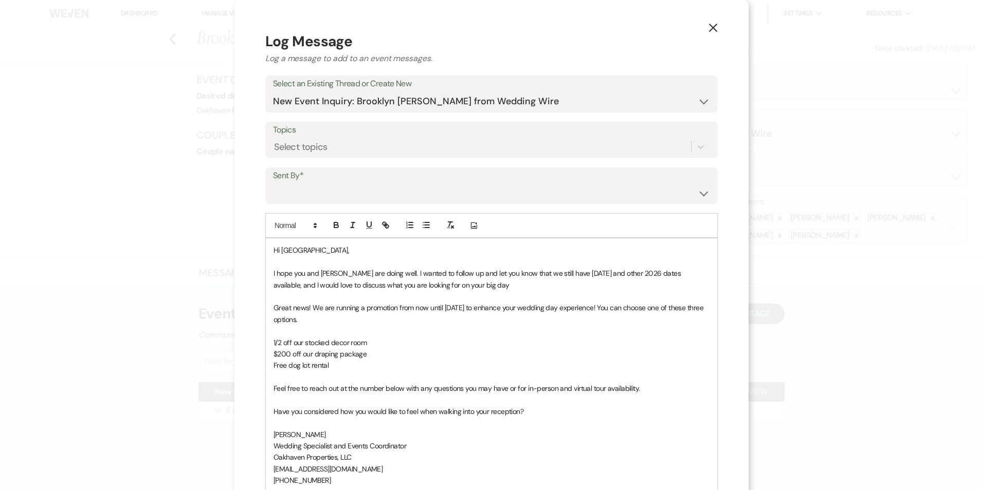
click at [359, 180] on label "Sent By*" at bounding box center [491, 176] width 437 height 15
click at [356, 191] on select "[PERSON_NAME] ([EMAIL_ADDRESS][DOMAIN_NAME]) [PERSON_NAME] ([PERSON_NAME][EMAIL…" at bounding box center [491, 193] width 437 height 20
select select "user-127923"
click at [273, 183] on select "[PERSON_NAME] ([EMAIL_ADDRESS][DOMAIN_NAME]) [PERSON_NAME] ([PERSON_NAME][EMAIL…" at bounding box center [491, 193] width 437 height 20
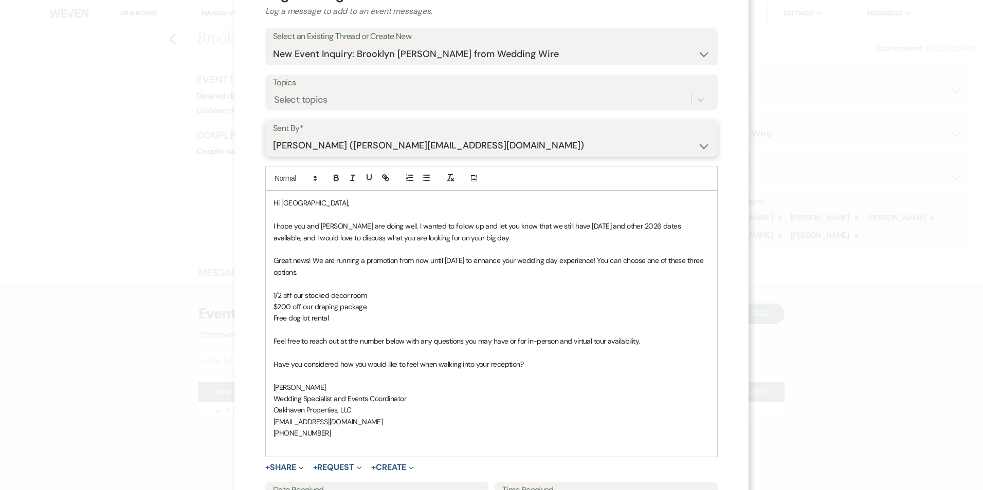
scroll to position [154, 0]
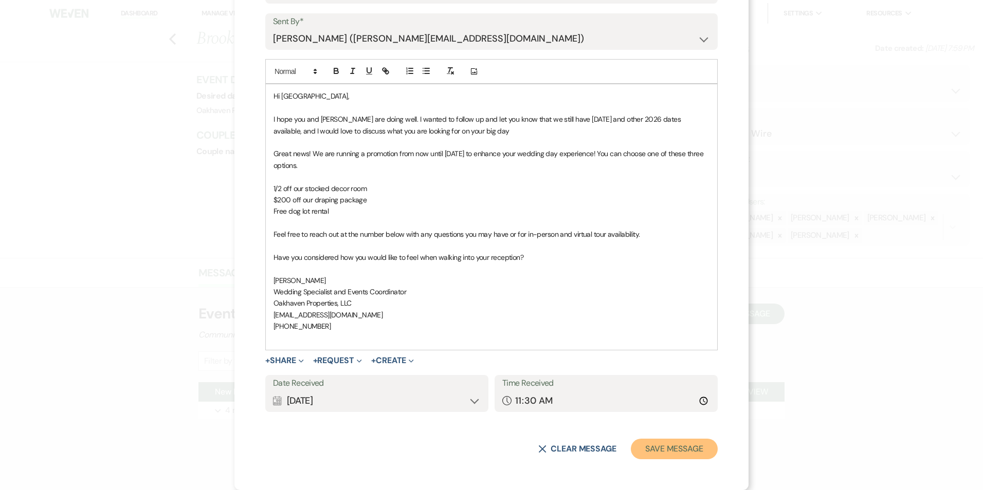
drag, startPoint x: 665, startPoint y: 451, endPoint x: 680, endPoint y: 451, distance: 15.4
click at [665, 450] on button "Save Message" at bounding box center [674, 449] width 87 height 21
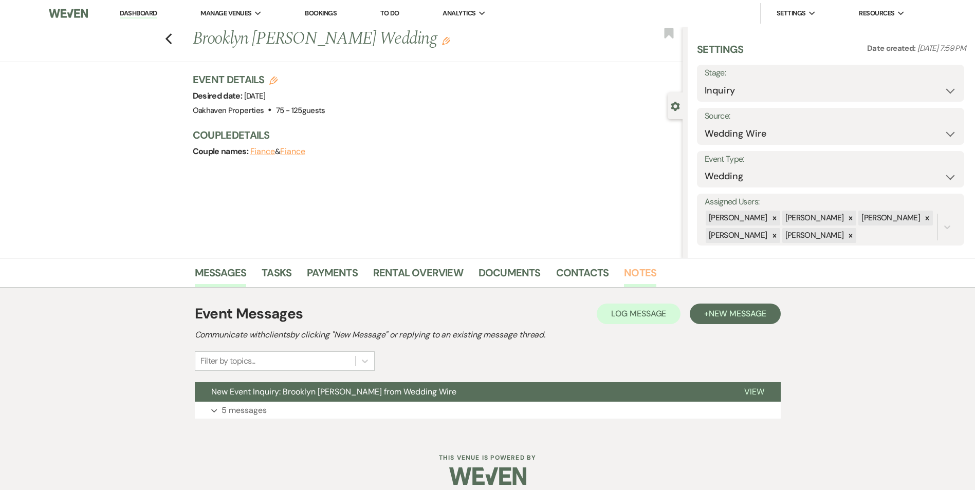
click at [630, 282] on link "Notes" at bounding box center [640, 276] width 32 height 23
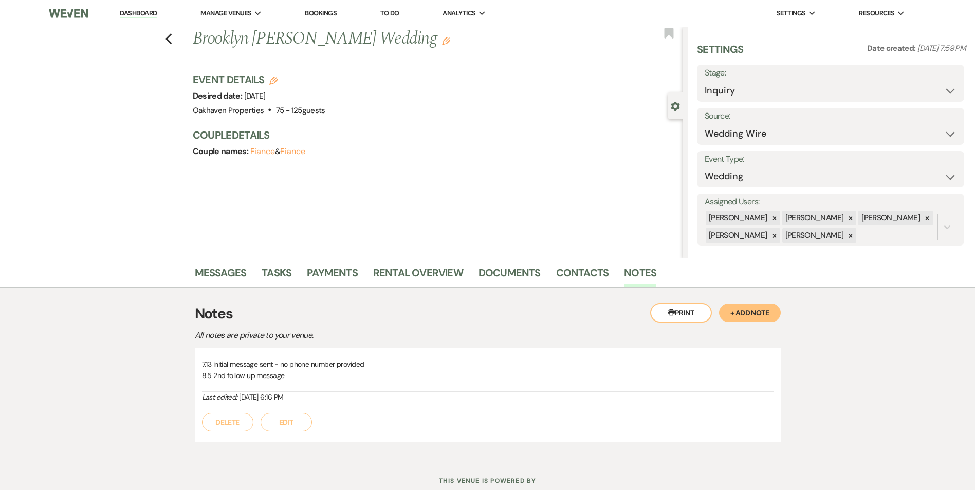
drag, startPoint x: 293, startPoint y: 428, endPoint x: 293, endPoint y: 421, distance: 7.2
click at [293, 427] on button "Edit" at bounding box center [286, 422] width 51 height 19
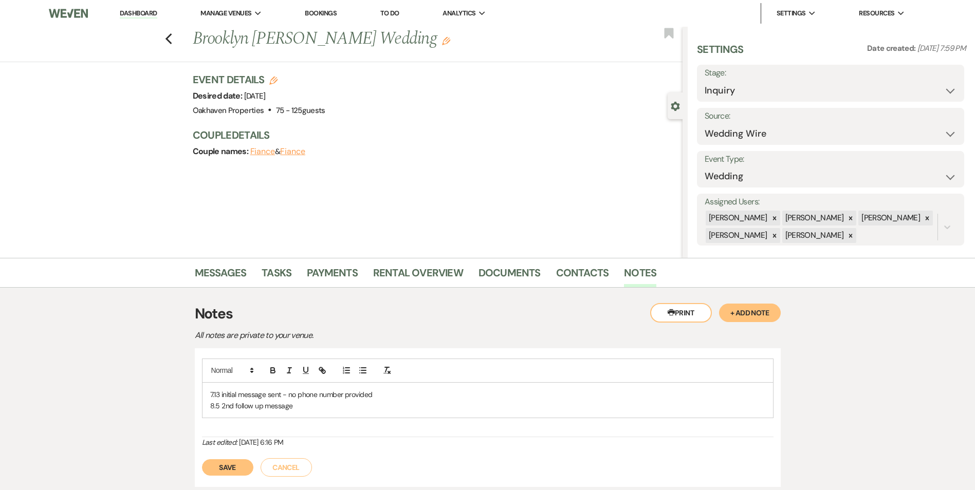
click at [308, 411] on p "8.5 2nd follow up message" at bounding box center [487, 405] width 555 height 11
click at [234, 472] on button "Save" at bounding box center [227, 479] width 51 height 16
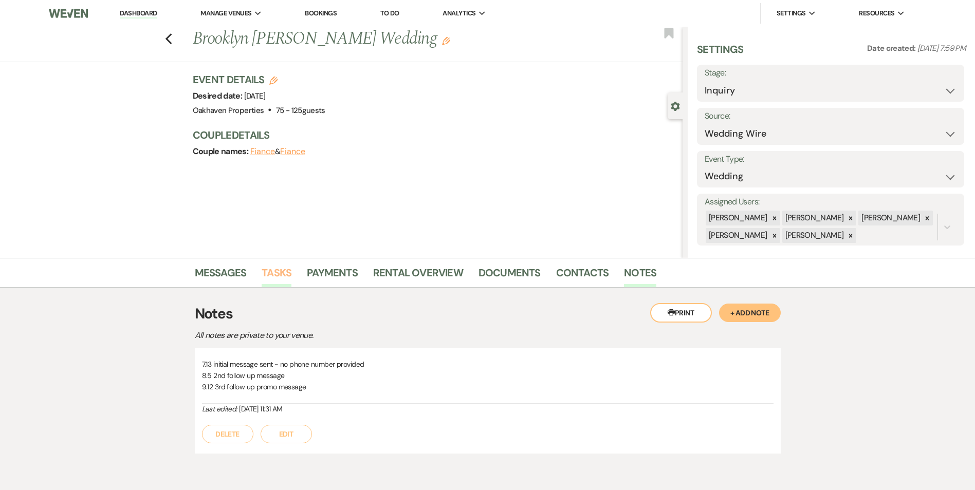
drag, startPoint x: 271, startPoint y: 276, endPoint x: 277, endPoint y: 276, distance: 5.7
click at [271, 277] on link "Tasks" at bounding box center [277, 276] width 30 height 23
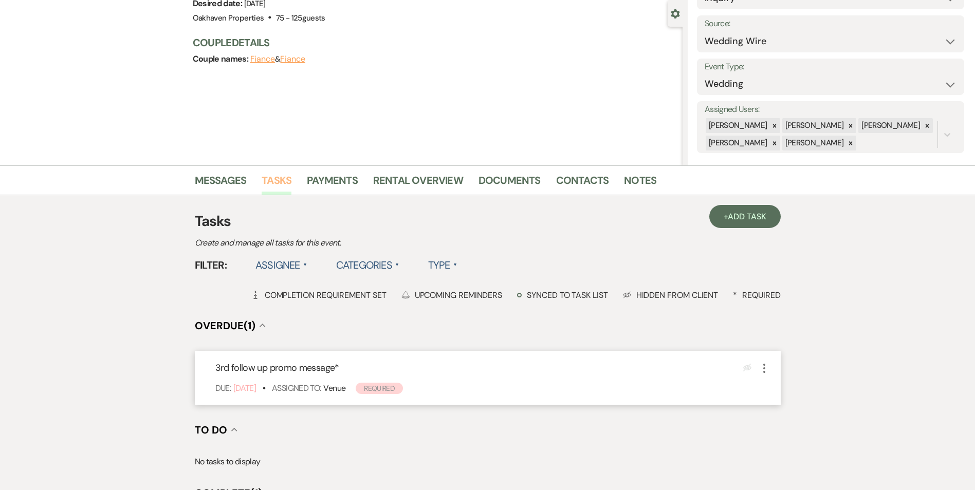
scroll to position [103, 0]
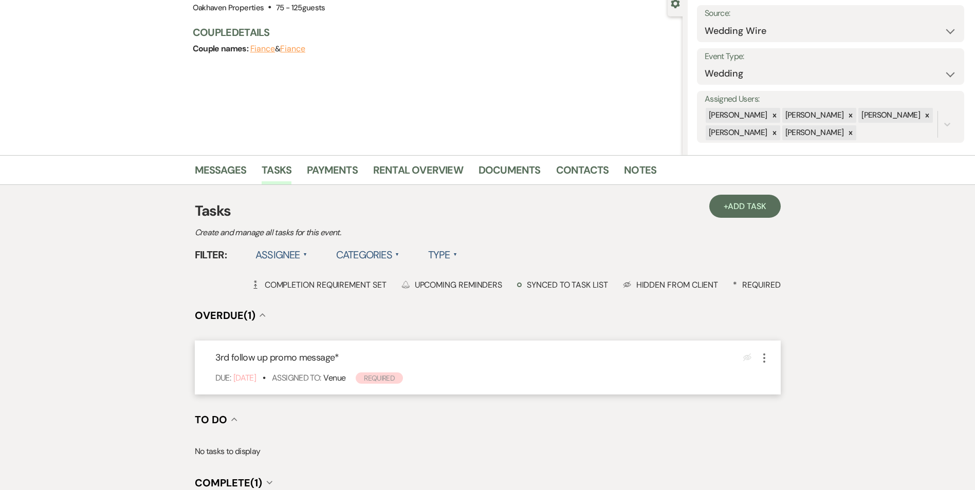
click at [764, 360] on icon "More" at bounding box center [764, 358] width 12 height 12
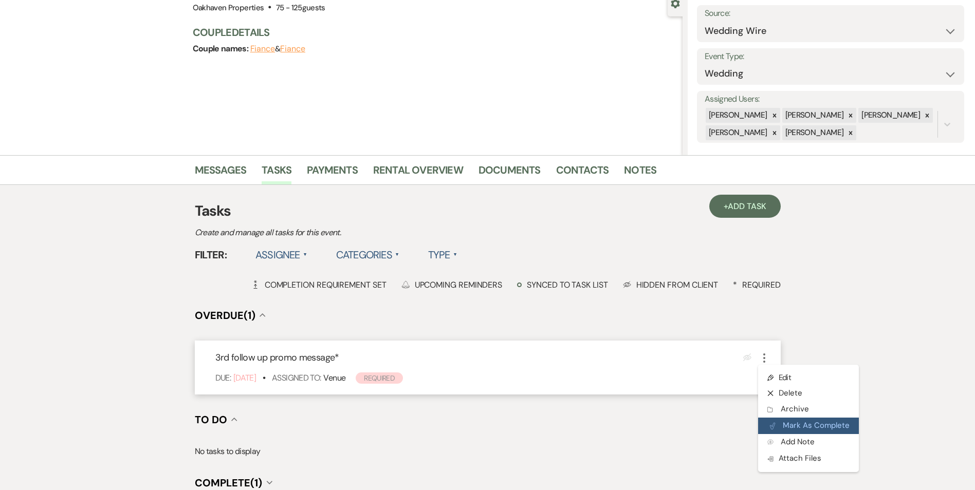
drag, startPoint x: 770, startPoint y: 424, endPoint x: 783, endPoint y: 424, distance: 12.9
click at [770, 424] on icon "Plan Portal Link" at bounding box center [773, 427] width 6 height 8
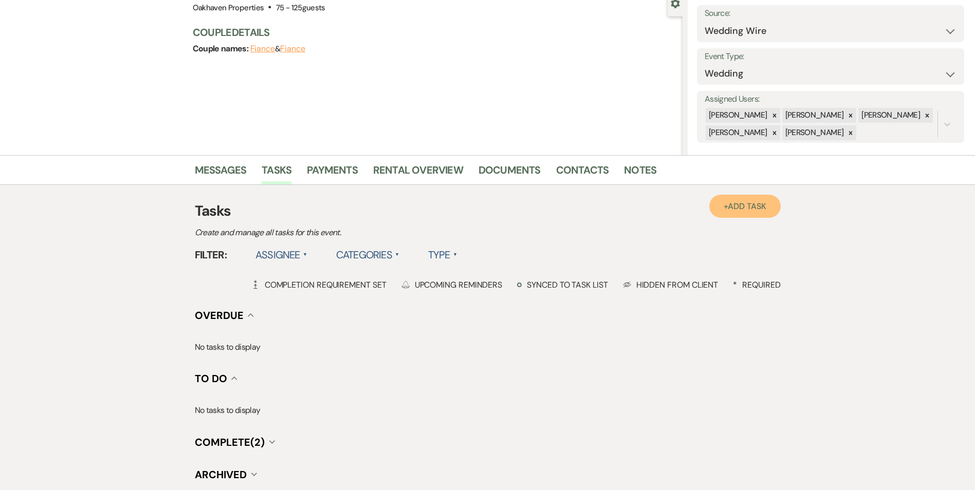
click at [718, 211] on link "+ Add Task" at bounding box center [744, 206] width 71 height 23
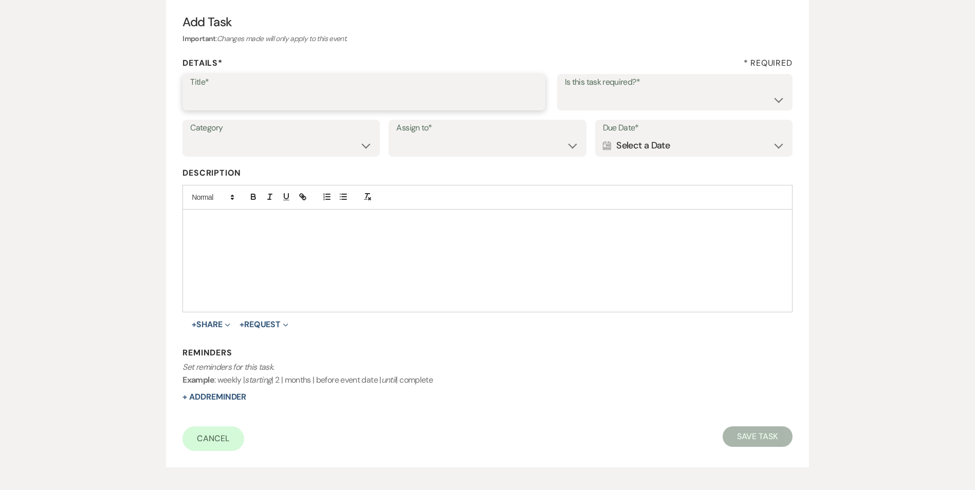
click at [251, 90] on input "Title*" at bounding box center [364, 99] width 348 height 20
type input "4th follow up review message"
click at [701, 109] on select "Yes No" at bounding box center [675, 99] width 220 height 20
select select "true"
click at [565, 89] on select "Yes No" at bounding box center [675, 99] width 220 height 20
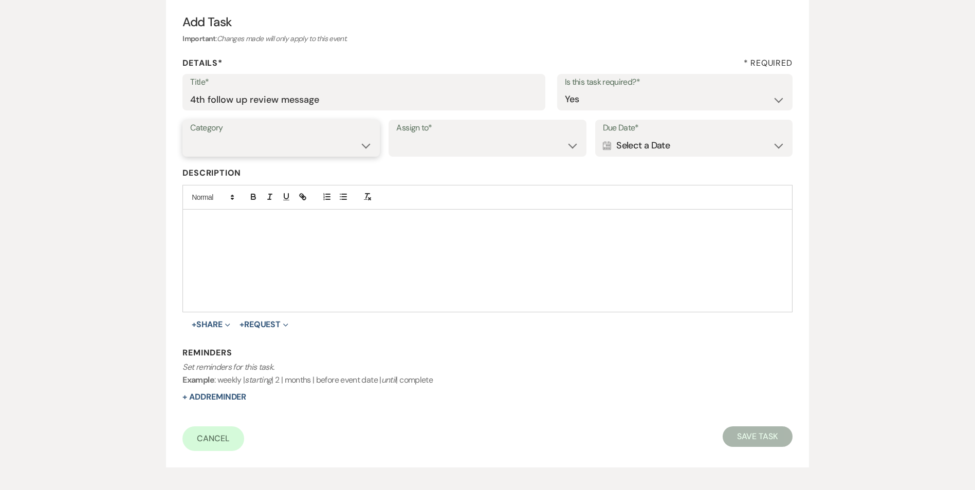
click at [329, 151] on select "Venue Vendors Guests Details Finalize & Share" at bounding box center [281, 146] width 182 height 20
select select "31"
click at [190, 136] on select "Venue Vendors Guests Details Finalize & Share" at bounding box center [281, 146] width 182 height 20
drag, startPoint x: 437, startPoint y: 142, endPoint x: 435, endPoint y: 153, distance: 11.0
click at [437, 142] on select "Venue Client" at bounding box center [487, 146] width 182 height 20
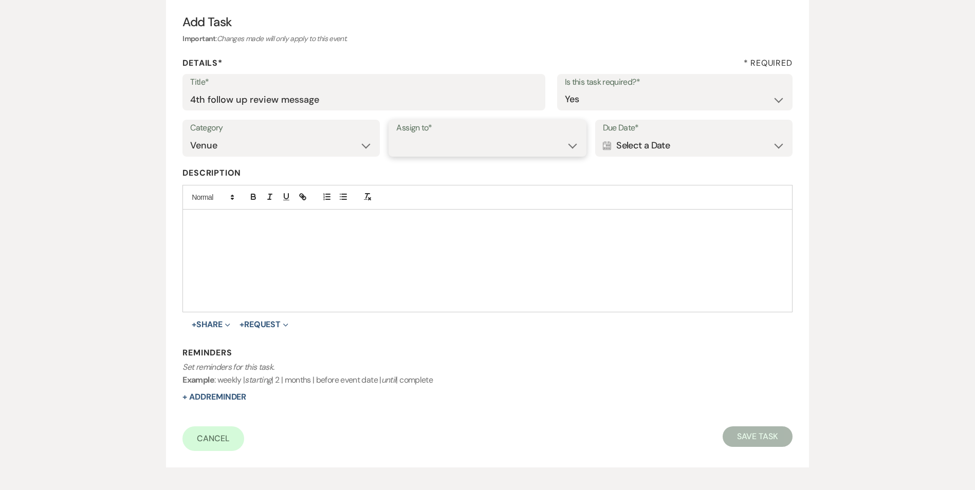
select select "venueHost"
click at [396, 136] on select "Venue Client" at bounding box center [487, 146] width 182 height 20
click at [662, 145] on div "Calendar Select a Date Expand" at bounding box center [694, 146] width 182 height 20
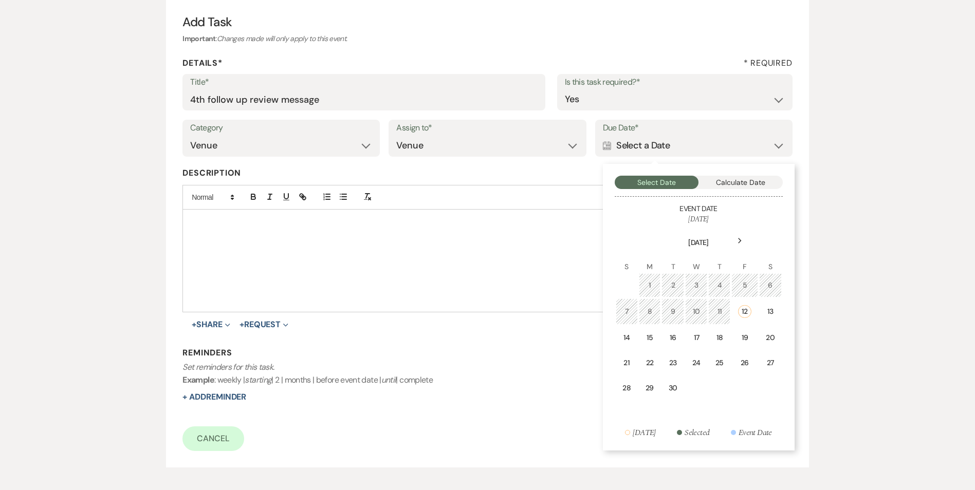
drag, startPoint x: 740, startPoint y: 345, endPoint x: 693, endPoint y: 356, distance: 47.6
click at [739, 344] on td "19" at bounding box center [745, 338] width 26 height 24
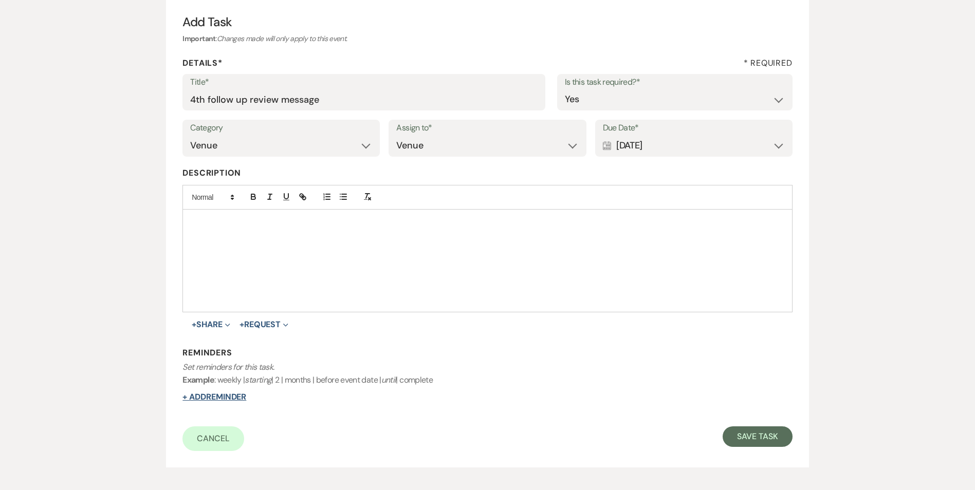
click at [222, 397] on button "+ Add Reminder" at bounding box center [214, 397] width 64 height 8
select select "host"
select select "days"
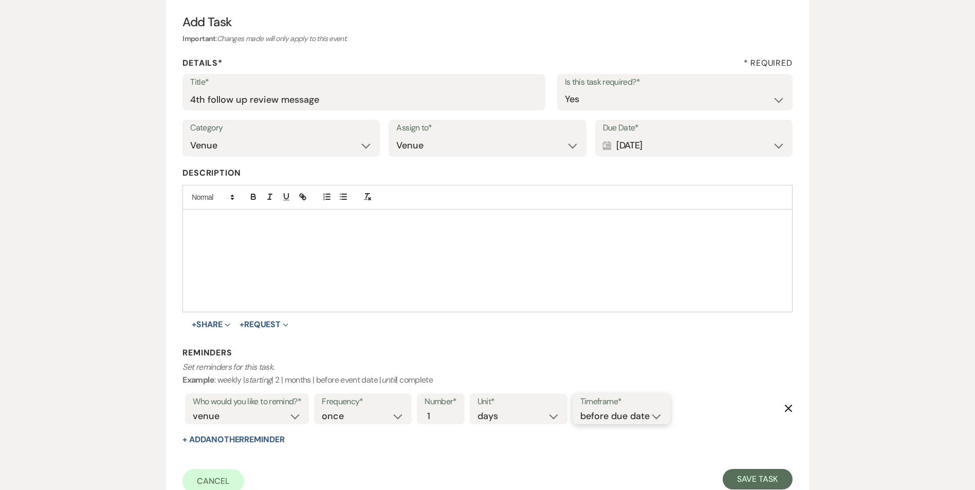
click at [655, 421] on select "before due date after due date on due date on custom date" at bounding box center [621, 417] width 82 height 14
select select "onDueDate"
click at [580, 410] on select "before due date after due date on due date on custom date" at bounding box center [621, 417] width 82 height 14
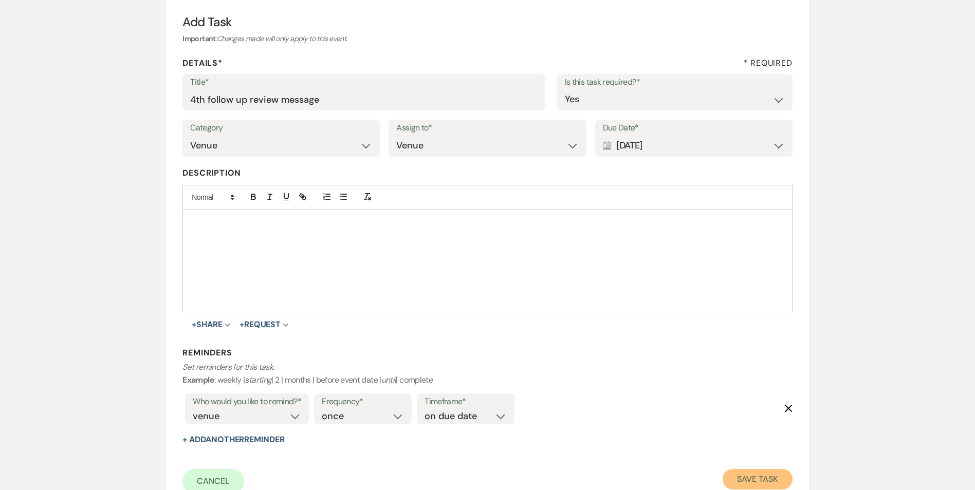
click at [747, 485] on button "Save Task" at bounding box center [757, 479] width 69 height 21
select select "3"
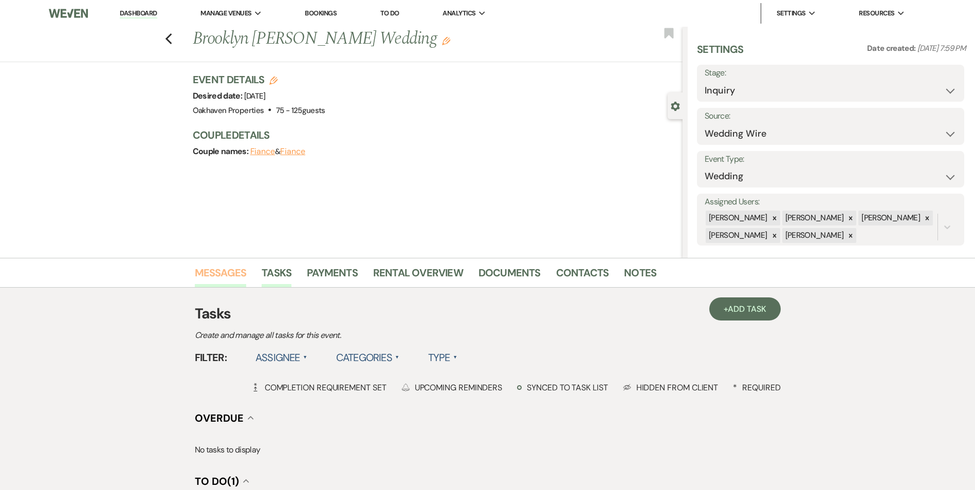
click at [234, 266] on li "Messages" at bounding box center [228, 275] width 67 height 25
drag, startPoint x: 233, startPoint y: 267, endPoint x: 226, endPoint y: 278, distance: 13.3
click at [226, 278] on link "Messages" at bounding box center [221, 276] width 52 height 23
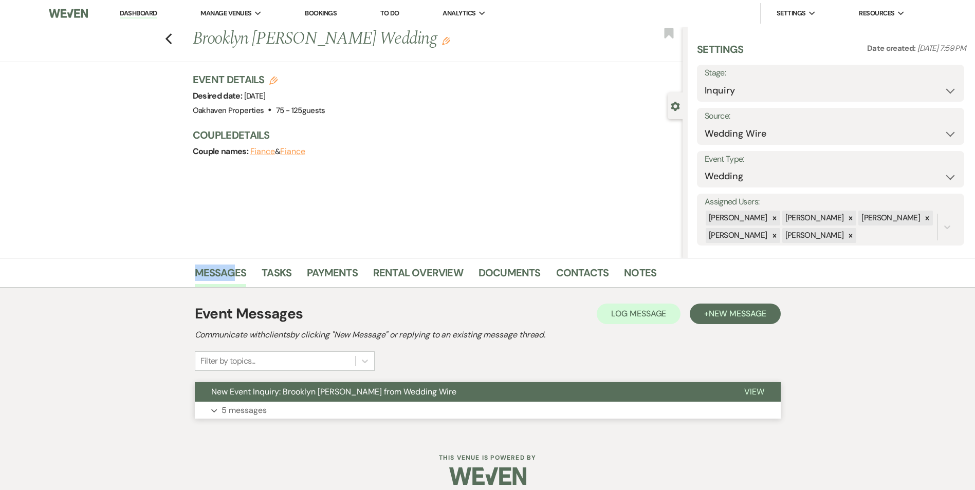
click at [758, 391] on span "View" at bounding box center [754, 392] width 20 height 11
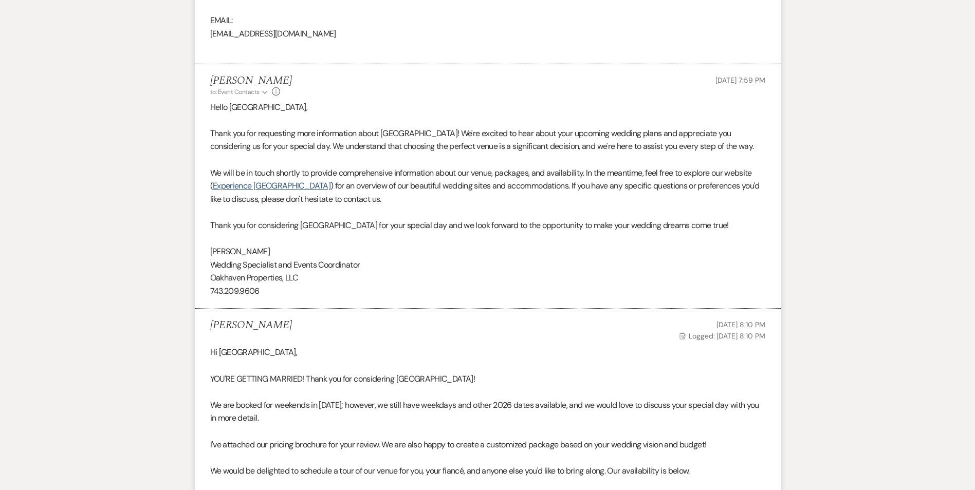
scroll to position [697, 0]
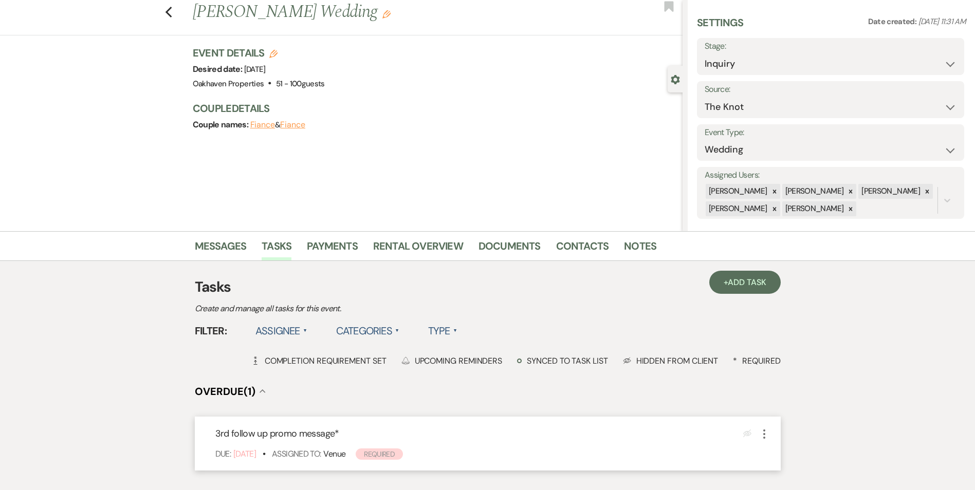
scroll to position [51, 0]
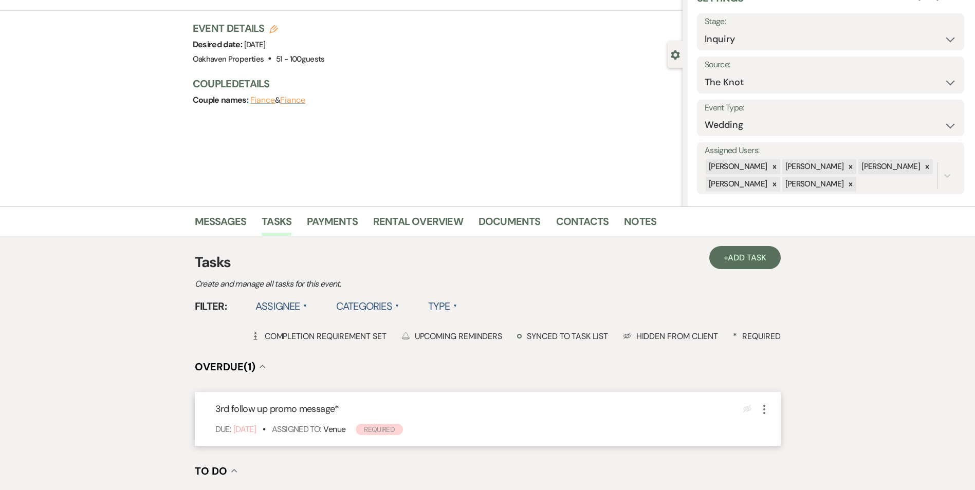
click at [763, 407] on icon "More" at bounding box center [764, 410] width 12 height 12
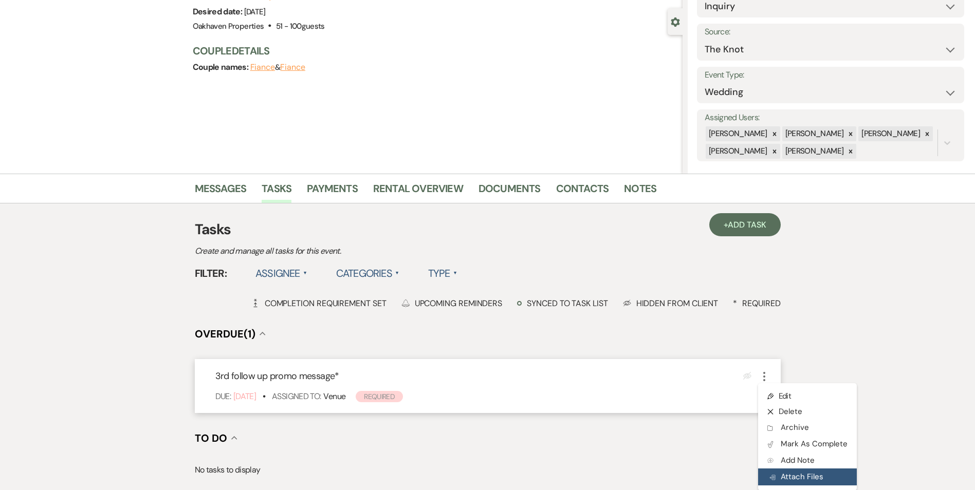
scroll to position [103, 0]
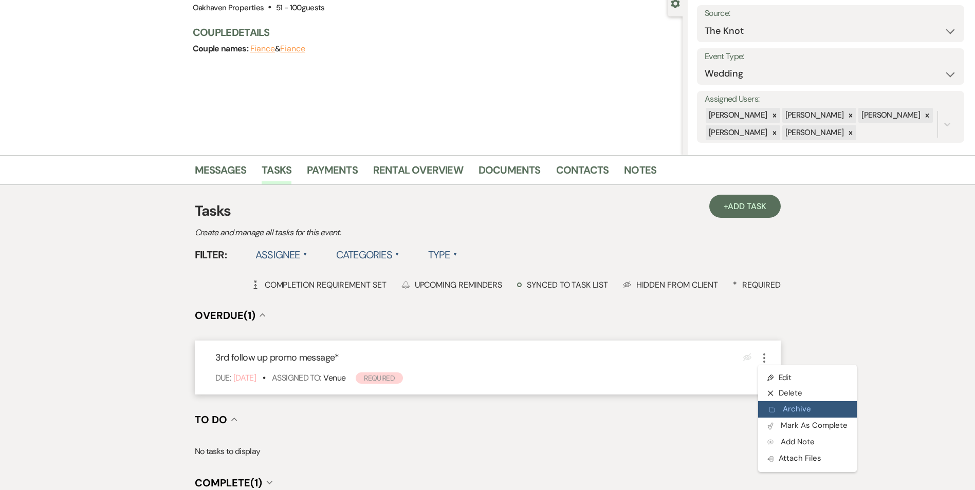
click at [803, 415] on button "Archive Archive" at bounding box center [807, 409] width 99 height 16
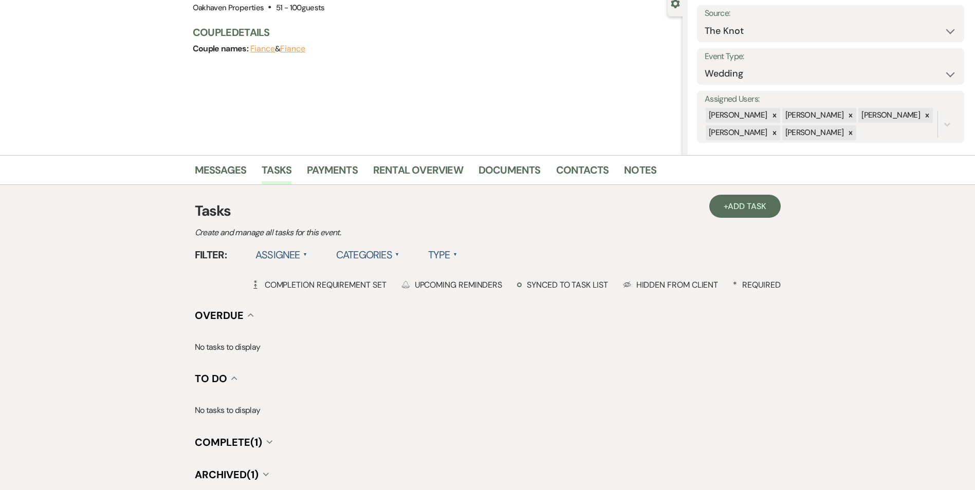
click at [800, 425] on div "Messages Tasks Payments Rental Overview Documents Contacts Notes + Add Task Tas…" at bounding box center [487, 332] width 975 height 355
click at [252, 479] on span "Archived (1)" at bounding box center [227, 474] width 64 height 13
click at [267, 476] on icon "Collapse" at bounding box center [266, 475] width 6 height 4
click at [250, 475] on span "Archived (1)" at bounding box center [227, 474] width 64 height 13
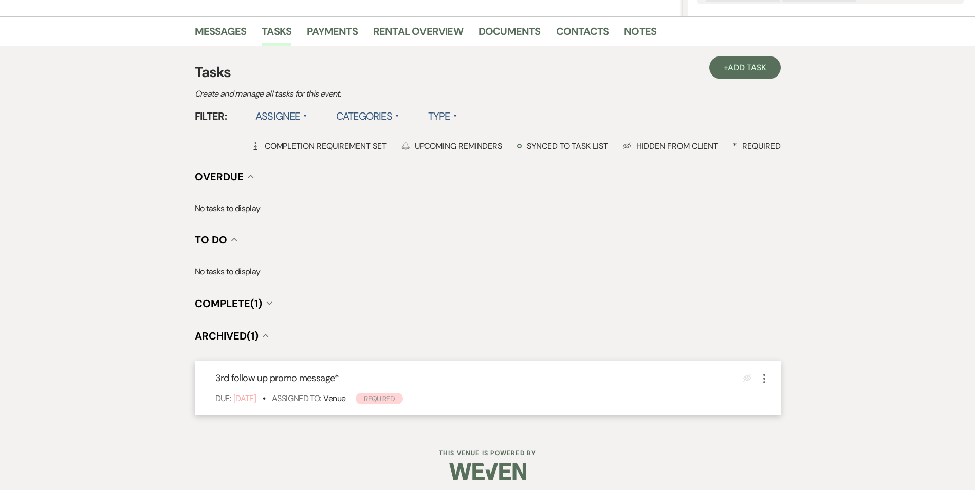
scroll to position [247, 0]
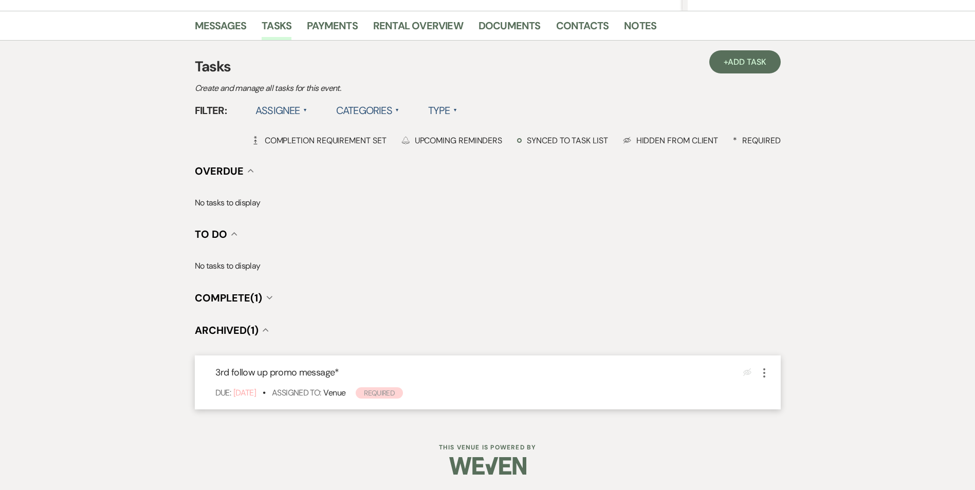
click at [765, 378] on icon "More" at bounding box center [764, 373] width 12 height 12
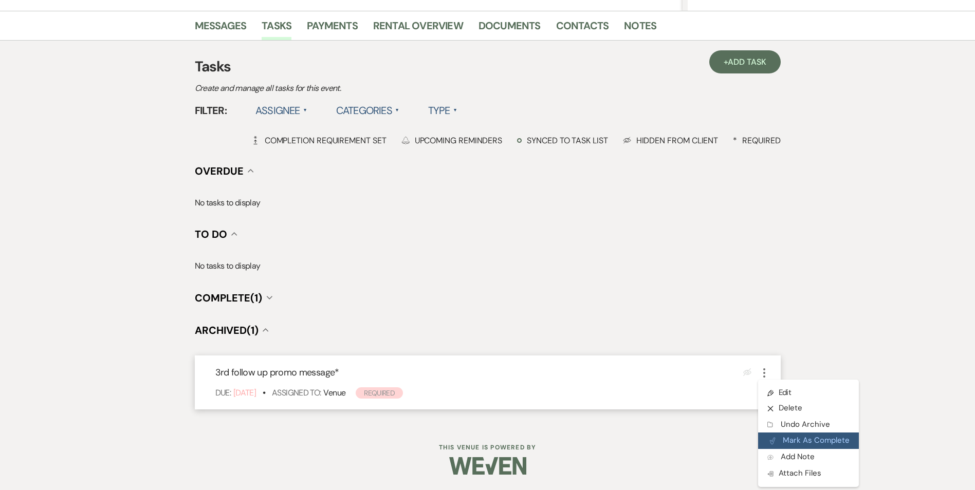
click at [797, 440] on button "Plan Portal Link Mark As Complete" at bounding box center [808, 441] width 101 height 16
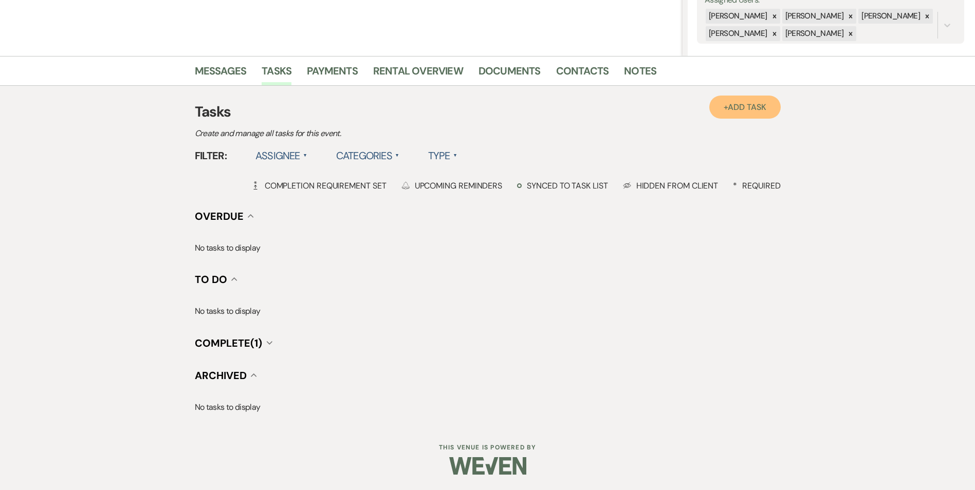
click at [735, 112] on span "Add Task" at bounding box center [747, 107] width 38 height 11
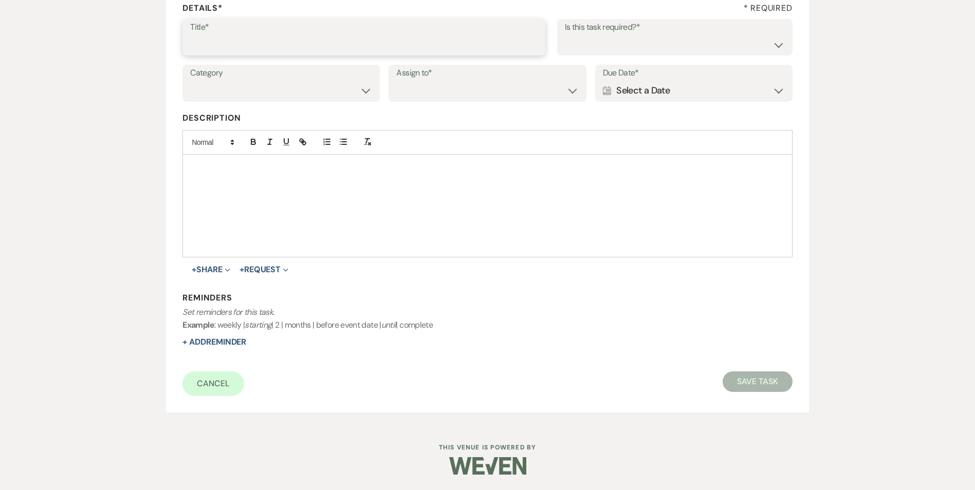
click at [276, 43] on input "Title*" at bounding box center [364, 44] width 348 height 20
type input "4th follow up review message"
click at [573, 50] on select "Yes No" at bounding box center [675, 44] width 220 height 20
select select "true"
click at [565, 34] on select "Yes No" at bounding box center [675, 44] width 220 height 20
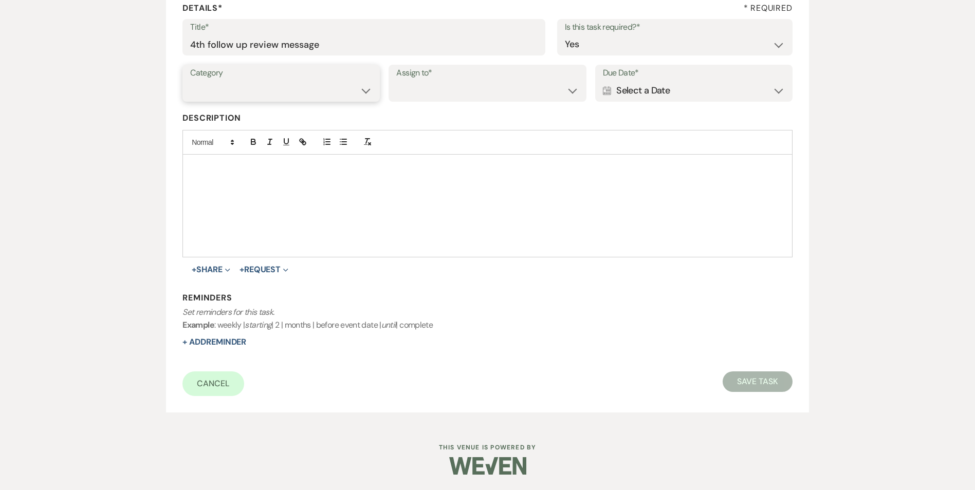
click at [320, 92] on select "Venue Vendors Guests Details Finalize & Share" at bounding box center [281, 91] width 182 height 20
select select "31"
click at [190, 81] on select "Venue Vendors Guests Details Finalize & Share" at bounding box center [281, 91] width 182 height 20
drag, startPoint x: 436, startPoint y: 86, endPoint x: 441, endPoint y: 99, distance: 14.1
click at [436, 86] on select "Venue Client" at bounding box center [487, 91] width 182 height 20
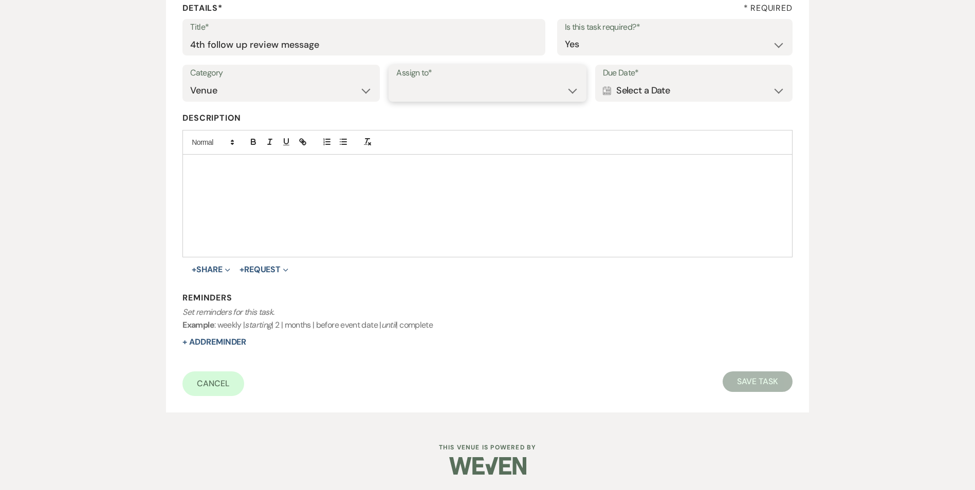
select select "venueHost"
click at [396, 81] on select "Venue Client" at bounding box center [487, 91] width 182 height 20
drag, startPoint x: 650, startPoint y: 91, endPoint x: 662, endPoint y: 95, distance: 12.4
click at [655, 93] on div "Calendar Select a Date Expand" at bounding box center [694, 91] width 182 height 20
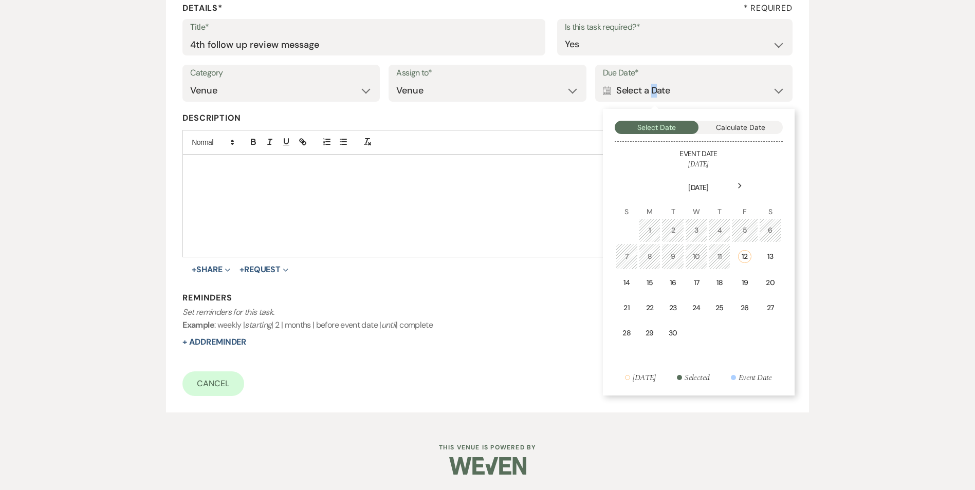
click at [742, 285] on div "19" at bounding box center [744, 283] width 13 height 11
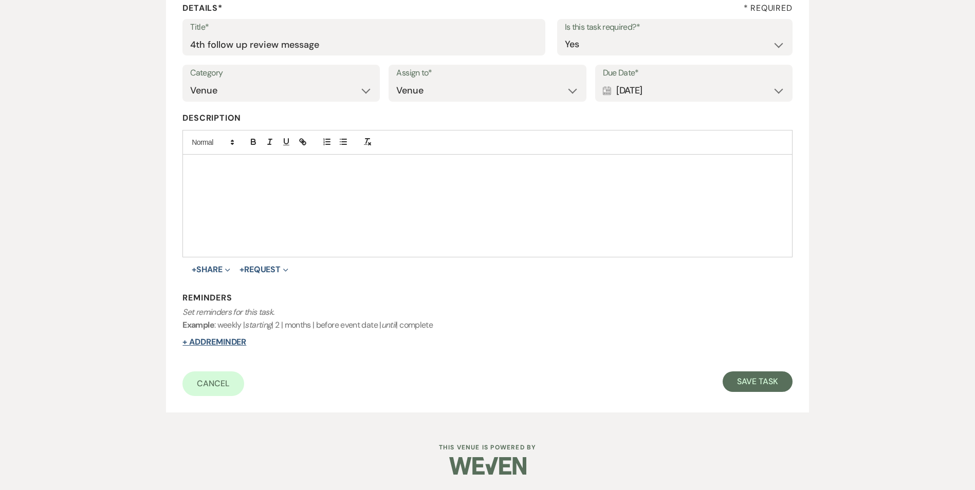
click at [205, 343] on button "+ Add Reminder" at bounding box center [214, 342] width 64 height 8
select select "host"
select select "days"
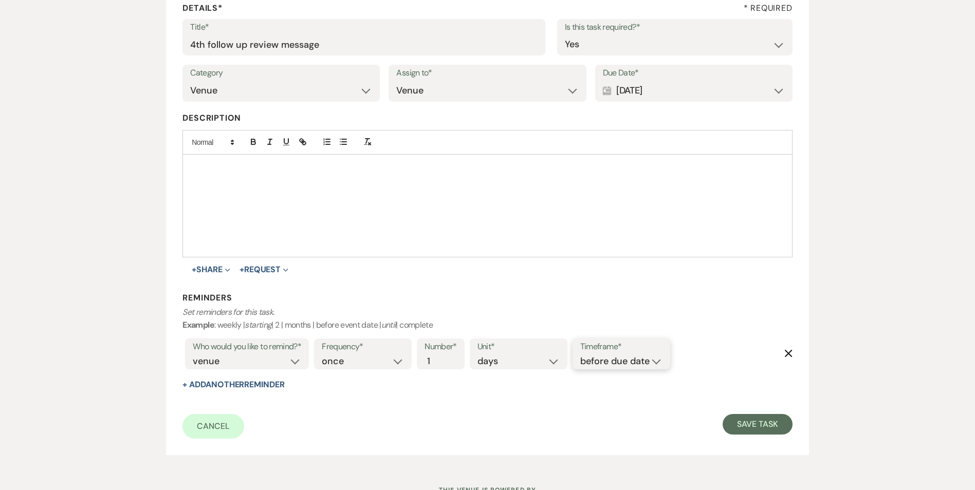
click at [621, 366] on select "before due date after due date on due date on custom date" at bounding box center [621, 362] width 82 height 14
select select "onDueDate"
click at [580, 355] on select "before due date after due date on due date on custom date" at bounding box center [621, 362] width 82 height 14
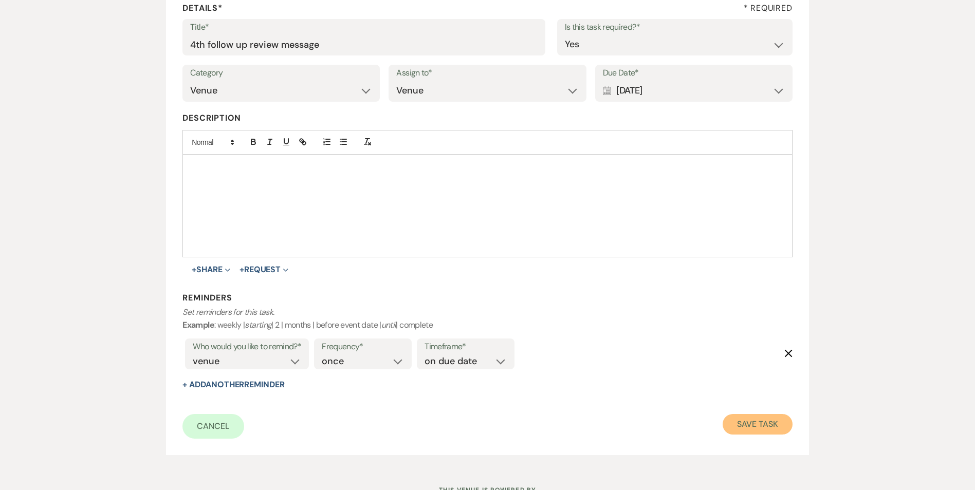
click at [764, 416] on button "Save Task" at bounding box center [757, 424] width 69 height 21
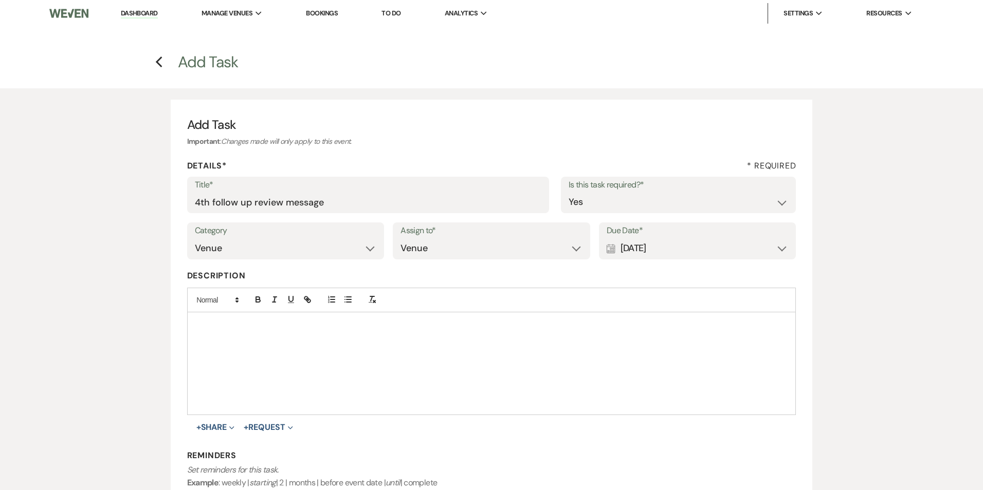
select select "2"
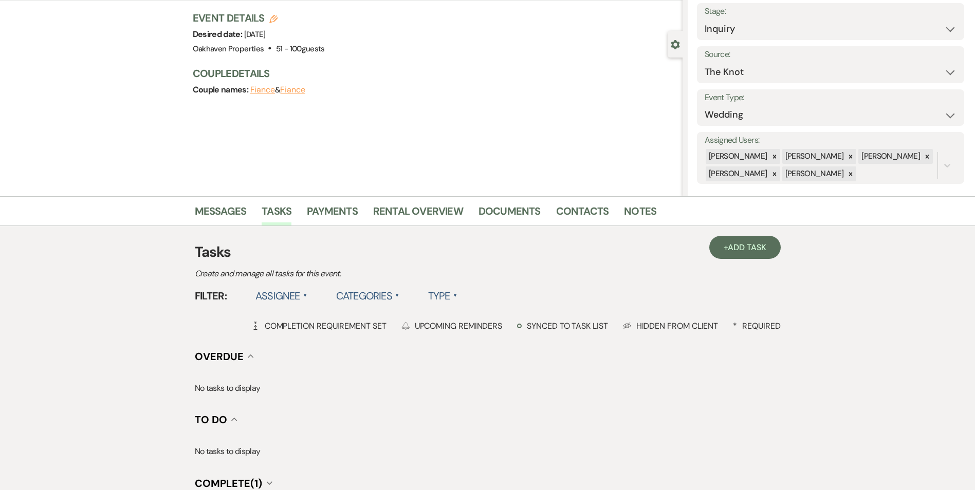
scroll to position [154, 0]
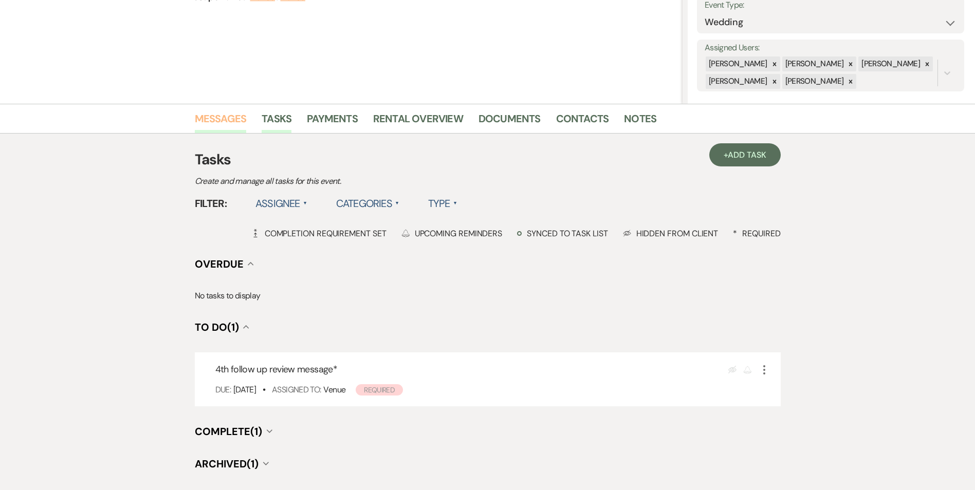
click at [222, 114] on link "Messages" at bounding box center [221, 122] width 52 height 23
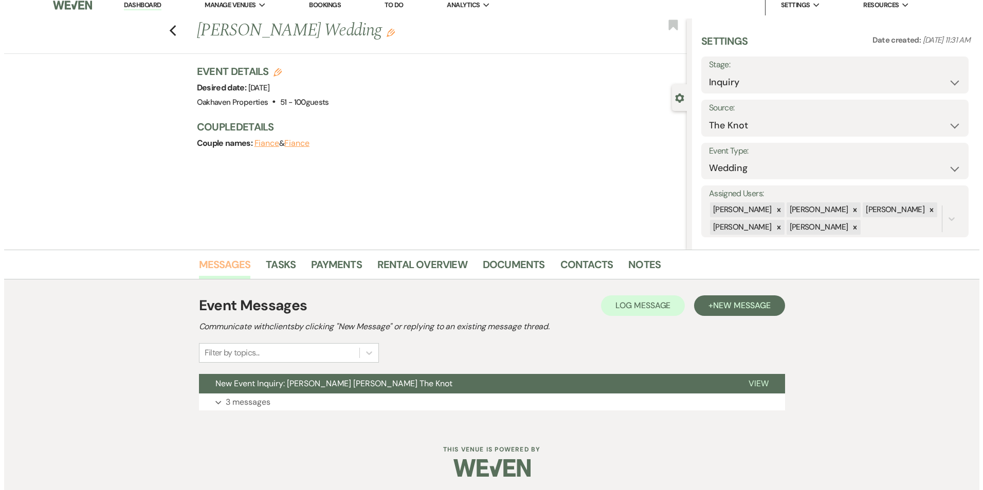
scroll to position [10, 0]
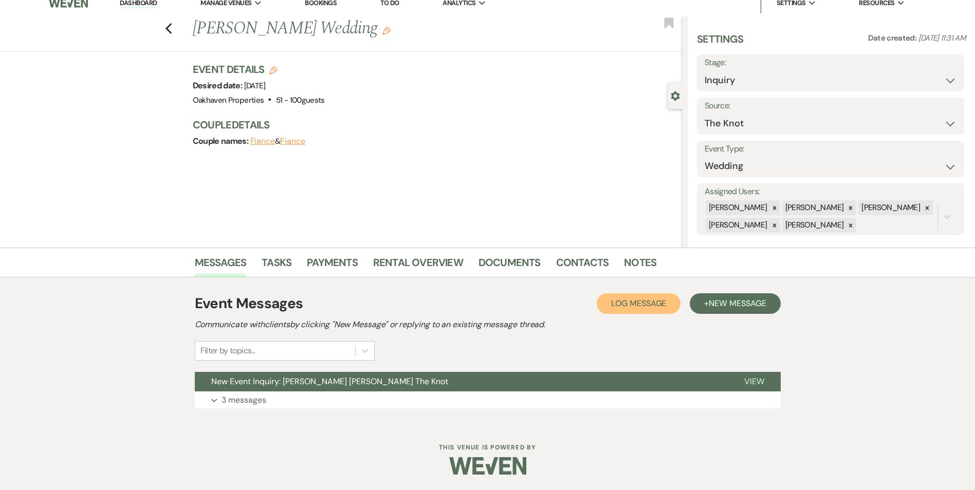
click at [630, 308] on span "Log Message" at bounding box center [638, 303] width 55 height 11
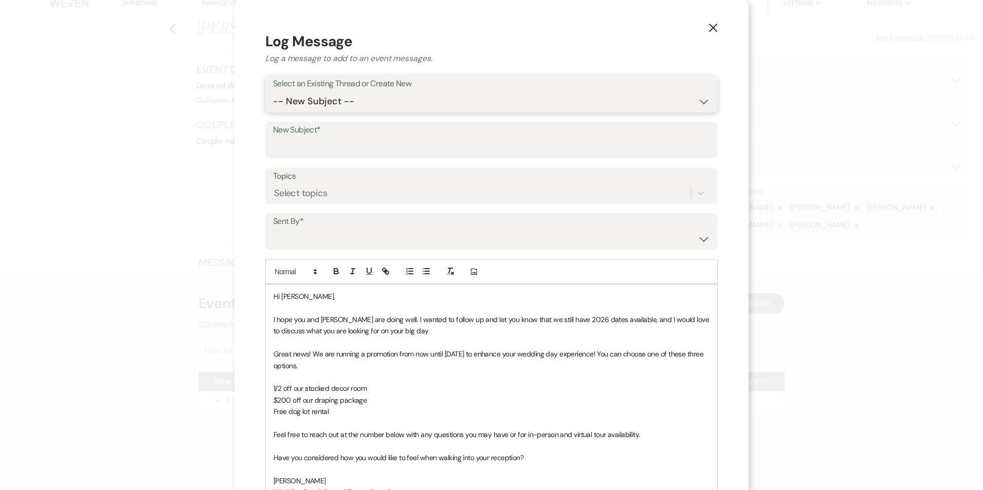
drag, startPoint x: 359, startPoint y: 92, endPoint x: 356, endPoint y: 109, distance: 18.3
click at [359, 92] on select "-- New Subject -- New Event Inquiry: Caroline Martin from The Knot" at bounding box center [491, 102] width 437 height 20
select select "438621"
click at [273, 92] on select "-- New Subject -- New Event Inquiry: Caroline Martin from The Knot" at bounding box center [491, 102] width 437 height 20
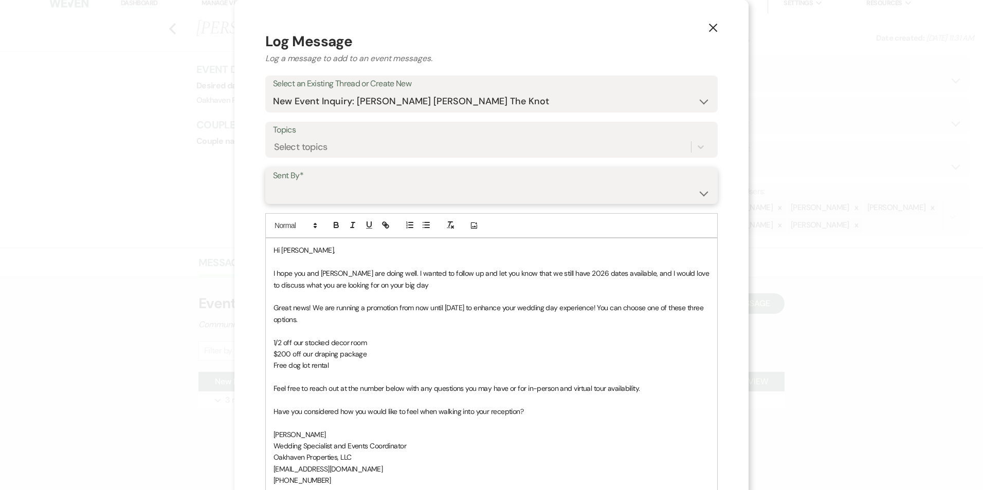
drag, startPoint x: 332, startPoint y: 188, endPoint x: 331, endPoint y: 197, distance: 8.8
click at [332, 188] on select "Patience Ergish (pdergish@aol.com) Jeanette Wagoner (jeanette@experienceoakhave…" at bounding box center [491, 193] width 437 height 20
select select "user-127923"
click at [273, 183] on select "Patience Ergish (pdergish@aol.com) Jeanette Wagoner (jeanette@experienceoakhave…" at bounding box center [491, 193] width 437 height 20
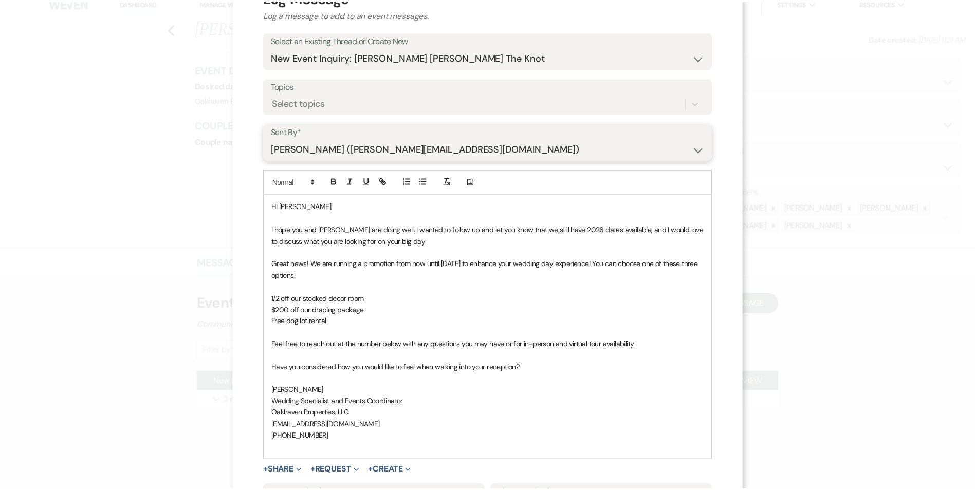
scroll to position [154, 0]
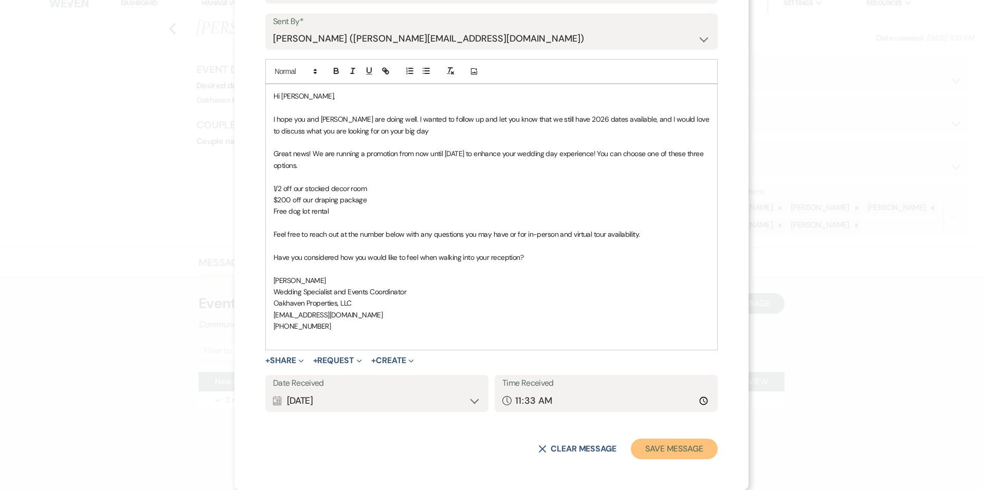
click at [659, 442] on button "Save Message" at bounding box center [674, 449] width 87 height 21
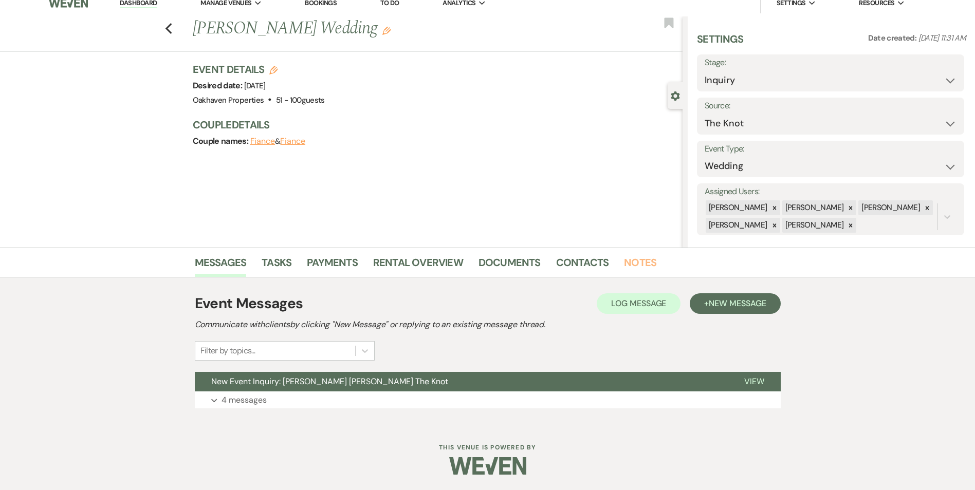
click at [627, 260] on link "Notes" at bounding box center [640, 265] width 32 height 23
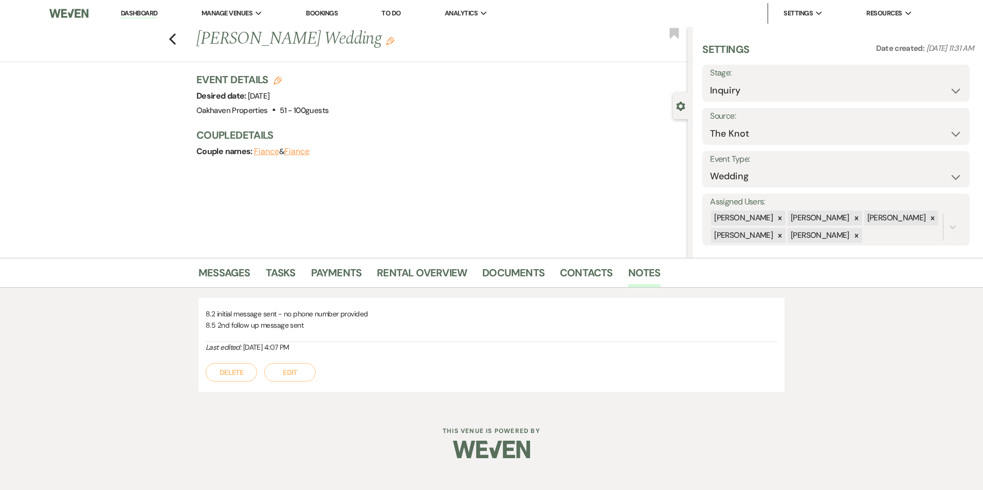
drag, startPoint x: 284, startPoint y: 373, endPoint x: 295, endPoint y: 370, distance: 11.9
click at [284, 373] on button "Edit" at bounding box center [289, 372] width 51 height 19
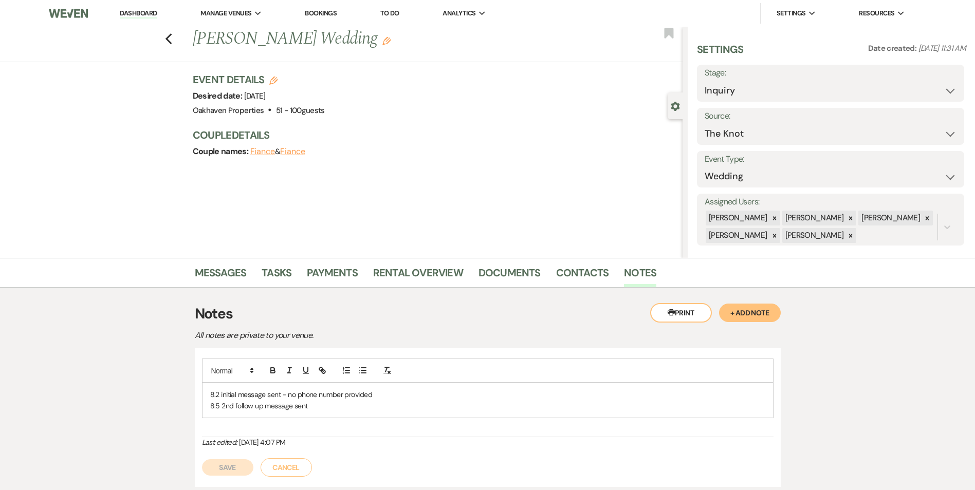
click at [313, 363] on div "8.2 initial message sent - no phone number provided 8.5 2nd follow up message s…" at bounding box center [488, 389] width 572 height 60
click at [313, 399] on p "8.2 initial message sent - no phone number provided" at bounding box center [487, 394] width 555 height 11
click at [313, 406] on p "8.5 2nd follow up message sent" at bounding box center [487, 405] width 555 height 11
click at [235, 481] on button "Save" at bounding box center [227, 479] width 51 height 16
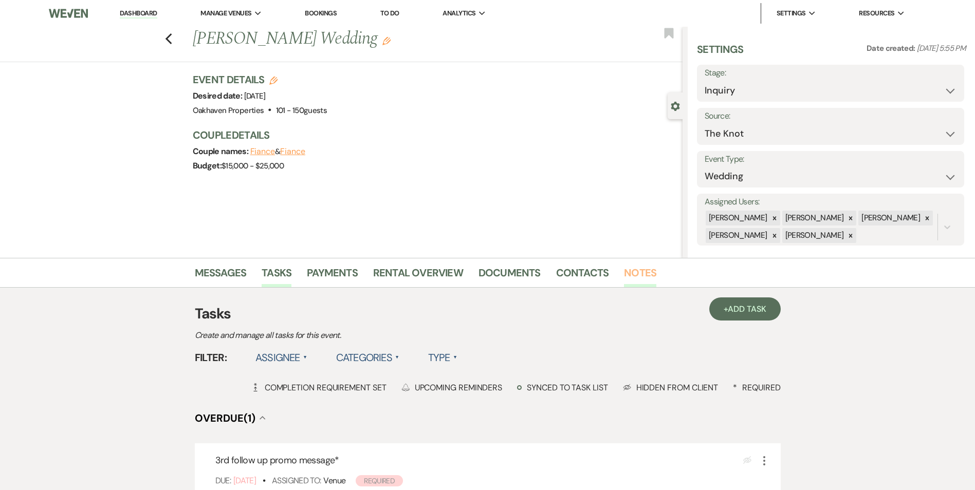
click at [632, 277] on link "Notes" at bounding box center [640, 276] width 32 height 23
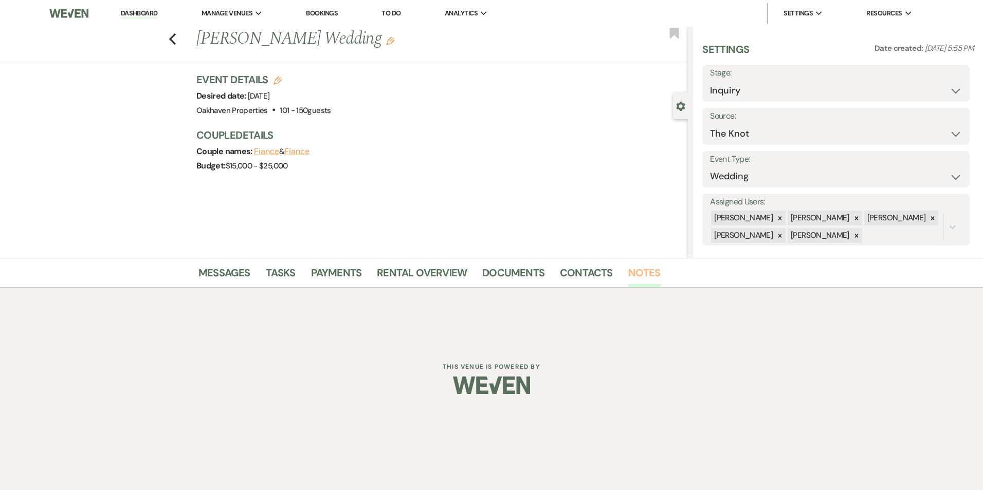
click at [635, 274] on link "Notes" at bounding box center [644, 276] width 32 height 23
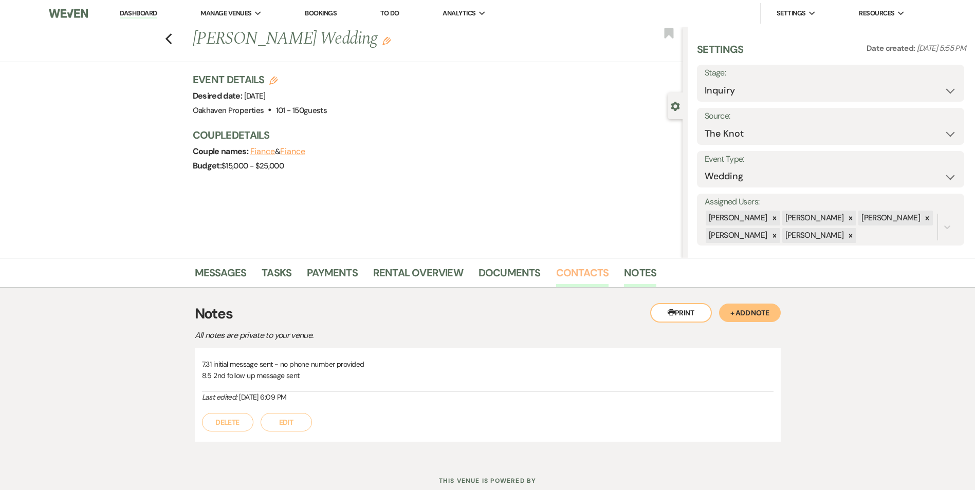
click at [574, 275] on link "Contacts" at bounding box center [582, 276] width 53 height 23
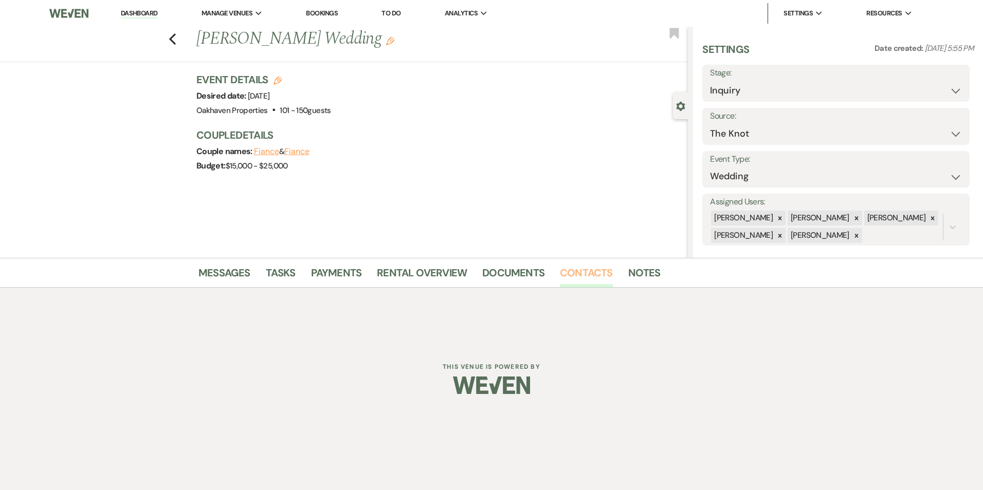
click at [593, 284] on link "Contacts" at bounding box center [586, 276] width 53 height 23
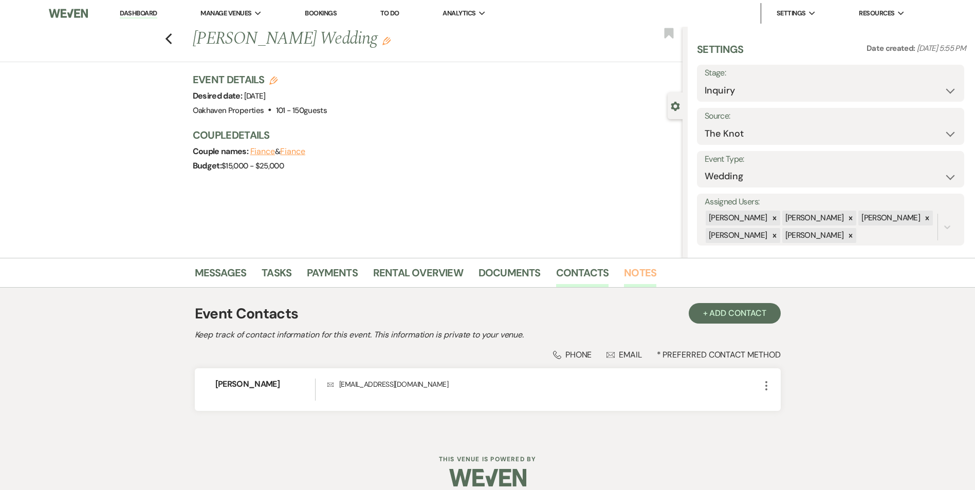
click at [633, 272] on link "Notes" at bounding box center [640, 276] width 32 height 23
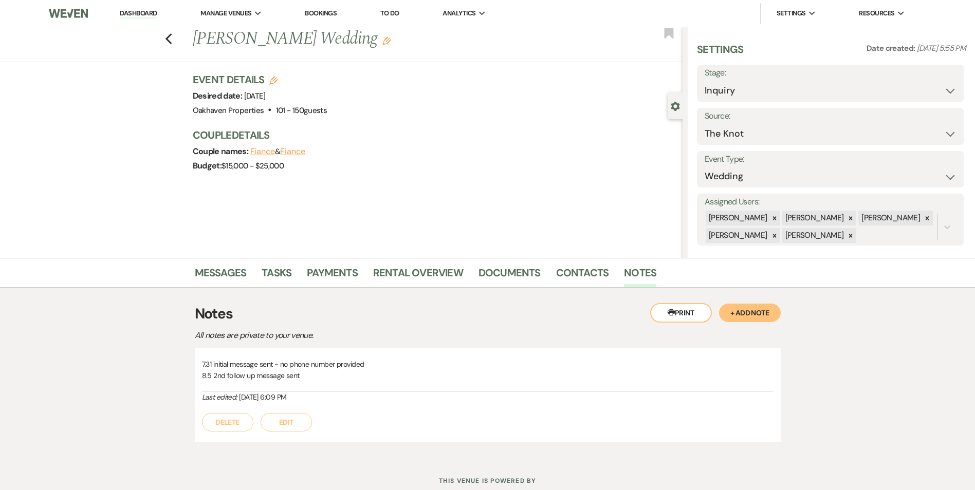
click at [295, 417] on button "Edit" at bounding box center [286, 422] width 51 height 19
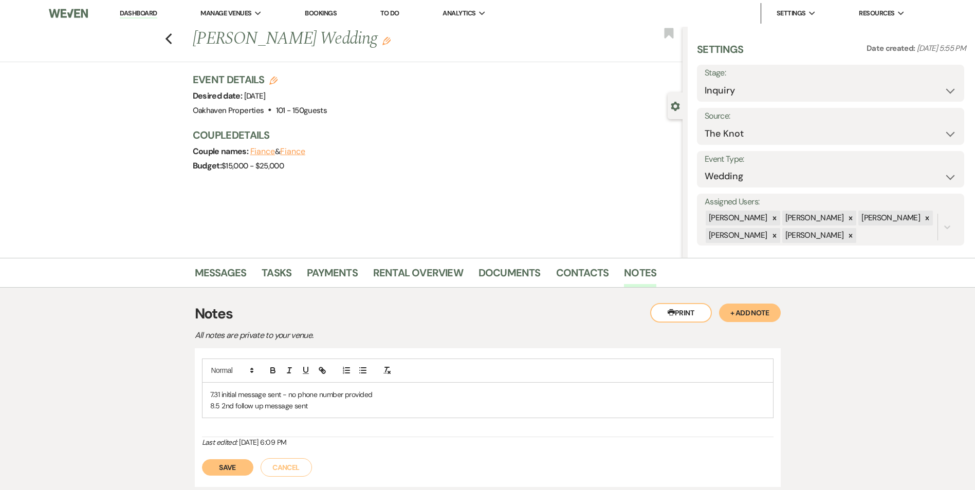
click at [312, 404] on p "8.5 2nd follow up message sent" at bounding box center [487, 405] width 555 height 11
click at [240, 479] on button "Save" at bounding box center [227, 479] width 51 height 16
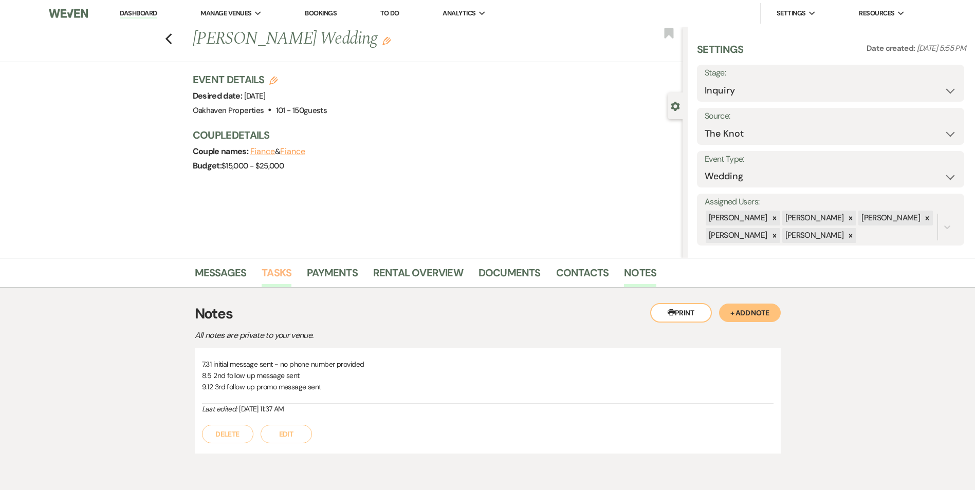
click at [280, 277] on link "Tasks" at bounding box center [277, 276] width 30 height 23
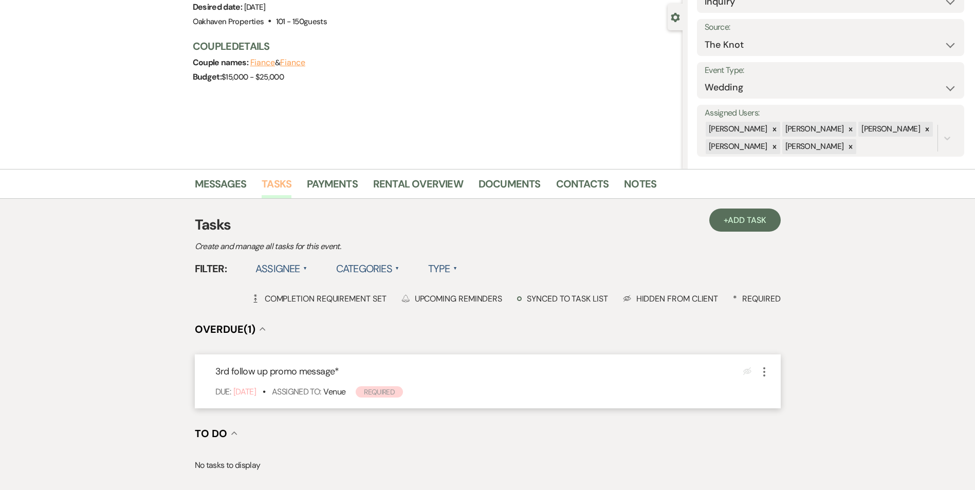
scroll to position [154, 0]
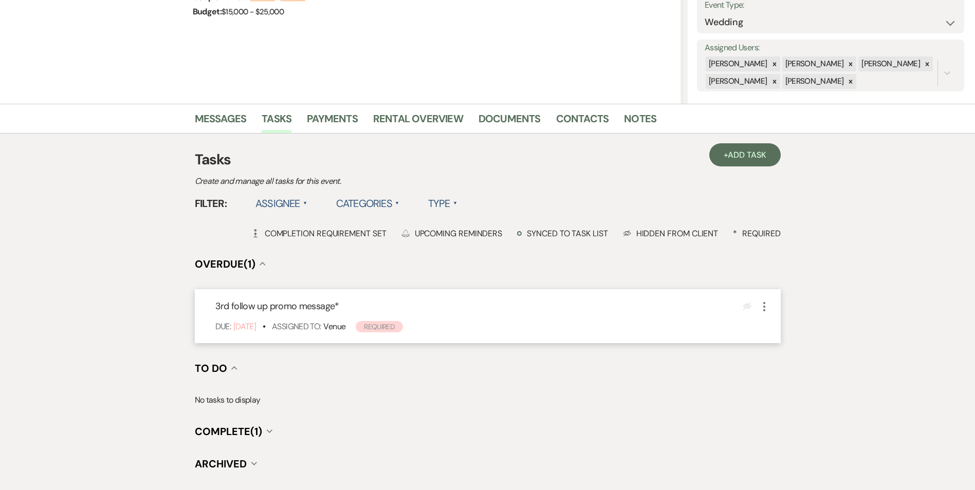
click at [763, 304] on icon "More" at bounding box center [764, 307] width 12 height 12
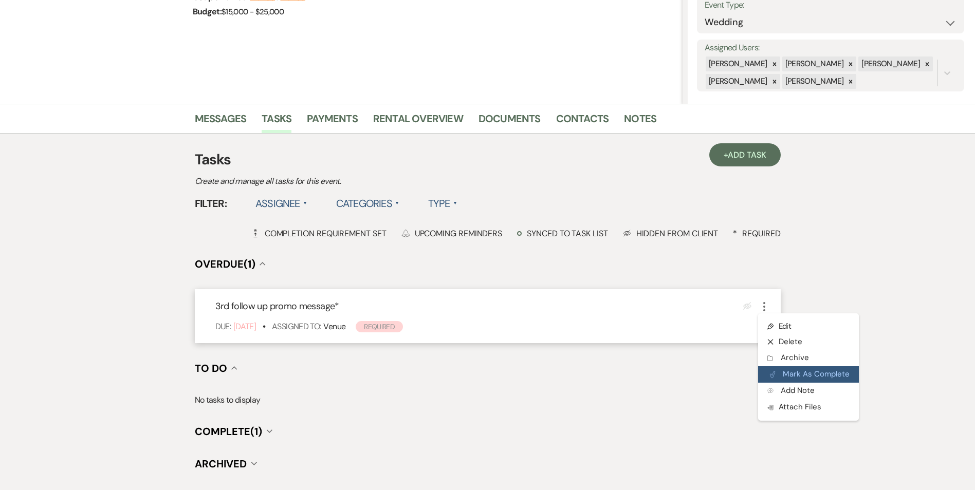
click at [777, 375] on button "Plan Portal Link Mark As Complete" at bounding box center [808, 375] width 101 height 16
click at [753, 161] on link "+ Add Task" at bounding box center [744, 154] width 71 height 23
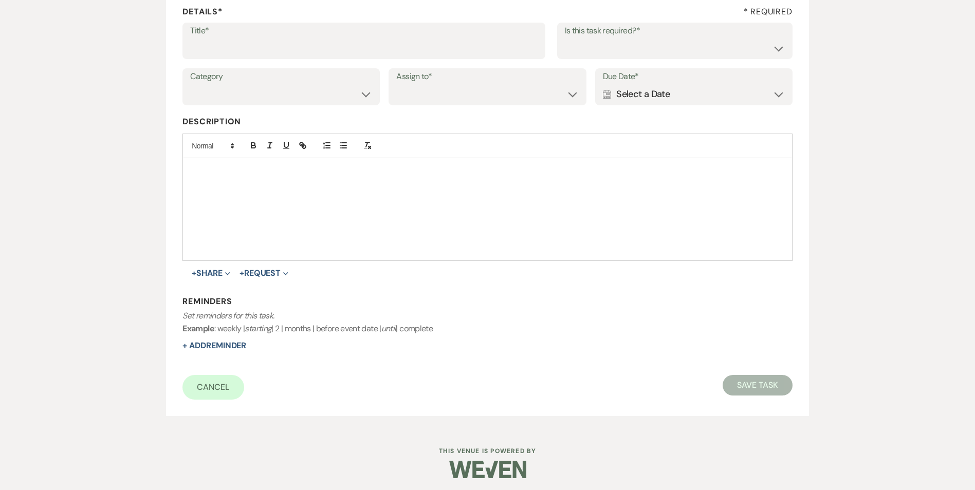
click at [330, 36] on label "Title*" at bounding box center [364, 31] width 348 height 15
click at [330, 38] on input "Title*" at bounding box center [364, 48] width 348 height 20
type input "4th follow up review message"
click at [573, 43] on select "Yes No" at bounding box center [675, 48] width 220 height 20
select select "true"
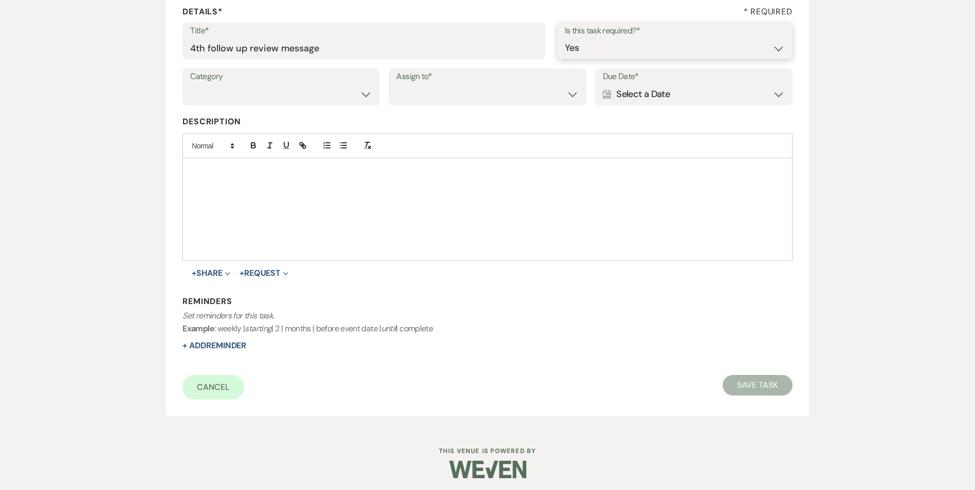
click at [565, 38] on select "Yes No" at bounding box center [675, 48] width 220 height 20
click at [316, 103] on select "Venue Vendors Guests Details Finalize & Share" at bounding box center [281, 94] width 182 height 20
select select "31"
click at [190, 84] on select "Venue Vendors Guests Details Finalize & Share" at bounding box center [281, 94] width 182 height 20
click at [422, 92] on select "Venue Client" at bounding box center [487, 94] width 182 height 20
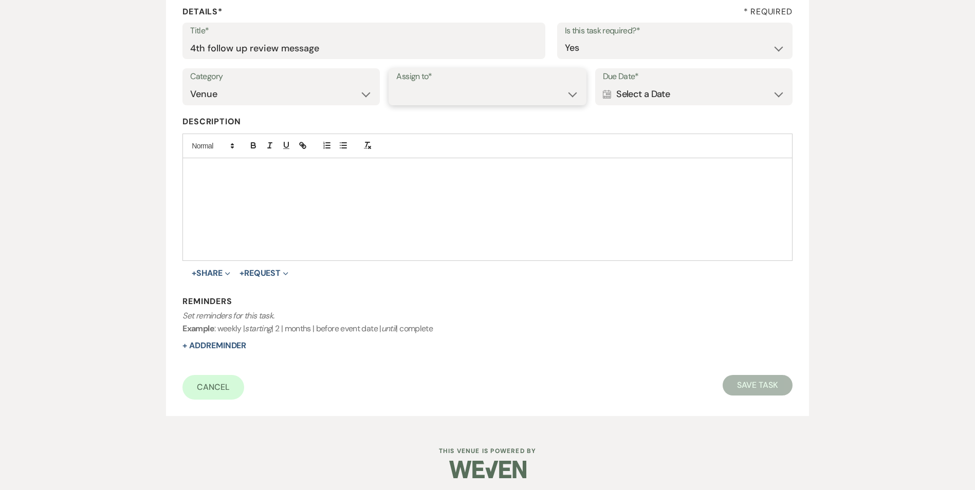
select select "venueHost"
click at [396, 84] on select "Venue Client" at bounding box center [487, 94] width 182 height 20
click at [645, 100] on div "Calendar Select a Date Expand" at bounding box center [694, 94] width 182 height 20
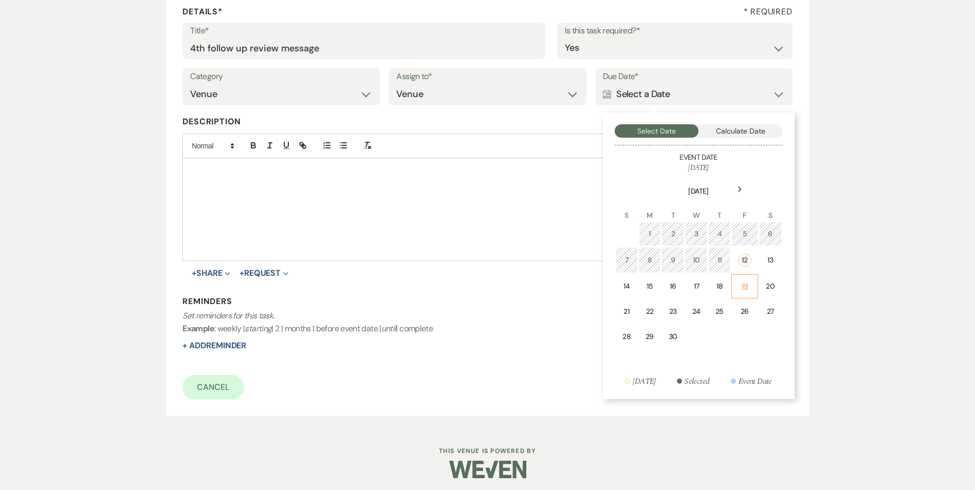
click at [741, 293] on td "19" at bounding box center [745, 287] width 26 height 24
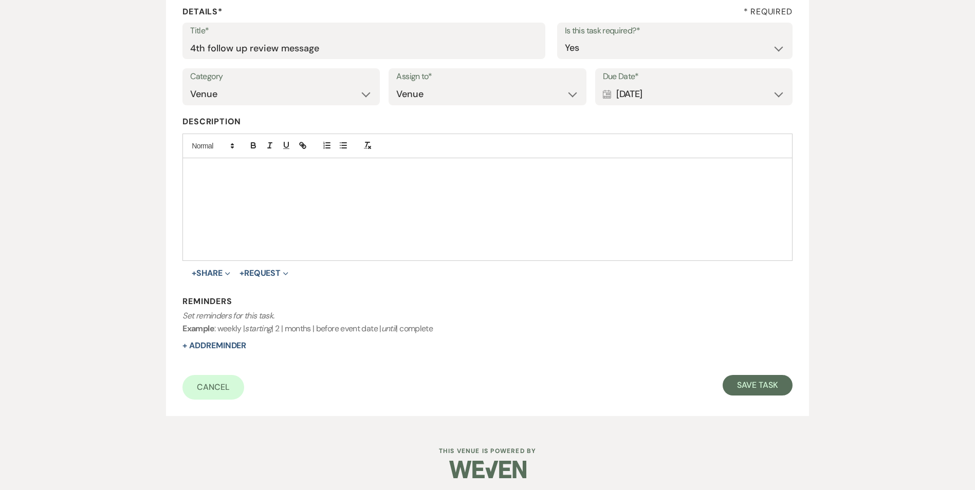
drag, startPoint x: 234, startPoint y: 351, endPoint x: 307, endPoint y: 377, distance: 77.4
click at [238, 351] on div "Reminders Set reminders for this task. Example : weekly | starting | 2 | months…" at bounding box center [487, 324] width 610 height 56
click at [224, 342] on button "+ Add Reminder" at bounding box center [214, 346] width 64 height 8
select select "host"
select select "days"
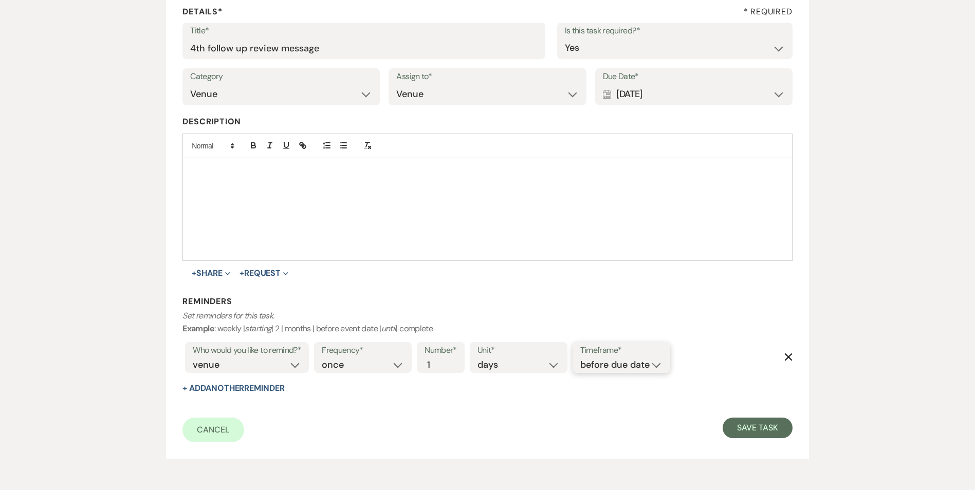
drag, startPoint x: 614, startPoint y: 364, endPoint x: 618, endPoint y: 372, distance: 8.5
click at [614, 364] on select "before due date after due date on due date on custom date" at bounding box center [621, 365] width 82 height 14
select select "onDueDate"
click at [580, 358] on select "before due date after due date on due date on custom date" at bounding box center [621, 365] width 82 height 14
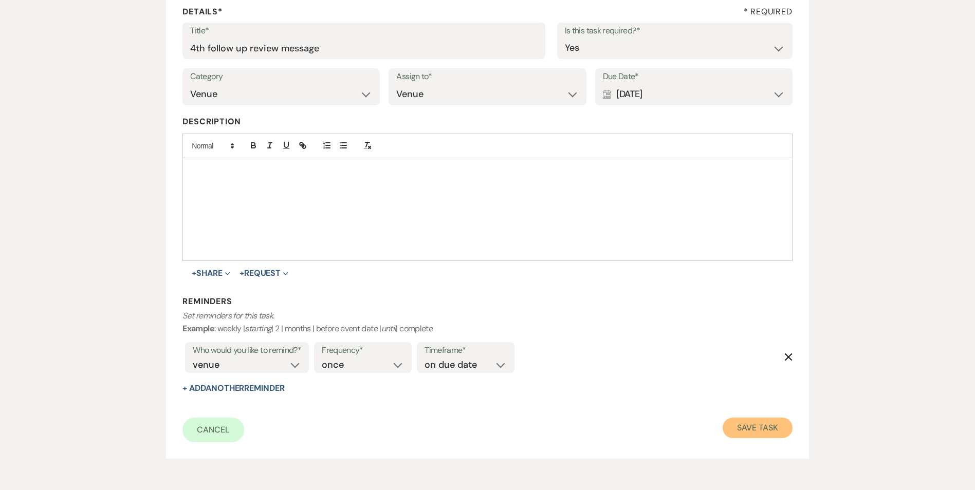
click at [748, 424] on button "Save Task" at bounding box center [757, 428] width 69 height 21
select select "2"
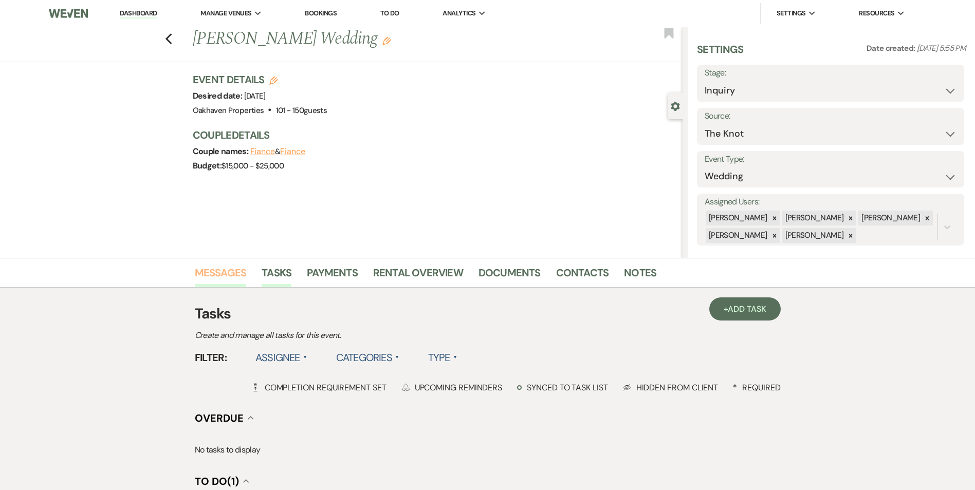
click at [238, 277] on link "Messages" at bounding box center [221, 276] width 52 height 23
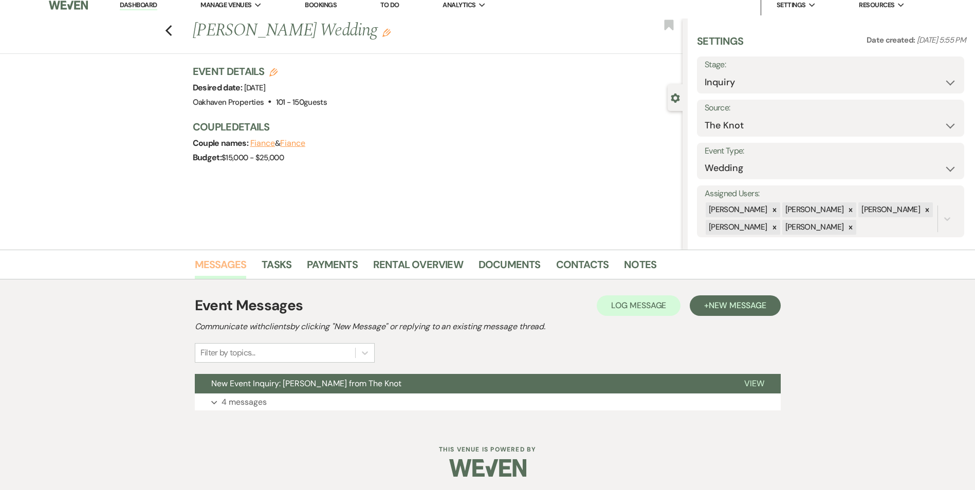
scroll to position [10, 0]
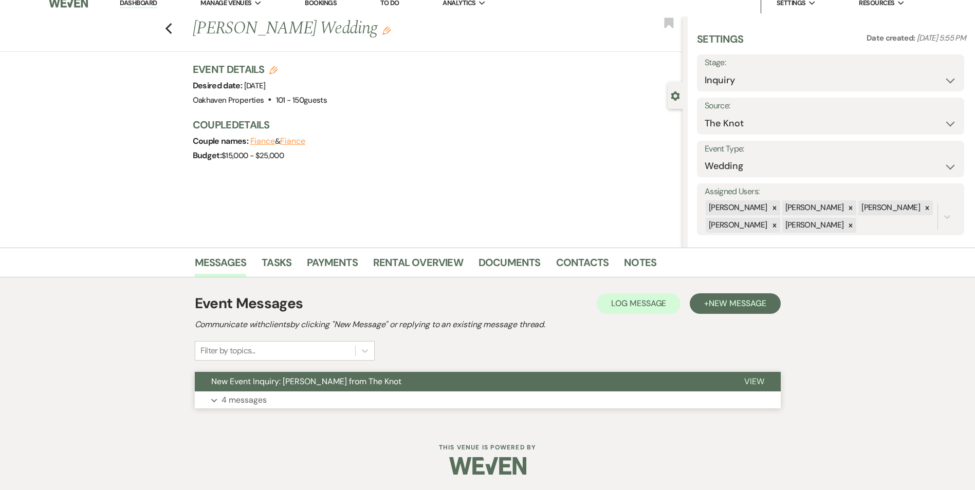
click at [758, 380] on span "View" at bounding box center [754, 381] width 20 height 11
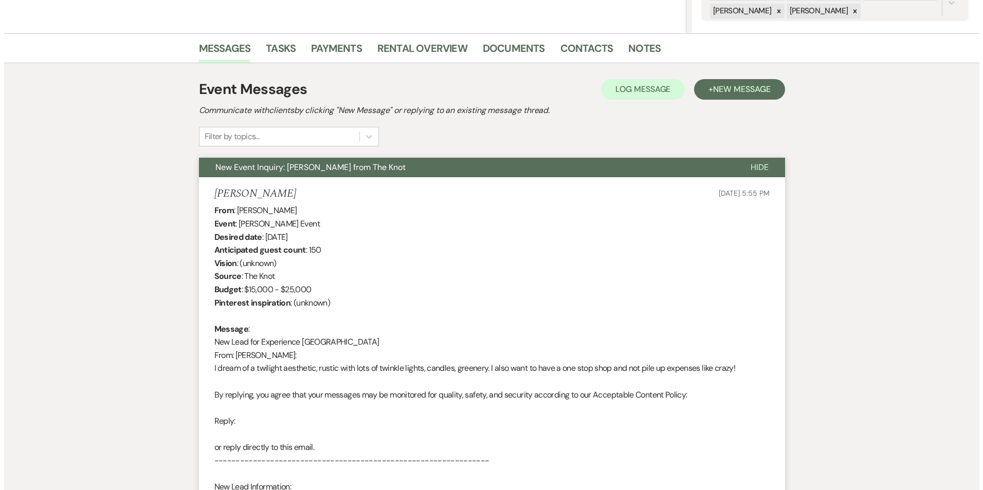
scroll to position [168, 0]
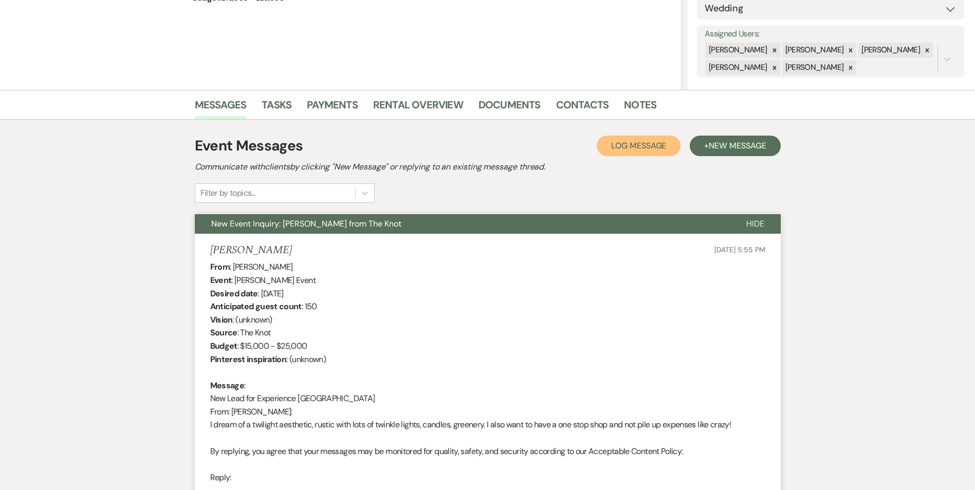
click at [628, 144] on span "Log Message" at bounding box center [638, 145] width 55 height 11
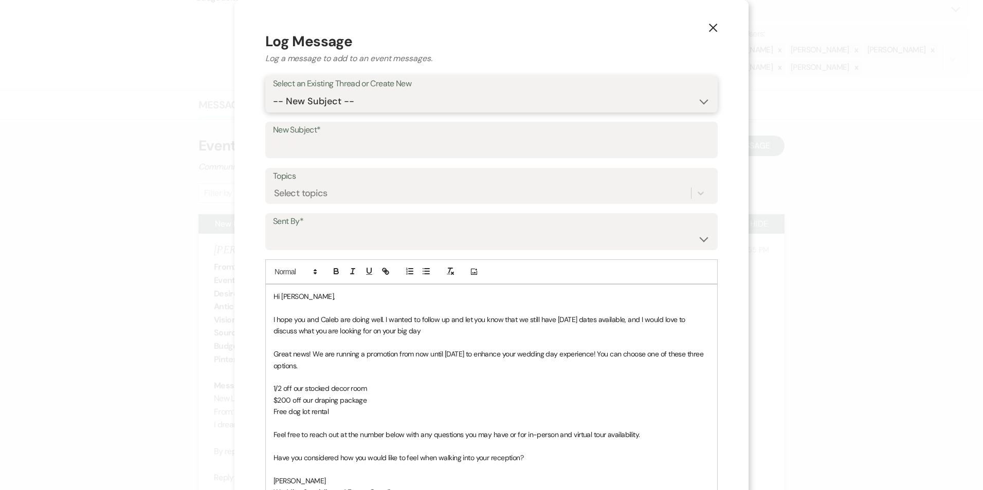
click at [353, 101] on select "-- New Subject -- New Event Inquiry: Chloe Johnston from The Knot" at bounding box center [491, 102] width 437 height 20
select select "437830"
click at [273, 92] on select "-- New Subject -- New Event Inquiry: Chloe Johnston from The Knot" at bounding box center [491, 102] width 437 height 20
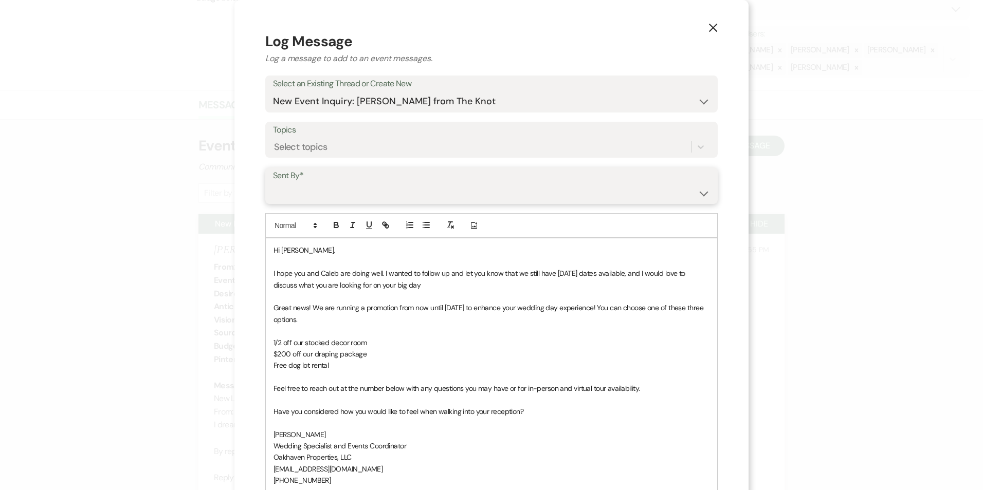
drag, startPoint x: 344, startPoint y: 186, endPoint x: 349, endPoint y: 204, distance: 18.6
click at [344, 187] on select "Patience Ergish (pdergish@aol.com) Jeanette Wagoner (jeanette@experienceoakhave…" at bounding box center [491, 193] width 437 height 20
select select "user-127923"
click at [273, 183] on select "Patience Ergish (pdergish@aol.com) Jeanette Wagoner (jeanette@experienceoakhave…" at bounding box center [491, 193] width 437 height 20
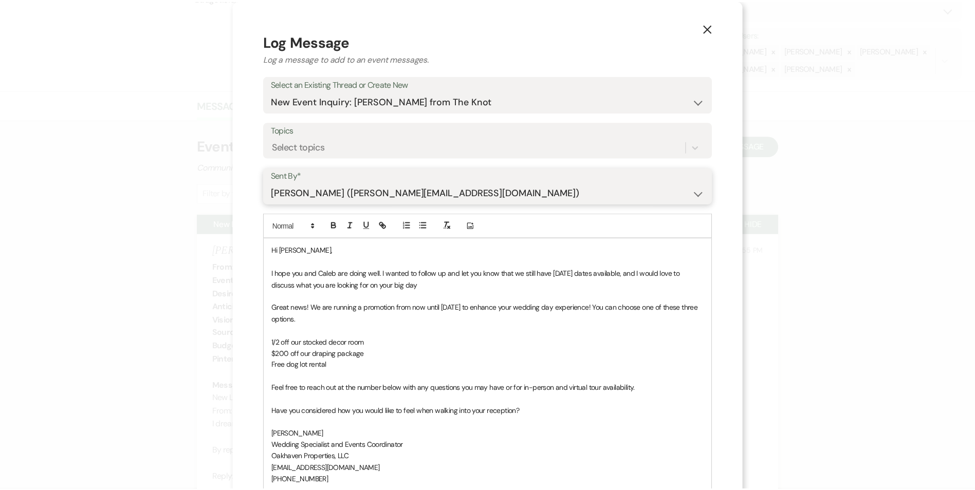
scroll to position [154, 0]
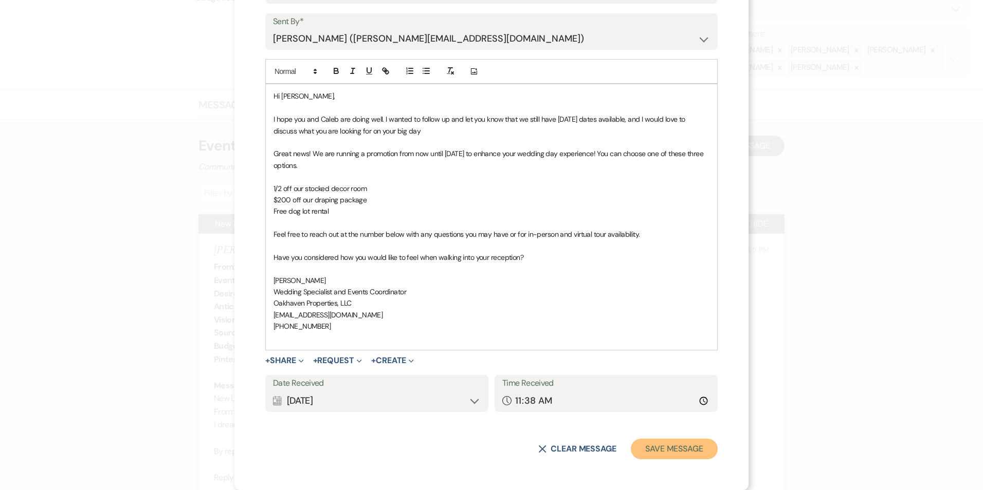
click at [655, 454] on button "Save Message" at bounding box center [674, 449] width 87 height 21
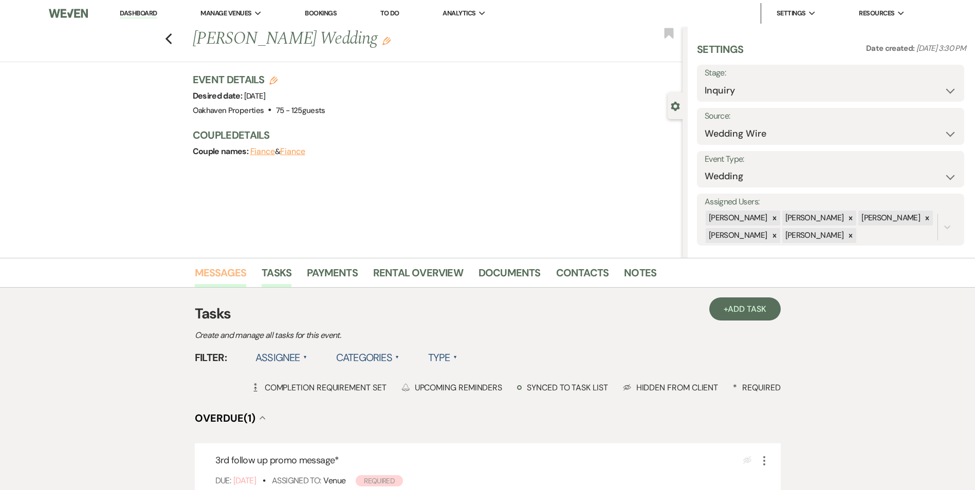
click at [222, 276] on link "Messages" at bounding box center [221, 276] width 52 height 23
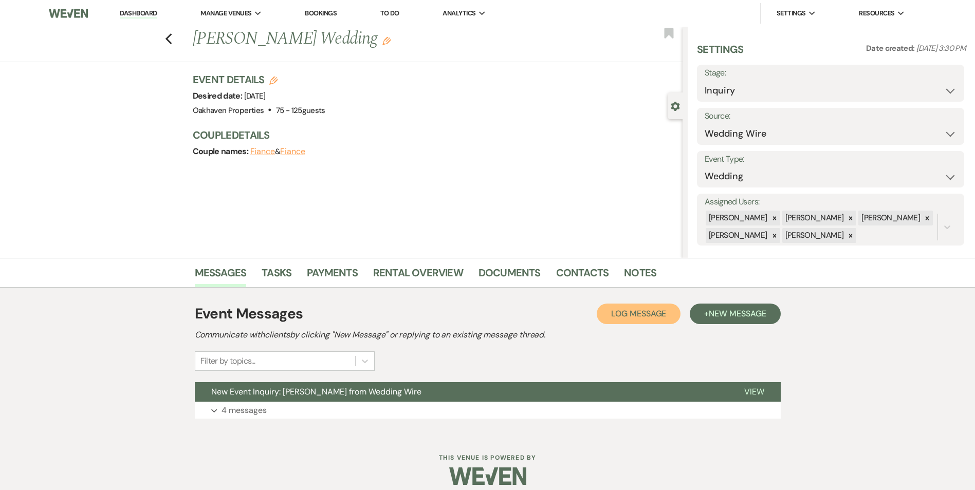
click at [615, 317] on span "Log Message" at bounding box center [638, 313] width 55 height 11
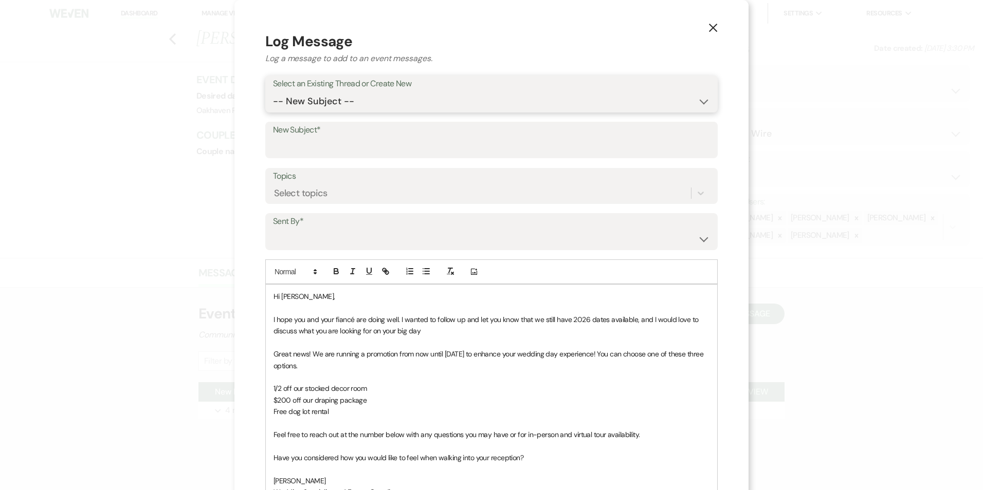
click at [363, 99] on select "-- New Subject -- New Event Inquiry: [PERSON_NAME] from Wedding Wire" at bounding box center [491, 102] width 437 height 20
select select "437736"
click at [273, 92] on select "-- New Subject -- New Event Inquiry: [PERSON_NAME] from Wedding Wire" at bounding box center [491, 102] width 437 height 20
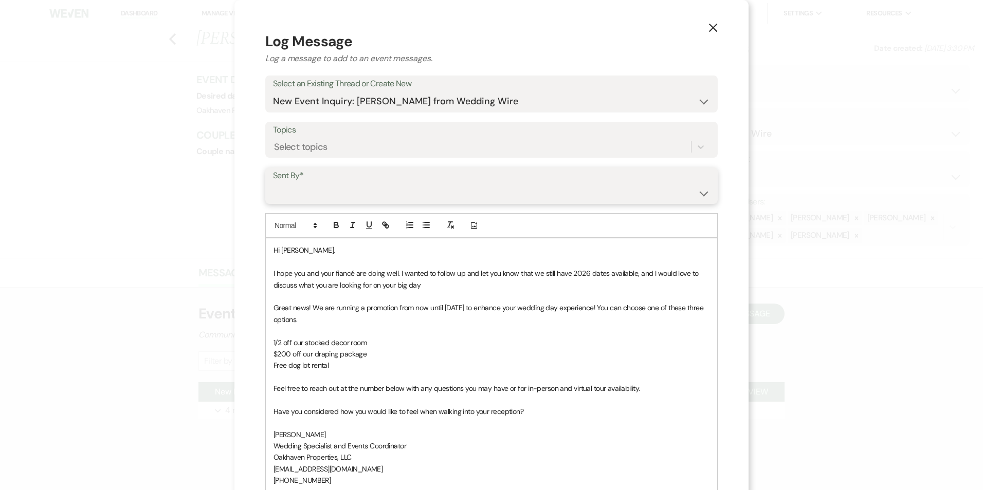
click at [352, 199] on select "[PERSON_NAME] ([EMAIL_ADDRESS][DOMAIN_NAME]) [PERSON_NAME] ([PERSON_NAME][EMAIL…" at bounding box center [491, 193] width 437 height 20
select select "user-127923"
click at [273, 183] on select "[PERSON_NAME] ([EMAIL_ADDRESS][DOMAIN_NAME]) [PERSON_NAME] ([PERSON_NAME][EMAIL…" at bounding box center [491, 193] width 437 height 20
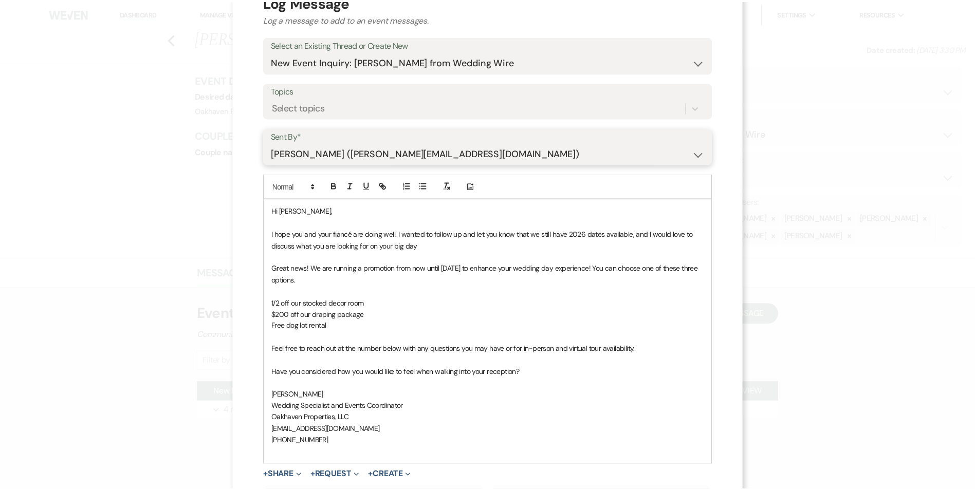
scroll to position [154, 0]
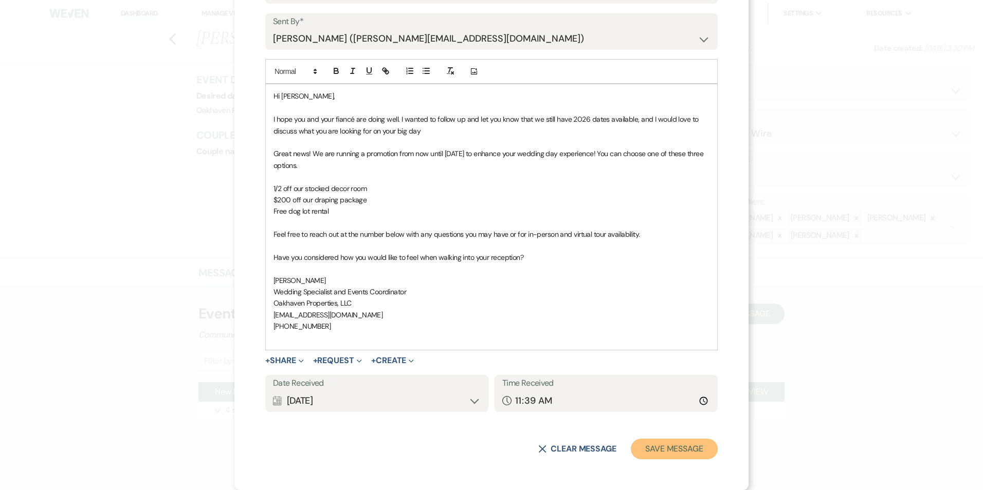
click at [670, 455] on button "Save Message" at bounding box center [674, 449] width 87 height 21
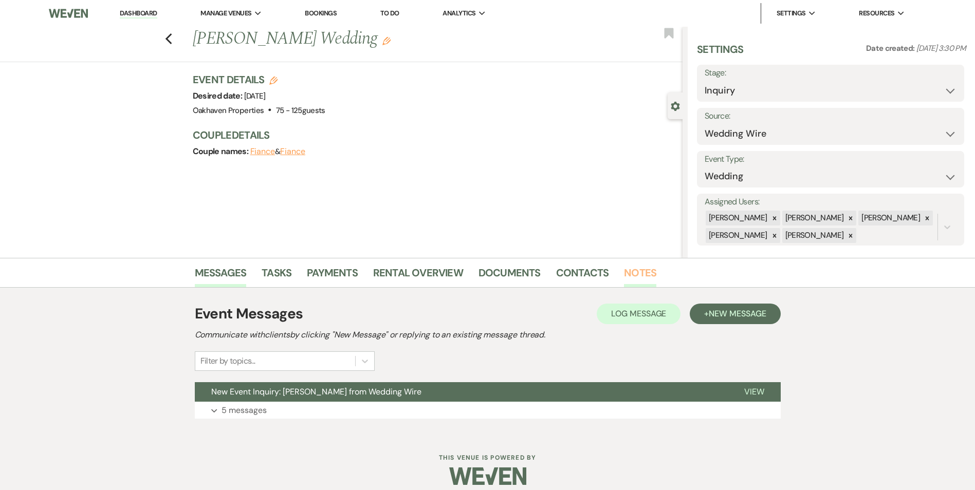
click at [648, 278] on link "Notes" at bounding box center [640, 276] width 32 height 23
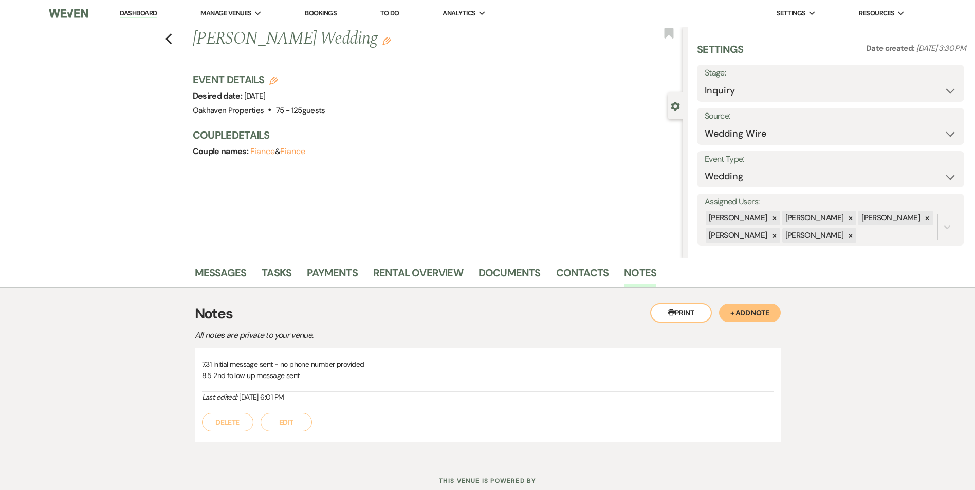
click at [290, 425] on button "Edit" at bounding box center [286, 422] width 51 height 19
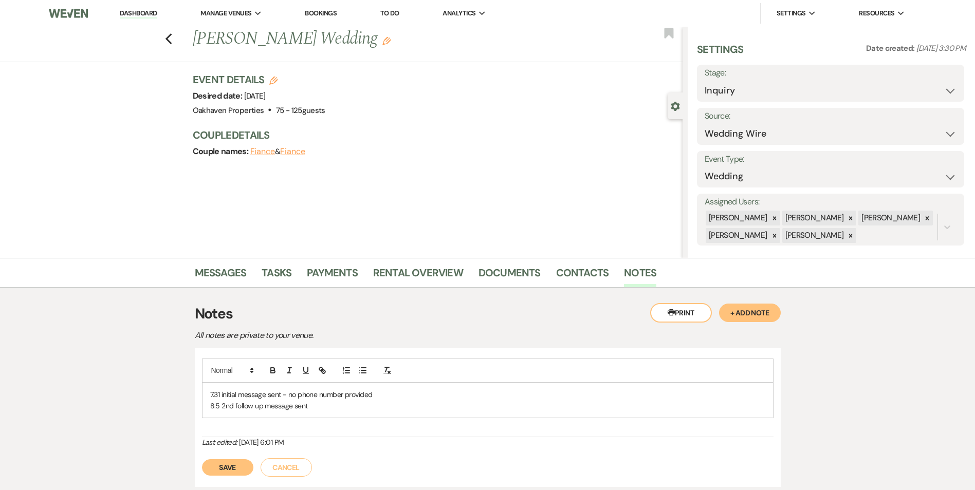
click at [328, 408] on p "8.5 2nd follow up message sent" at bounding box center [487, 405] width 555 height 11
click at [251, 480] on button "Save" at bounding box center [227, 479] width 51 height 16
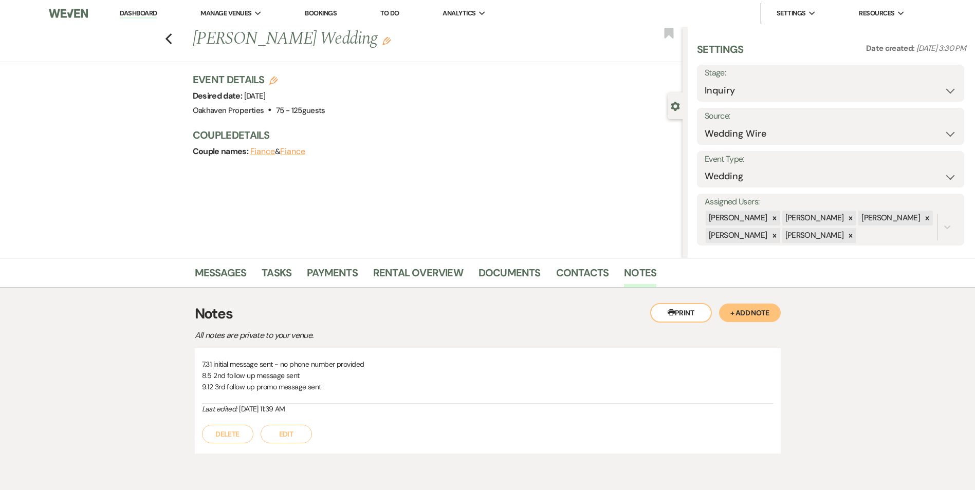
drag, startPoint x: 279, startPoint y: 260, endPoint x: 280, endPoint y: 265, distance: 5.9
click at [279, 260] on div "Messages Tasks Payments Rental Overview Documents Contacts Notes" at bounding box center [487, 273] width 975 height 30
click at [279, 270] on link "Tasks" at bounding box center [277, 276] width 30 height 23
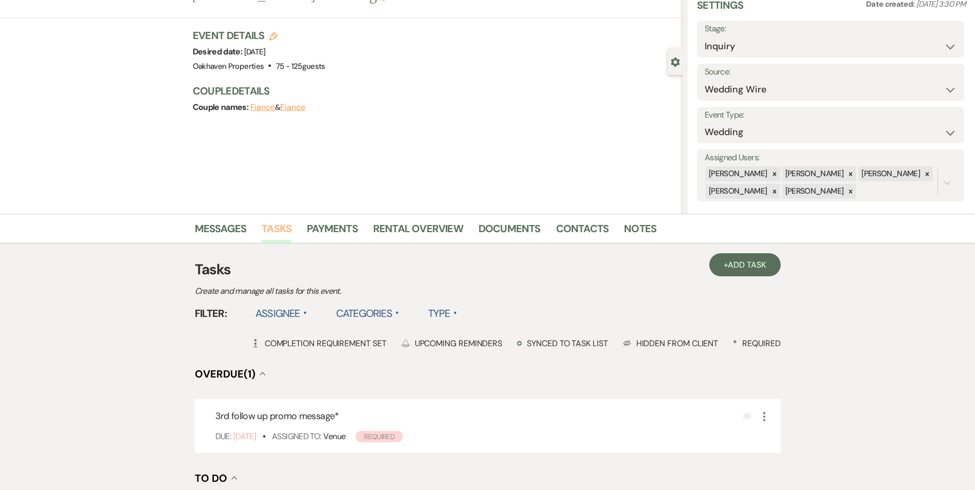
scroll to position [103, 0]
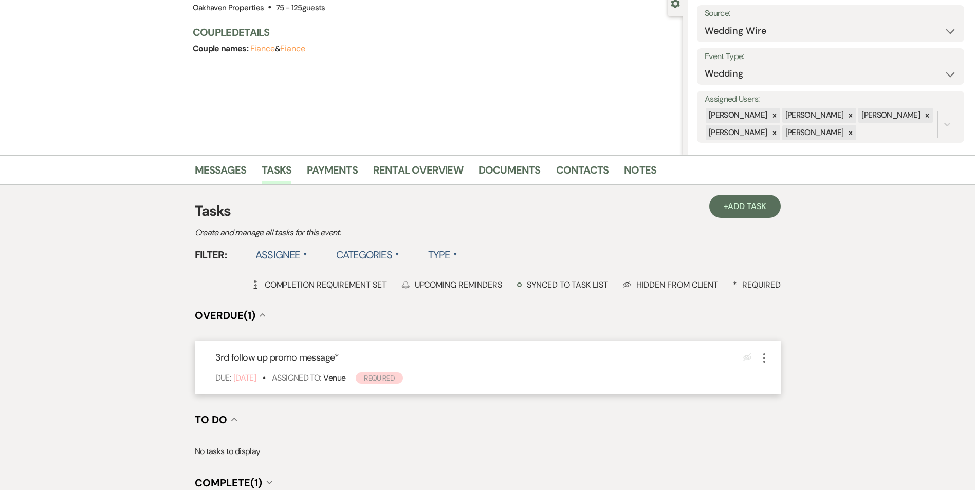
click at [765, 363] on icon "More" at bounding box center [764, 358] width 12 height 12
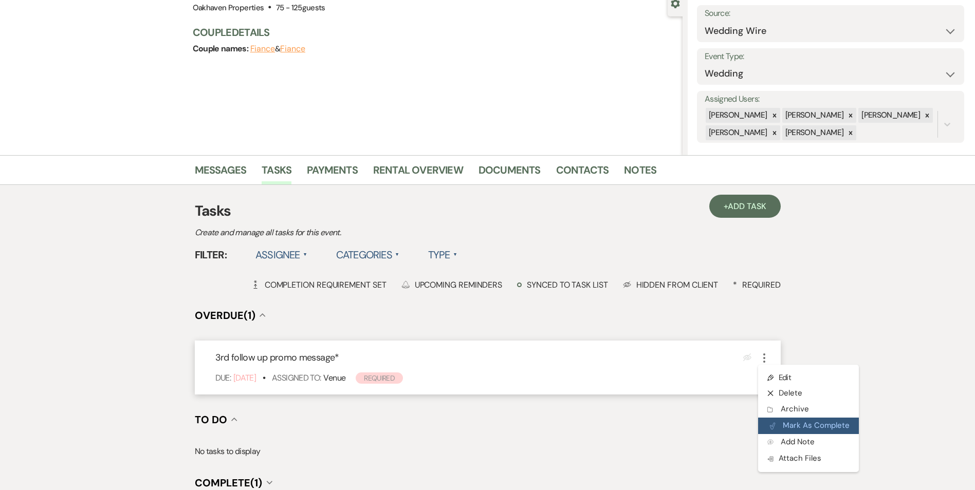
click at [775, 425] on icon "Plan Portal Link" at bounding box center [773, 427] width 6 height 8
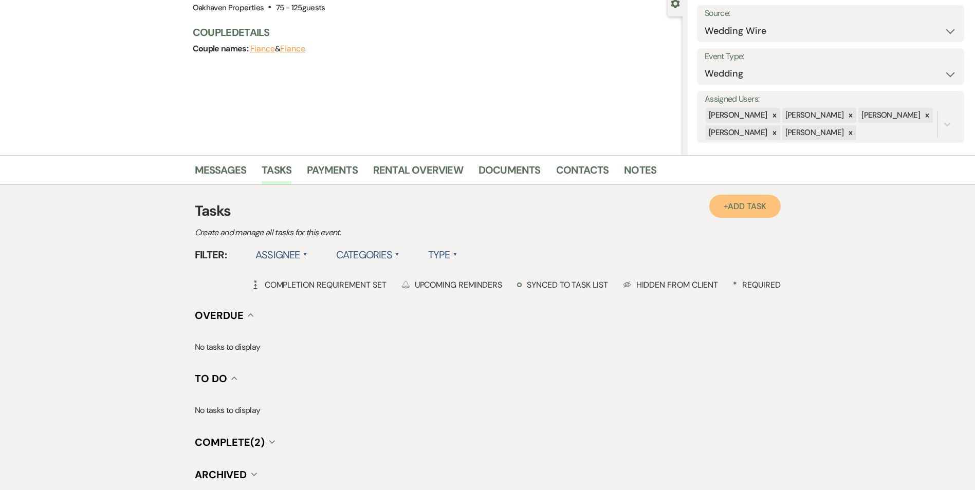
click at [734, 200] on link "+ Add Task" at bounding box center [744, 206] width 71 height 23
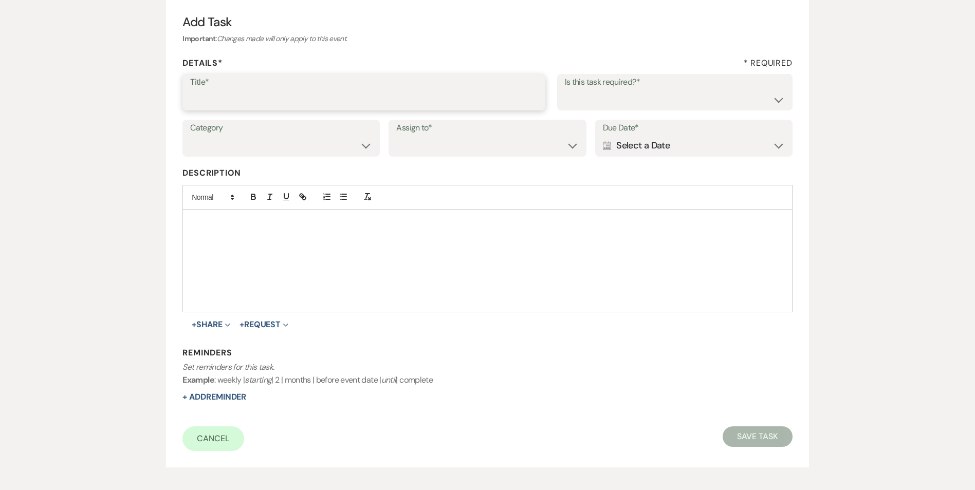
click at [250, 102] on input "Title*" at bounding box center [364, 99] width 348 height 20
type input "4th follow up review message"
drag, startPoint x: 596, startPoint y: 95, endPoint x: 593, endPoint y: 108, distance: 13.6
click at [596, 95] on select "Yes No" at bounding box center [675, 99] width 220 height 20
select select "true"
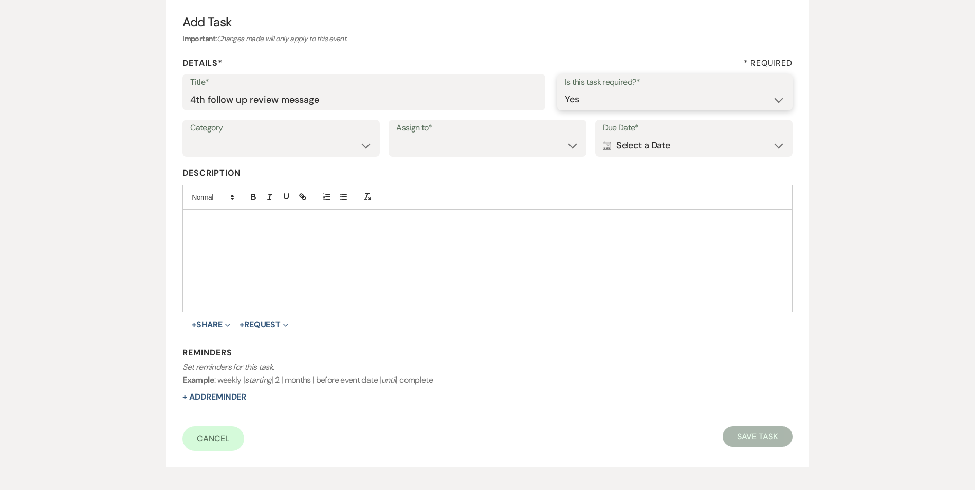
click at [565, 89] on select "Yes No" at bounding box center [675, 99] width 220 height 20
drag, startPoint x: 287, startPoint y: 148, endPoint x: 285, endPoint y: 157, distance: 9.9
click at [286, 150] on select "Venue Vendors Guests Details Finalize & Share" at bounding box center [281, 146] width 182 height 20
select select "31"
click at [190, 136] on select "Venue Vendors Guests Details Finalize & Share" at bounding box center [281, 146] width 182 height 20
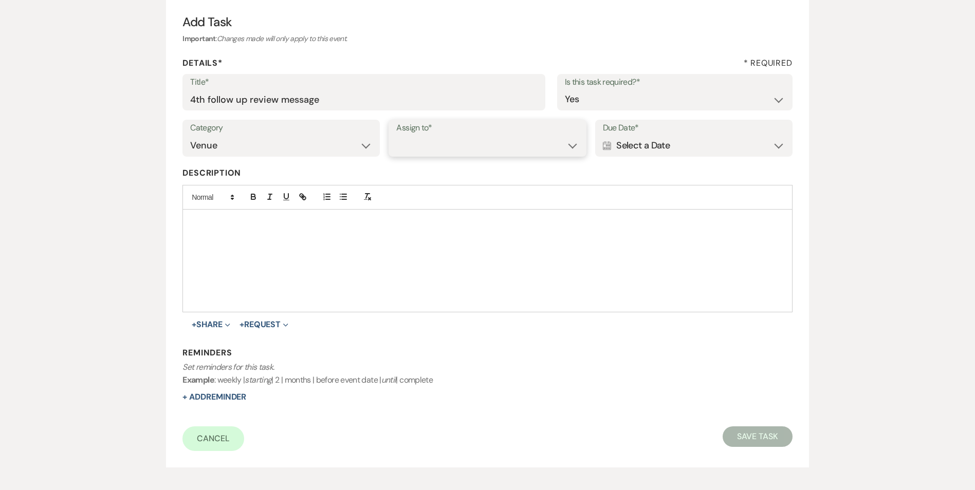
drag, startPoint x: 454, startPoint y: 148, endPoint x: 472, endPoint y: 157, distance: 20.0
click at [454, 148] on select "Venue Client" at bounding box center [487, 146] width 182 height 20
select select "venueHost"
click at [396, 136] on select "Venue Client" at bounding box center [487, 146] width 182 height 20
drag, startPoint x: 670, startPoint y: 151, endPoint x: 677, endPoint y: 156, distance: 8.8
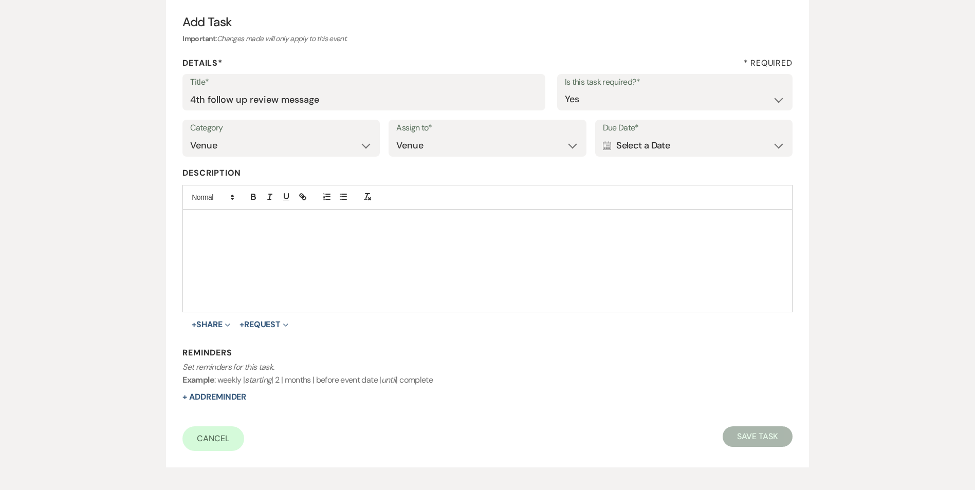
click at [670, 150] on div "Calendar Select a Date Expand" at bounding box center [694, 146] width 182 height 20
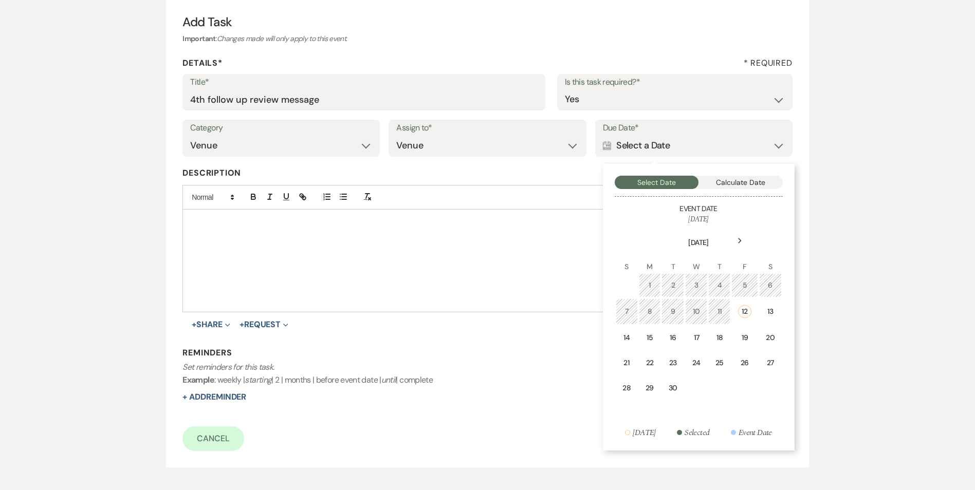
drag, startPoint x: 746, startPoint y: 334, endPoint x: 496, endPoint y: 412, distance: 261.6
click at [744, 334] on div "19" at bounding box center [744, 338] width 13 height 11
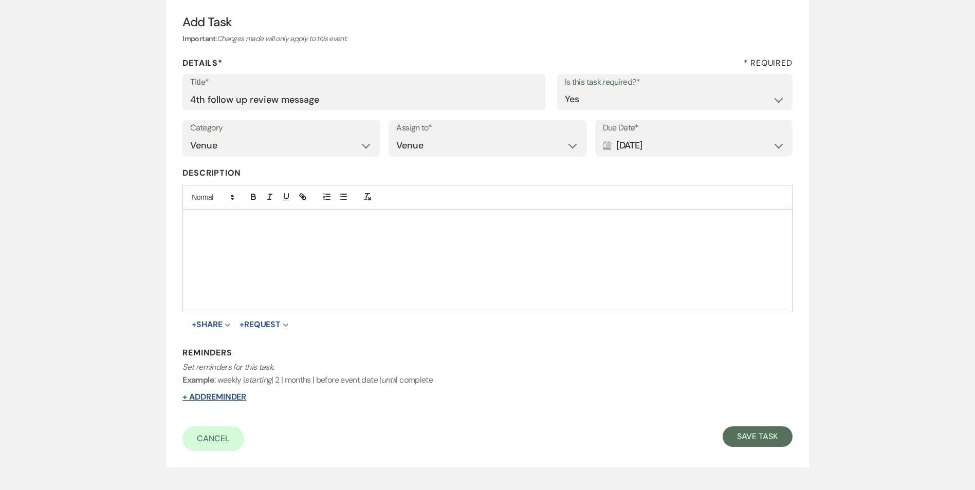
click at [240, 395] on button "+ Add Reminder" at bounding box center [214, 397] width 64 height 8
select select "host"
select select "days"
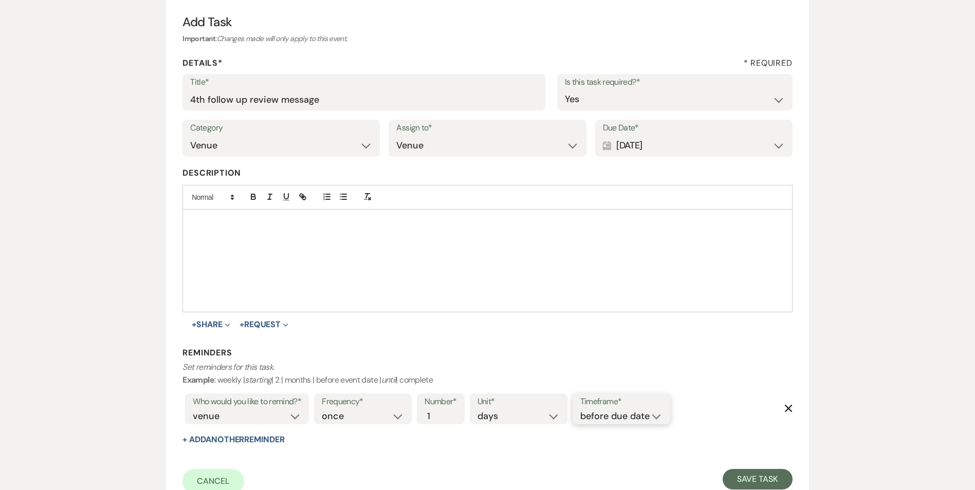
drag, startPoint x: 633, startPoint y: 412, endPoint x: 640, endPoint y: 423, distance: 12.3
click at [633, 413] on select "before due date after due date on due date on custom date" at bounding box center [621, 417] width 82 height 14
select select "onDueDate"
click at [580, 410] on select "before due date after due date on due date on custom date" at bounding box center [621, 417] width 82 height 14
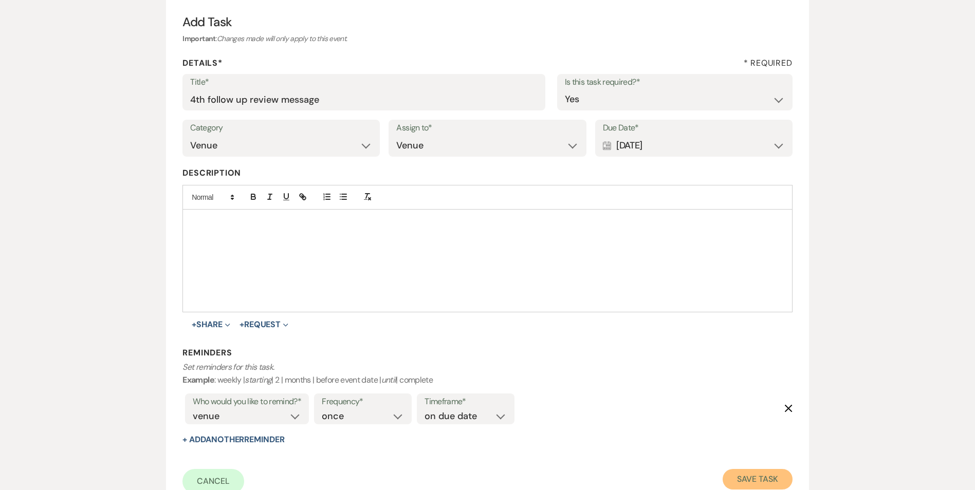
drag, startPoint x: 737, startPoint y: 471, endPoint x: 749, endPoint y: 471, distance: 12.3
click at [749, 471] on button "Save Task" at bounding box center [757, 479] width 69 height 21
select select "3"
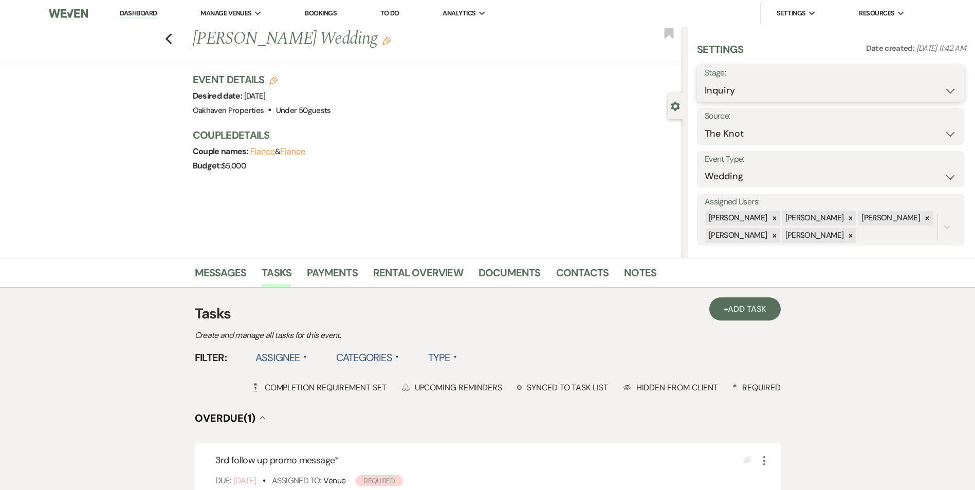
click at [729, 82] on select "Inquiry Follow Up Tour Requested Tour Confirmed Toured Proposal Sent Booked Lost" at bounding box center [831, 91] width 252 height 20
select select "8"
click at [705, 81] on select "Inquiry Follow Up Tour Requested Tour Confirmed Toured Proposal Sent Booked Lost" at bounding box center [831, 91] width 252 height 20
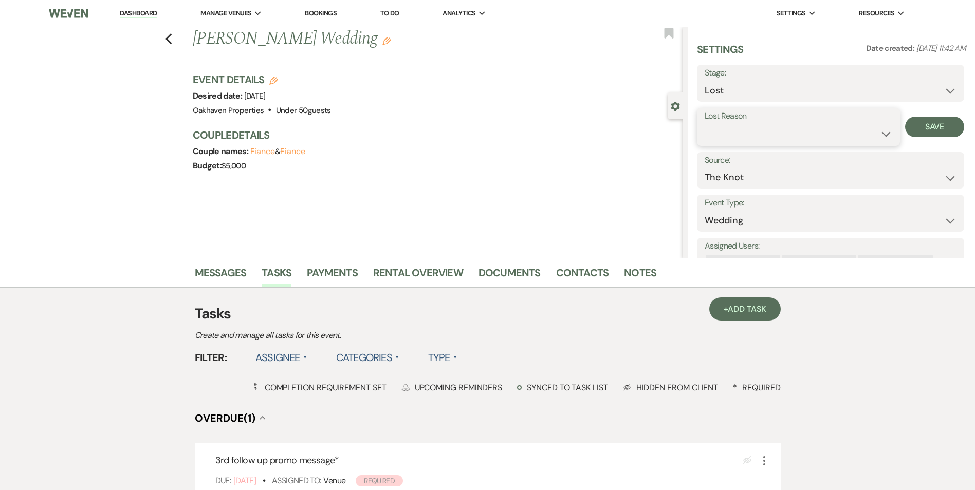
click at [729, 130] on select "Booked Elsewhere Budget Date Unavailable No Response Not a Good Match Capacity …" at bounding box center [799, 134] width 188 height 20
select select "6"
click at [705, 124] on select "Booked Elsewhere Budget Date Unavailable No Response Not a Good Match Capacity …" at bounding box center [799, 134] width 188 height 20
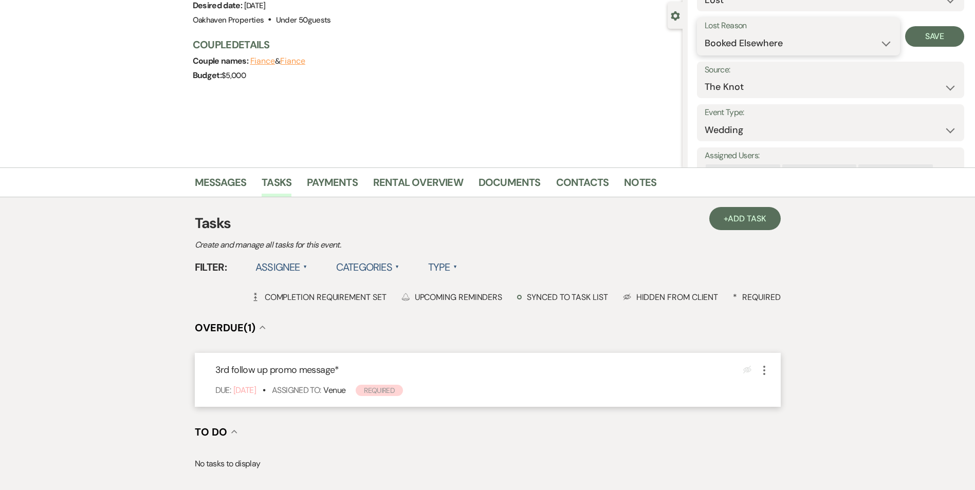
scroll to position [206, 0]
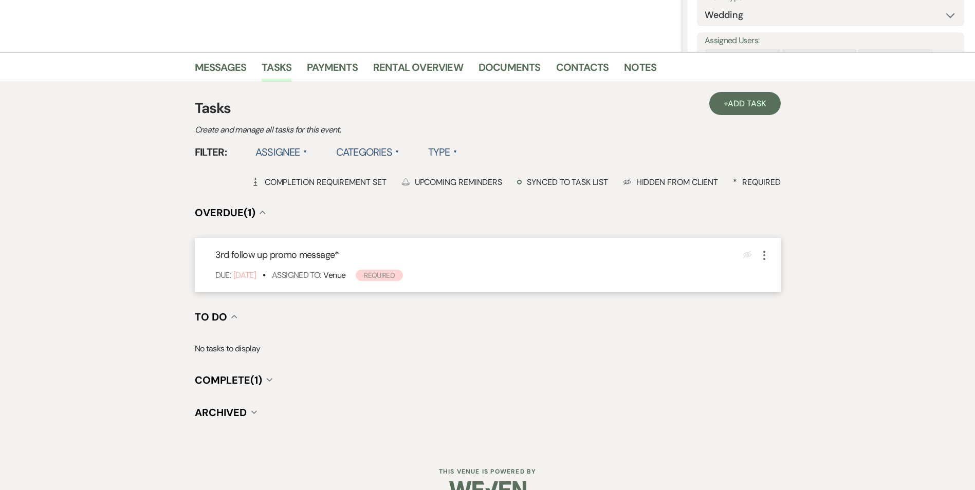
click at [763, 253] on icon "More" at bounding box center [764, 255] width 12 height 12
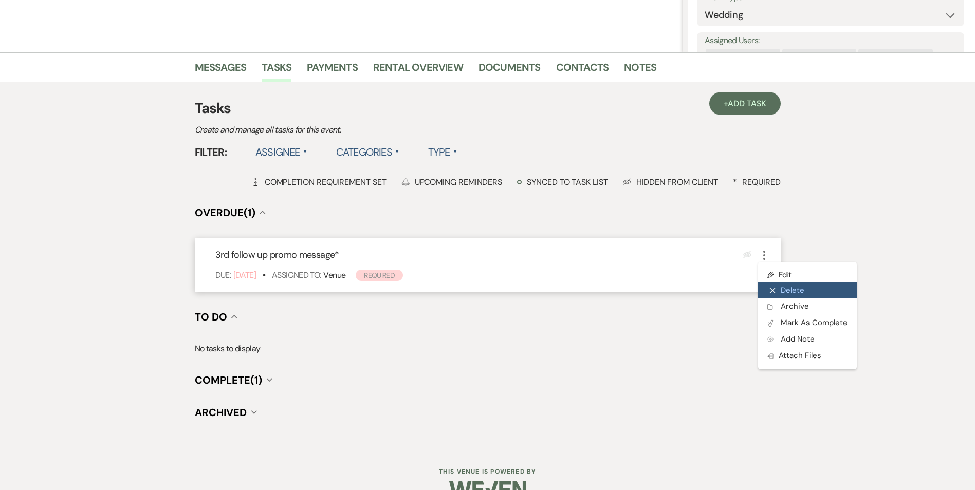
click at [775, 287] on icon "X" at bounding box center [773, 291] width 6 height 8
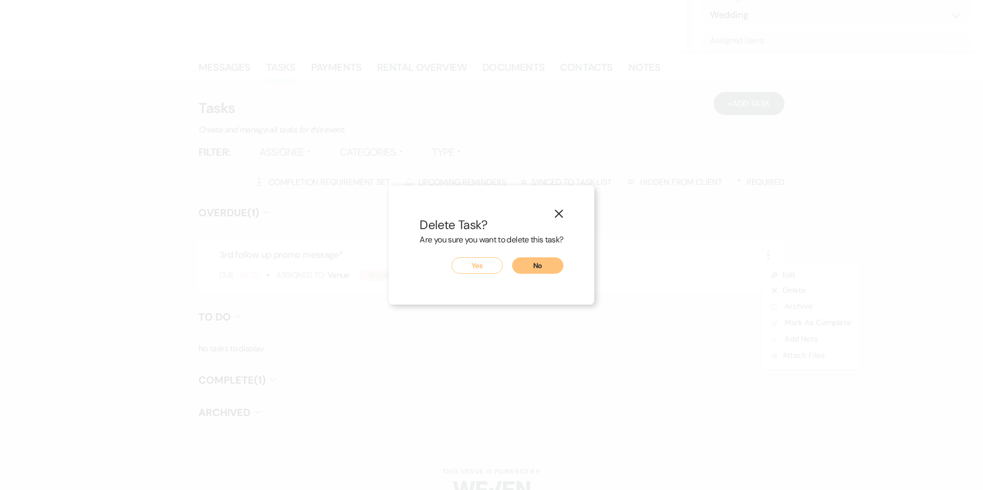
click at [481, 266] on button "Yes" at bounding box center [476, 266] width 51 height 16
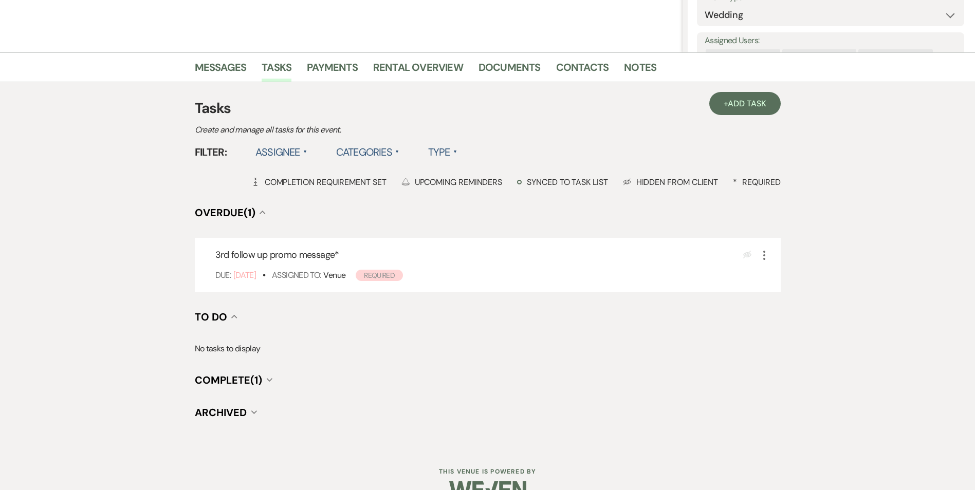
scroll to position [189, 0]
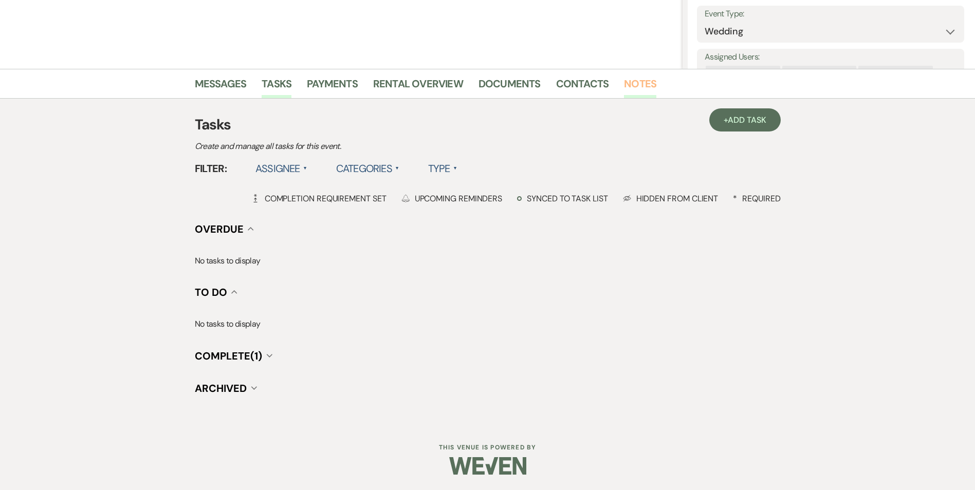
click at [646, 84] on link "Notes" at bounding box center [640, 87] width 32 height 23
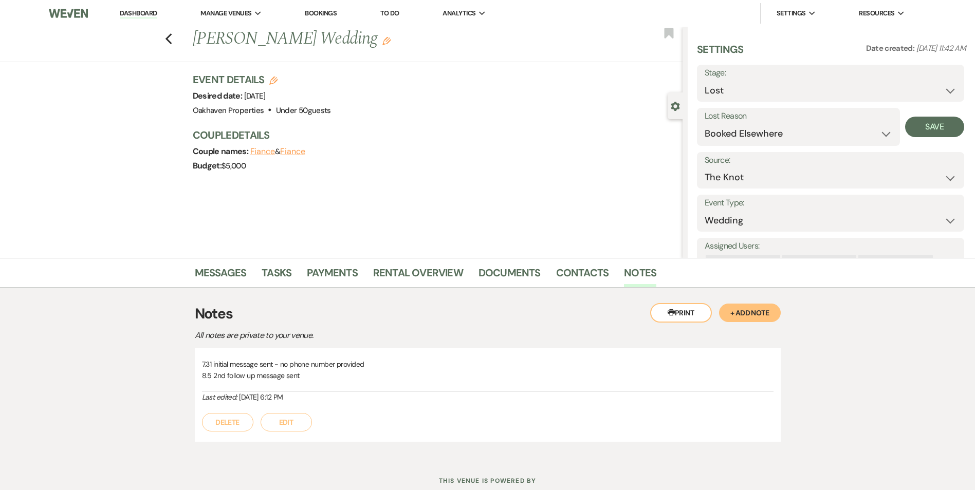
drag, startPoint x: 302, startPoint y: 405, endPoint x: 301, endPoint y: 415, distance: 9.8
click at [300, 408] on div "Delete Edit" at bounding box center [488, 417] width 572 height 29
click at [301, 417] on button "Edit" at bounding box center [286, 422] width 51 height 19
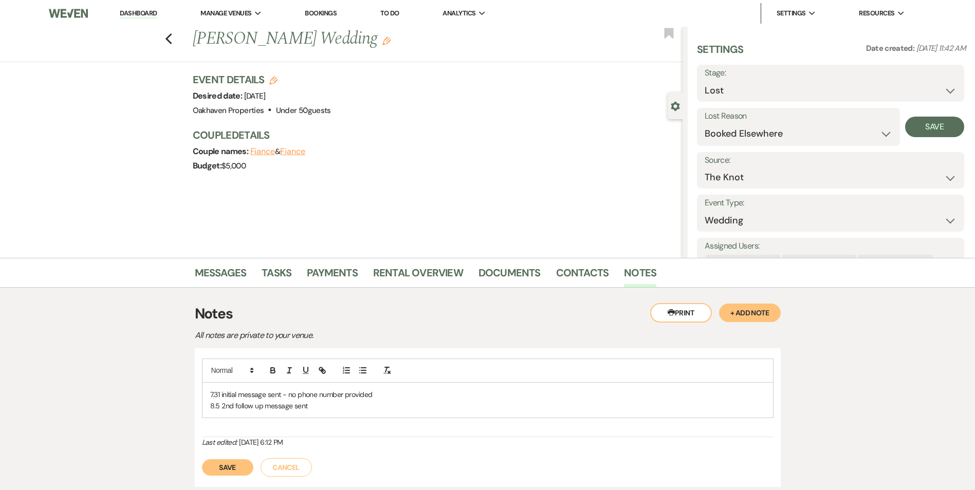
click at [322, 406] on p "8.5 2nd follow up message sent" at bounding box center [487, 405] width 555 height 11
drag, startPoint x: 239, startPoint y: 480, endPoint x: 268, endPoint y: 473, distance: 30.2
click at [239, 480] on button "Save" at bounding box center [227, 479] width 51 height 16
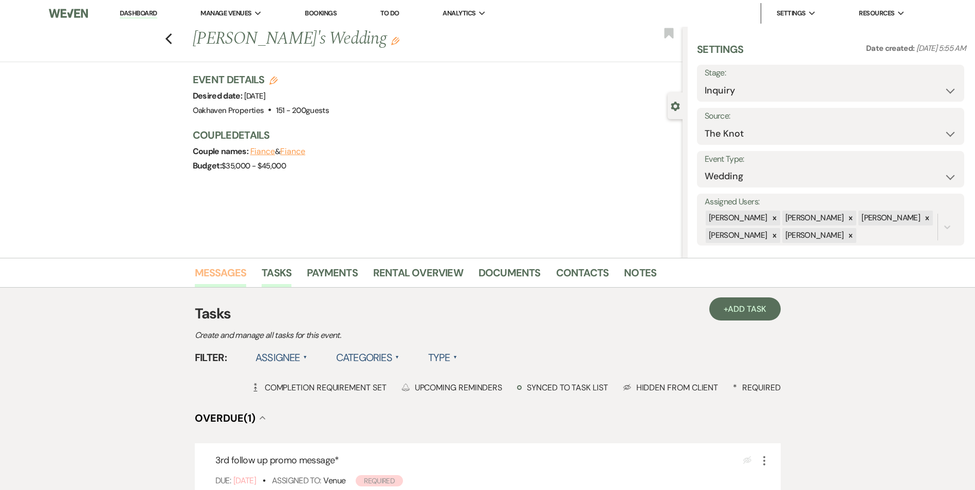
click at [232, 277] on link "Messages" at bounding box center [221, 276] width 52 height 23
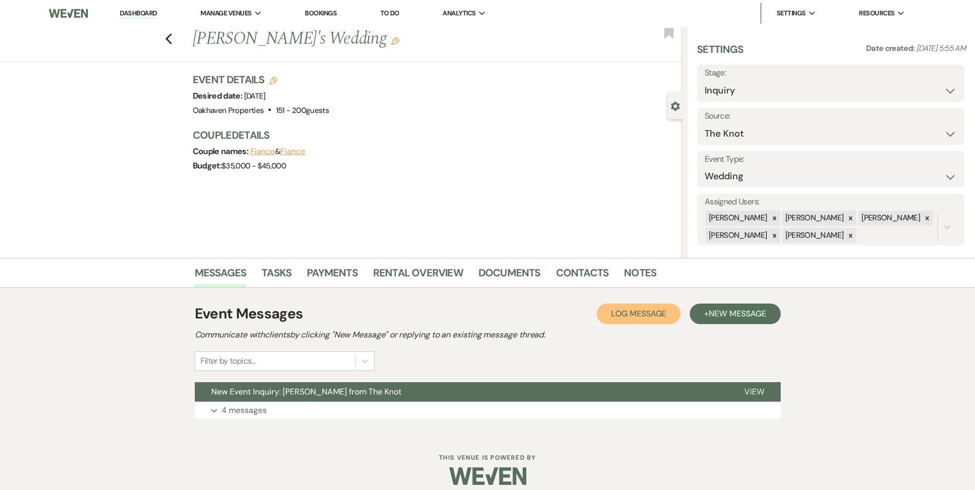
click at [641, 315] on span "Log Message" at bounding box center [638, 313] width 55 height 11
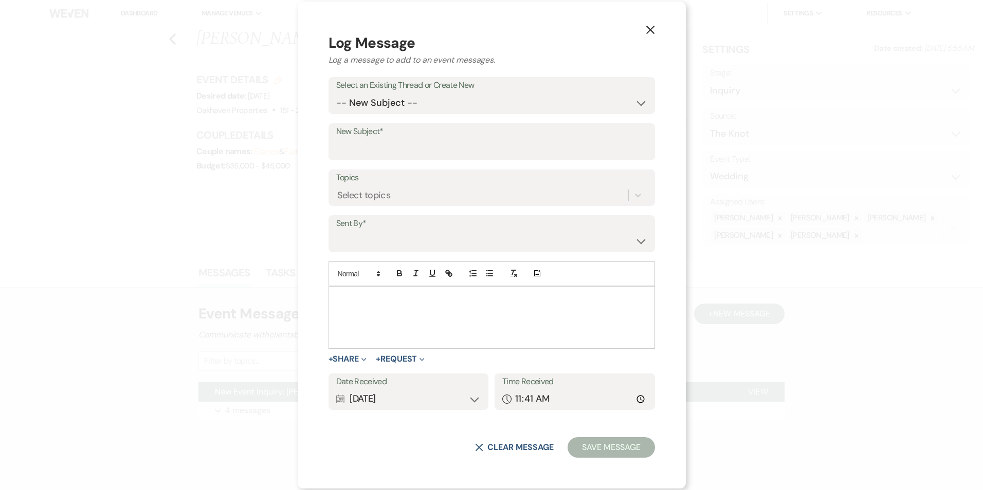
drag, startPoint x: 356, startPoint y: 304, endPoint x: 376, endPoint y: 304, distance: 20.0
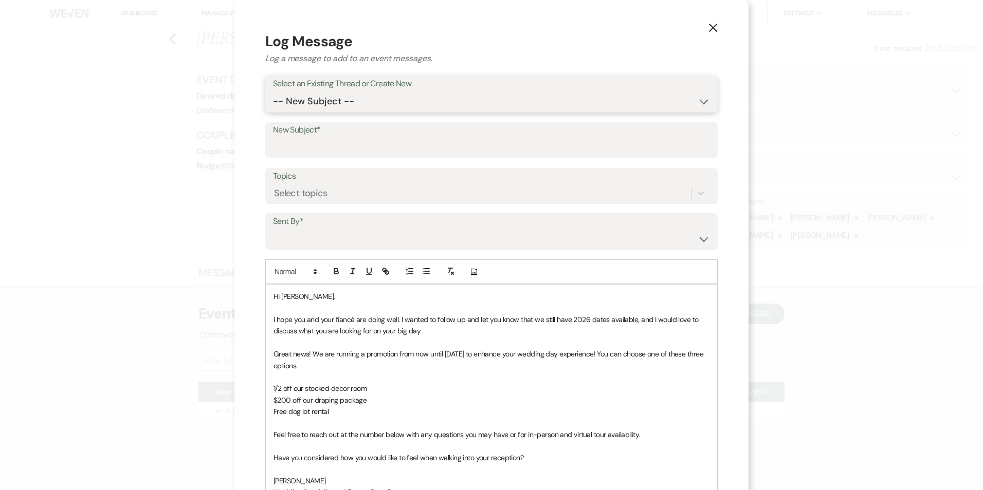
drag, startPoint x: 356, startPoint y: 94, endPoint x: 354, endPoint y: 111, distance: 16.5
click at [356, 95] on select "-- New Subject -- New Event Inquiry: [PERSON_NAME] from The Knot" at bounding box center [491, 102] width 437 height 20
select select "437418"
click at [273, 92] on select "-- New Subject -- New Event Inquiry: [PERSON_NAME] from The Knot" at bounding box center [491, 102] width 437 height 20
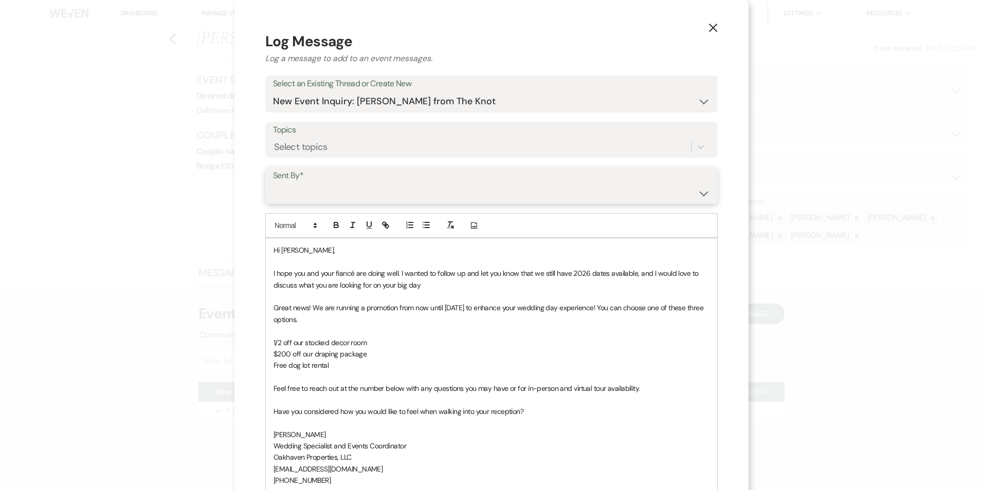
drag, startPoint x: 321, startPoint y: 198, endPoint x: 324, endPoint y: 204, distance: 6.2
click at [321, 198] on select "[PERSON_NAME] ([EMAIL_ADDRESS][DOMAIN_NAME]) [PERSON_NAME] ([PERSON_NAME][EMAIL…" at bounding box center [491, 193] width 437 height 20
select select "user-127923"
click at [273, 183] on select "[PERSON_NAME] ([EMAIL_ADDRESS][DOMAIN_NAME]) [PERSON_NAME] ([PERSON_NAME][EMAIL…" at bounding box center [491, 193] width 437 height 20
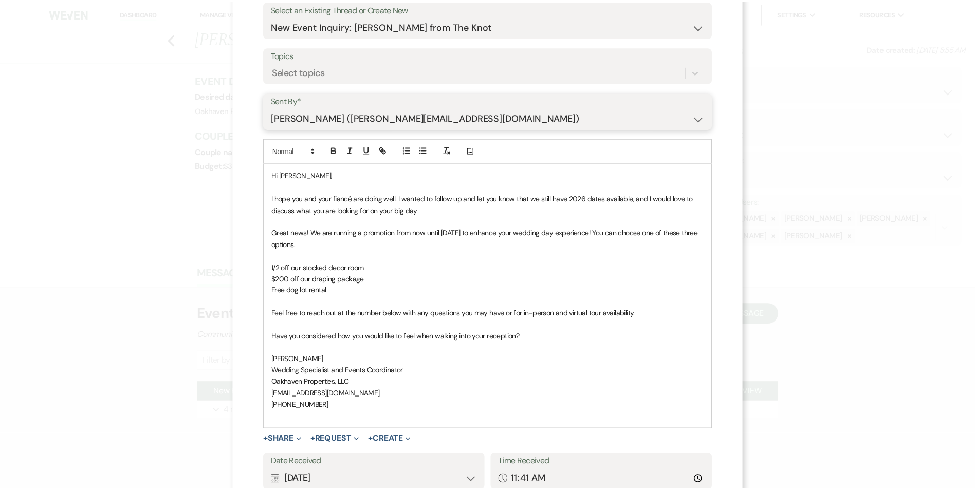
scroll to position [154, 0]
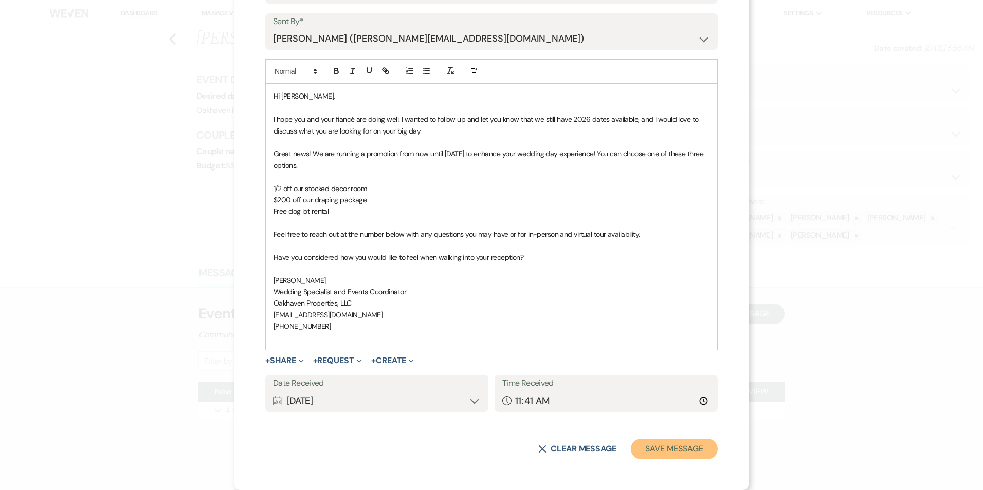
click at [691, 451] on button "Save Message" at bounding box center [674, 449] width 87 height 21
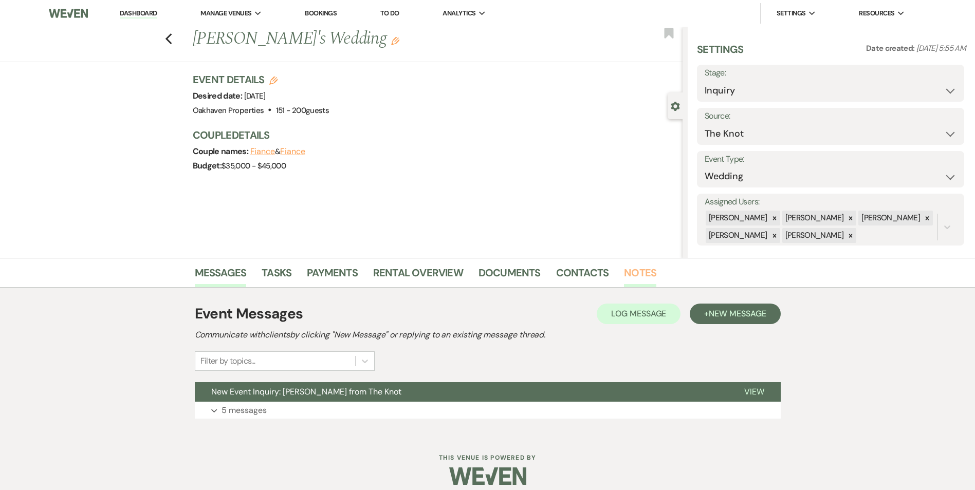
drag, startPoint x: 640, startPoint y: 272, endPoint x: 572, endPoint y: 319, distance: 82.4
click at [640, 273] on link "Notes" at bounding box center [640, 276] width 32 height 23
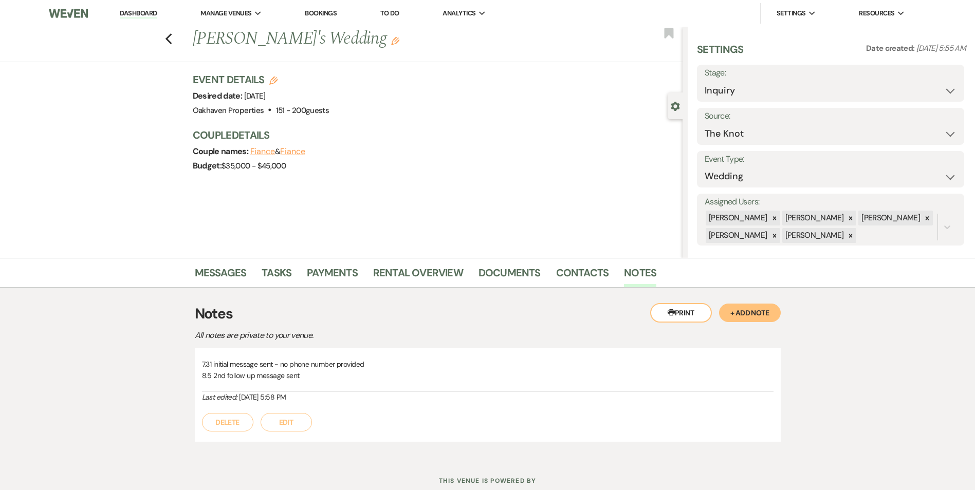
click at [287, 416] on button "Edit" at bounding box center [286, 422] width 51 height 19
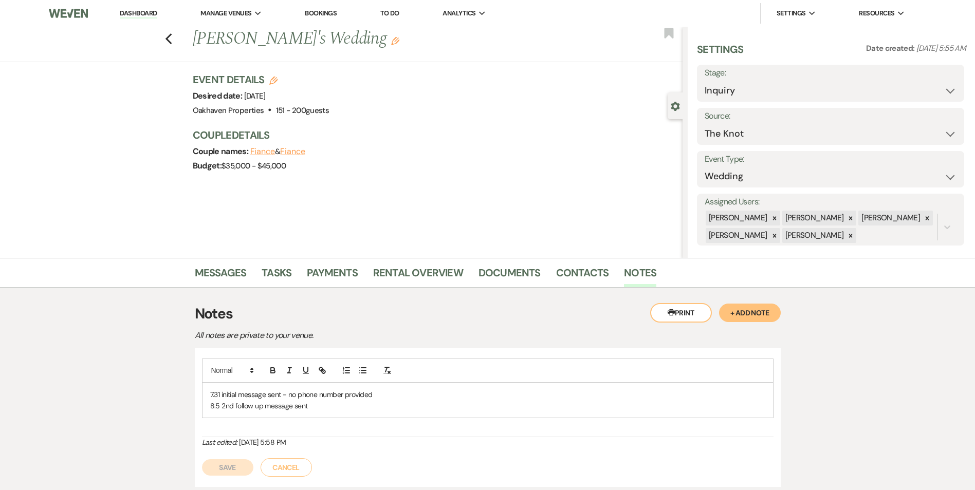
click at [309, 405] on p "8.5 2nd follow up message sent" at bounding box center [487, 405] width 555 height 11
click at [234, 481] on button "Save" at bounding box center [227, 479] width 51 height 16
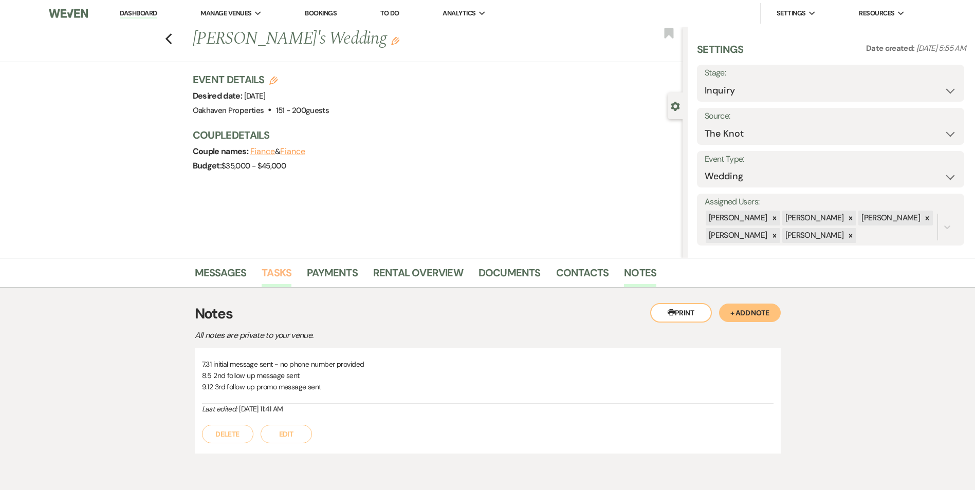
click at [273, 290] on div "Printer Print + Add Note Notes All notes are private to your venue. 7.31 initia…" at bounding box center [488, 378] width 586 height 181
click at [275, 285] on link "Tasks" at bounding box center [277, 276] width 30 height 23
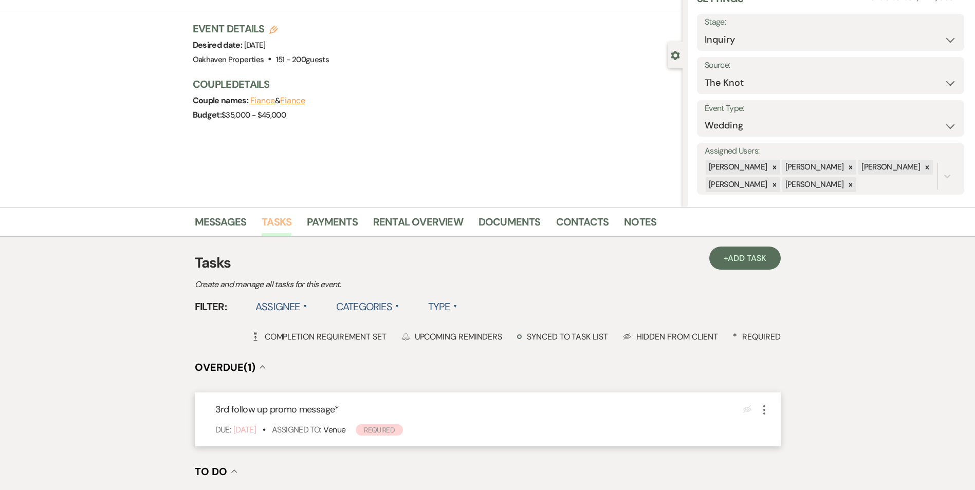
scroll to position [51, 0]
click at [763, 407] on icon "More" at bounding box center [764, 410] width 12 height 12
click at [788, 470] on button "Plan Portal Link Mark As Complete" at bounding box center [808, 477] width 101 height 16
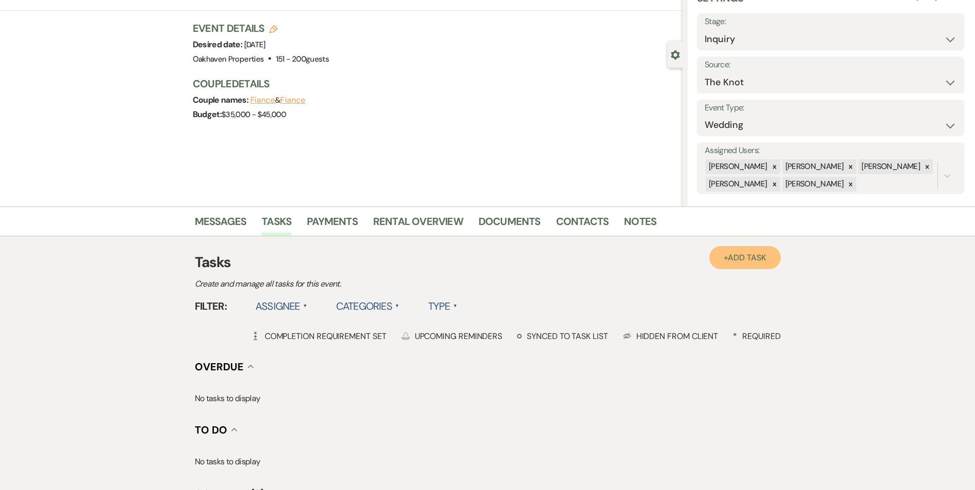
click at [751, 259] on span "Add Task" at bounding box center [747, 257] width 38 height 11
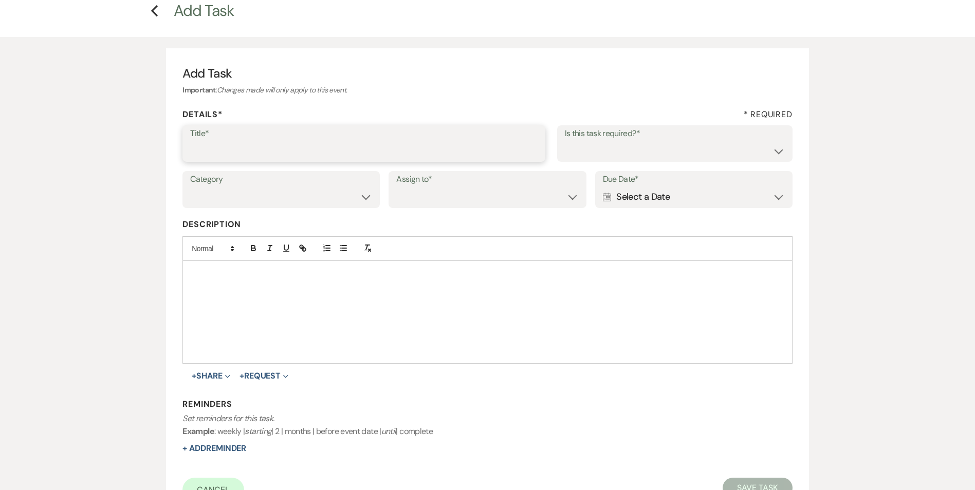
click at [318, 150] on input "Title*" at bounding box center [364, 151] width 348 height 20
type input "4th follow up review message sent"
click at [664, 157] on select "Yes No" at bounding box center [675, 151] width 220 height 20
select select "true"
click at [565, 141] on select "Yes No" at bounding box center [675, 151] width 220 height 20
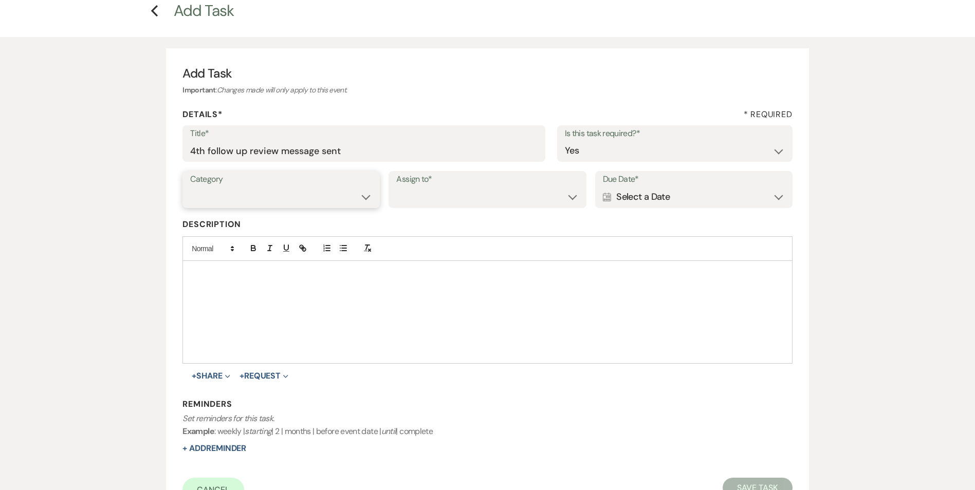
click at [359, 191] on select "Venue Vendors Guests Details Finalize & Share" at bounding box center [281, 197] width 182 height 20
select select "31"
click at [190, 187] on select "Venue Vendors Guests Details Finalize & Share" at bounding box center [281, 197] width 182 height 20
drag, startPoint x: 418, startPoint y: 199, endPoint x: 423, endPoint y: 206, distance: 8.1
click at [419, 199] on select "Venue Client" at bounding box center [487, 197] width 182 height 20
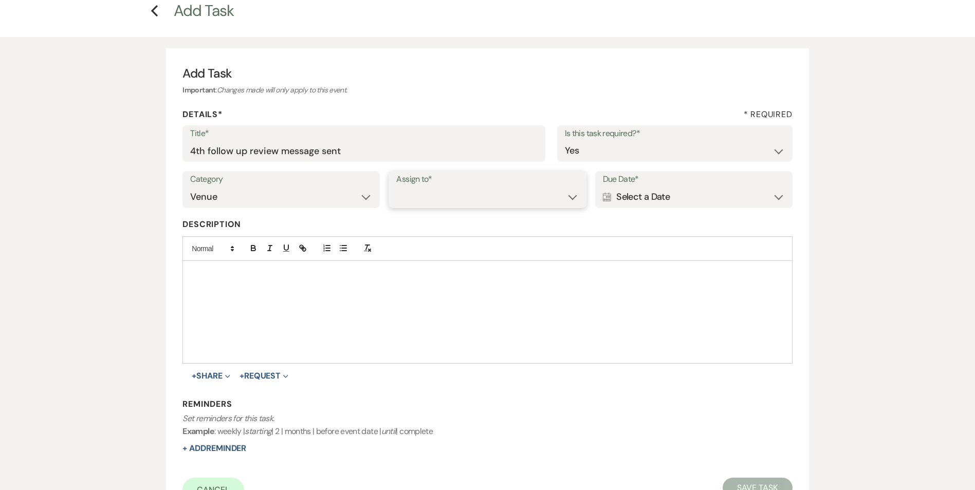
select select "venueHost"
click at [396, 187] on select "Venue Client" at bounding box center [487, 197] width 182 height 20
click at [660, 195] on div "Calendar Select a Date Expand" at bounding box center [694, 197] width 182 height 20
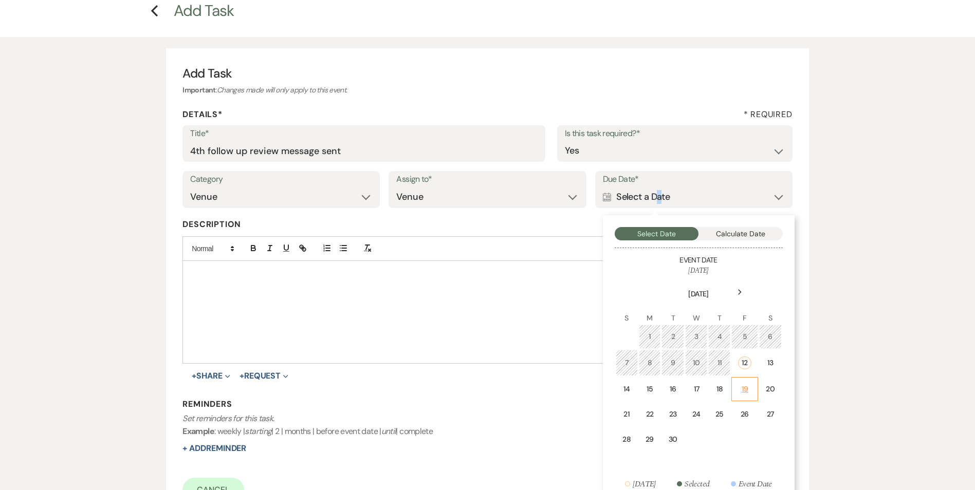
click at [741, 393] on div "19" at bounding box center [744, 389] width 13 height 11
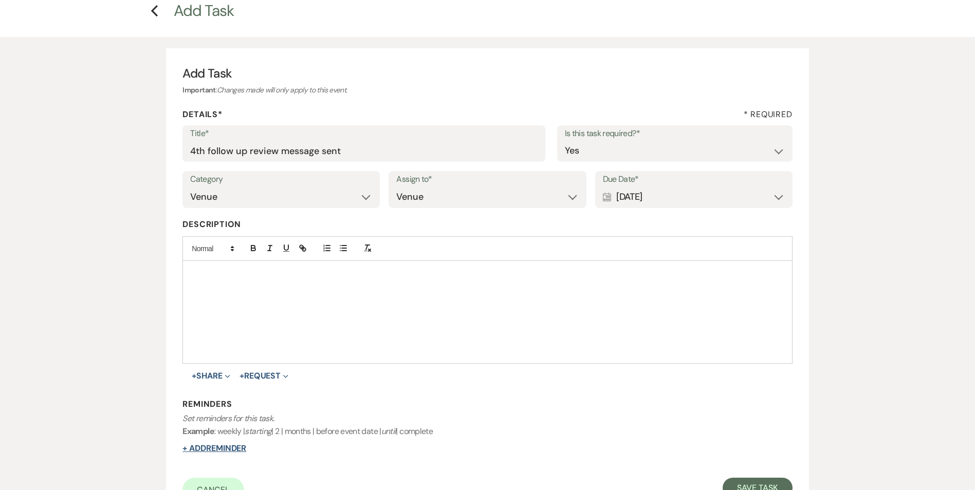
click at [202, 451] on button "+ Add Reminder" at bounding box center [214, 449] width 64 height 8
select select "host"
select select "days"
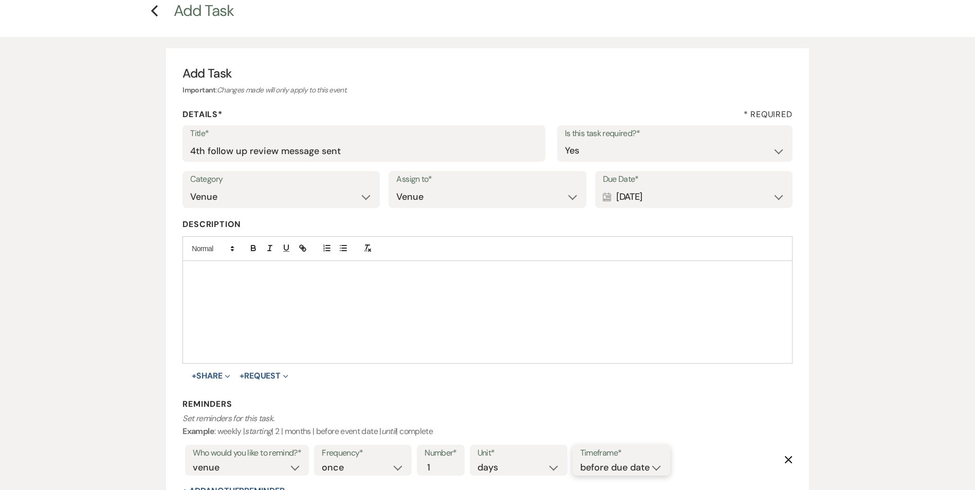
click at [600, 468] on select "before due date after due date on due date on custom date" at bounding box center [621, 468] width 82 height 14
select select "onDueDate"
click at [580, 461] on select "before due date after due date on due date on custom date" at bounding box center [621, 468] width 82 height 14
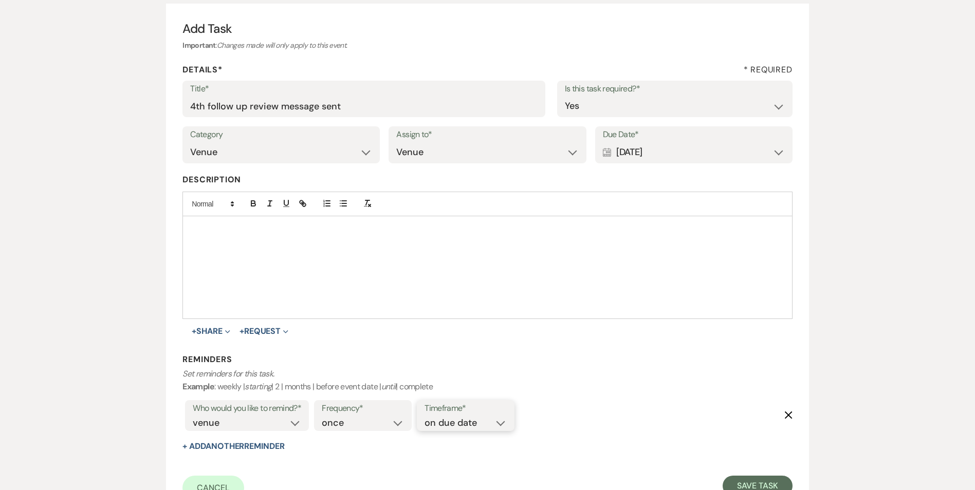
scroll to position [200, 0]
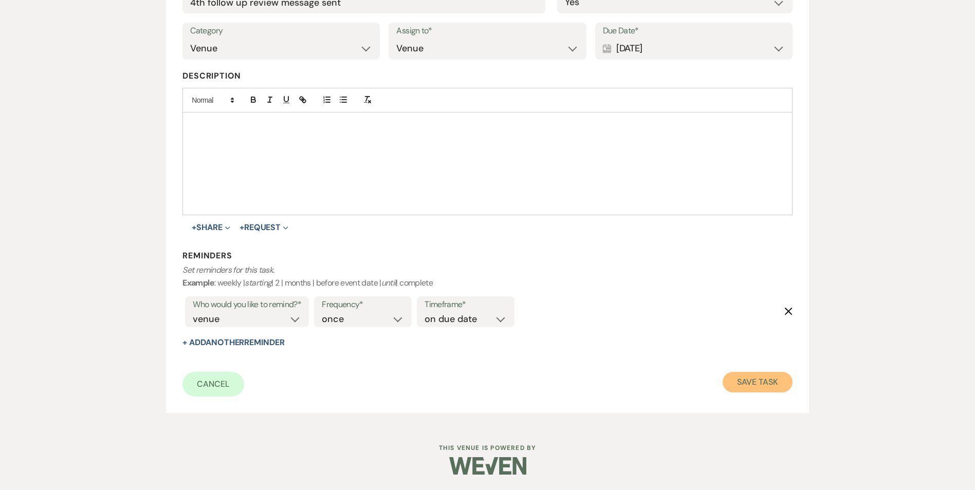
click at [747, 379] on button "Save Task" at bounding box center [757, 382] width 69 height 21
select select "2"
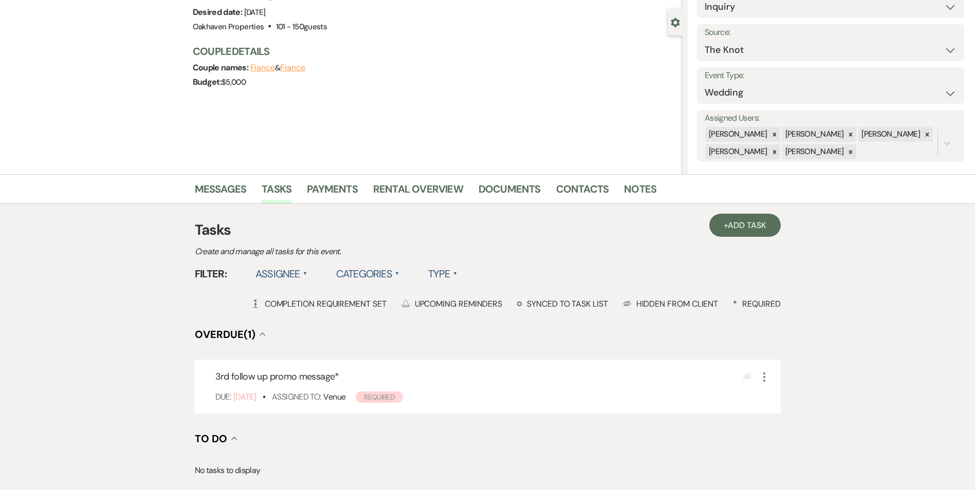
scroll to position [103, 0]
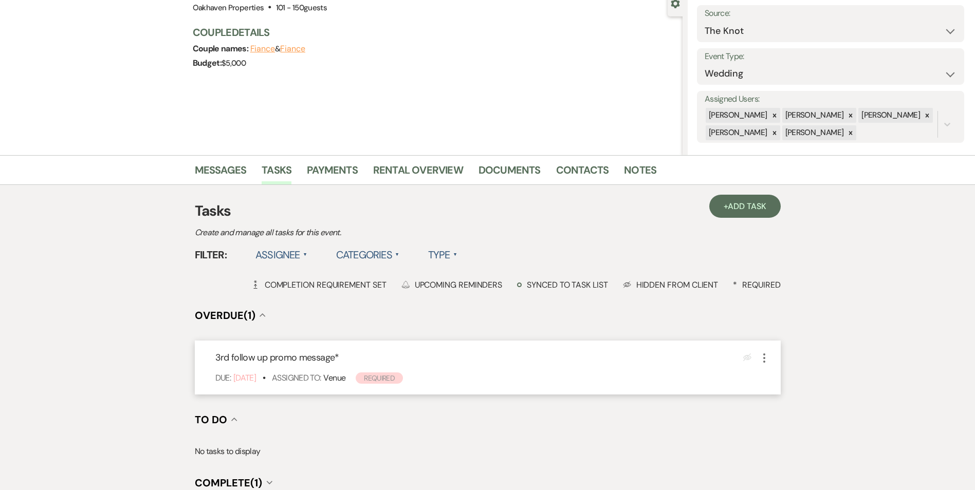
click at [766, 359] on icon "More" at bounding box center [764, 358] width 12 height 12
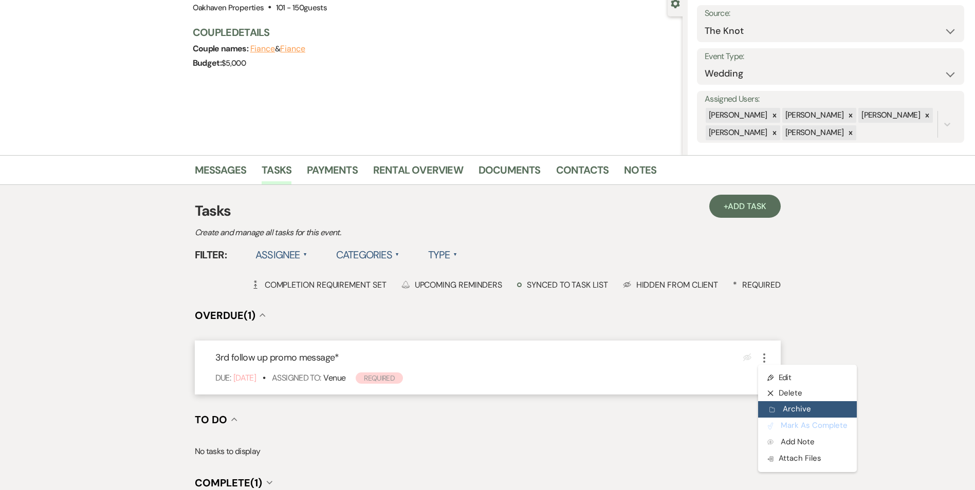
drag, startPoint x: 777, startPoint y: 430, endPoint x: 776, endPoint y: 416, distance: 13.4
click at [778, 430] on button "Plan Portal Link Mark As Complete" at bounding box center [807, 426] width 99 height 16
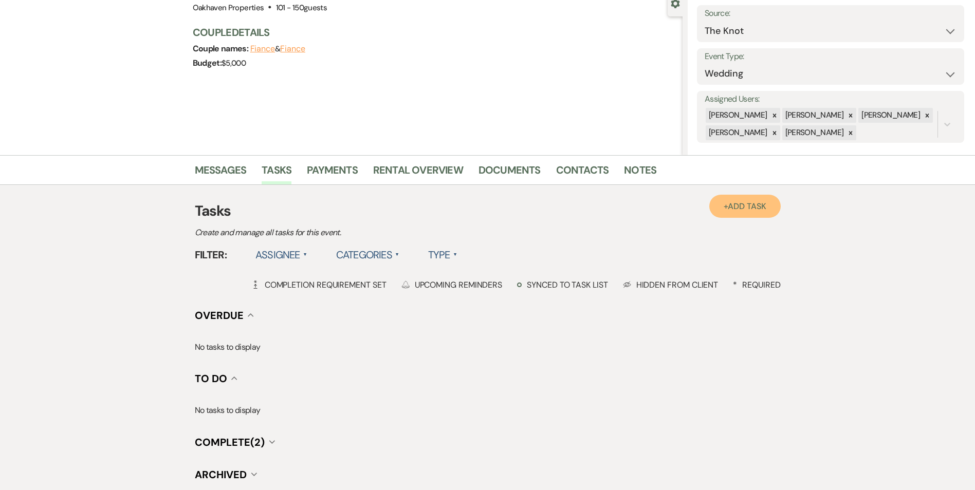
click at [738, 214] on link "+ Add Task" at bounding box center [744, 206] width 71 height 23
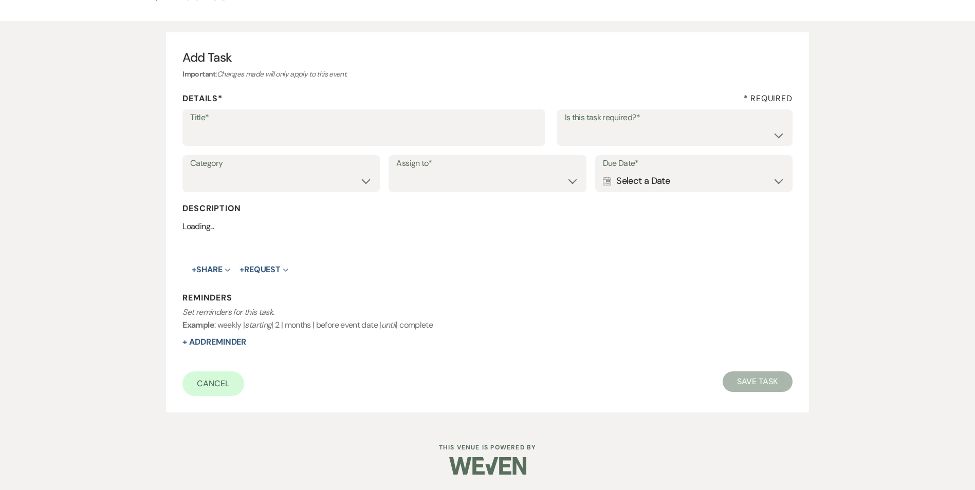
scroll to position [103, 0]
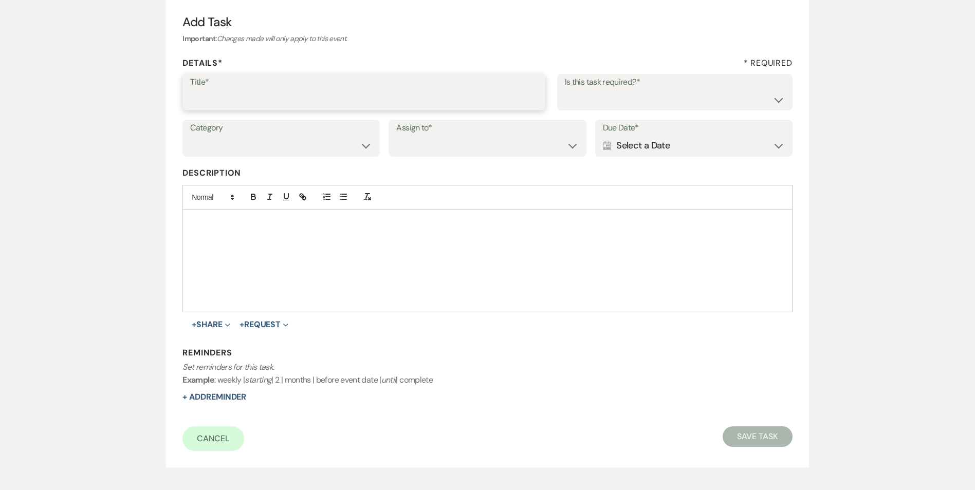
click at [244, 107] on input "Title*" at bounding box center [364, 99] width 348 height 20
type input "4th follow up review message"
click at [598, 88] on label "Is this task required?*" at bounding box center [675, 82] width 220 height 15
click at [597, 99] on select "Yes No" at bounding box center [675, 99] width 220 height 20
select select "true"
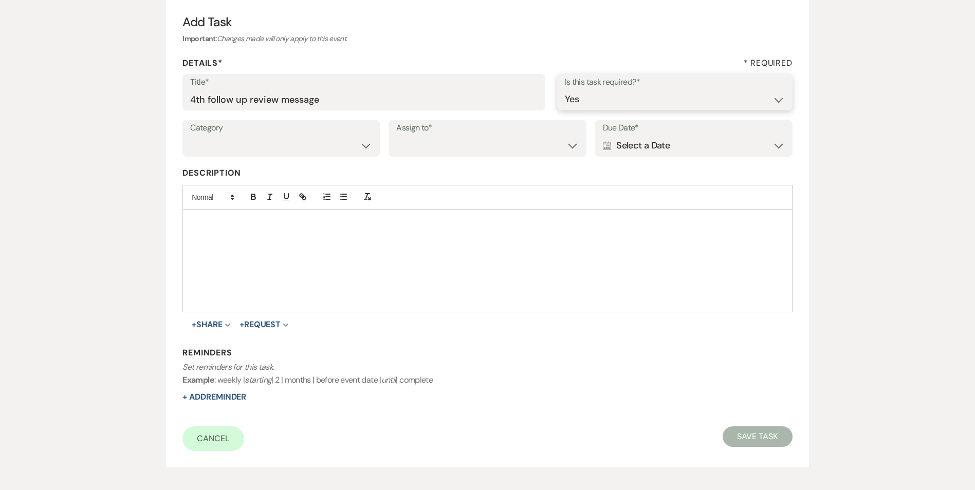
click at [565, 89] on select "Yes No" at bounding box center [675, 99] width 220 height 20
click at [279, 158] on div "Category Venue Vendors Guests Details Finalize & Share Assign to* Venue Client …" at bounding box center [487, 143] width 610 height 46
click at [281, 149] on select "Venue Vendors Guests Details Finalize & Share" at bounding box center [281, 146] width 182 height 20
select select "31"
click at [190, 136] on select "Venue Vendors Guests Details Finalize & Share" at bounding box center [281, 146] width 182 height 20
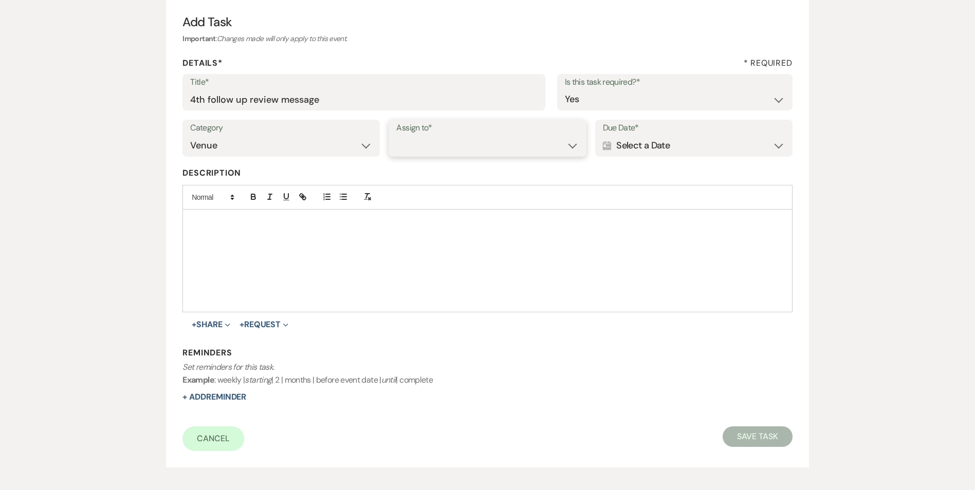
drag, startPoint x: 422, startPoint y: 149, endPoint x: 433, endPoint y: 157, distance: 13.3
click at [423, 150] on select "Venue Client" at bounding box center [487, 146] width 182 height 20
select select "venueHost"
click at [396, 136] on select "Venue Client" at bounding box center [487, 146] width 182 height 20
click at [653, 147] on div "Calendar Select a Date Expand" at bounding box center [694, 146] width 182 height 20
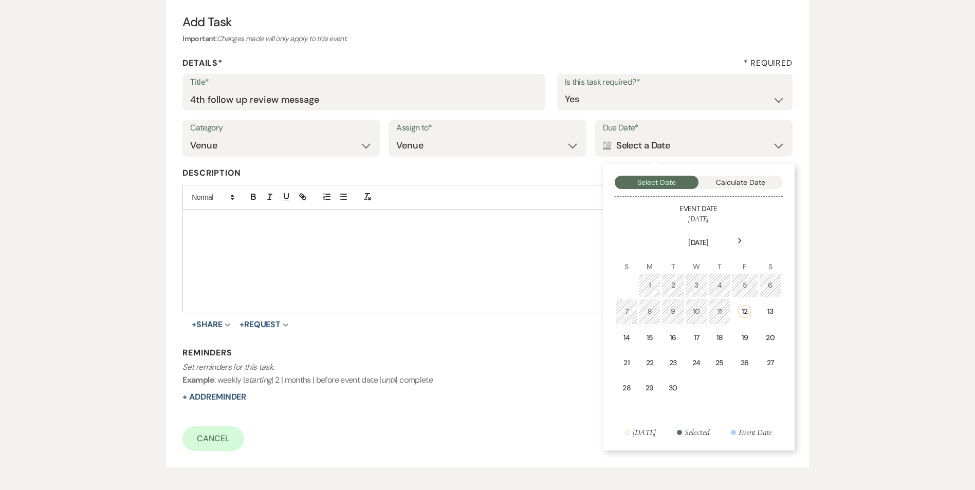
drag, startPoint x: 747, startPoint y: 339, endPoint x: 736, endPoint y: 343, distance: 12.5
click at [746, 339] on div "19" at bounding box center [744, 338] width 13 height 11
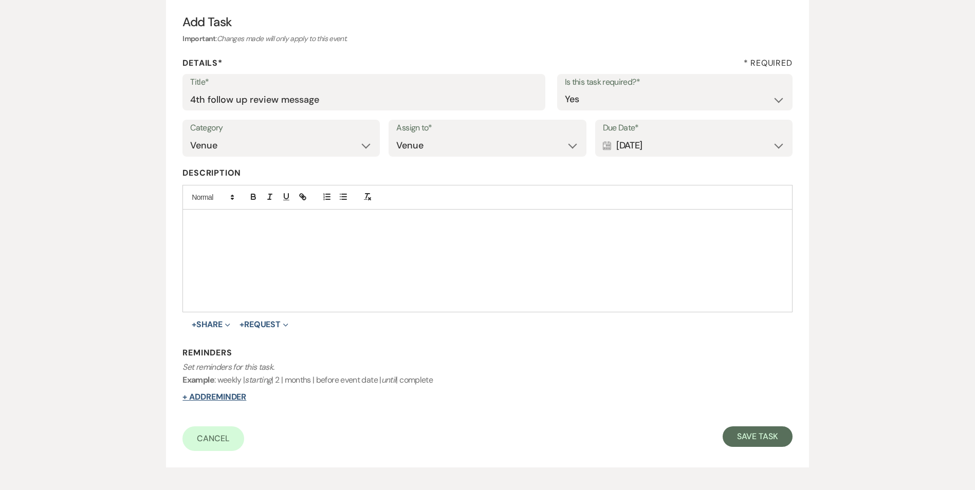
click at [186, 396] on button "+ Add Reminder" at bounding box center [214, 397] width 64 height 8
select select "host"
select select "days"
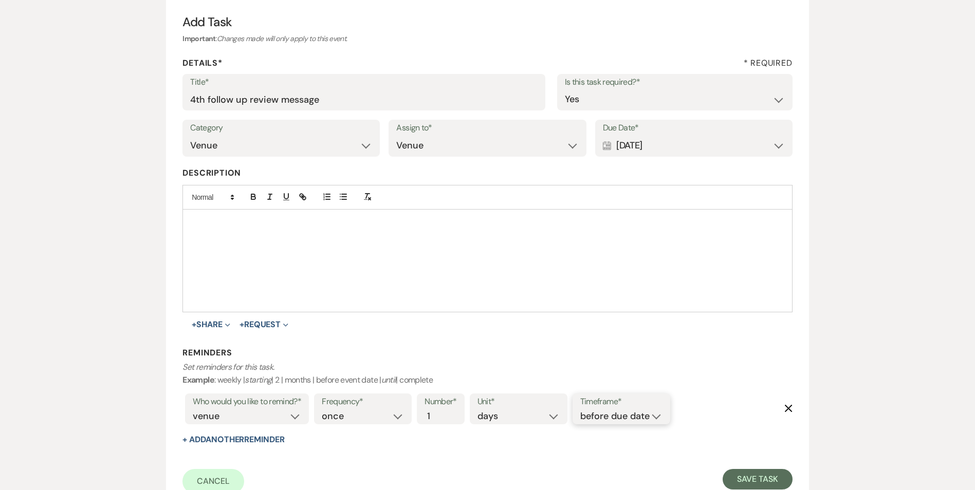
drag, startPoint x: 587, startPoint y: 419, endPoint x: 590, endPoint y: 424, distance: 5.3
click at [587, 419] on select "before due date after due date on due date on custom date" at bounding box center [621, 417] width 82 height 14
select select "onDueDate"
click at [580, 410] on select "before due date after due date on due date on custom date" at bounding box center [621, 417] width 82 height 14
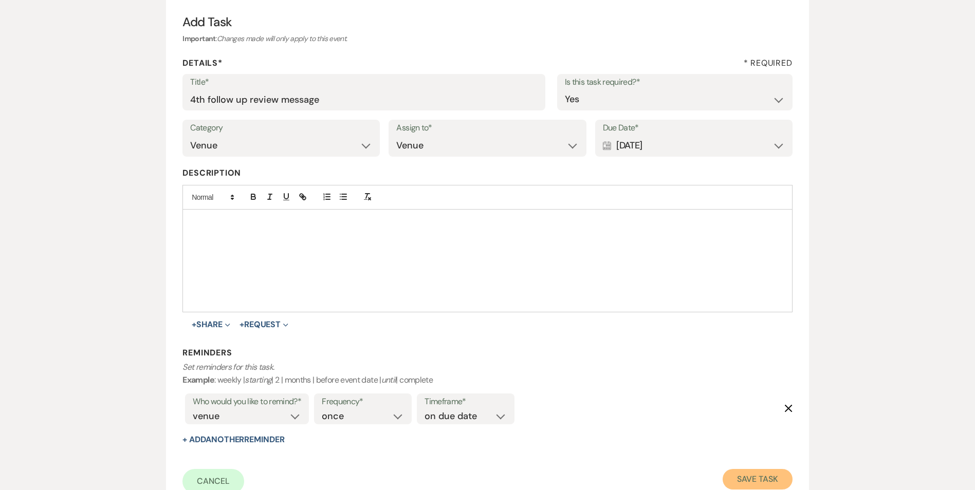
click at [788, 477] on button "Save Task" at bounding box center [757, 479] width 69 height 21
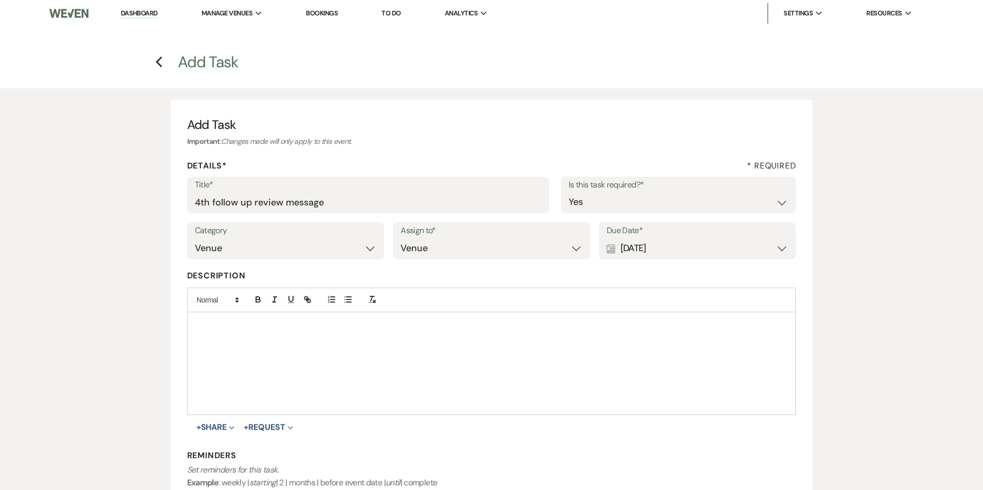
select select "2"
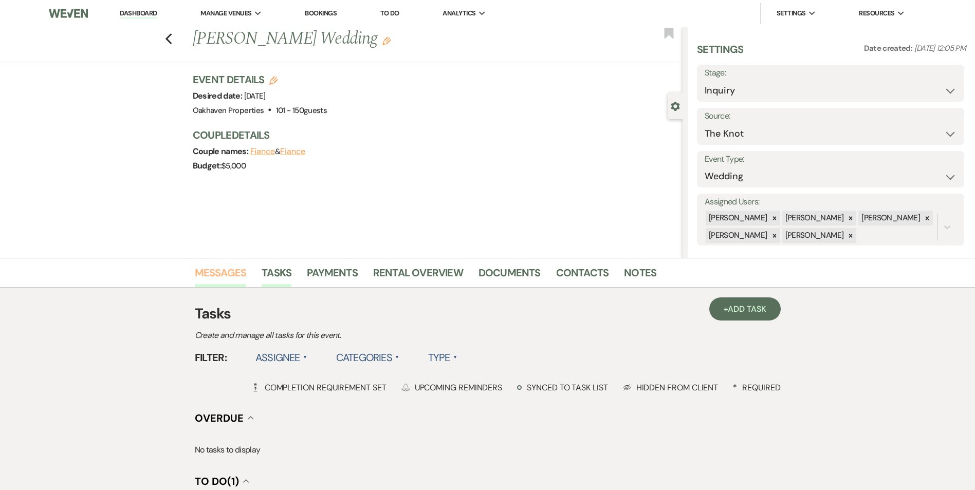
click at [239, 268] on link "Messages" at bounding box center [221, 276] width 52 height 23
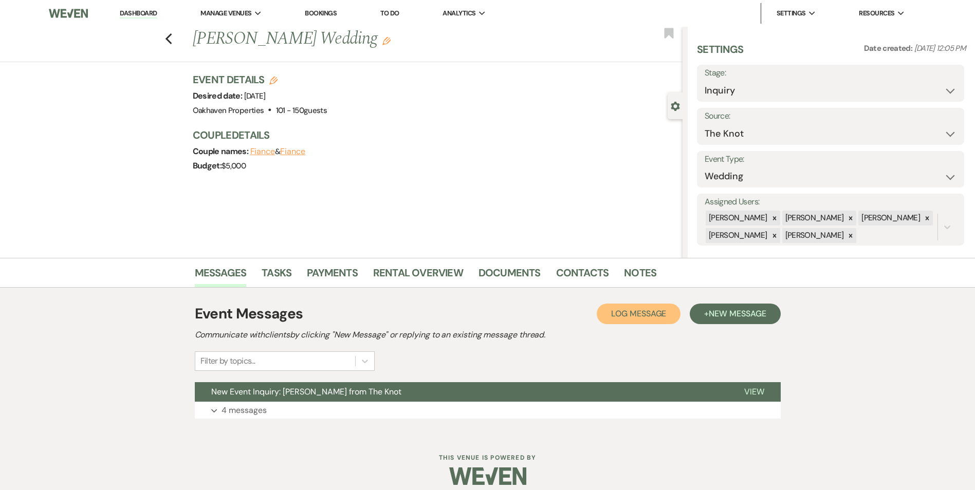
click at [642, 313] on span "Log Message" at bounding box center [638, 313] width 55 height 11
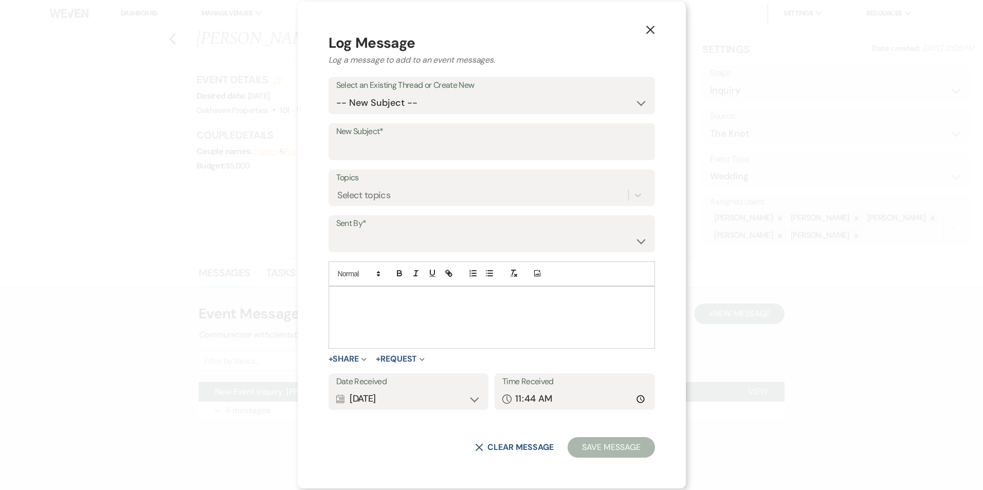
drag, startPoint x: 395, startPoint y: 312, endPoint x: 401, endPoint y: 311, distance: 6.2
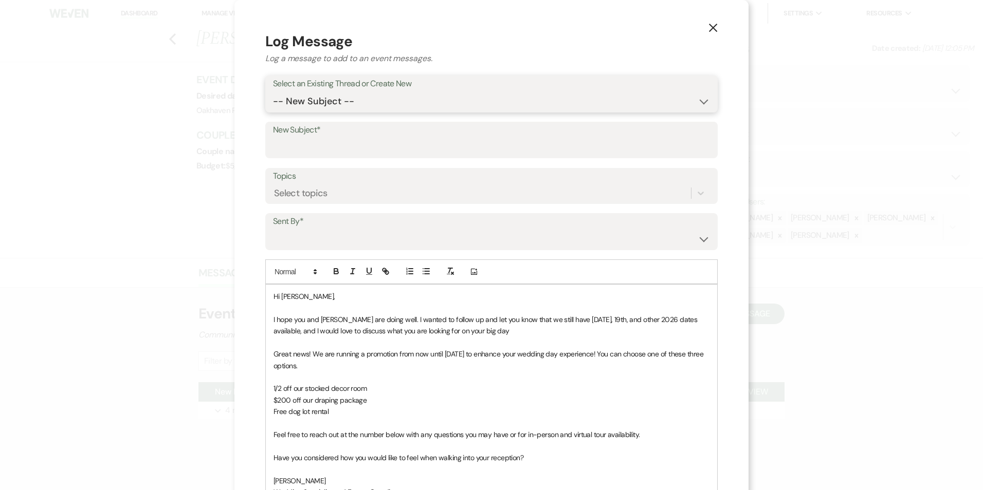
click at [366, 102] on select "-- New Subject -- New Event Inquiry: [PERSON_NAME] from The Knot" at bounding box center [491, 102] width 437 height 20
select select "438650"
click at [273, 92] on select "-- New Subject -- New Event Inquiry: [PERSON_NAME] from The Knot" at bounding box center [491, 102] width 437 height 20
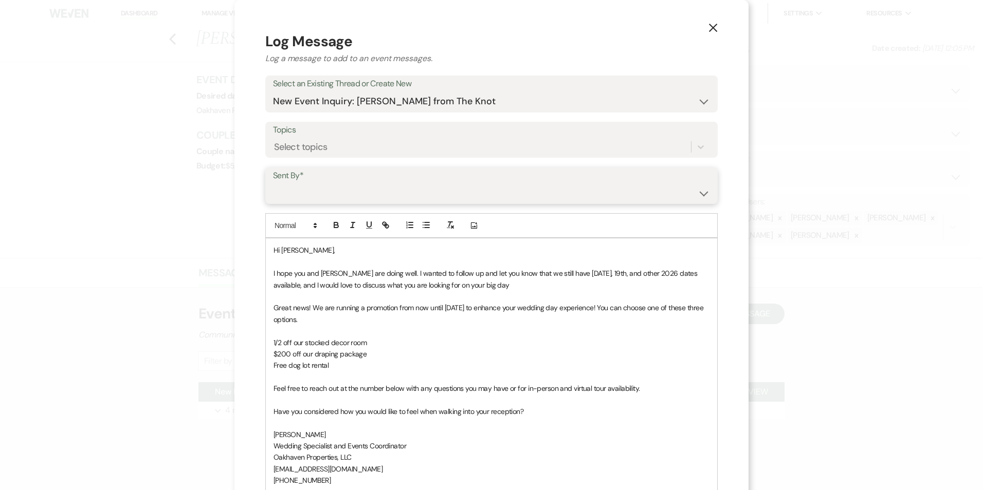
drag, startPoint x: 355, startPoint y: 196, endPoint x: 358, endPoint y: 202, distance: 6.4
click at [355, 196] on select "[PERSON_NAME] ([EMAIL_ADDRESS][DOMAIN_NAME]) [PERSON_NAME] ([PERSON_NAME][EMAIL…" at bounding box center [491, 193] width 437 height 20
select select "user-127923"
click at [273, 183] on select "[PERSON_NAME] ([EMAIL_ADDRESS][DOMAIN_NAME]) [PERSON_NAME] ([PERSON_NAME][EMAIL…" at bounding box center [491, 193] width 437 height 20
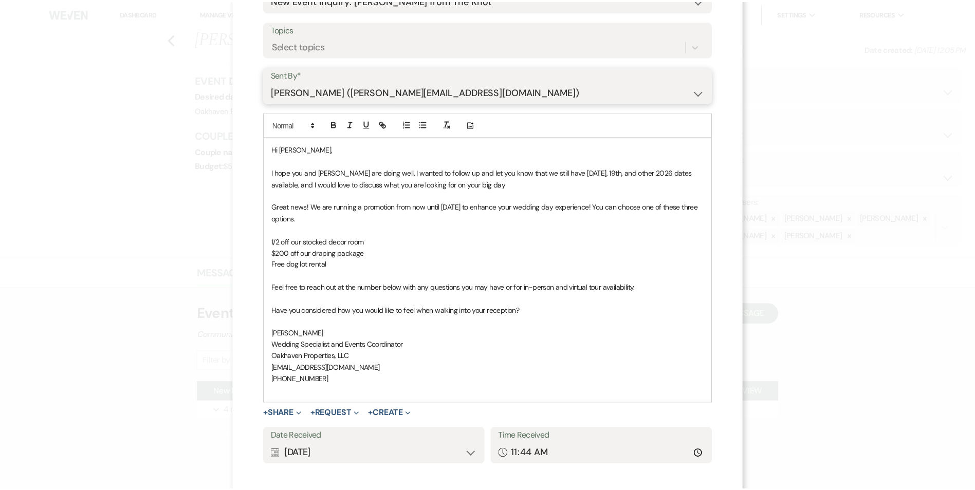
scroll to position [154, 0]
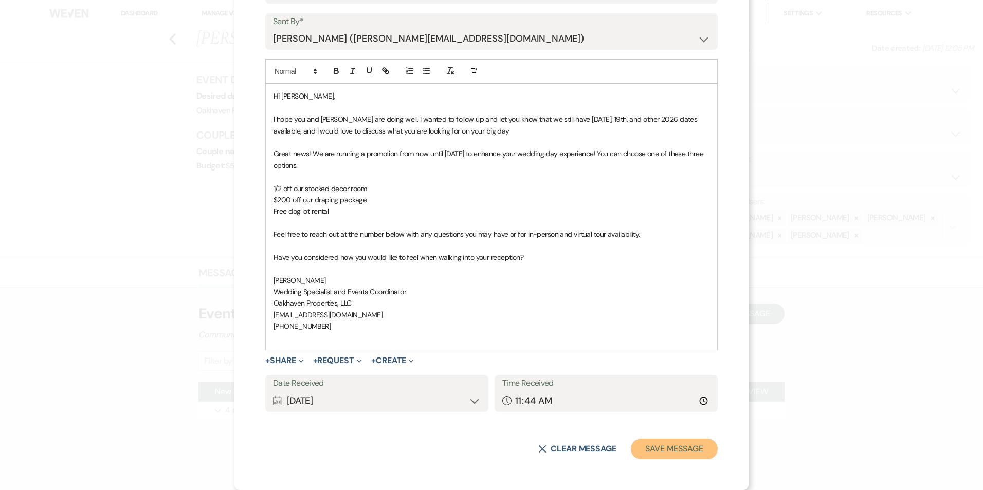
click at [683, 439] on button "Save Message" at bounding box center [674, 449] width 87 height 21
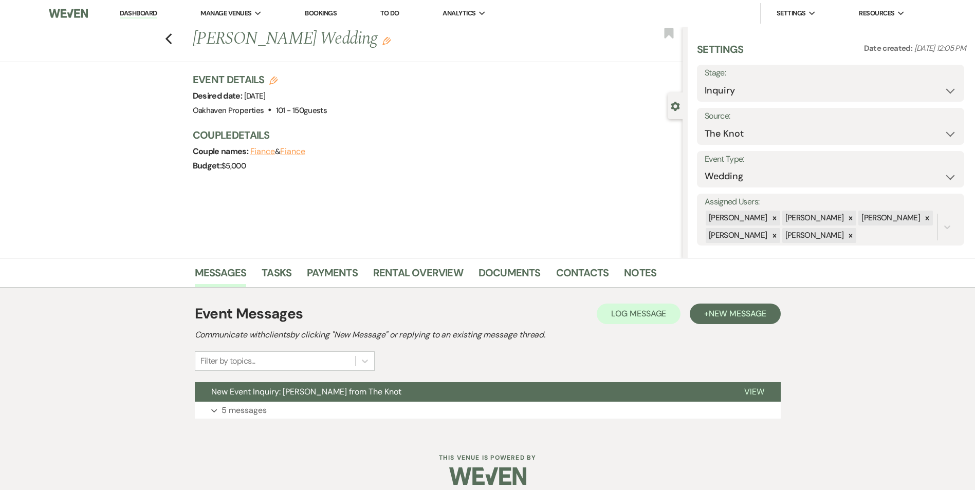
drag, startPoint x: 605, startPoint y: 288, endPoint x: 610, endPoint y: 286, distance: 5.7
click at [610, 286] on div "Messages Tasks Payments Rental Overview Documents Contacts Notes Event Messages…" at bounding box center [487, 346] width 975 height 176
click at [641, 280] on link "Notes" at bounding box center [640, 276] width 32 height 23
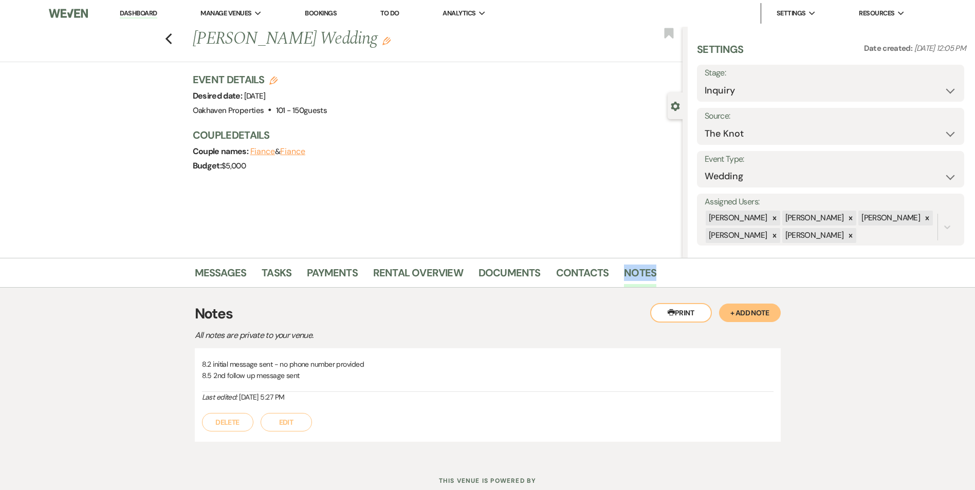
click at [298, 421] on button "Edit" at bounding box center [286, 422] width 51 height 19
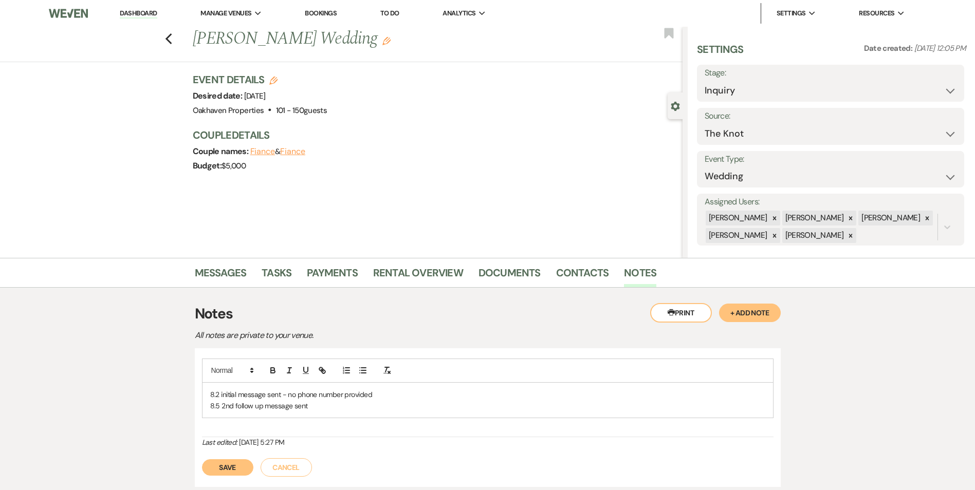
click at [312, 410] on p "8.5 2nd follow up message sent" at bounding box center [487, 405] width 555 height 11
drag, startPoint x: 229, startPoint y: 476, endPoint x: 222, endPoint y: 457, distance: 20.2
click at [228, 474] on button "Save" at bounding box center [227, 479] width 51 height 16
